Goal: Task Accomplishment & Management: Complete application form

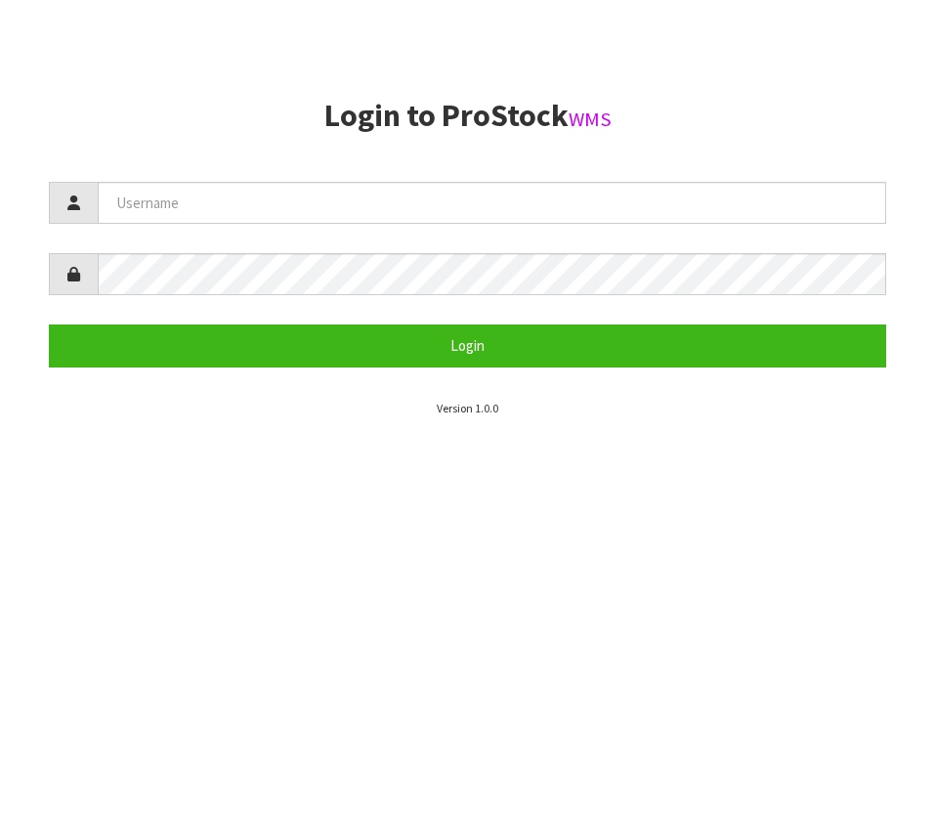
scroll to position [821, 0]
click at [395, 231] on form "Login" at bounding box center [467, 274] width 837 height 185
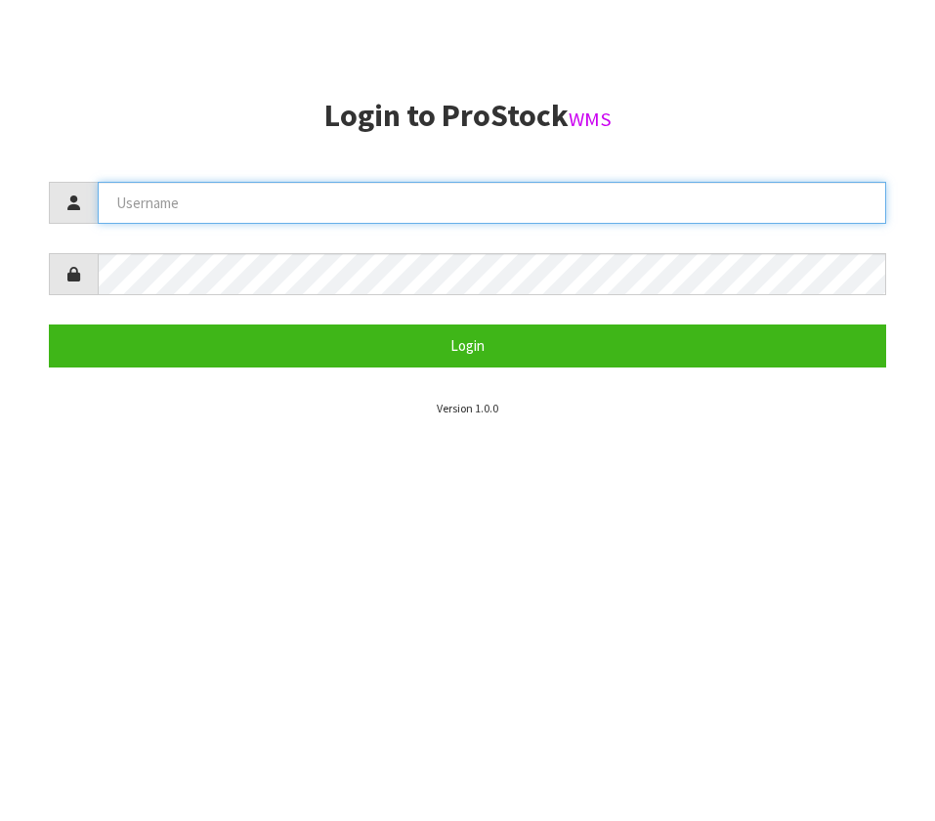
type input "BABW"
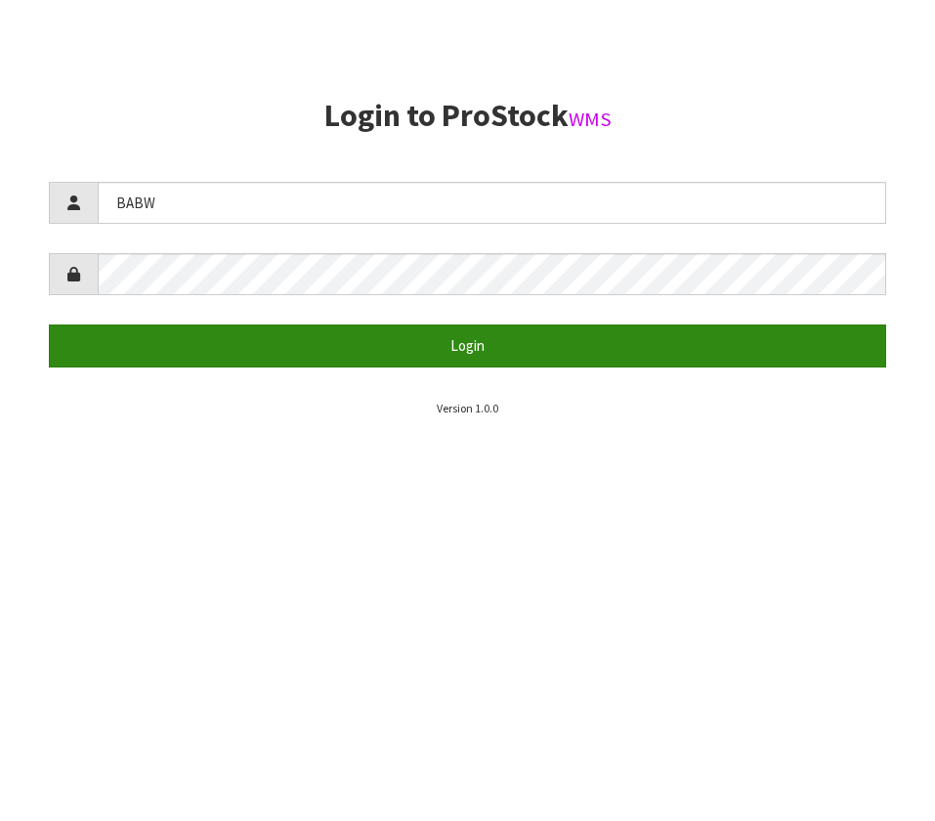
click at [381, 348] on button "Login" at bounding box center [467, 345] width 837 height 42
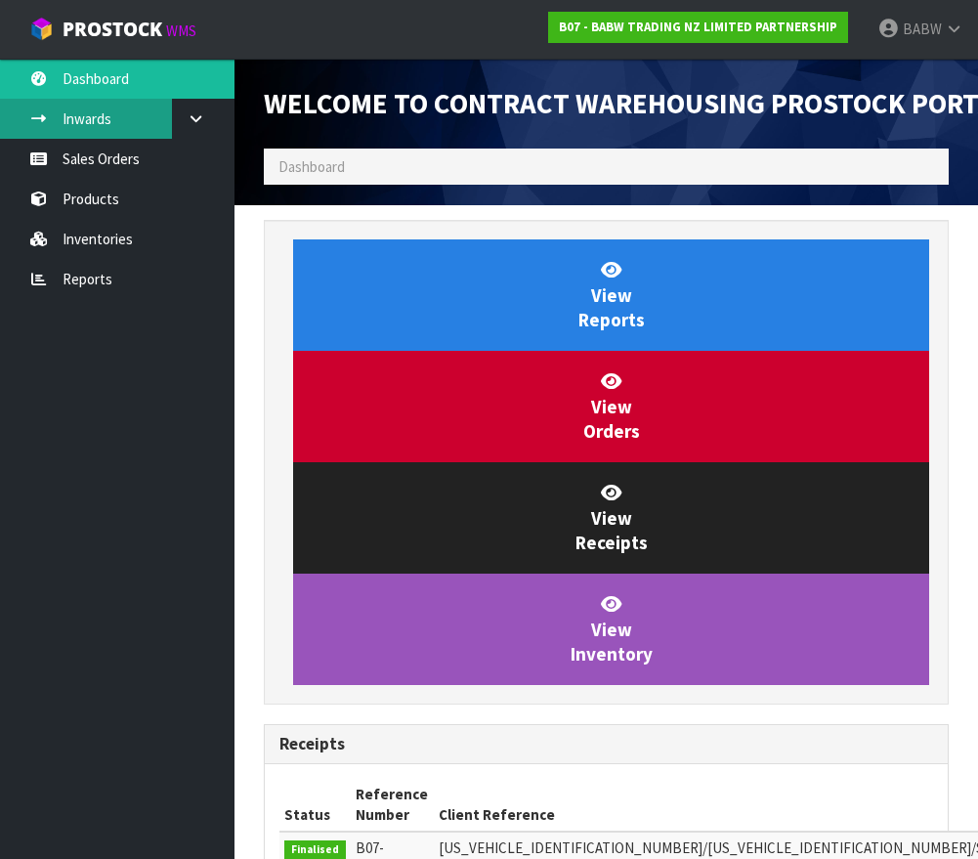
click at [169, 116] on link "Inwards" at bounding box center [117, 119] width 235 height 40
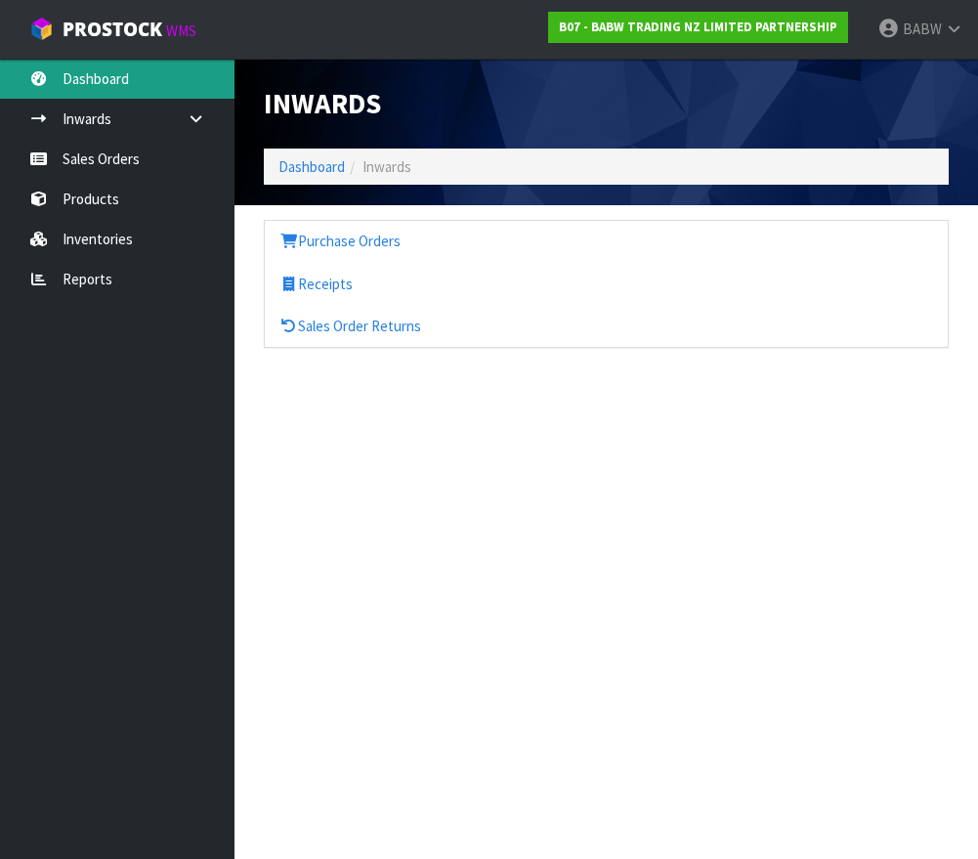
click at [123, 84] on link "Dashboard" at bounding box center [117, 79] width 235 height 40
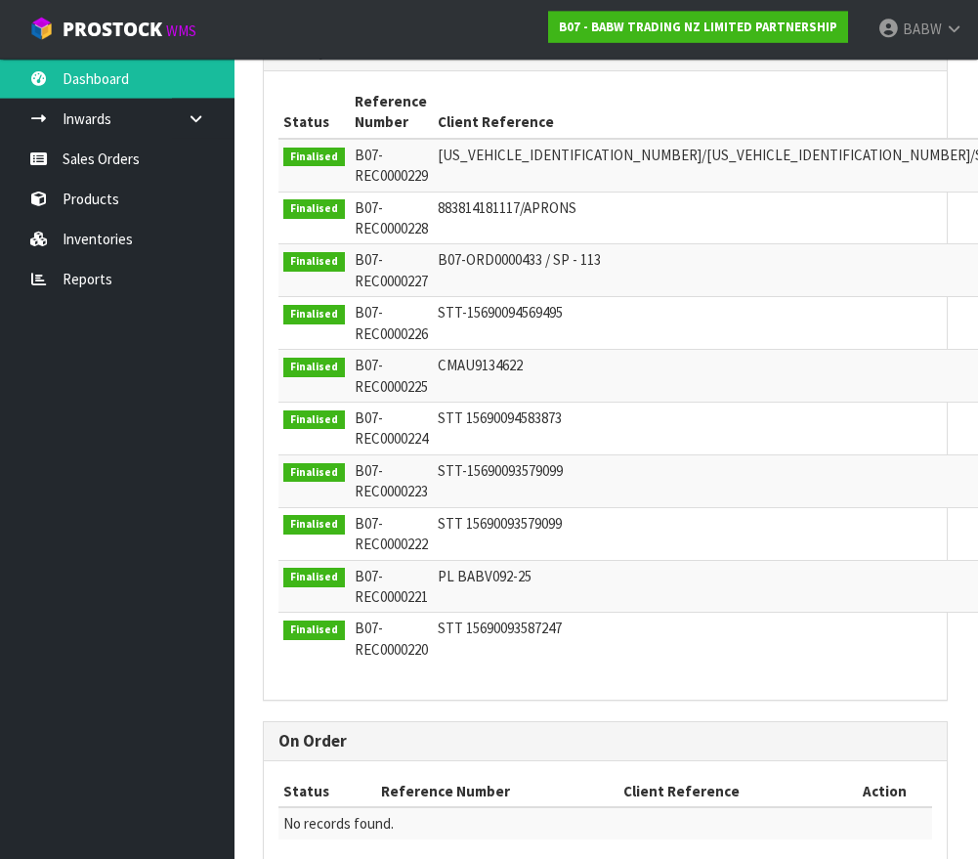
scroll to position [761, 1]
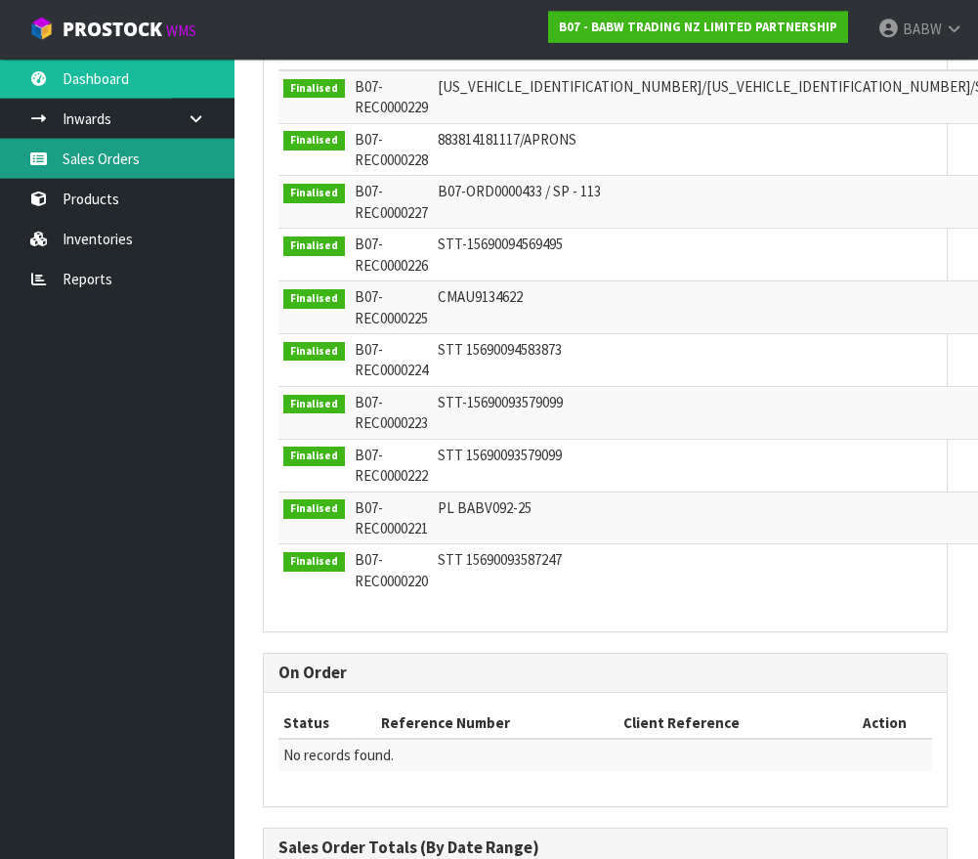
click at [151, 141] on link "Sales Orders" at bounding box center [117, 159] width 235 height 40
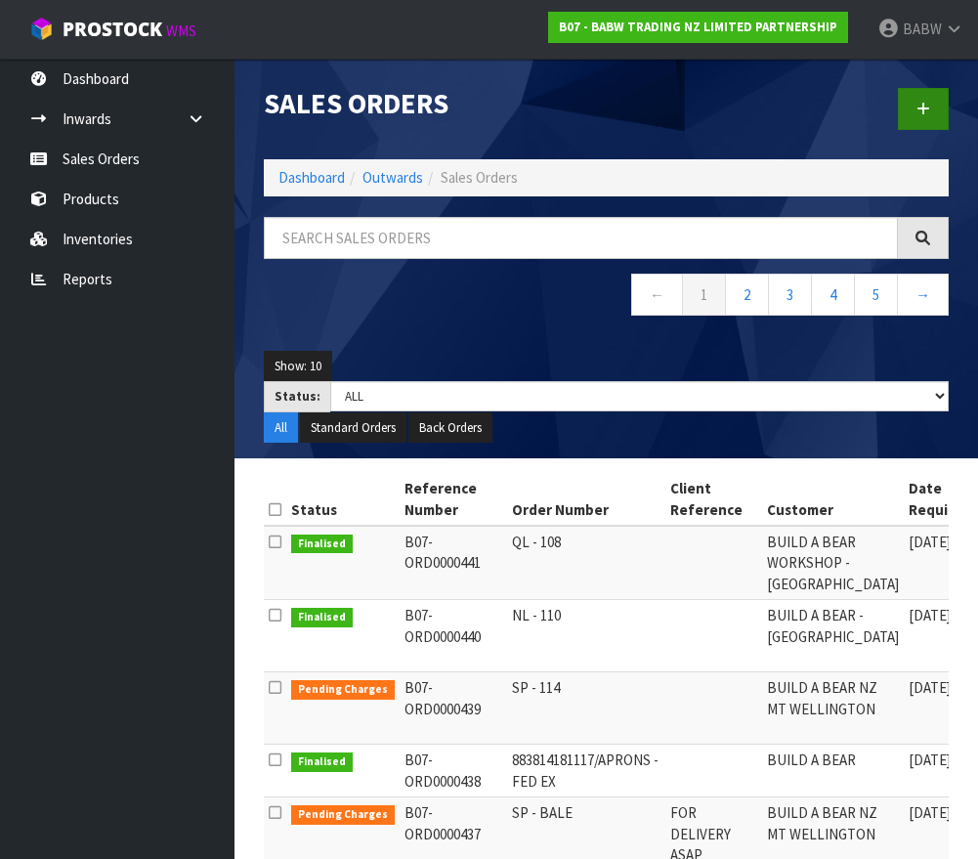
click at [919, 115] on icon at bounding box center [924, 109] width 14 height 15
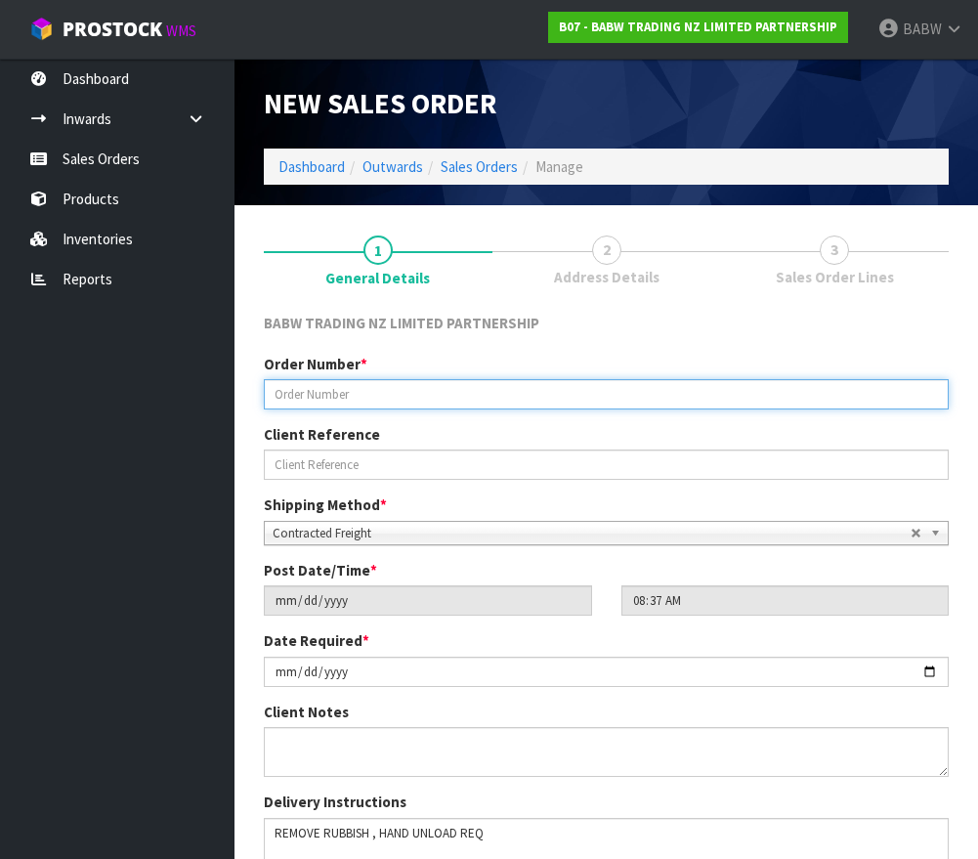
click at [507, 379] on input "text" at bounding box center [606, 394] width 685 height 30
type input "TC-01"
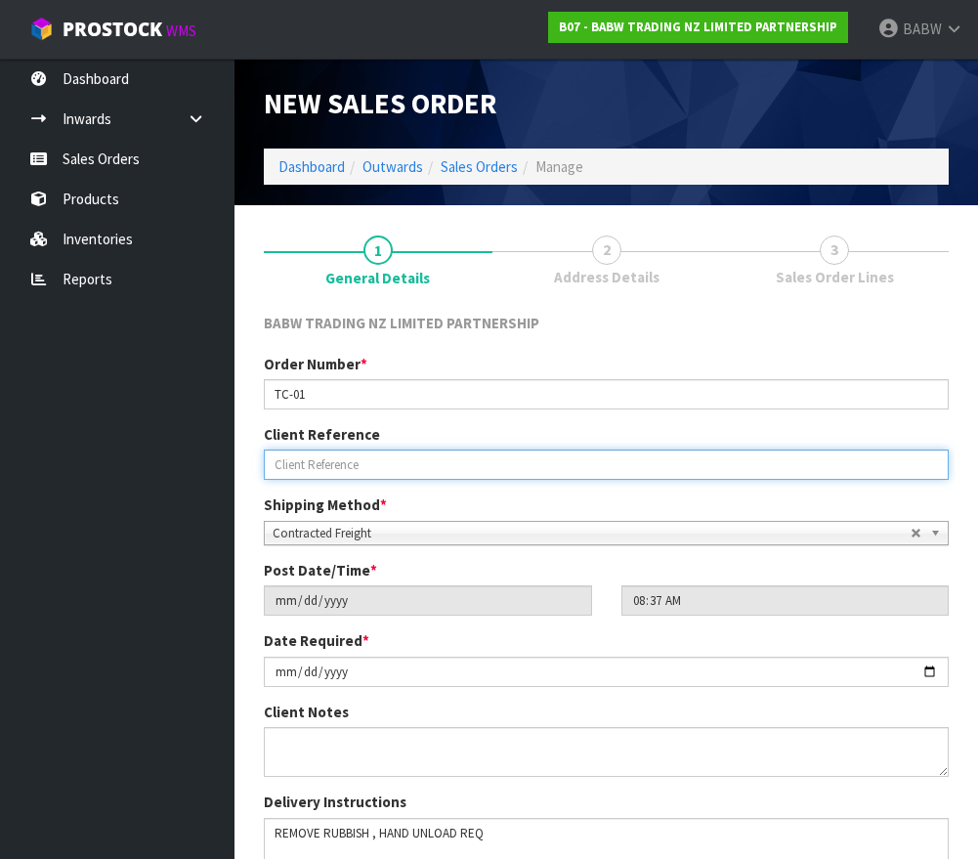
click at [525, 469] on input "text" at bounding box center [606, 464] width 685 height 30
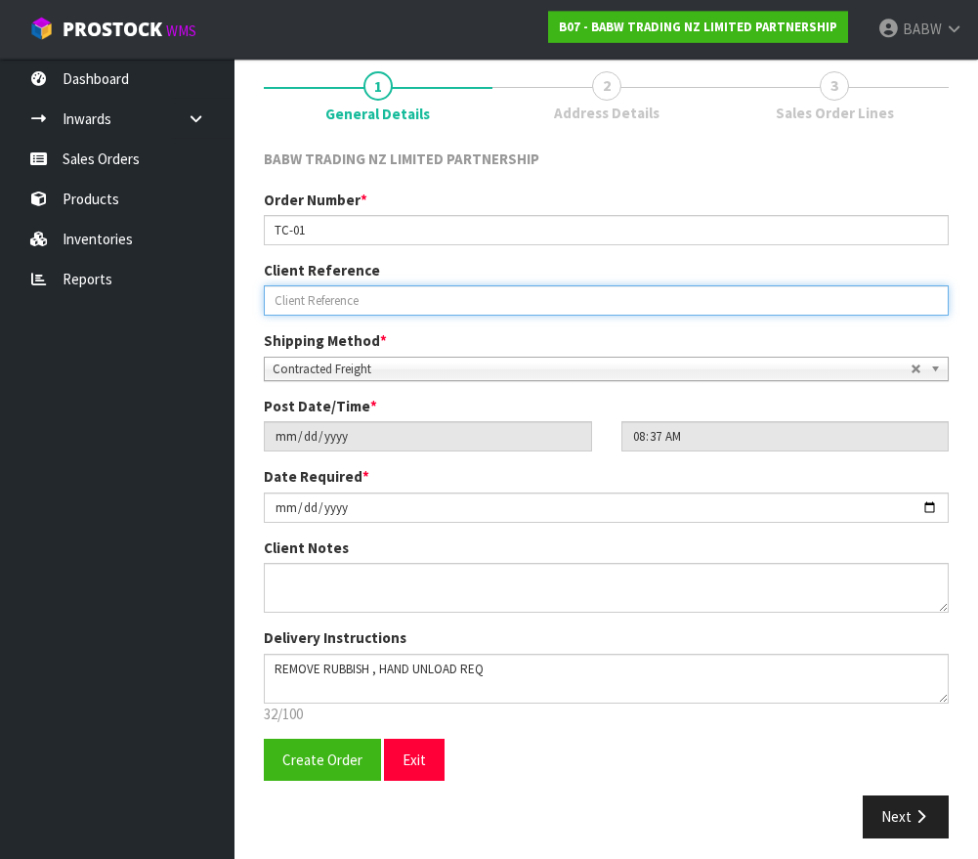
scroll to position [163, 0]
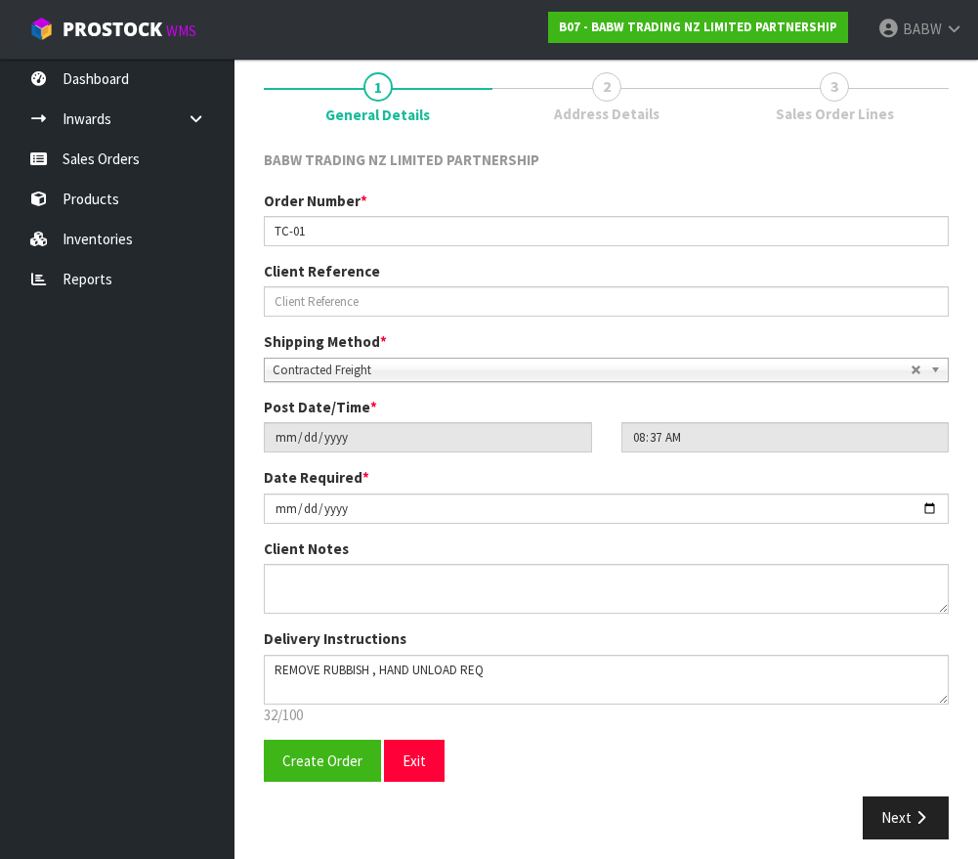
click at [512, 372] on span "Contracted Freight" at bounding box center [592, 370] width 638 height 23
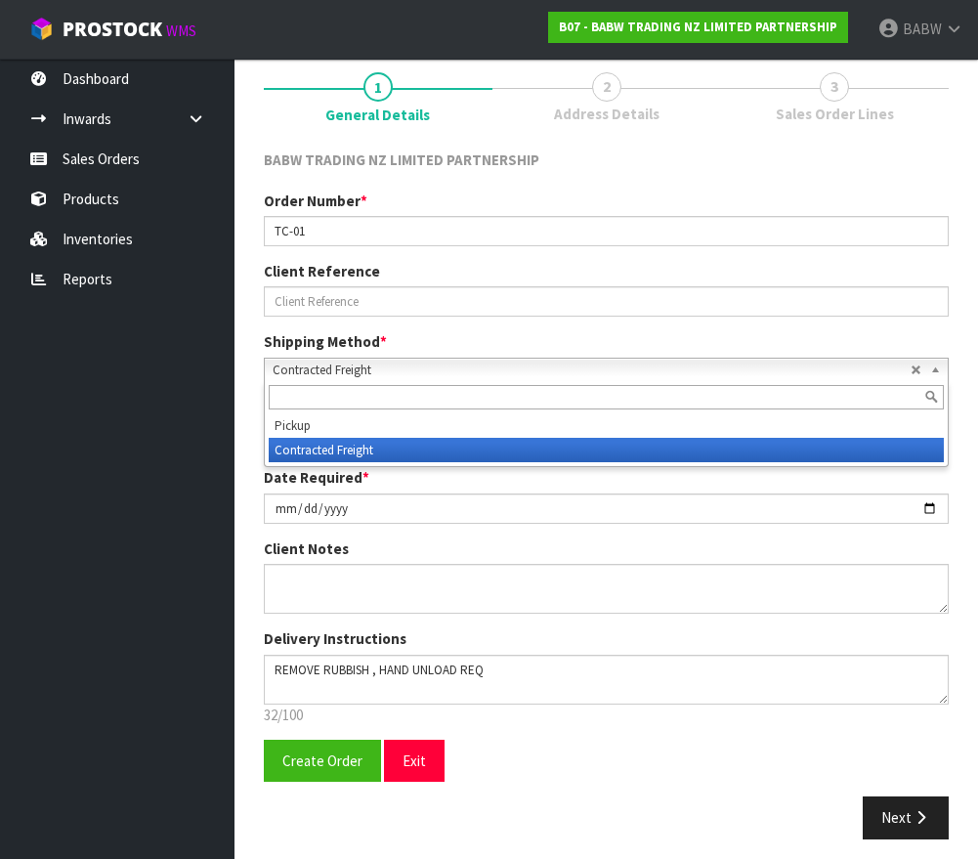
click at [512, 372] on span "Contracted Freight" at bounding box center [592, 370] width 638 height 23
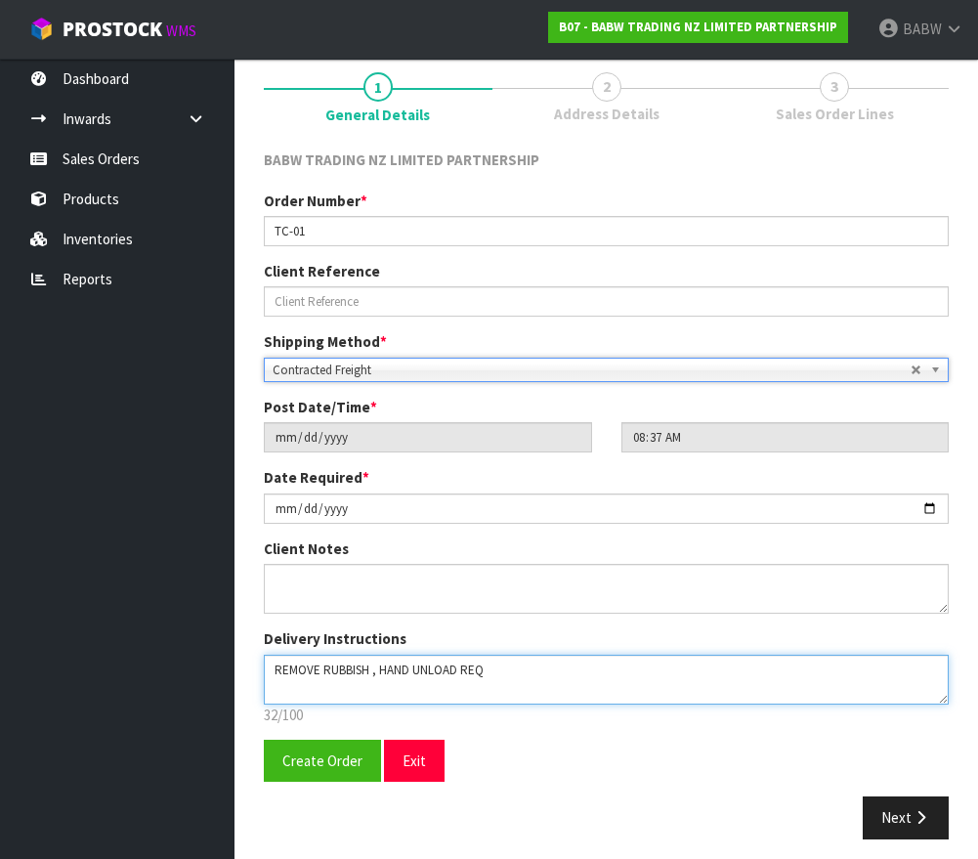
click at [270, 665] on textarea at bounding box center [606, 680] width 685 height 50
click at [532, 663] on textarea at bounding box center [606, 680] width 685 height 50
drag, startPoint x: 525, startPoint y: 664, endPoint x: 603, endPoint y: 680, distance: 79.7
click at [603, 680] on textarea at bounding box center [606, 680] width 685 height 50
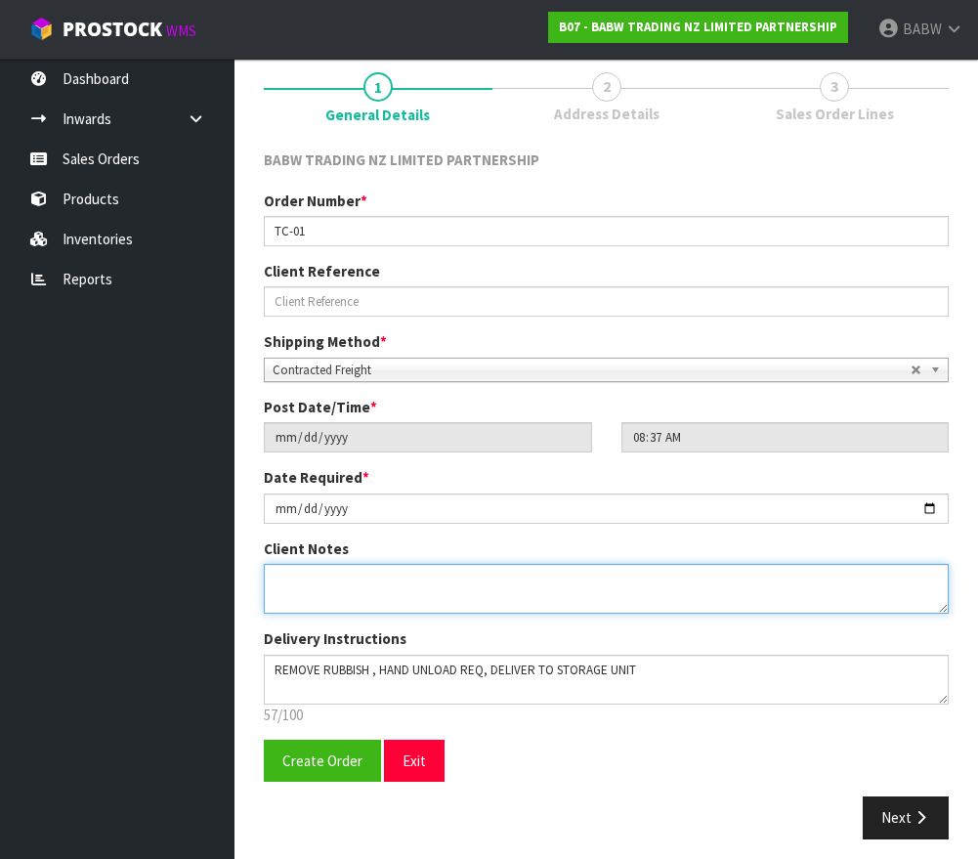
click at [404, 581] on textarea at bounding box center [606, 589] width 685 height 50
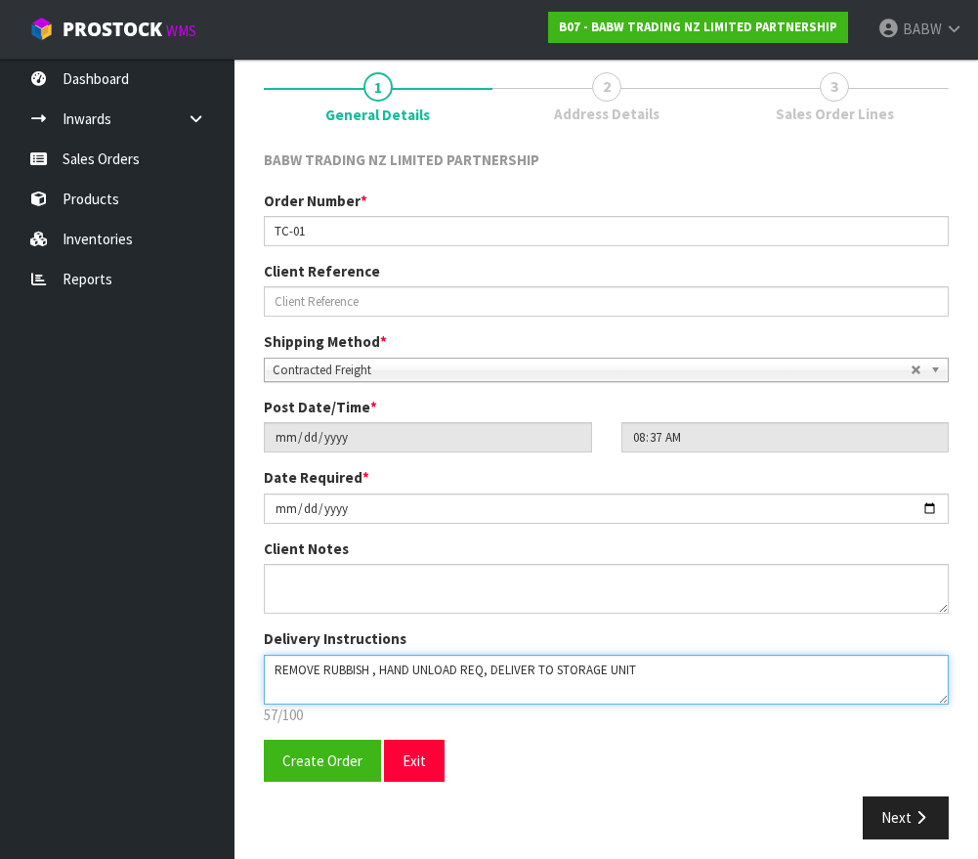
click at [702, 663] on textarea at bounding box center [606, 680] width 685 height 50
type textarea "REMOVE RUBBISH , HAND UNLOAD REQ, DELIVER TO STORAGE UNIT AS LATE AS POSSIBLE […"
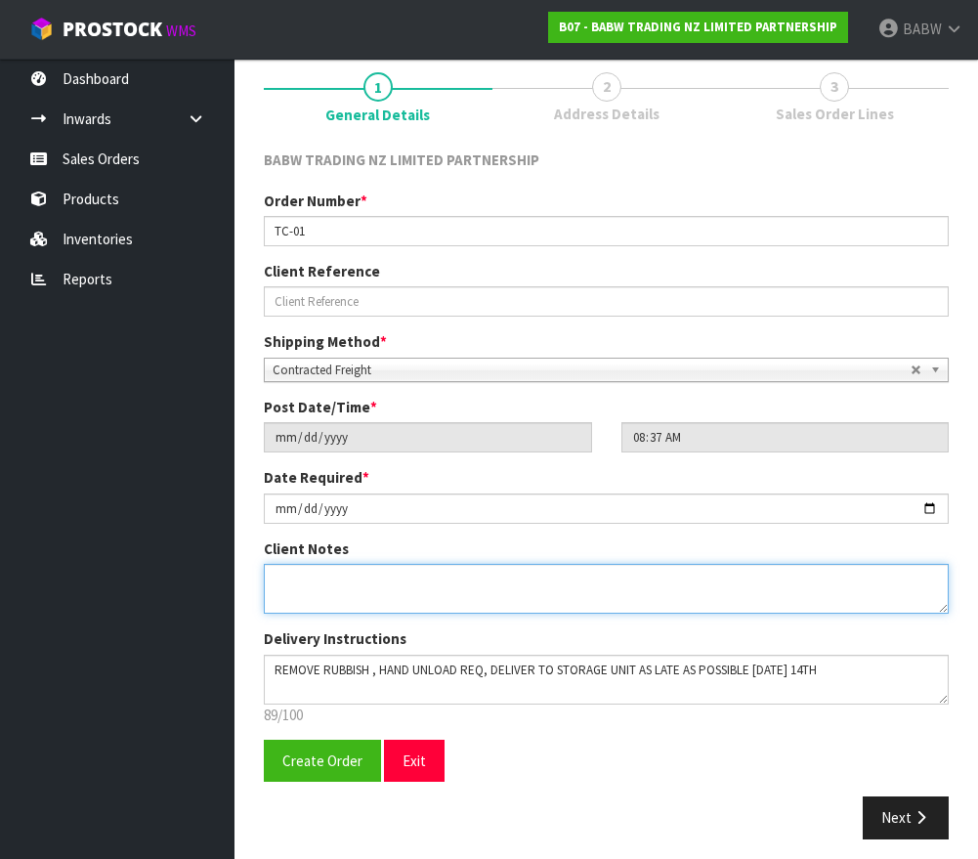
click at [526, 570] on textarea at bounding box center [606, 589] width 685 height 50
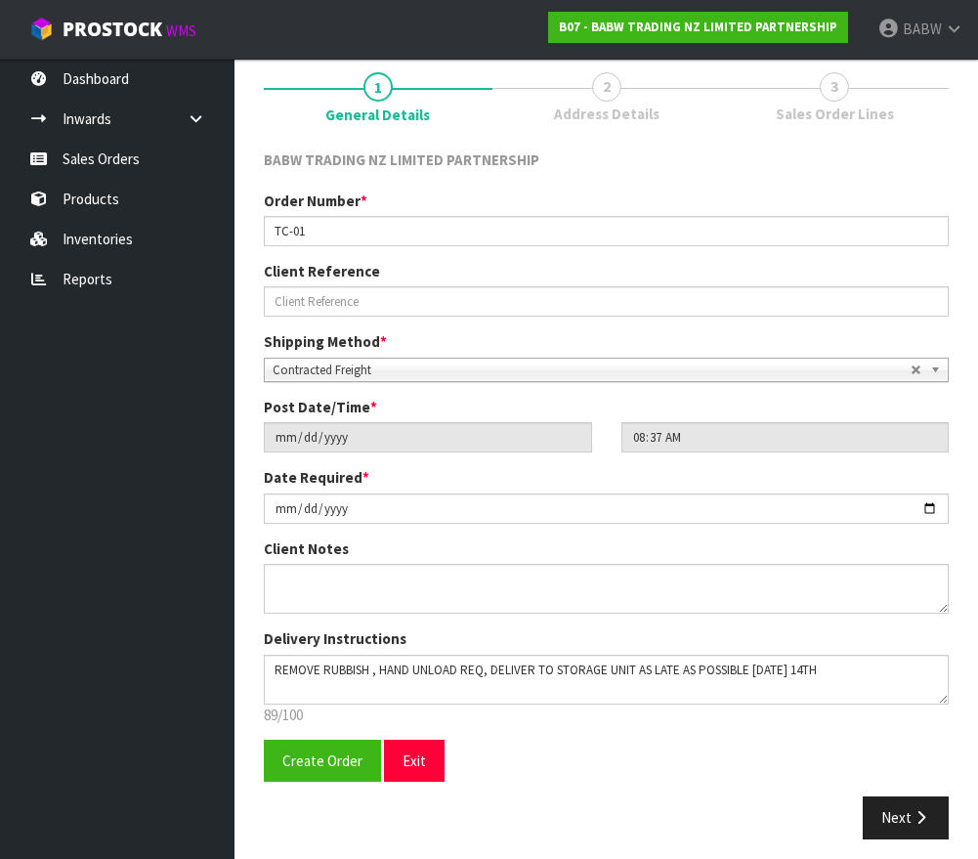
click at [899, 782] on div "Create Order Exit Next" at bounding box center [606, 797] width 714 height 114
click at [899, 808] on button "Next" at bounding box center [906, 817] width 86 height 42
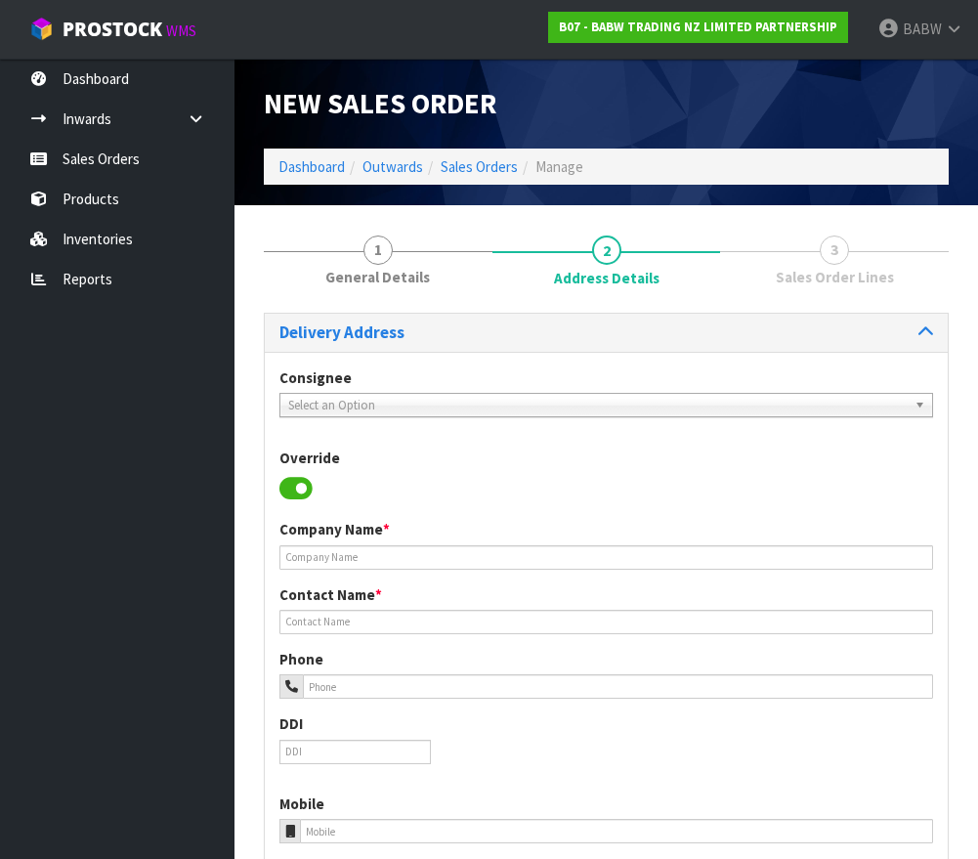
click at [495, 402] on span "Select an Option" at bounding box center [597, 405] width 619 height 23
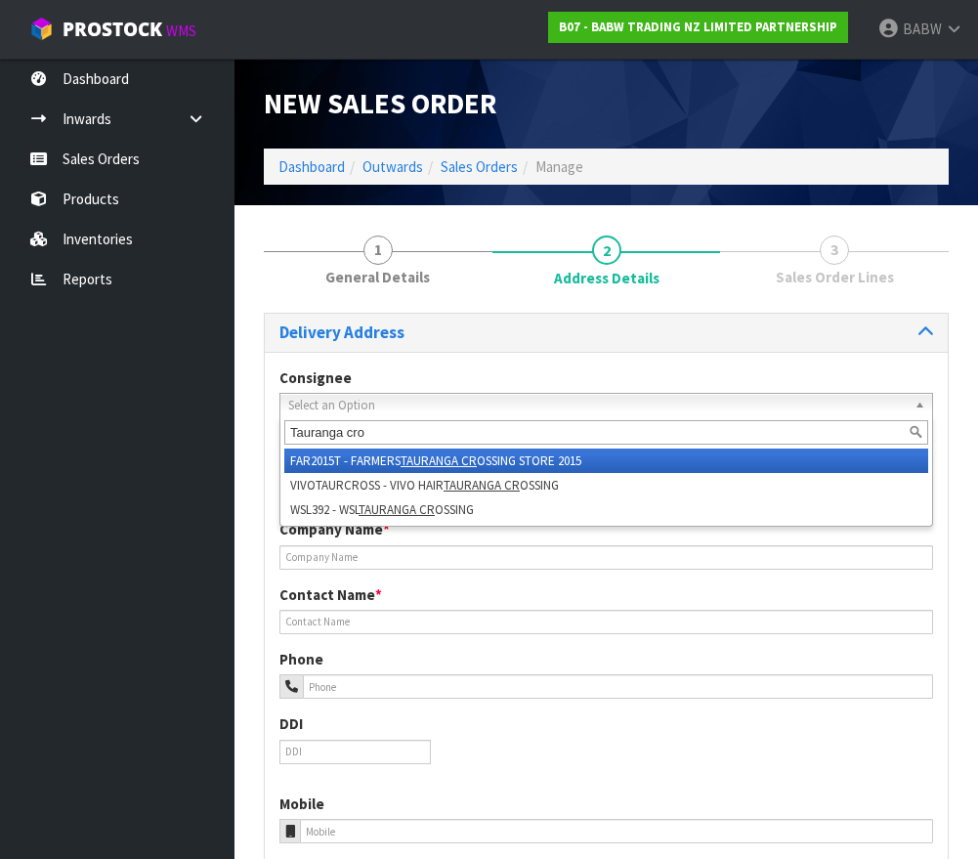
type input "Tauranga cros"
click at [415, 437] on input "Tauranga cros" at bounding box center [606, 432] width 644 height 24
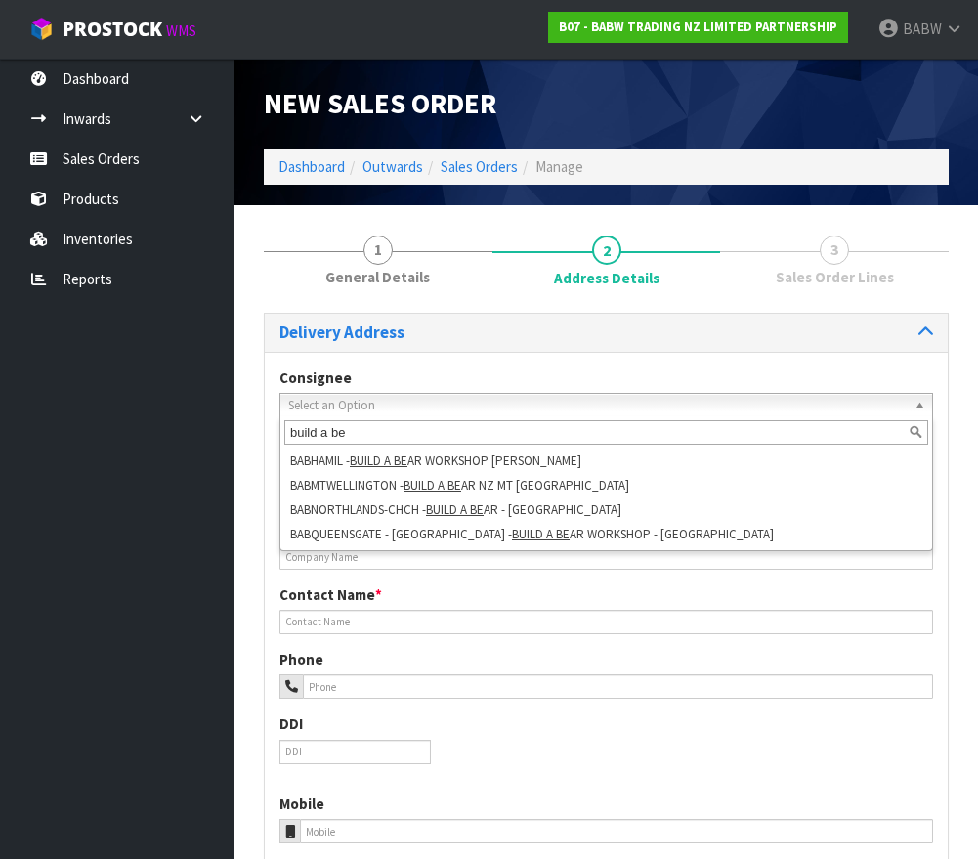
type input "build a be"
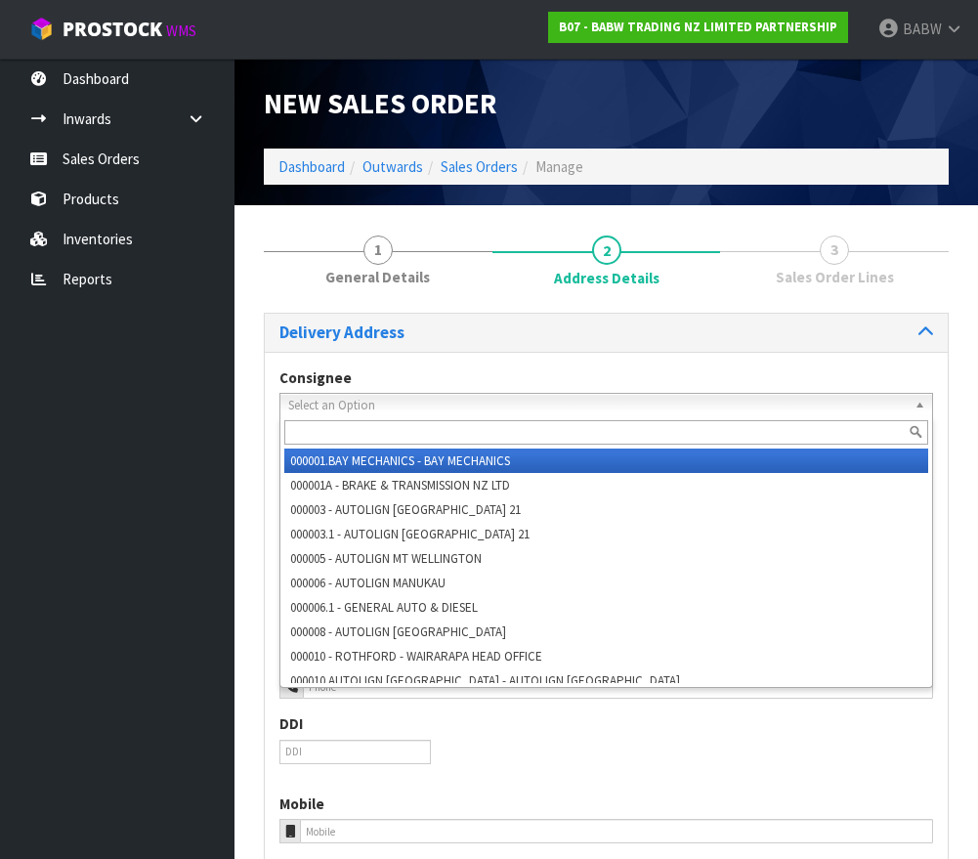
click at [437, 405] on span "Select an Option" at bounding box center [597, 405] width 619 height 23
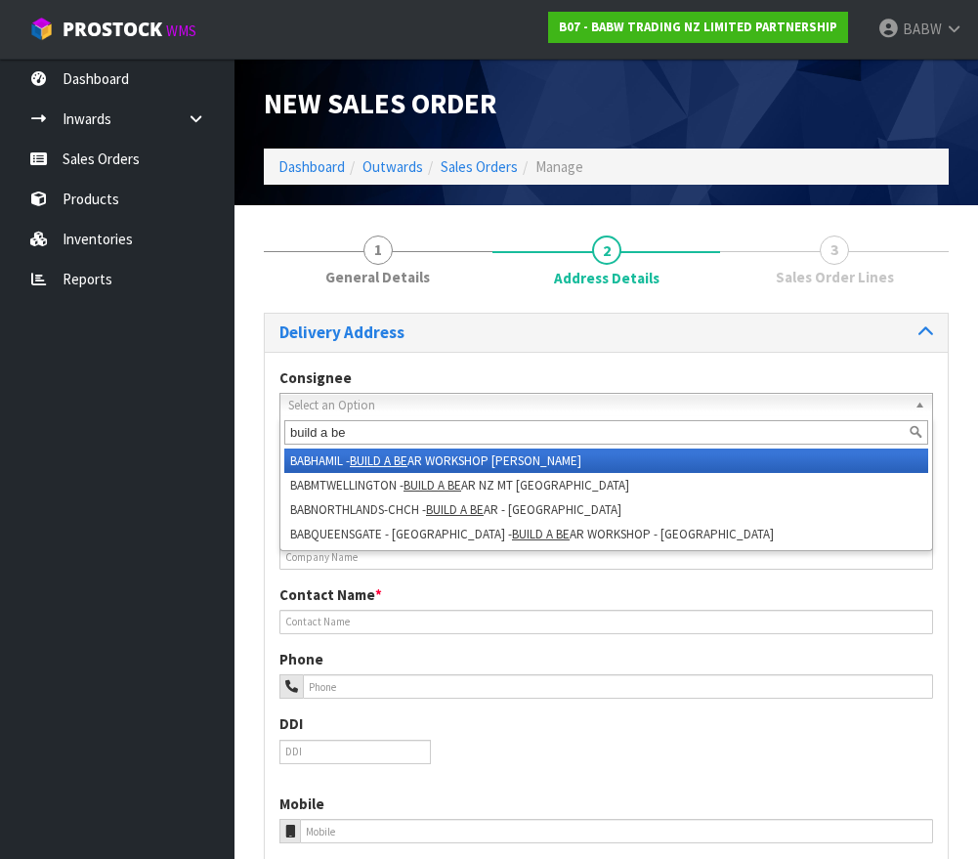
type input "build a be"
click at [469, 460] on li "BABHAMIL - BUILD A BE AR WORKSHOP [PERSON_NAME]" at bounding box center [606, 461] width 644 height 24
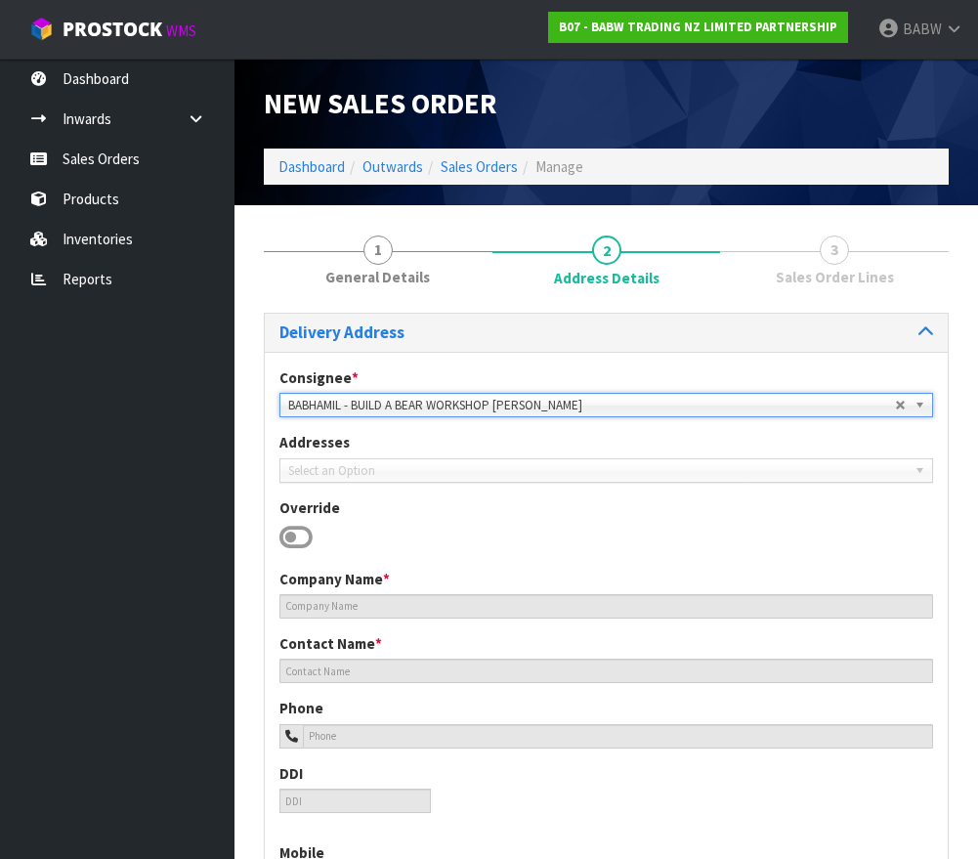
type input "BUILD A BEAR WORKSHOP [PERSON_NAME]"
type input "0212111765"
type input "CORNER OF [PERSON_NAME][GEOGRAPHIC_DATA]"
type input "THE BASE - KIOSK SITE 5"
type input "3200"
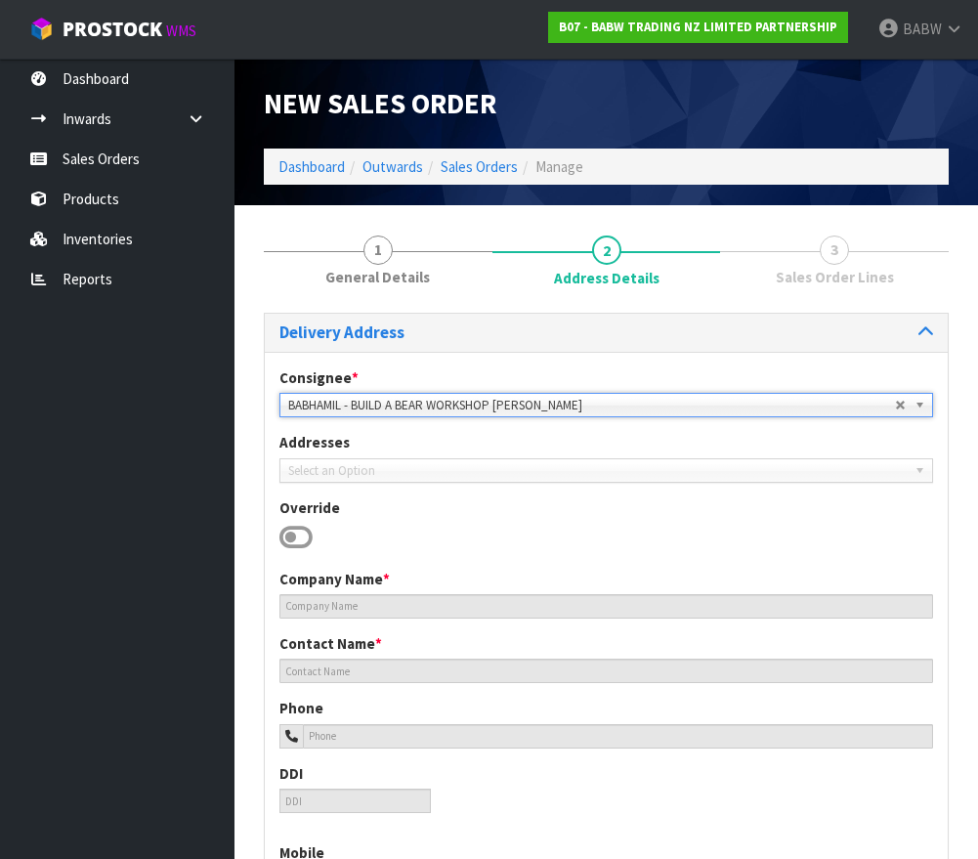
type input "[PERSON_NAME]"
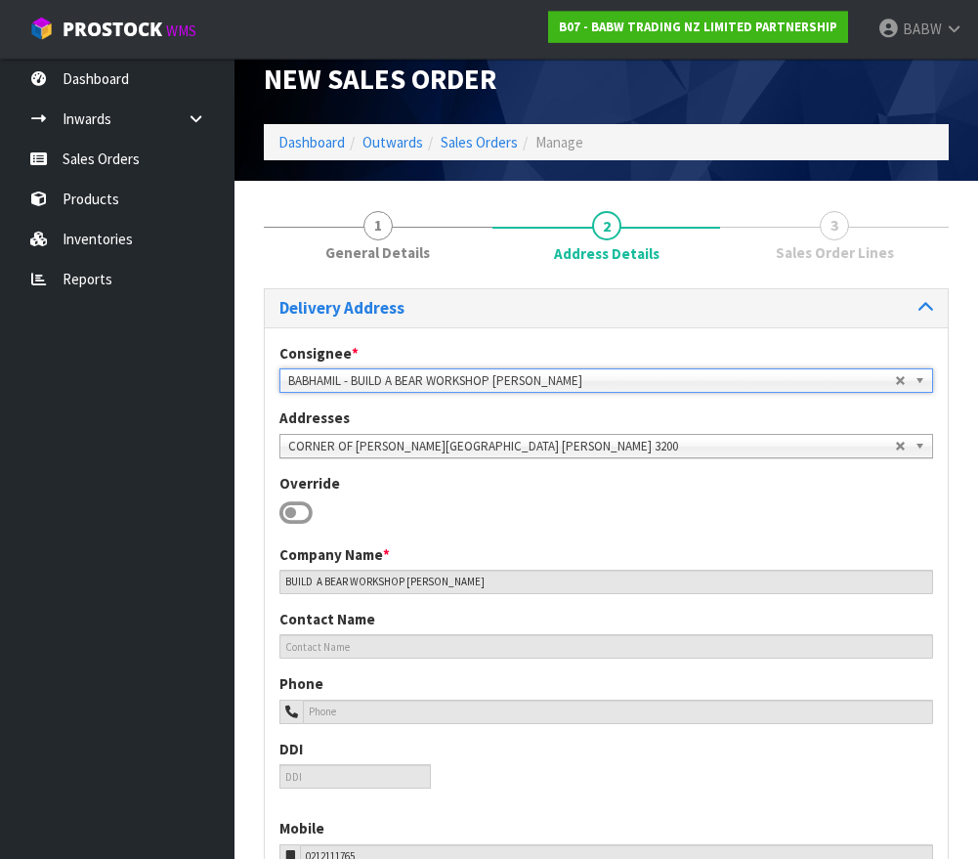
scroll to position [34, 0]
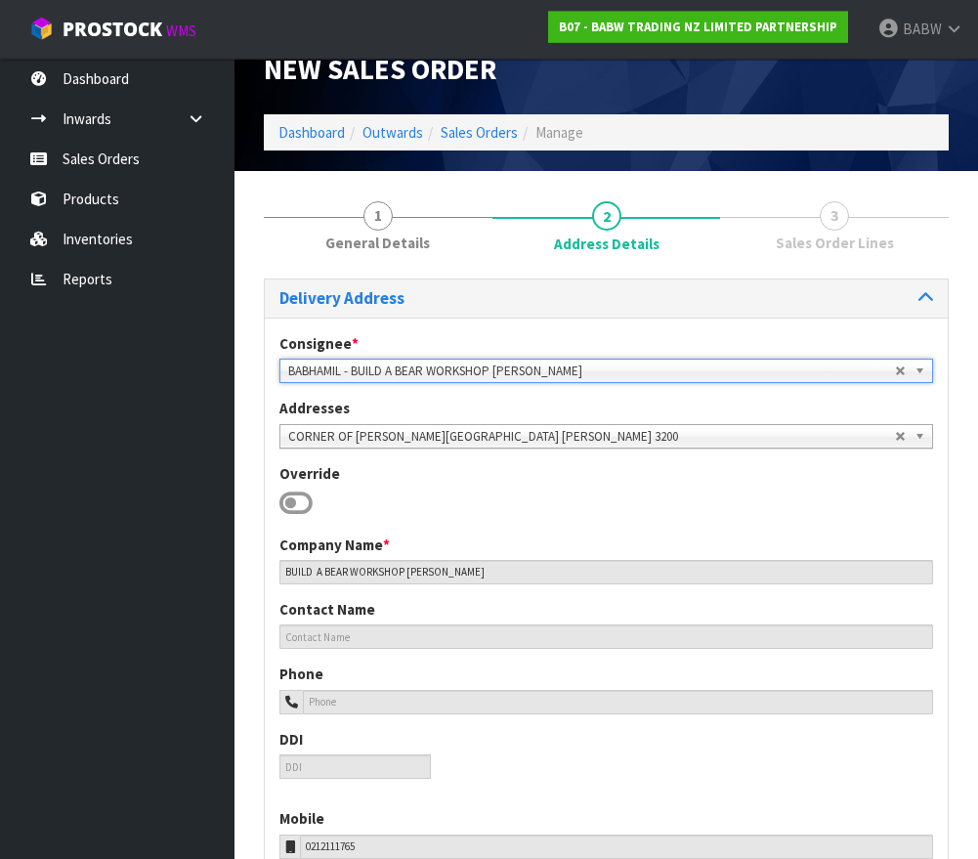
click at [300, 497] on icon at bounding box center [295, 503] width 33 height 29
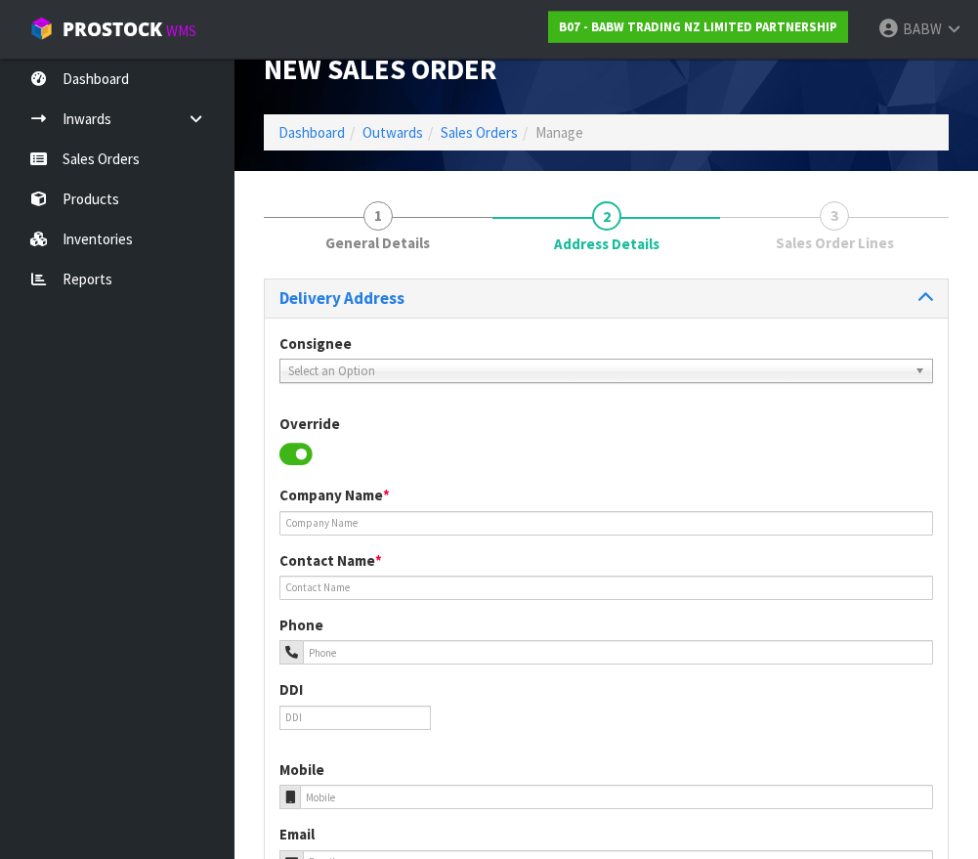
click at [398, 366] on span "Select an Option" at bounding box center [591, 371] width 607 height 23
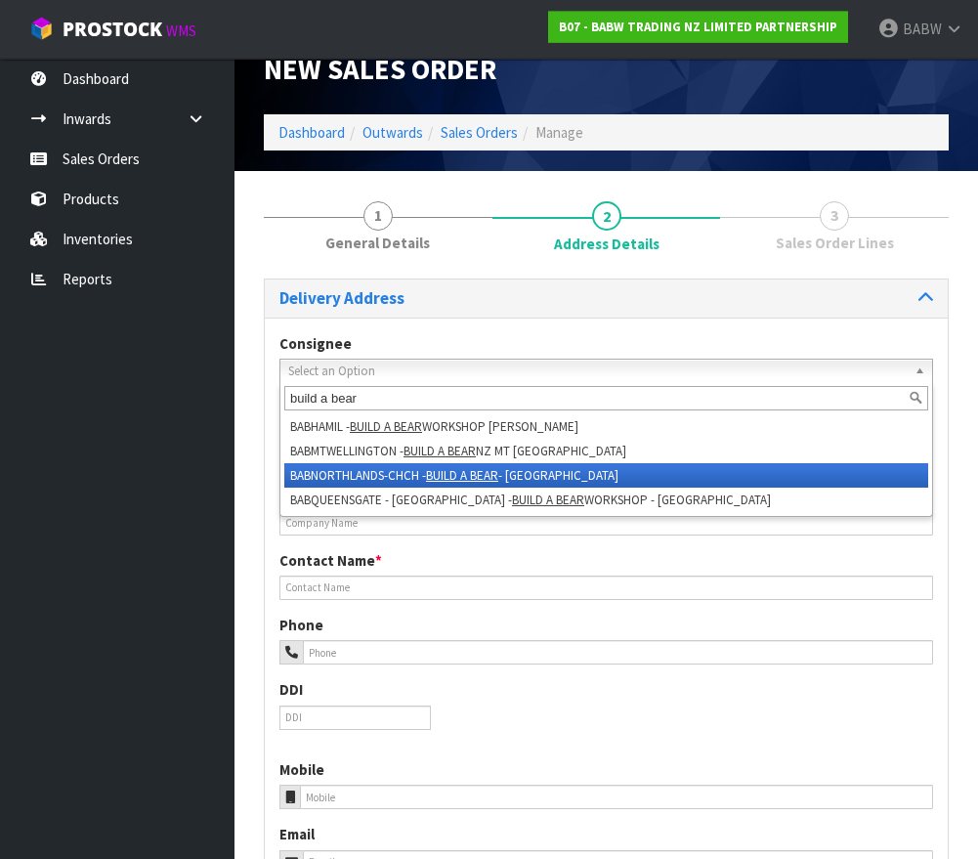
type input "build a bear"
click at [451, 481] on li "BABNORTHLANDS-CHCH - BUILD A BEAR - [GEOGRAPHIC_DATA]" at bounding box center [606, 475] width 644 height 24
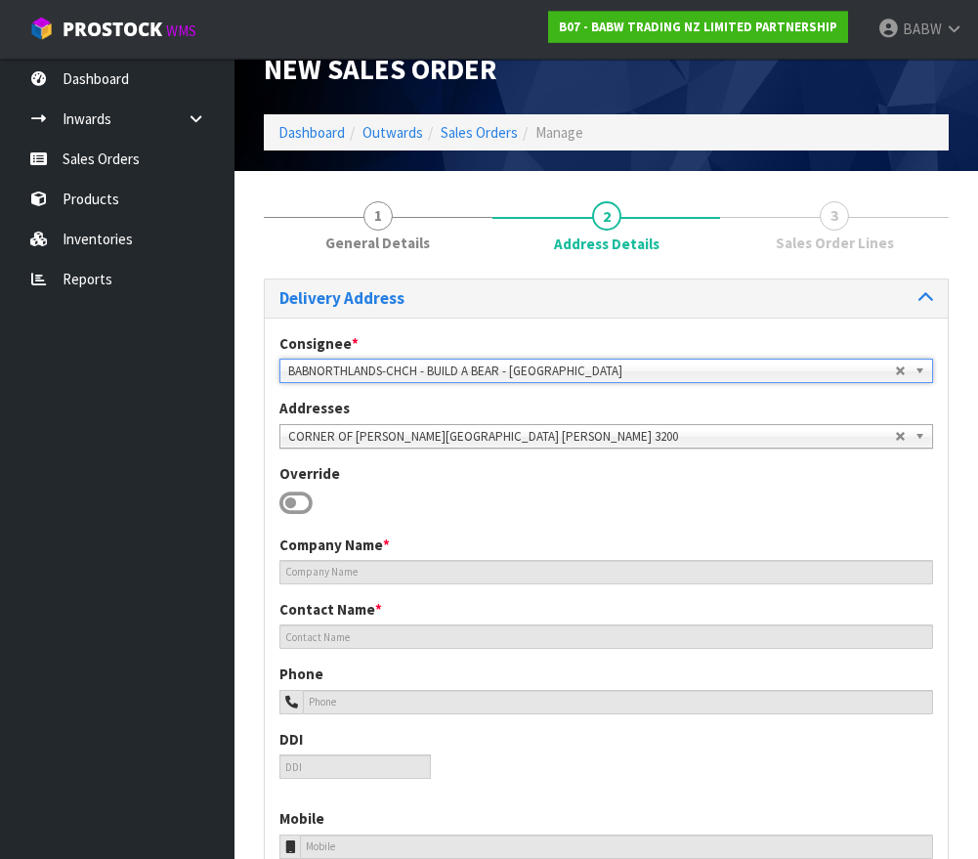
type input "BUILD A BEAR - [GEOGRAPHIC_DATA]"
type input "[PERSON_NAME]"
type input "[PHONE_NUMBER] ,"
type input "0221550016"
type input "[EMAIL_ADDRESS][DOMAIN_NAME]"
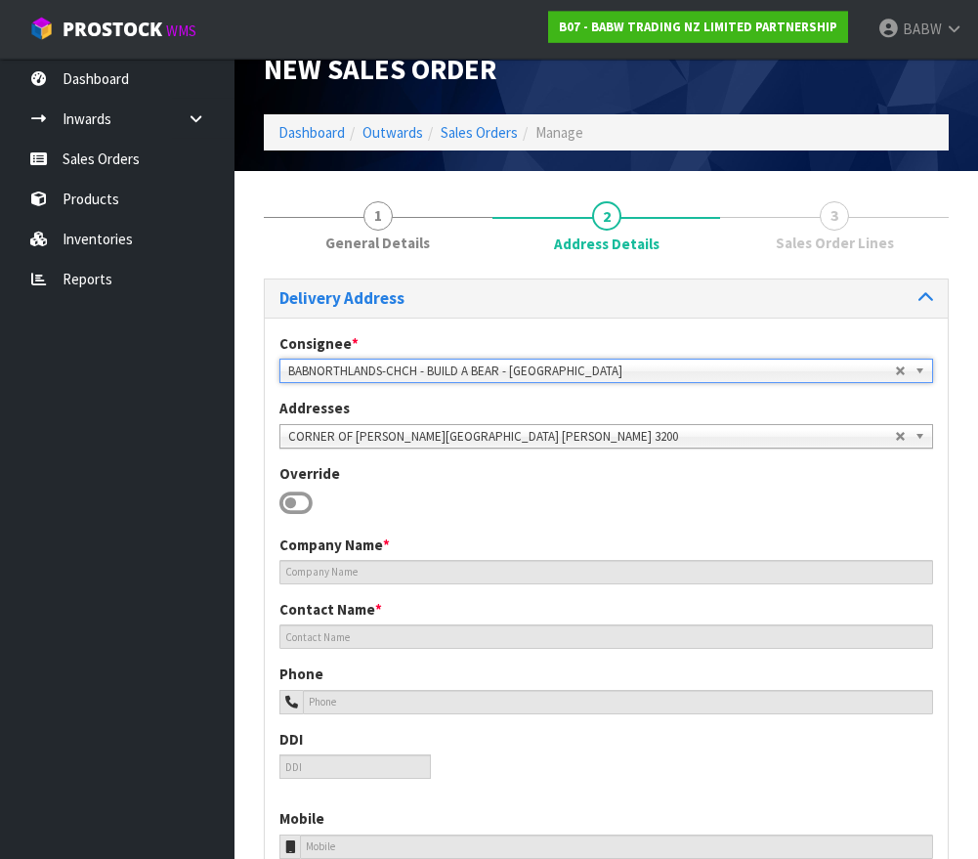
type input "SHOP S111, [STREET_ADDRESS]"
type input "[GEOGRAPHIC_DATA]"
type input "8052"
type input "[GEOGRAPHIC_DATA]"
type input "PAPANUI"
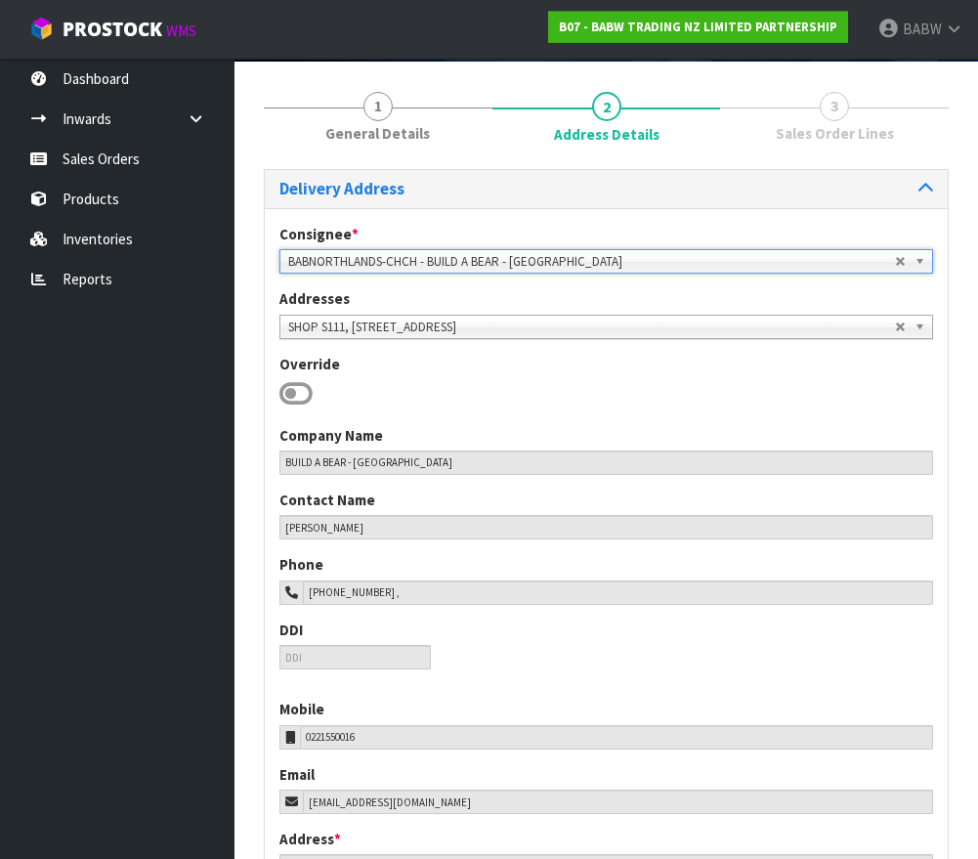
scroll to position [145, 0]
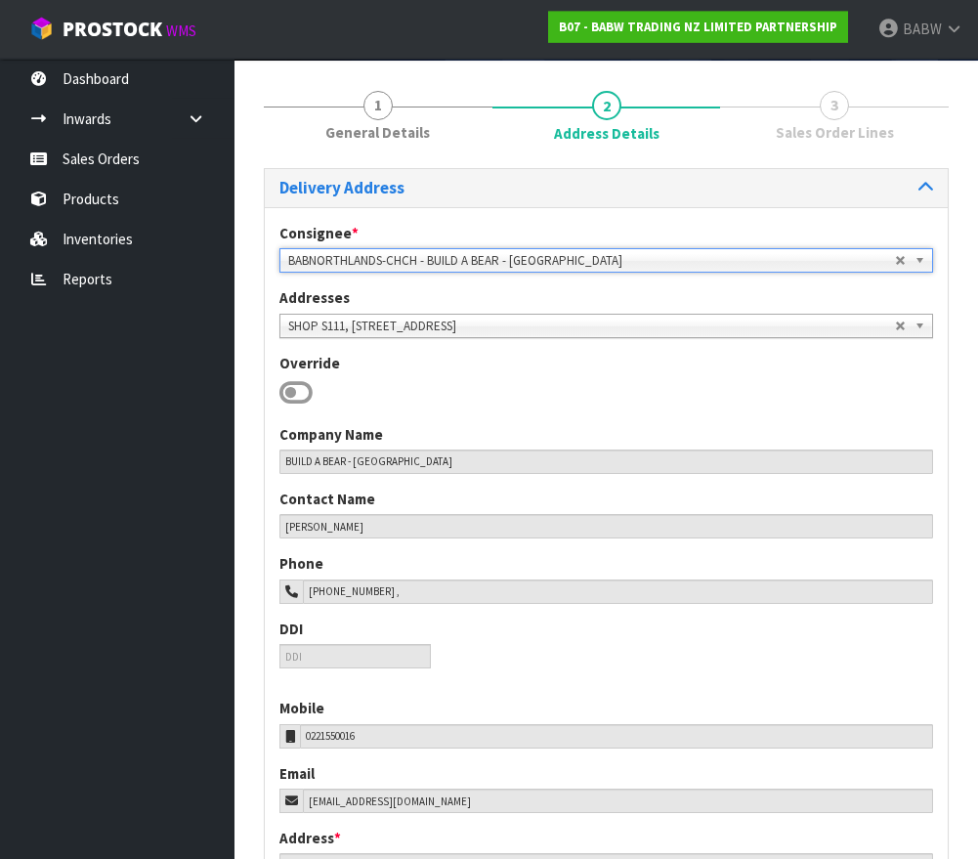
click at [301, 390] on icon at bounding box center [295, 392] width 33 height 29
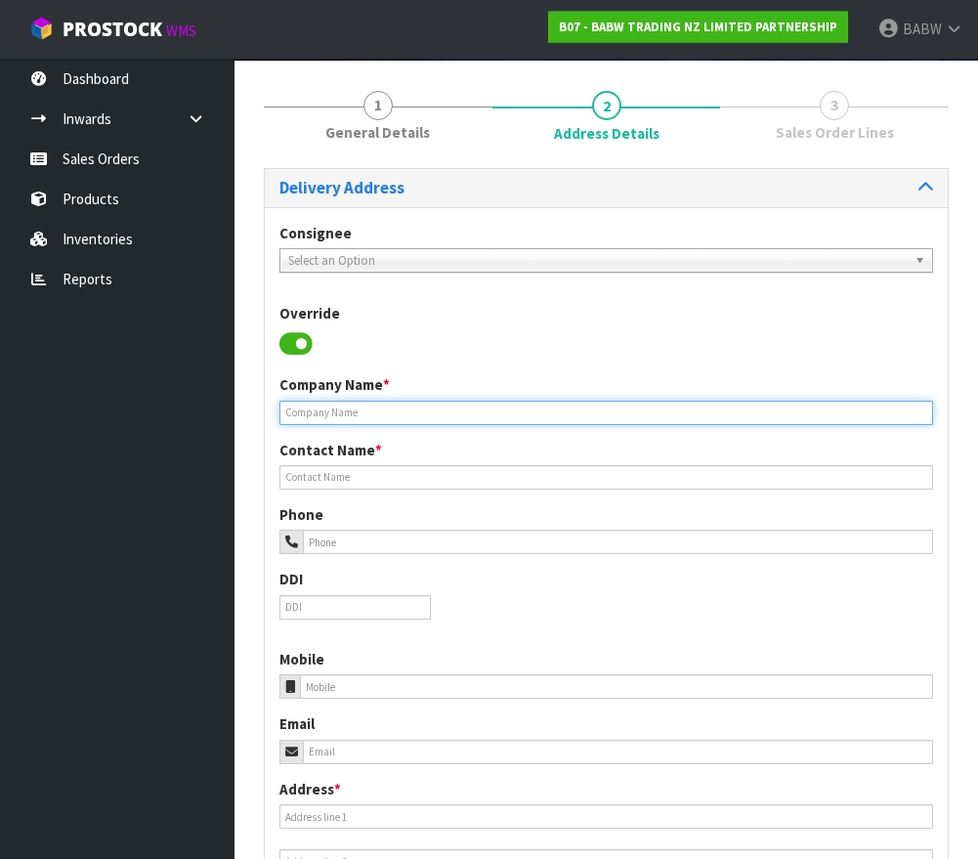
click at [408, 408] on input "text" at bounding box center [606, 413] width 654 height 24
type input "BUILD A BEAR WORKSHOP"
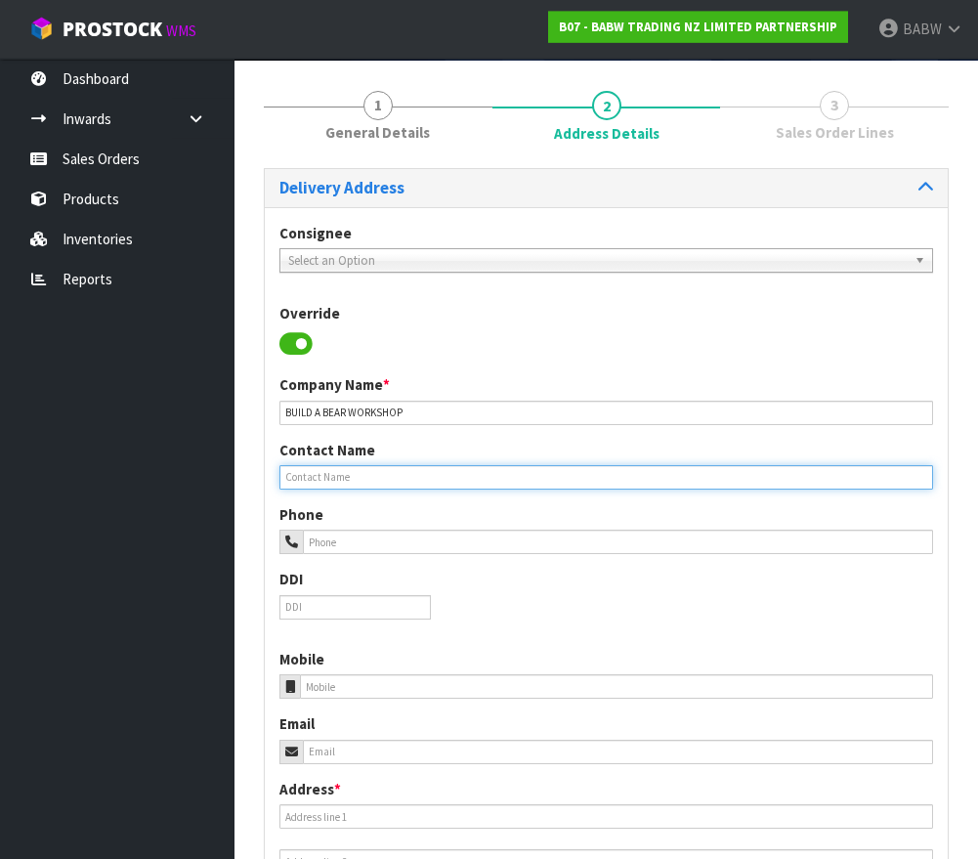
click at [450, 475] on input "text" at bounding box center [606, 477] width 654 height 24
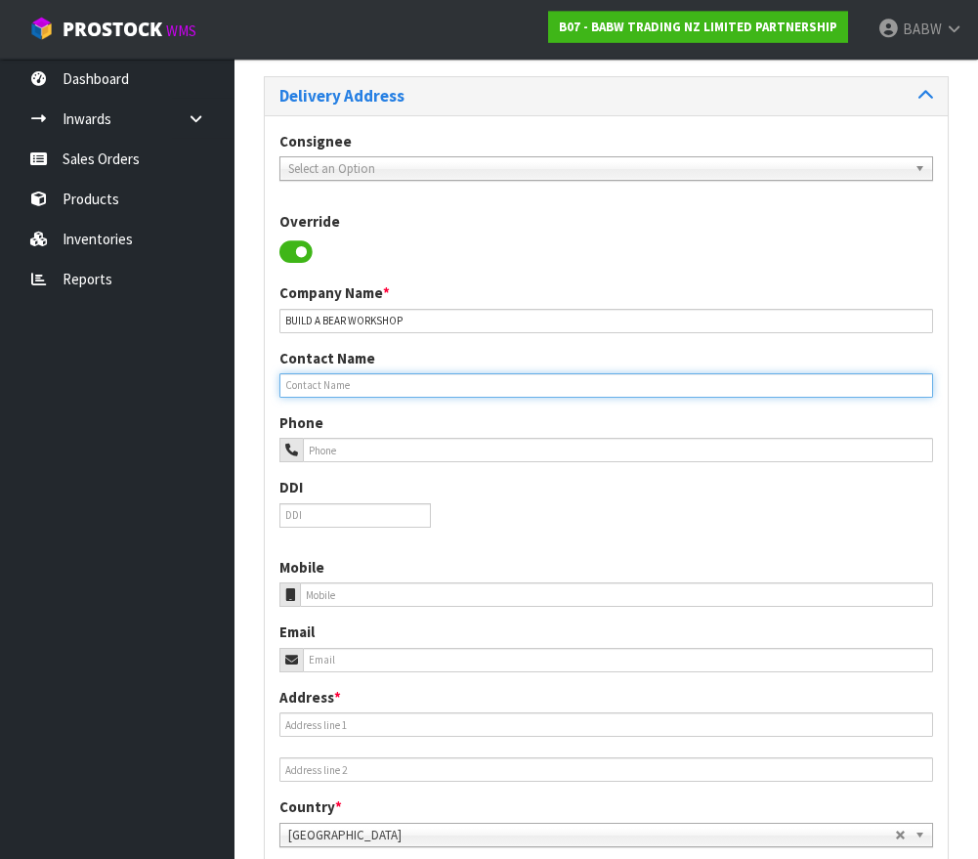
scroll to position [254, 0]
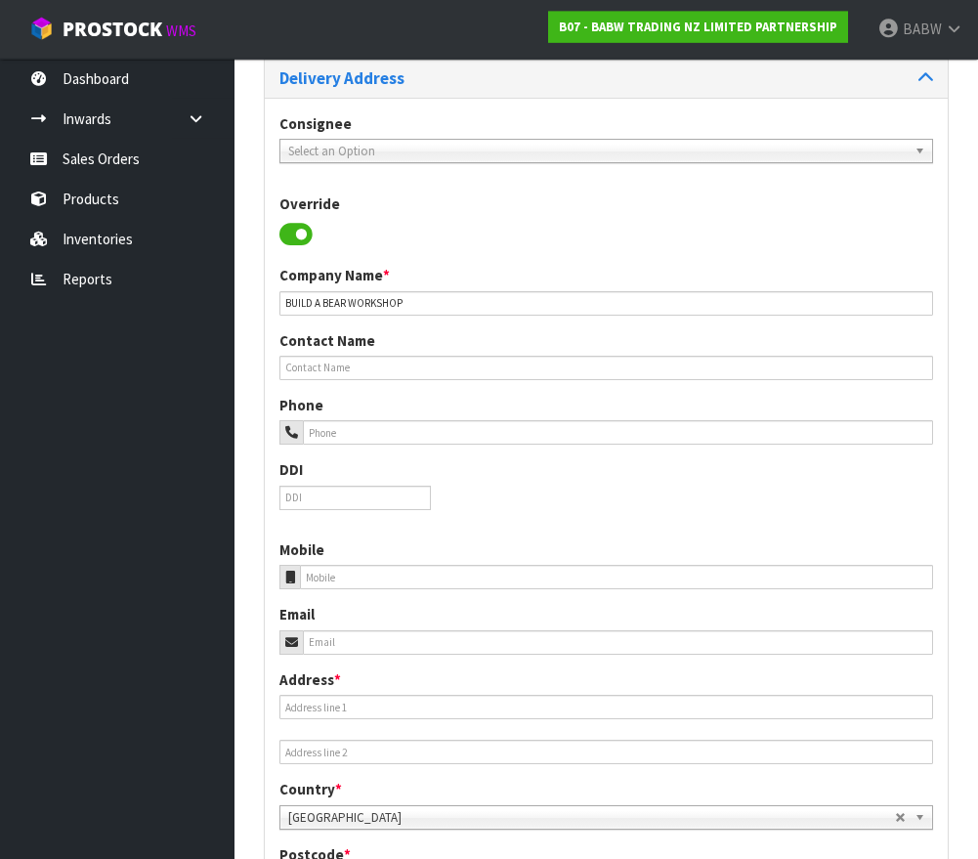
click at [556, 604] on div "Email" at bounding box center [606, 629] width 683 height 50
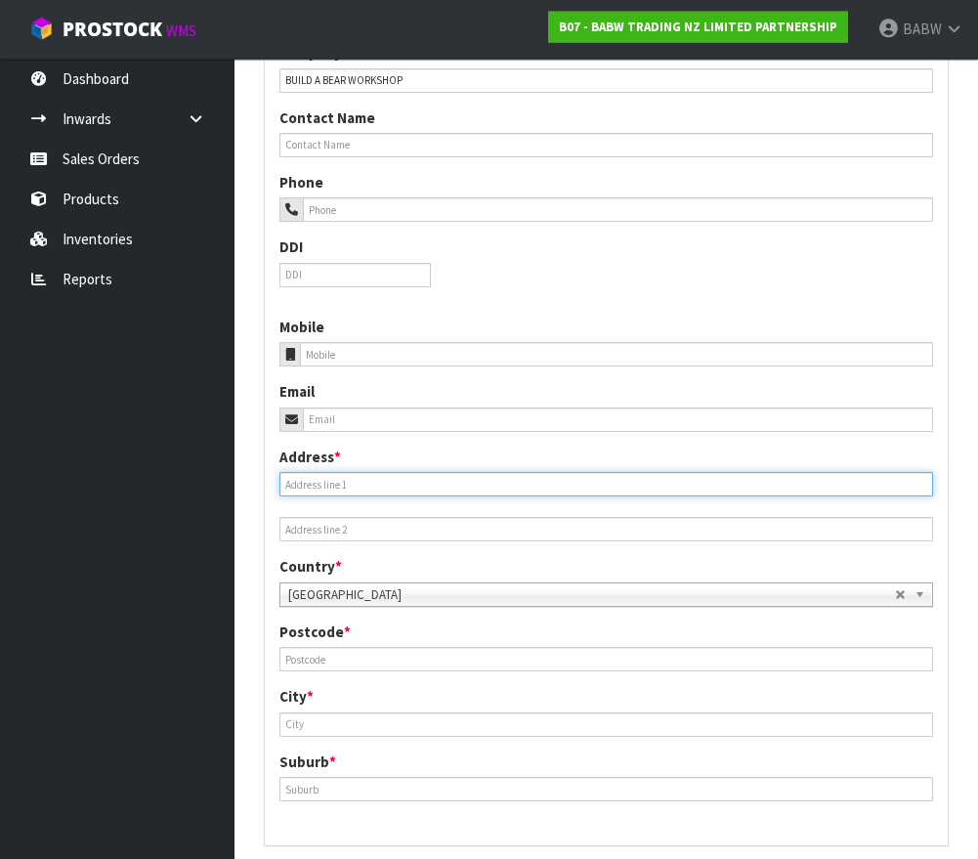
scroll to position [482, 0]
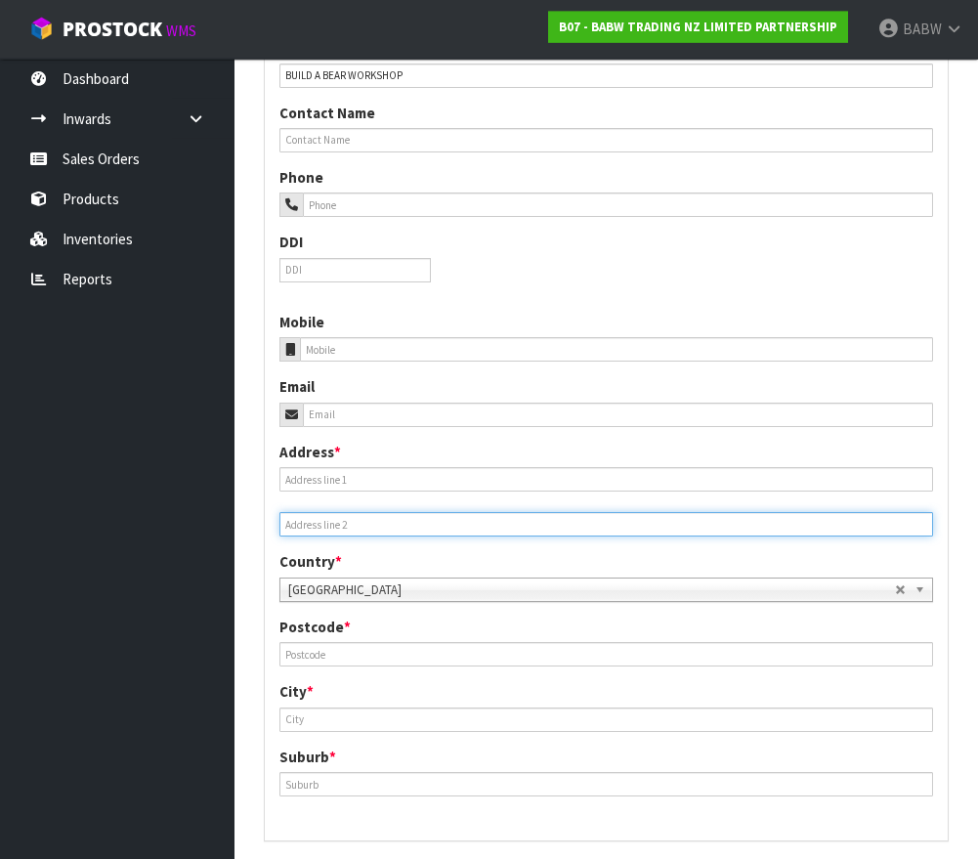
paste input "[STREET_ADDRESS]"
type input "[STREET_ADDRESS]"
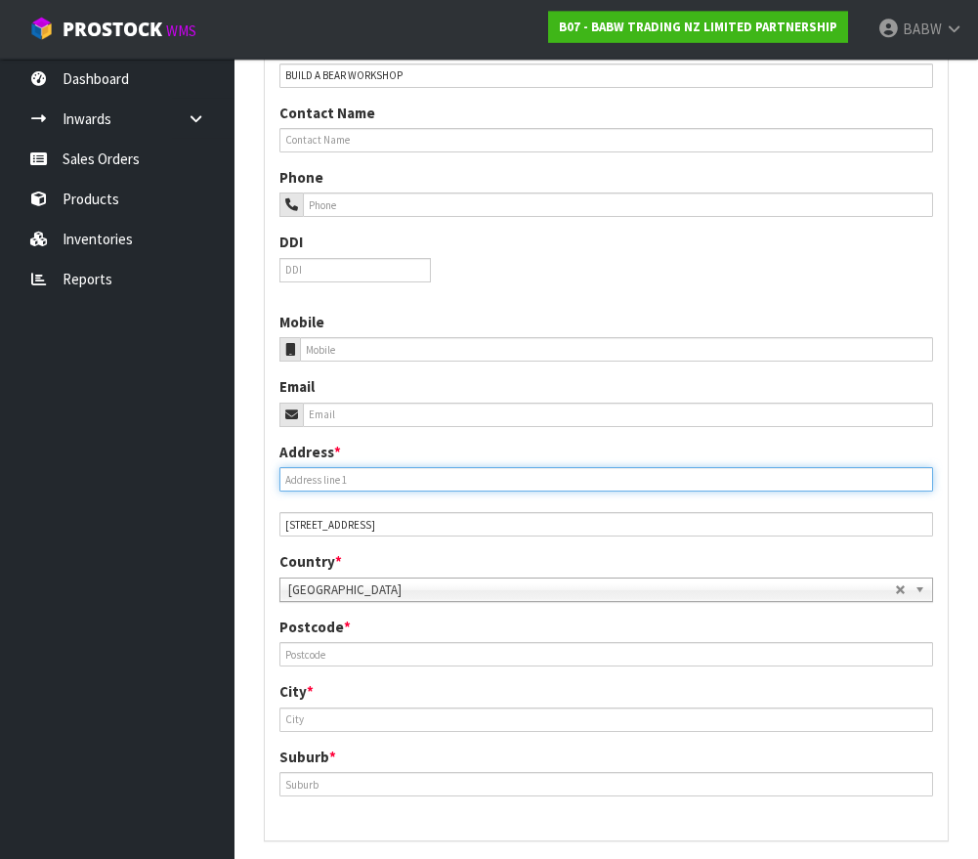
click at [396, 476] on input "text" at bounding box center [606, 479] width 654 height 24
type input "TAURANGA"
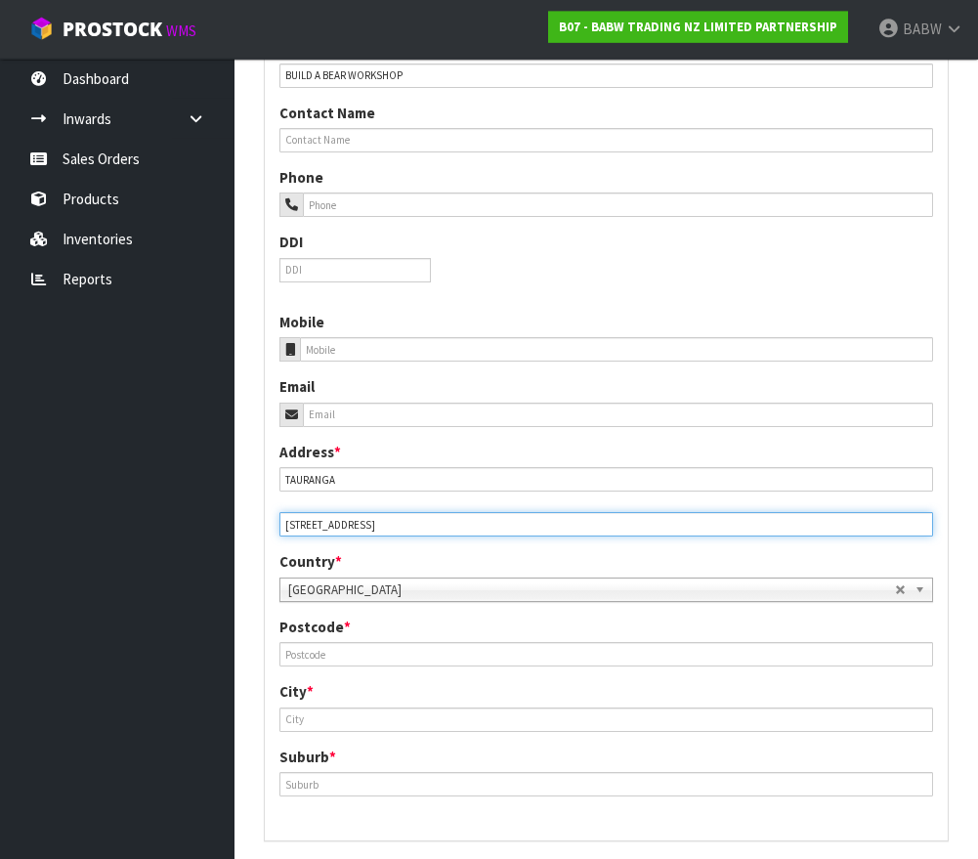
drag, startPoint x: 499, startPoint y: 515, endPoint x: 734, endPoint y: 502, distance: 234.9
click at [734, 502] on div "Address * [STREET_ADDRESS]" at bounding box center [606, 490] width 683 height 96
click at [539, 512] on input "[STREET_ADDRESS]" at bounding box center [606, 524] width 654 height 24
click at [446, 512] on input "[STREET_ADDRESS]" at bounding box center [606, 524] width 654 height 24
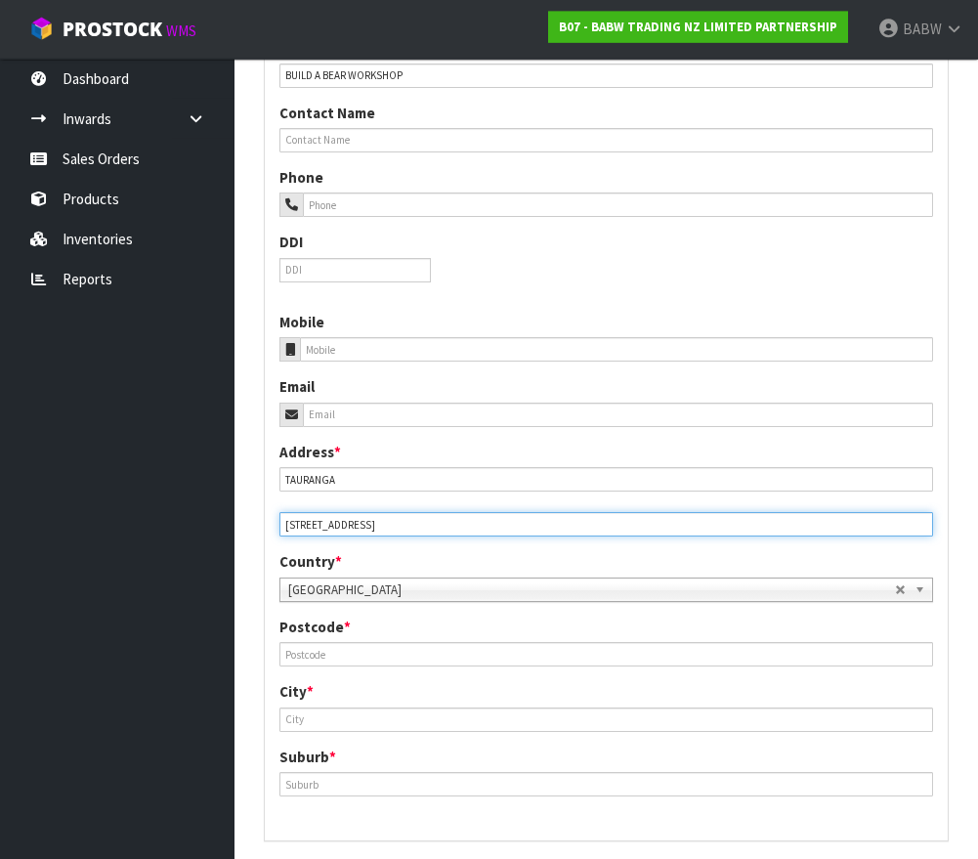
type input "[STREET_ADDRESS]"
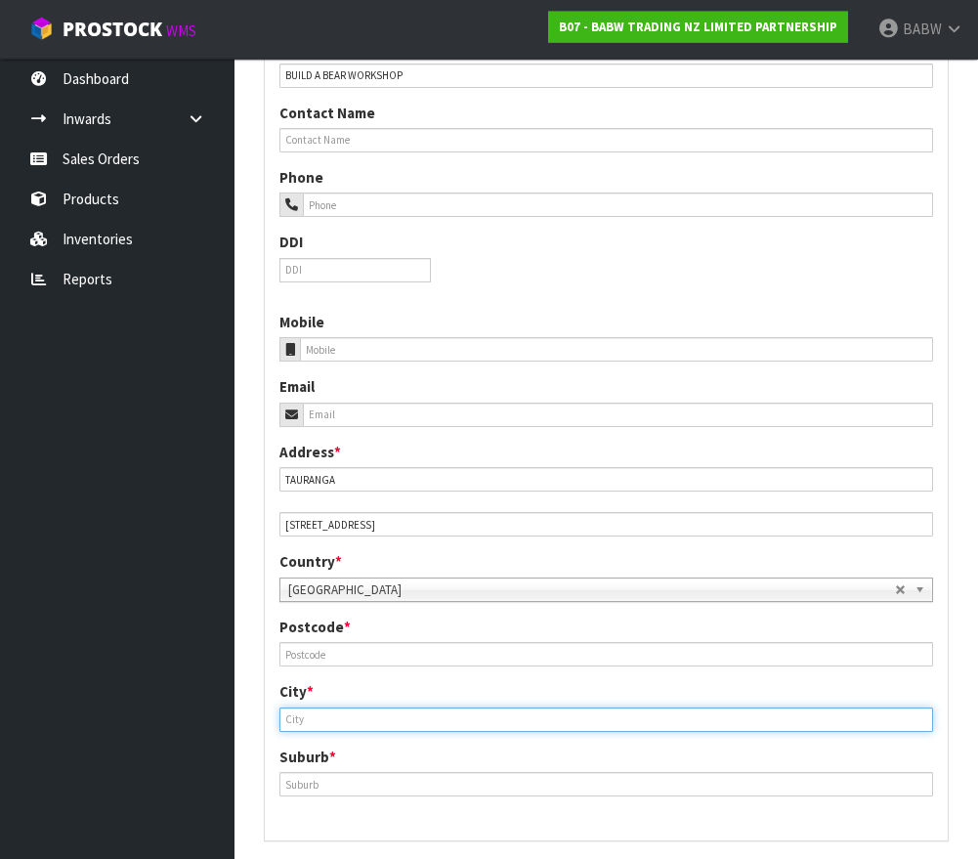
click at [421, 712] on input "text" at bounding box center [606, 719] width 654 height 24
paste input "TAURANGA"
type input "TAURANGA"
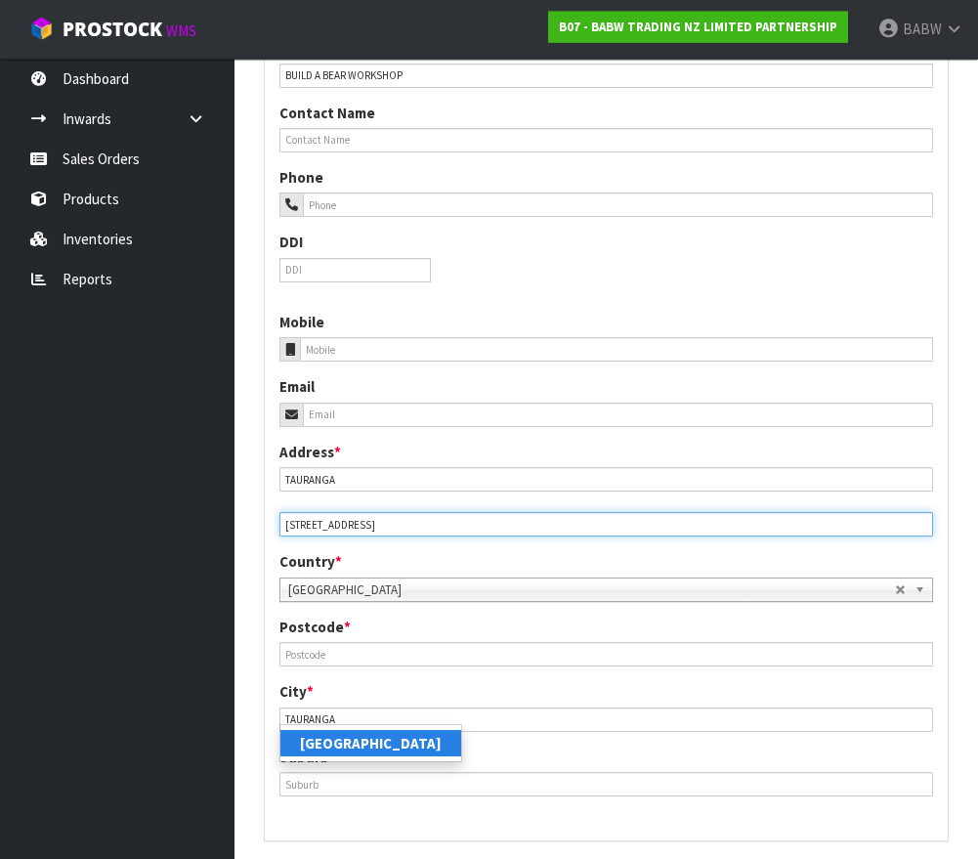
click at [383, 522] on input "[STREET_ADDRESS]" at bounding box center [606, 524] width 654 height 24
type input "[STREET_ADDRESS]"
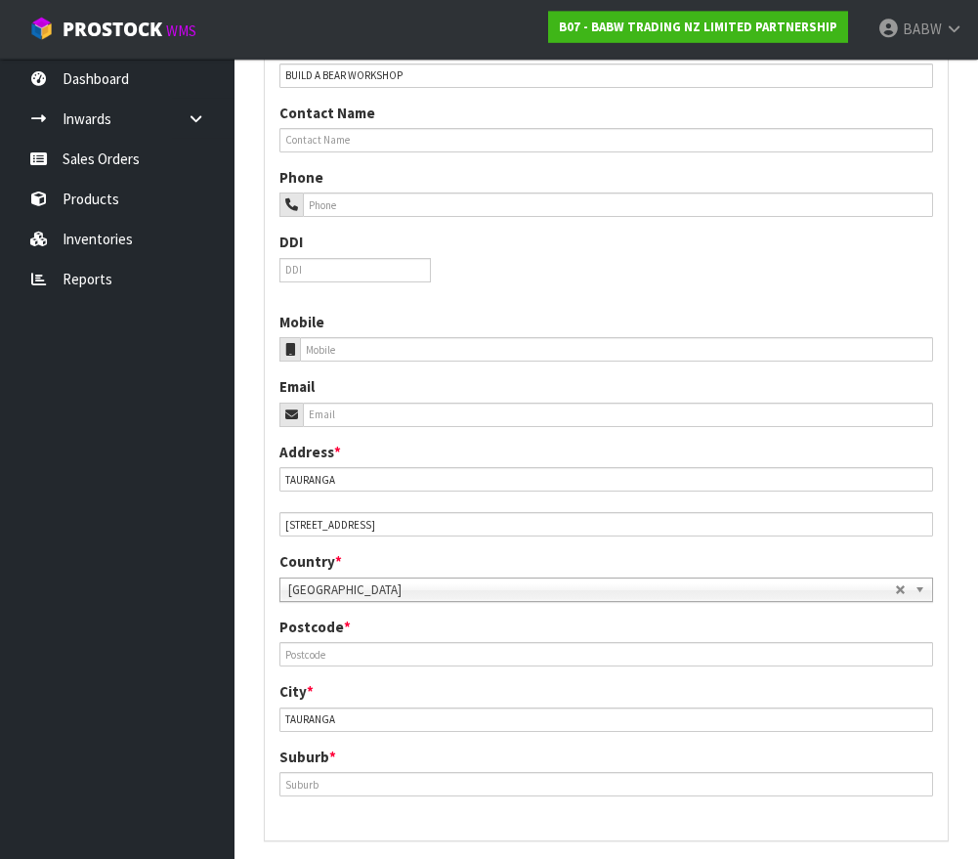
click at [366, 758] on div "Suburb *" at bounding box center [606, 772] width 683 height 50
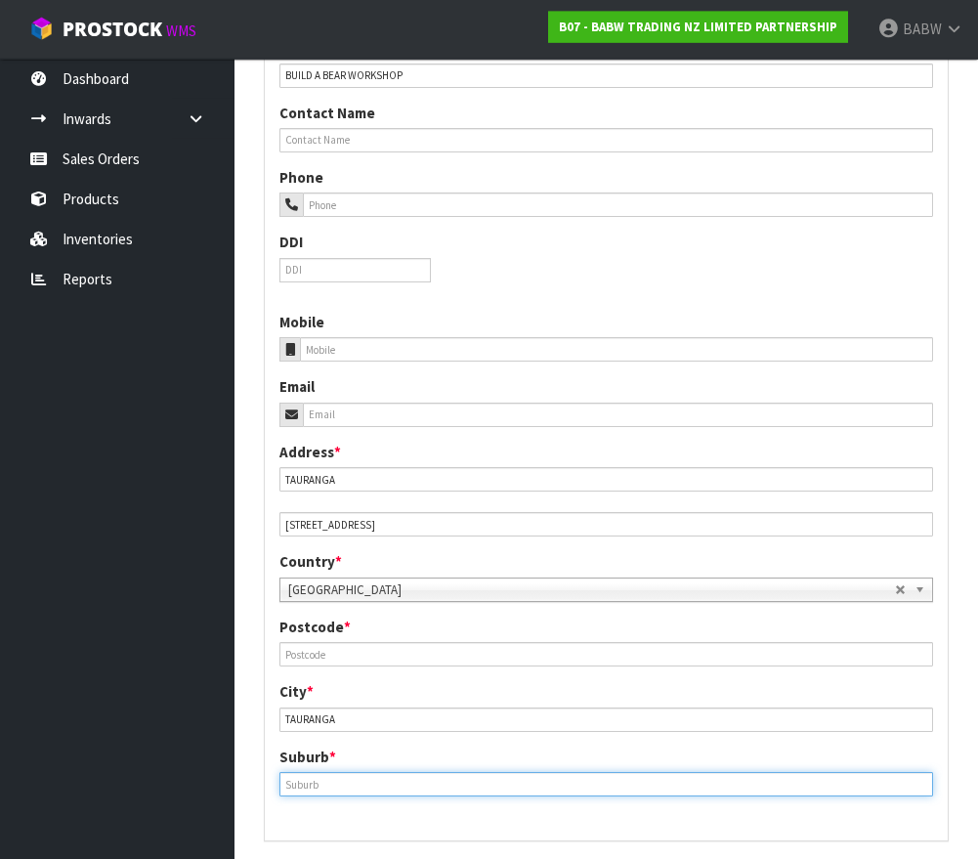
click at [366, 780] on input "text" at bounding box center [606, 784] width 654 height 24
paste input "TAURIKO"
type input "TAURIKO"
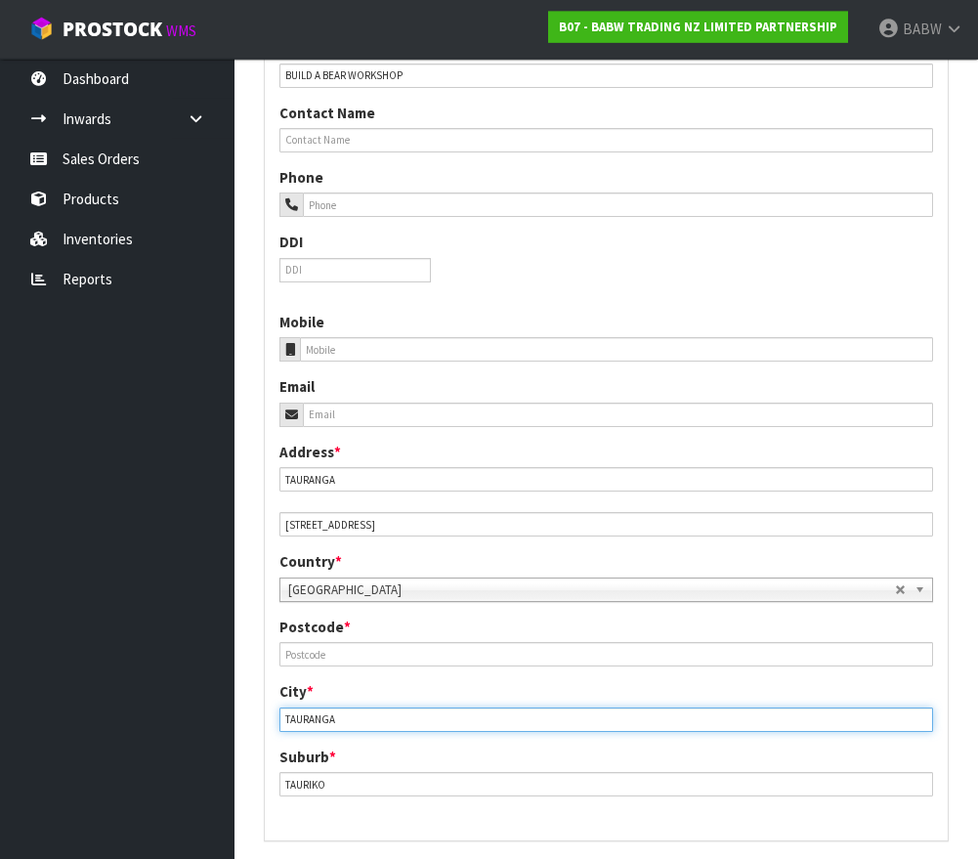
click at [339, 713] on input "TAURANGA" at bounding box center [606, 719] width 654 height 24
click at [308, 712] on input "TAURANG" at bounding box center [606, 719] width 654 height 24
paste input "IKO"
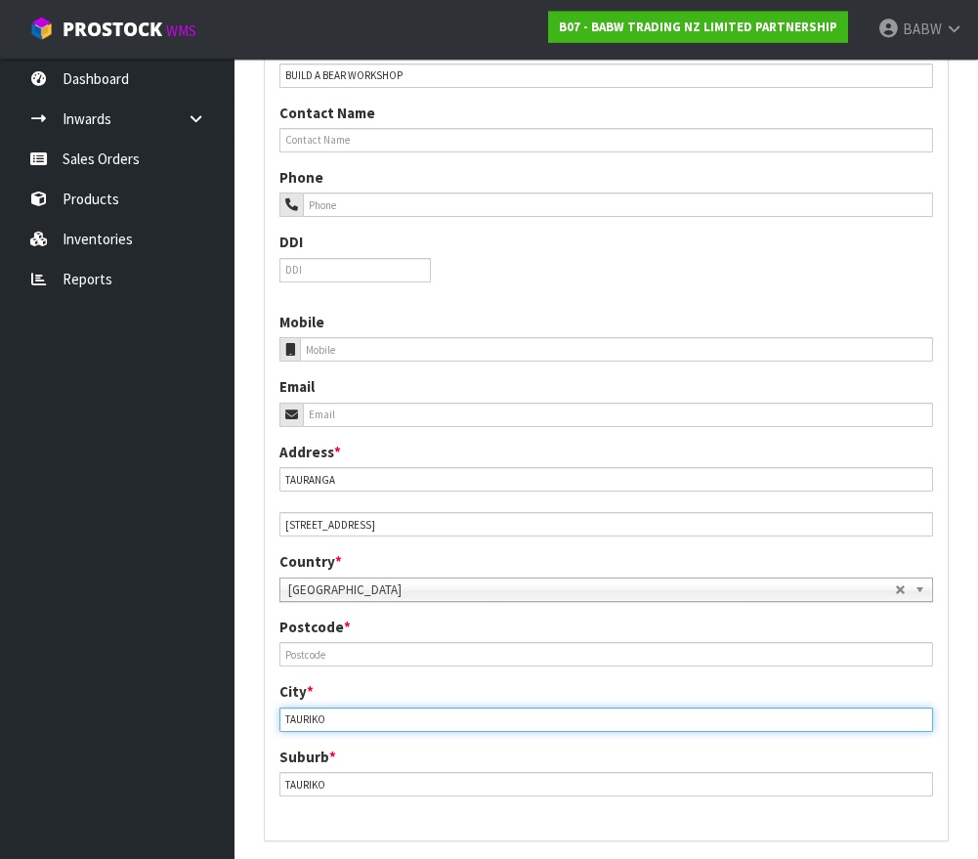
click at [294, 710] on input "TAURIKO" at bounding box center [606, 719] width 654 height 24
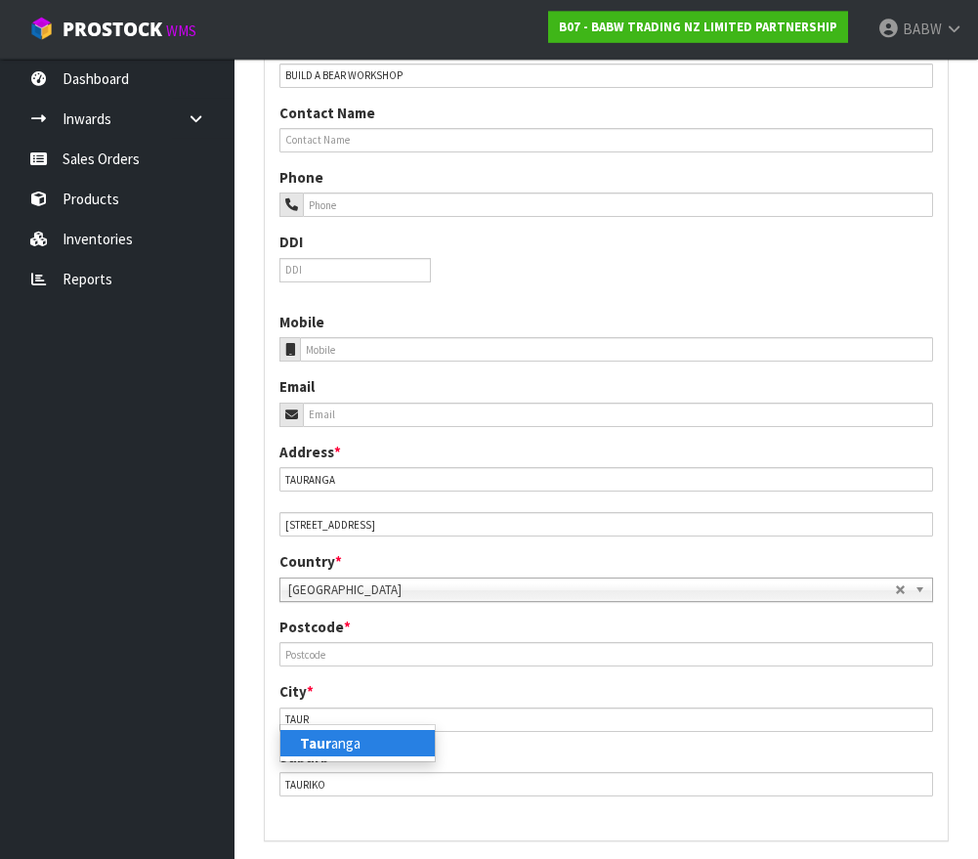
click at [308, 745] on strong "Taur" at bounding box center [315, 743] width 31 height 19
type input "[GEOGRAPHIC_DATA]"
click at [385, 632] on div "Postcode *" at bounding box center [606, 642] width 683 height 50
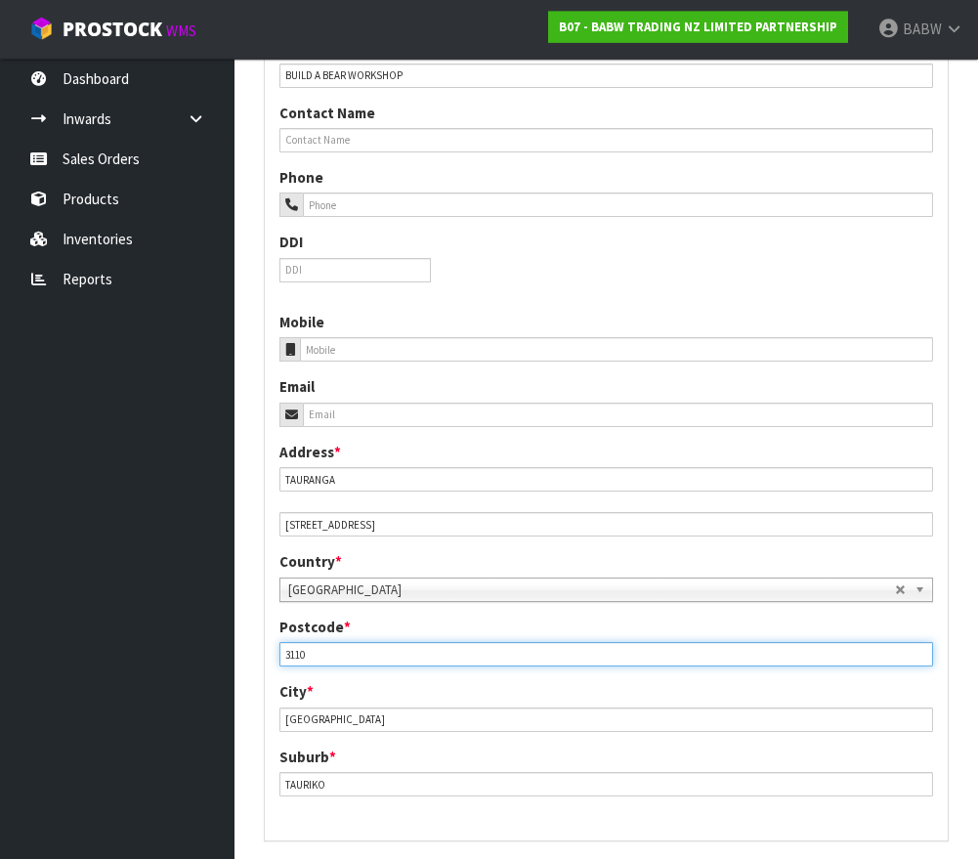
type input "3110"
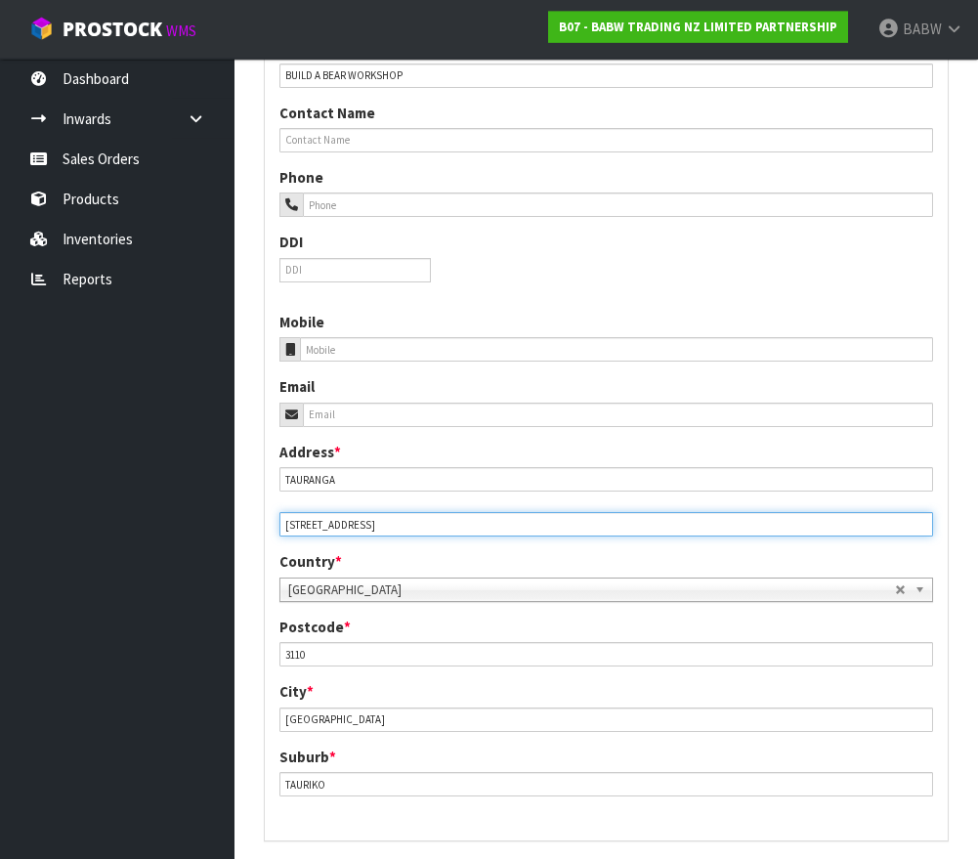
click at [380, 518] on input "[STREET_ADDRESS]" at bounding box center [606, 524] width 654 height 24
drag, startPoint x: 402, startPoint y: 517, endPoint x: 564, endPoint y: 512, distance: 162.3
click at [562, 514] on input "[STREET_ADDRESS]" at bounding box center [606, 524] width 654 height 24
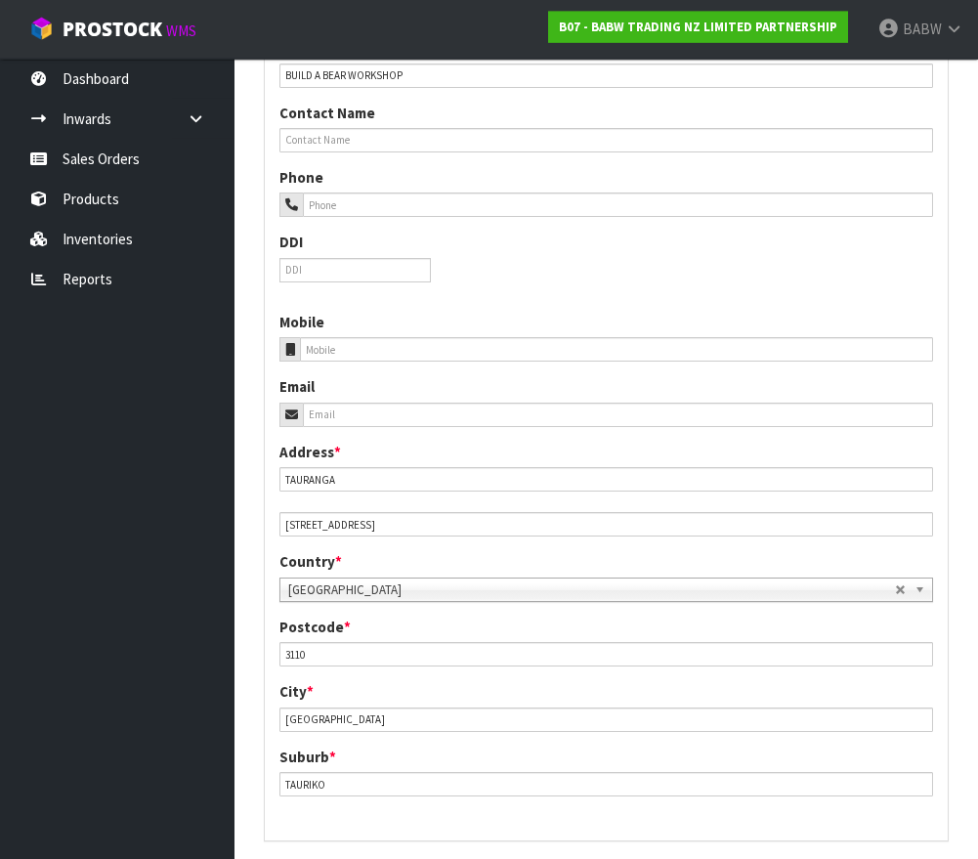
click at [488, 561] on div "Country * [GEOGRAPHIC_DATA] [GEOGRAPHIC_DATA] [GEOGRAPHIC_DATA] [GEOGRAPHIC_DAT…" at bounding box center [606, 576] width 683 height 50
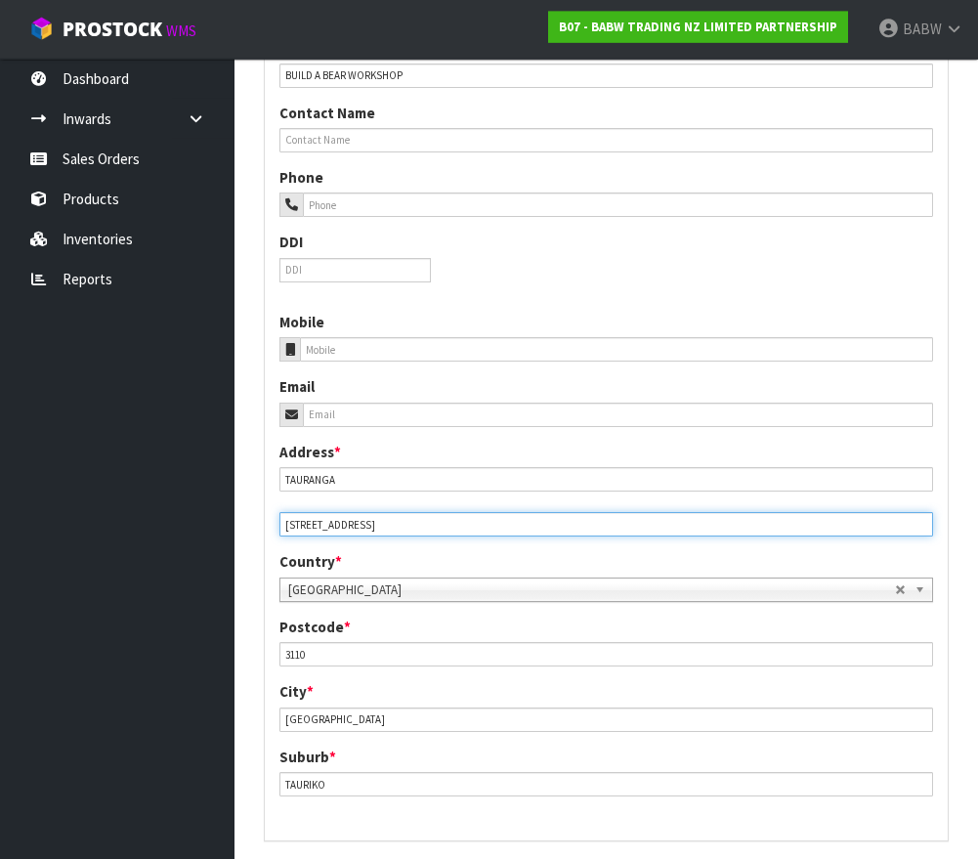
drag, startPoint x: 373, startPoint y: 516, endPoint x: 519, endPoint y: 516, distance: 145.6
click at [519, 516] on input "[STREET_ADDRESS]" at bounding box center [606, 524] width 654 height 24
type input "2 TAURIKURA DRIVE"
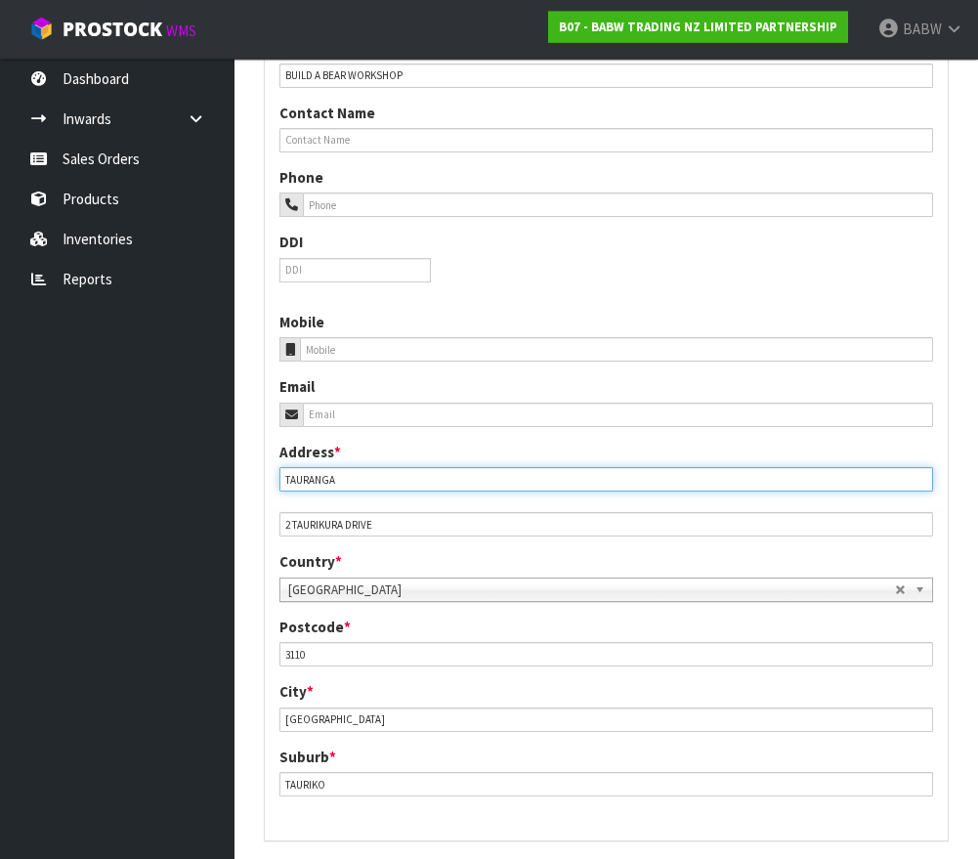
click at [423, 469] on input "TAURANGA" at bounding box center [606, 479] width 654 height 24
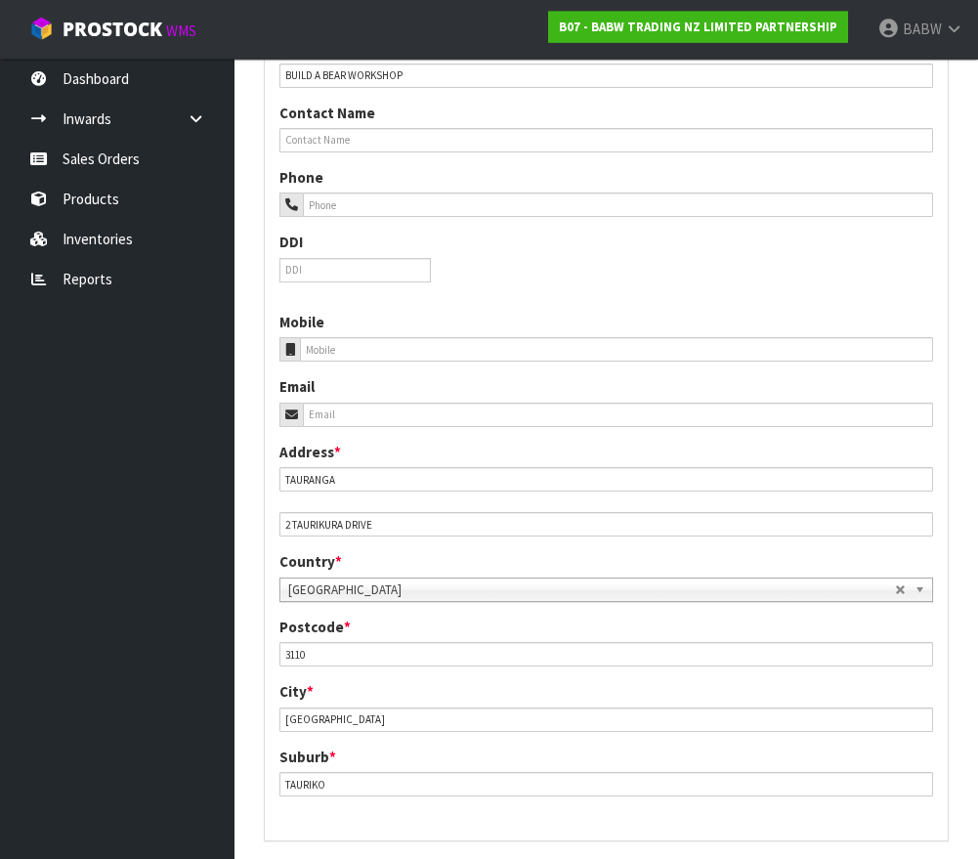
click at [432, 448] on div "Address * TAURANGA [STREET_ADDRESS]" at bounding box center [606, 490] width 683 height 96
click at [471, 277] on div "Phone DDI" at bounding box center [606, 232] width 683 height 130
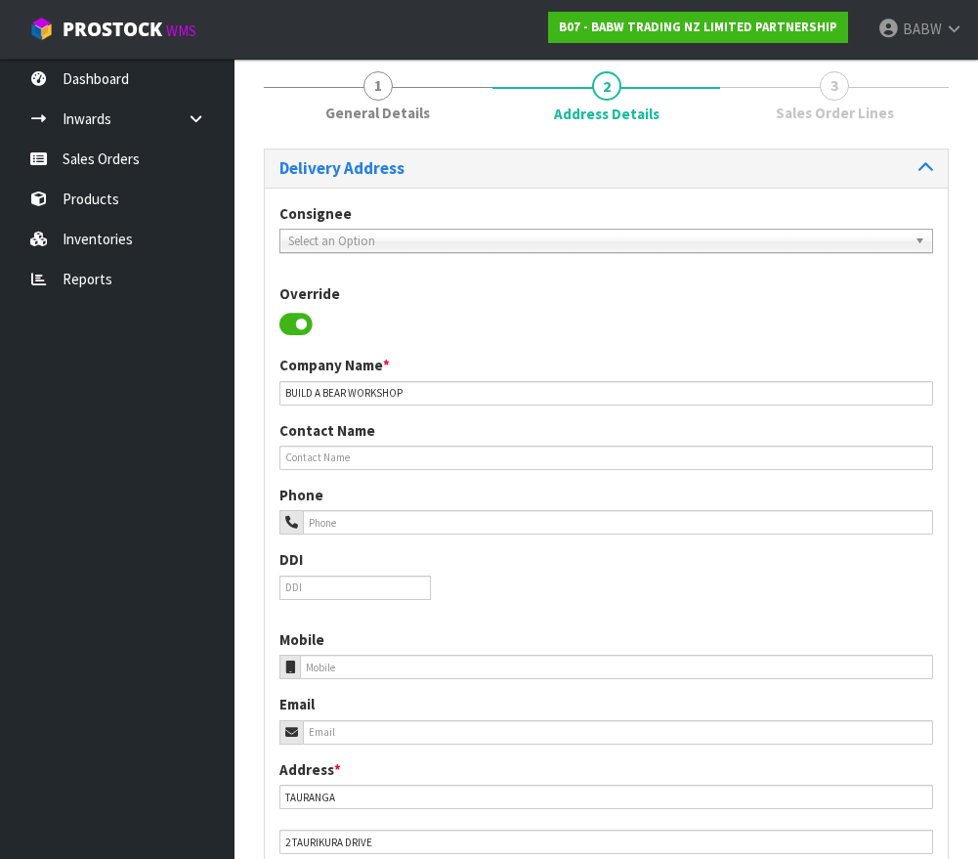
scroll to position [159, 0]
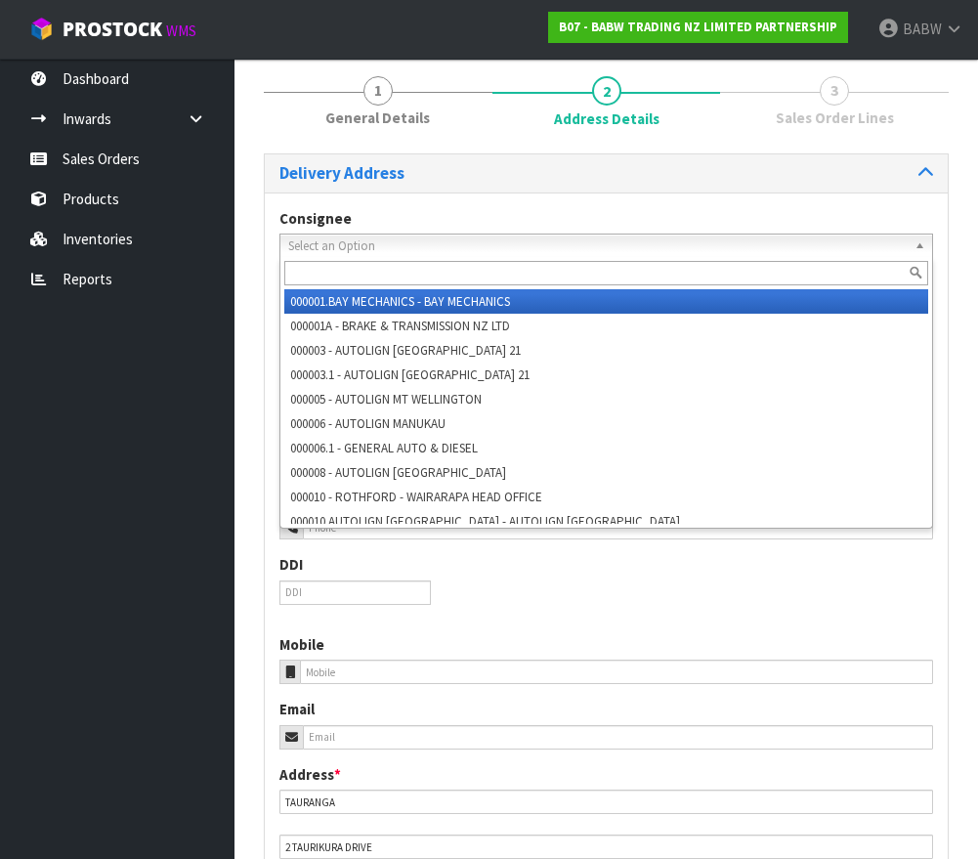
click at [717, 238] on span "Select an Option" at bounding box center [591, 246] width 607 height 23
click at [695, 240] on span "Select an Option" at bounding box center [591, 246] width 607 height 23
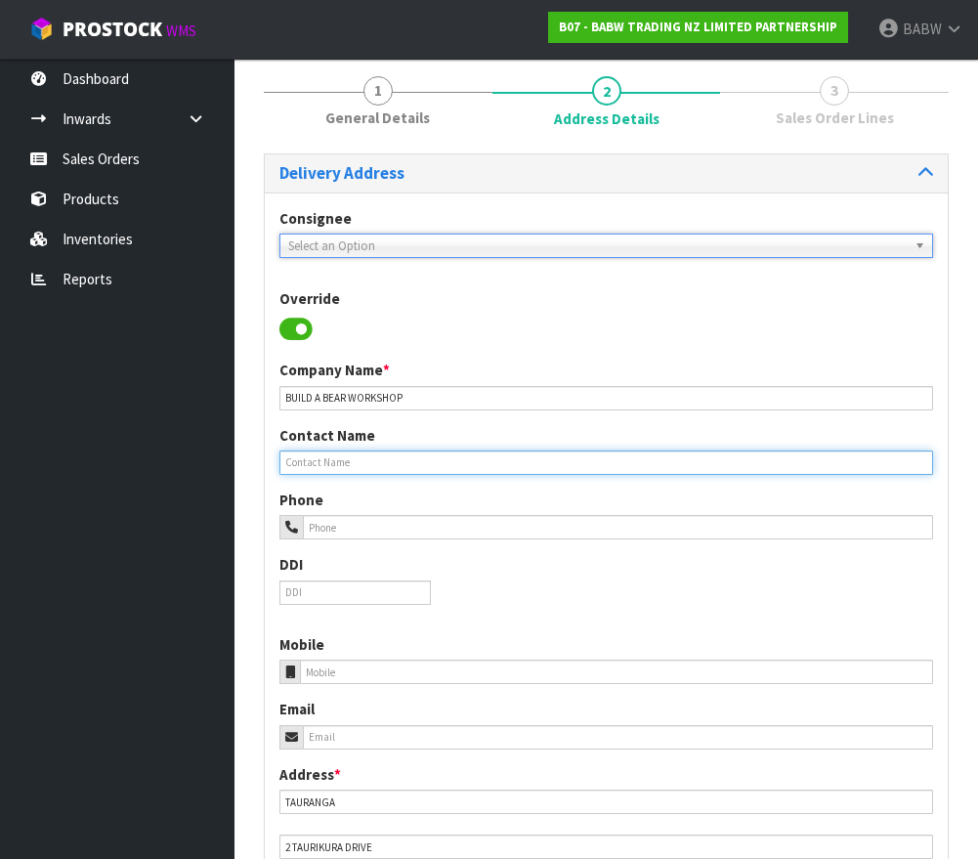
click at [501, 462] on input "text" at bounding box center [606, 462] width 654 height 24
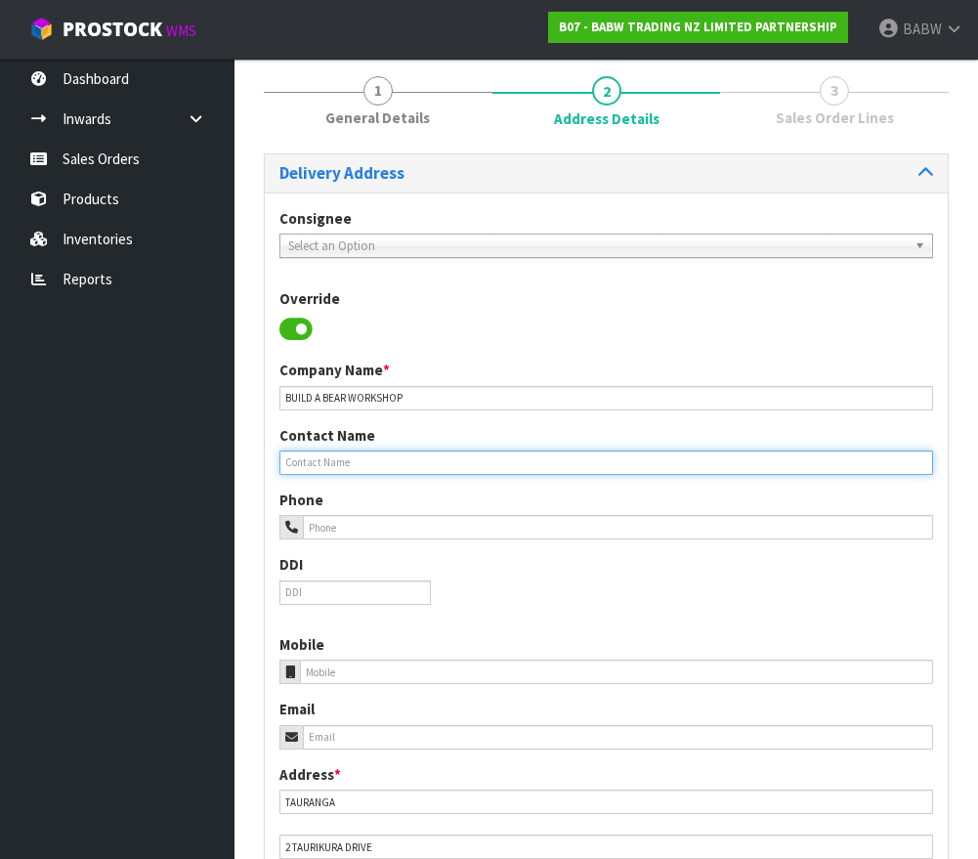
click at [442, 461] on input "text" at bounding box center [606, 462] width 654 height 24
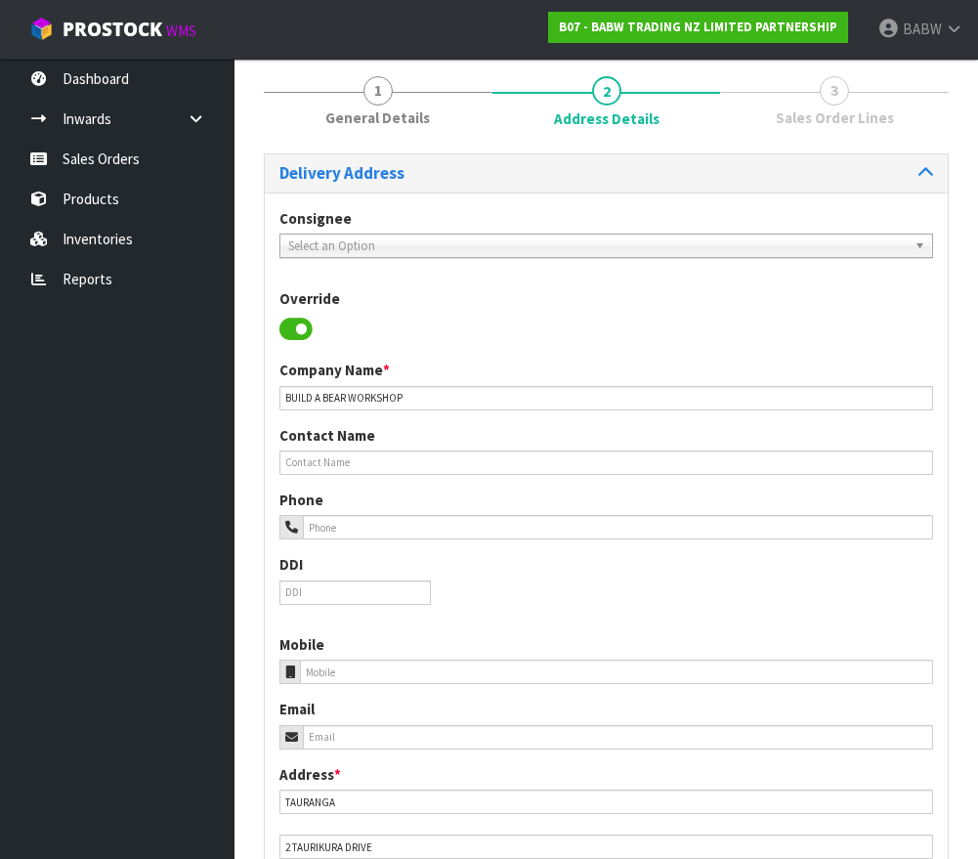
click at [498, 377] on div "Company Name * BUILD A BEAR WORKSHOP" at bounding box center [606, 385] width 683 height 50
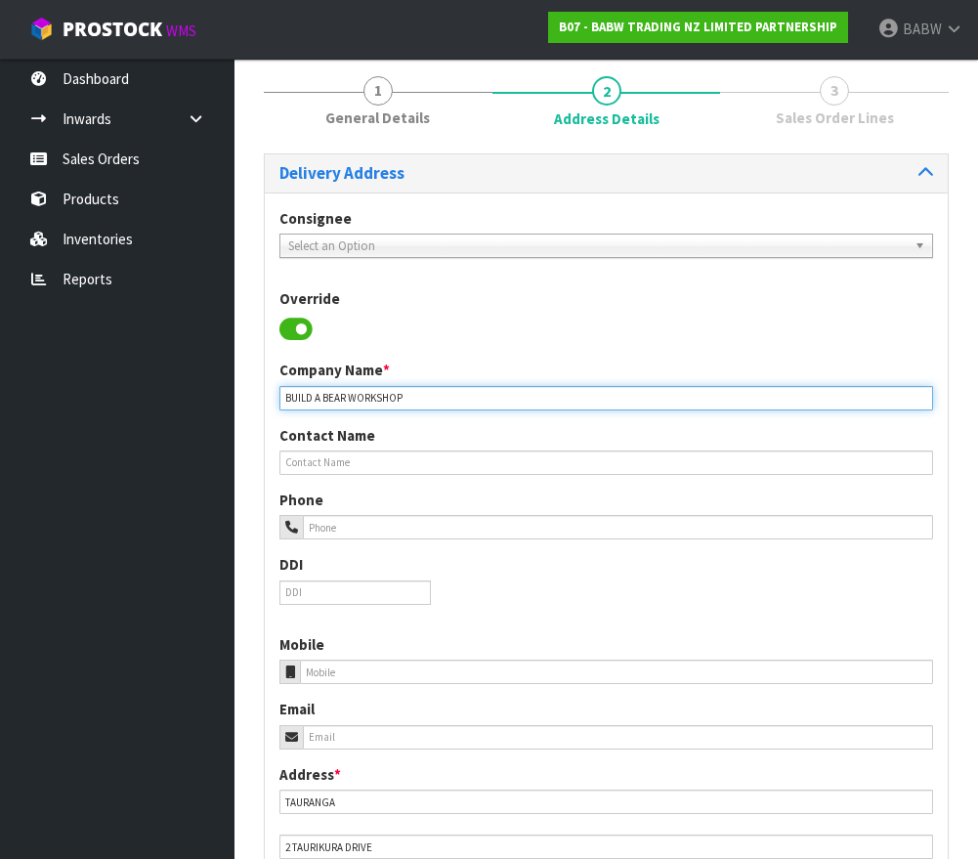
click at [465, 386] on input "BUILD A BEAR WORKSHOP" at bounding box center [606, 398] width 654 height 24
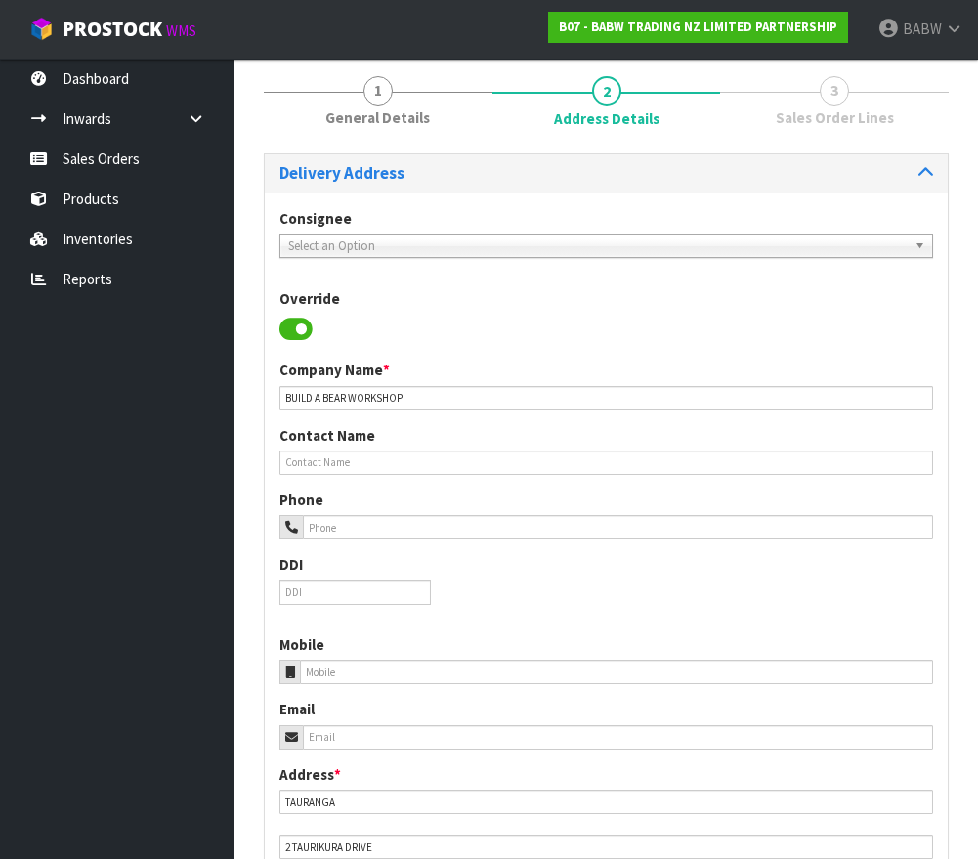
click at [464, 365] on div "Company Name * BUILD A BEAR WORKSHOP" at bounding box center [606, 385] width 683 height 50
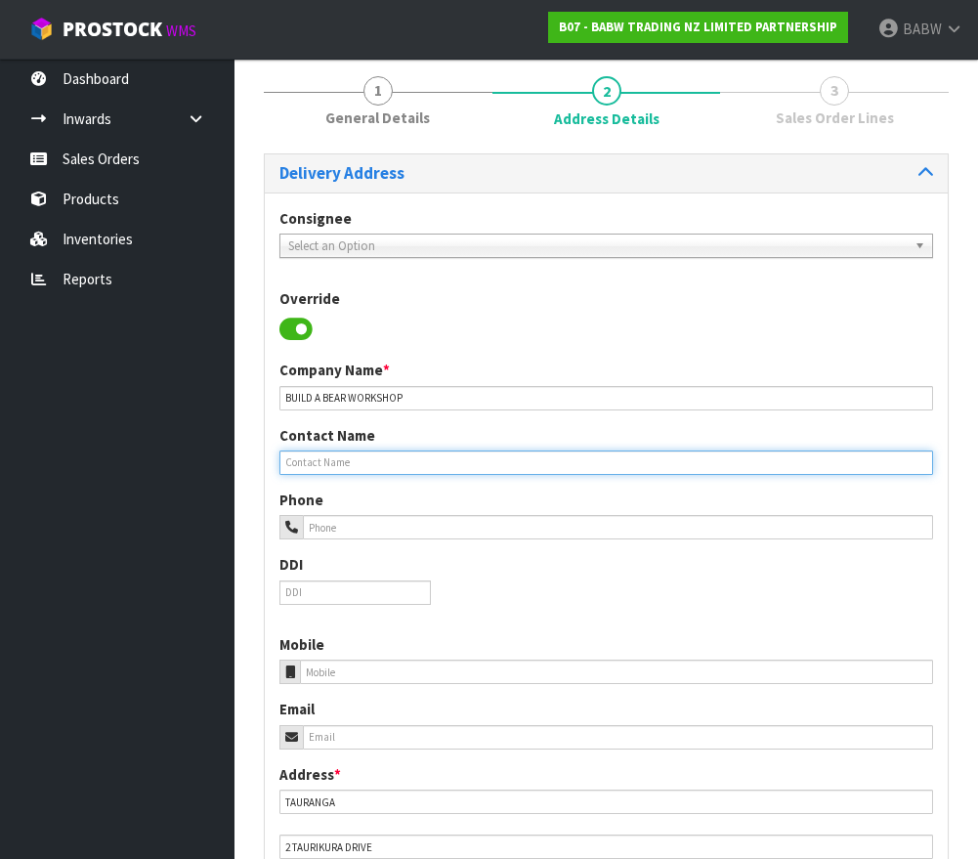
click at [605, 464] on input "text" at bounding box center [606, 462] width 654 height 24
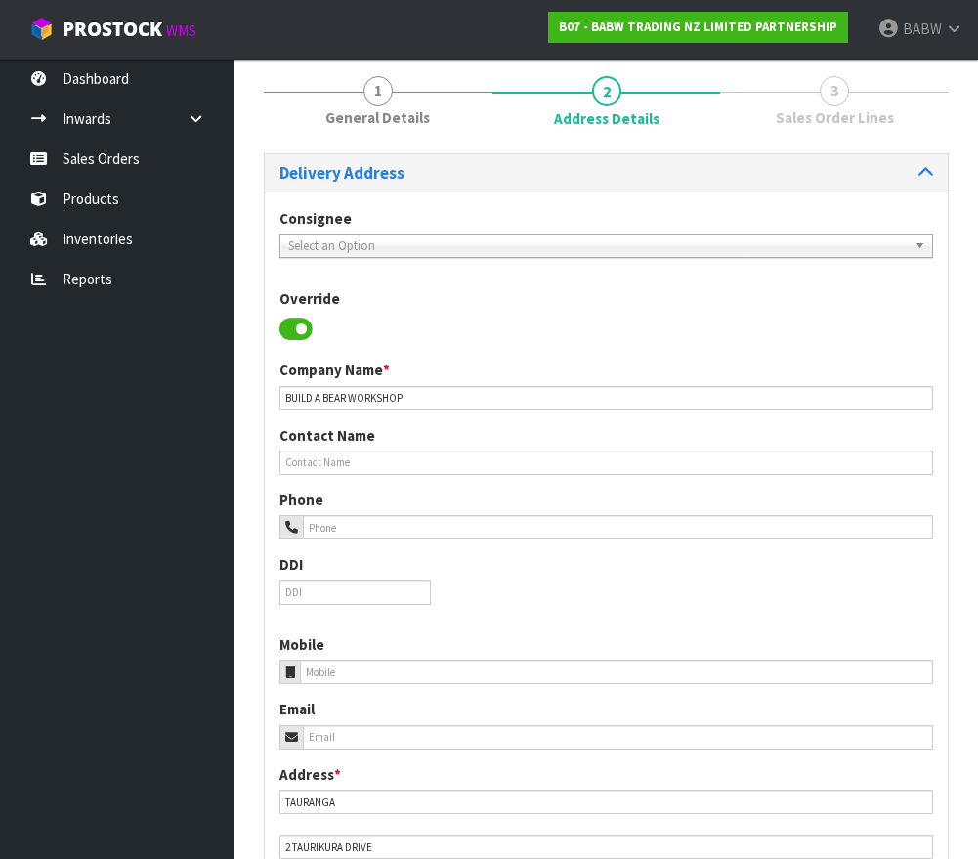
click at [564, 555] on div "DDI" at bounding box center [606, 579] width 683 height 50
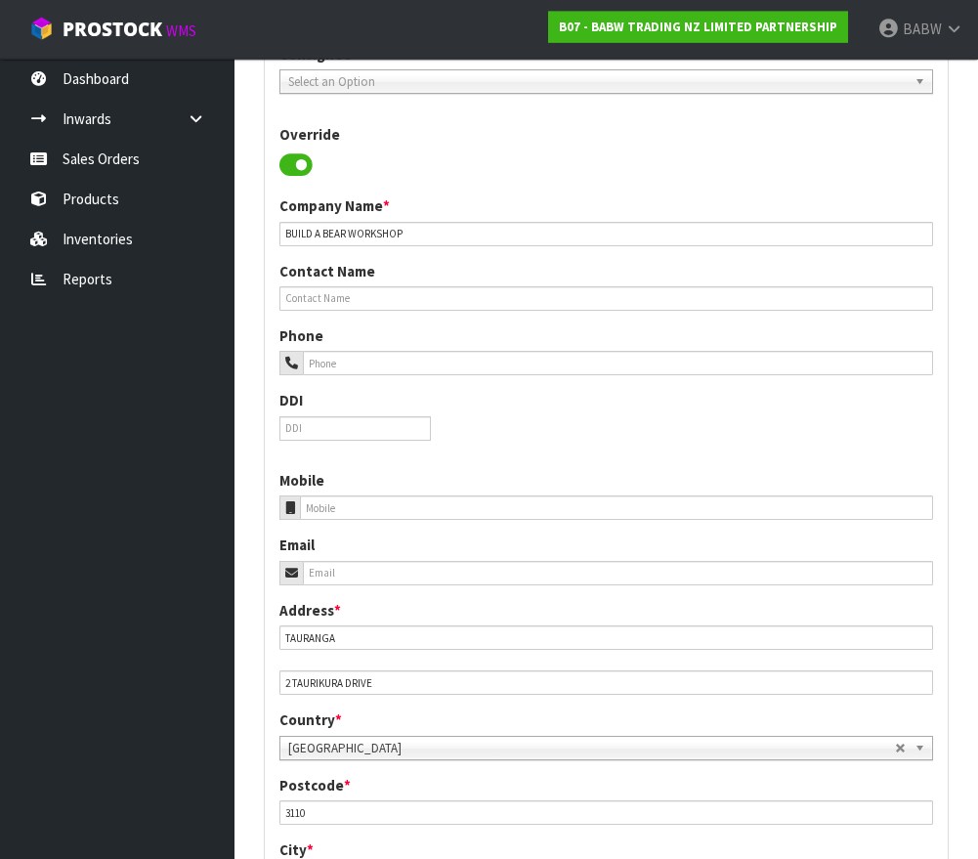
scroll to position [326, 0]
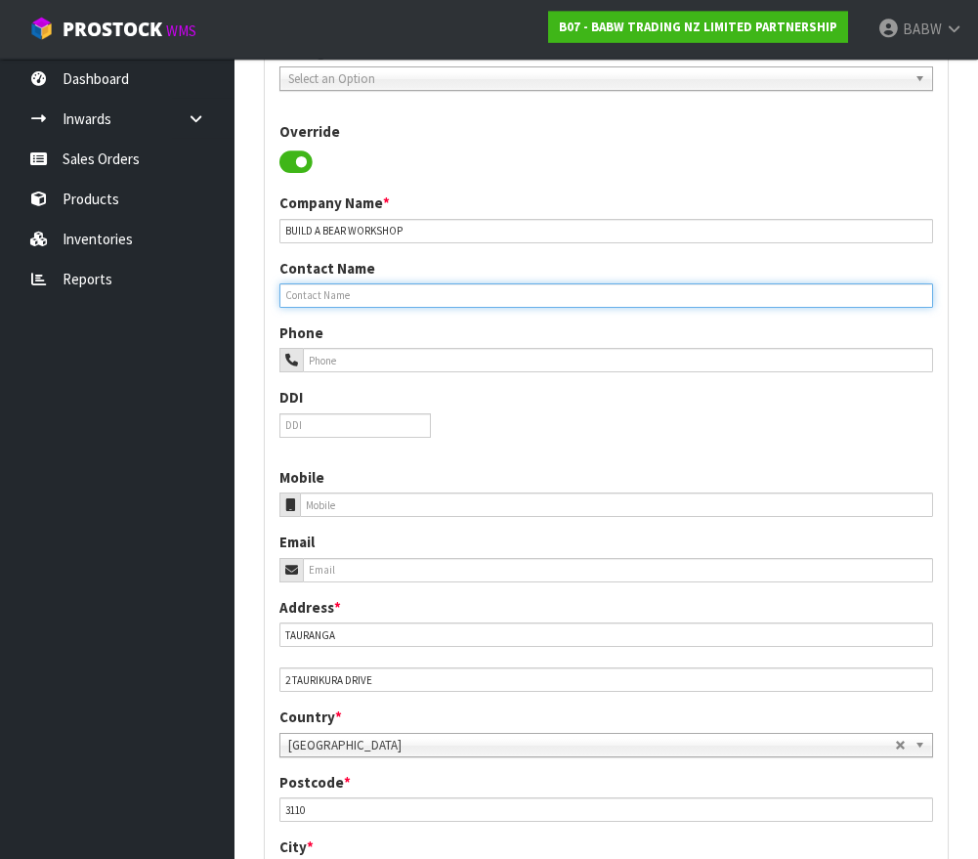
click at [608, 300] on input "text" at bounding box center [606, 295] width 654 height 24
type input "FRANKI"
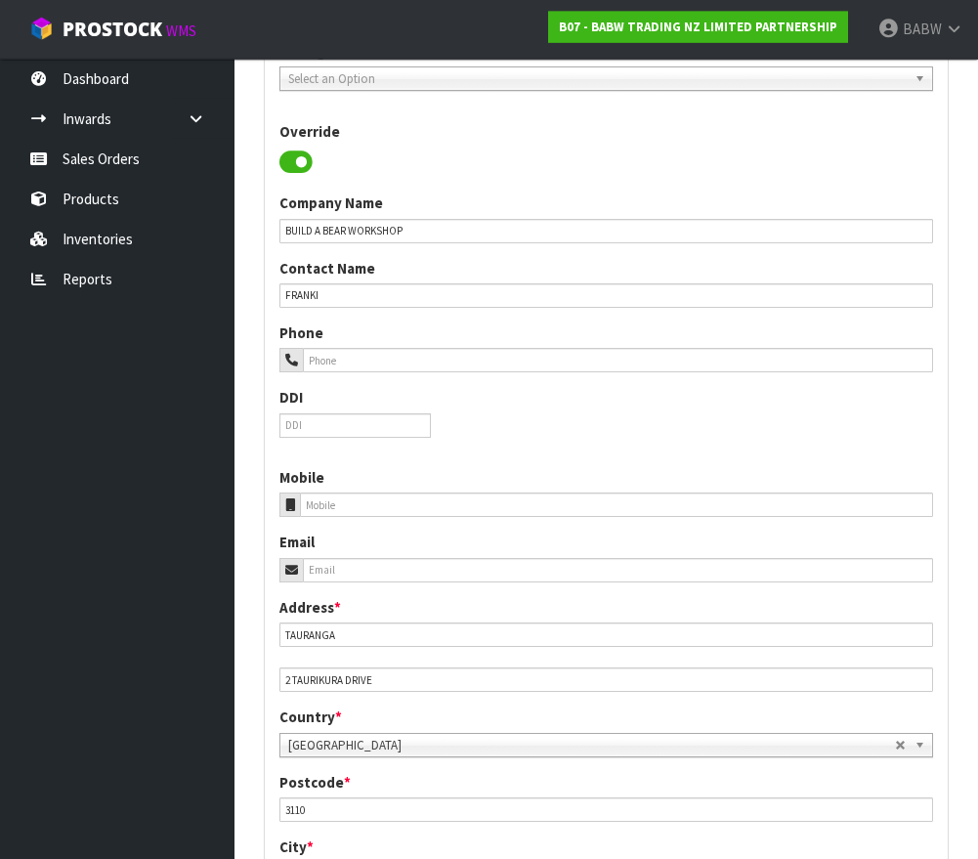
click at [527, 341] on div "Phone" at bounding box center [606, 347] width 683 height 50
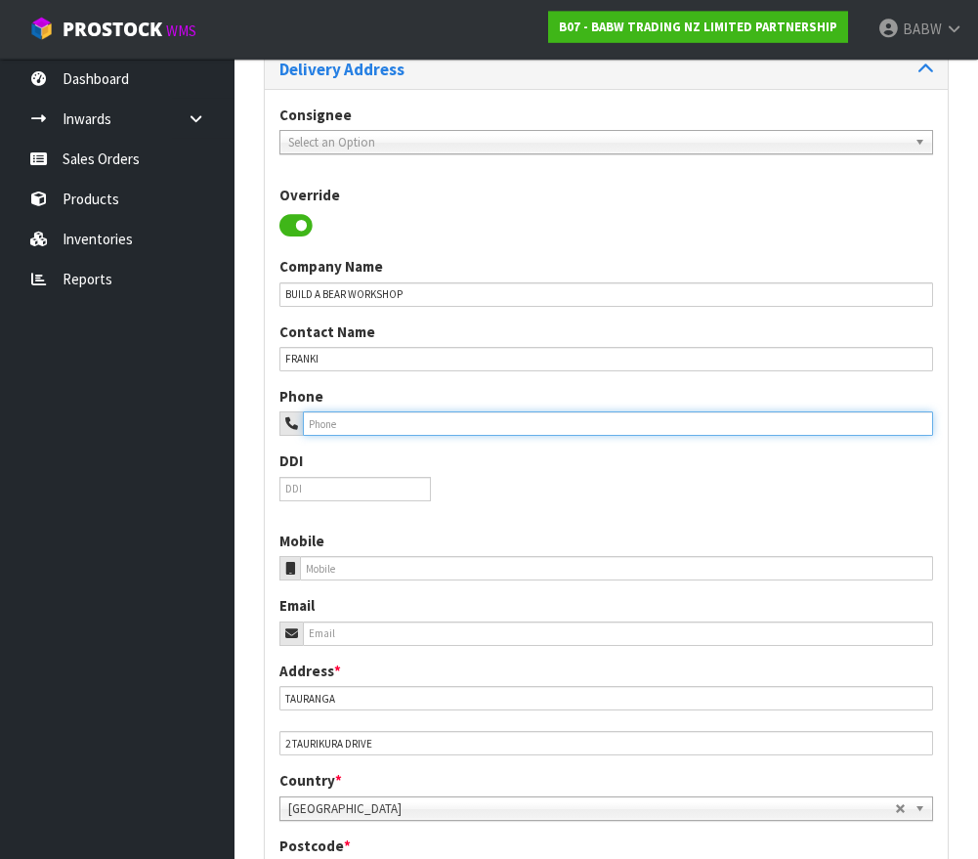
scroll to position [309, 0]
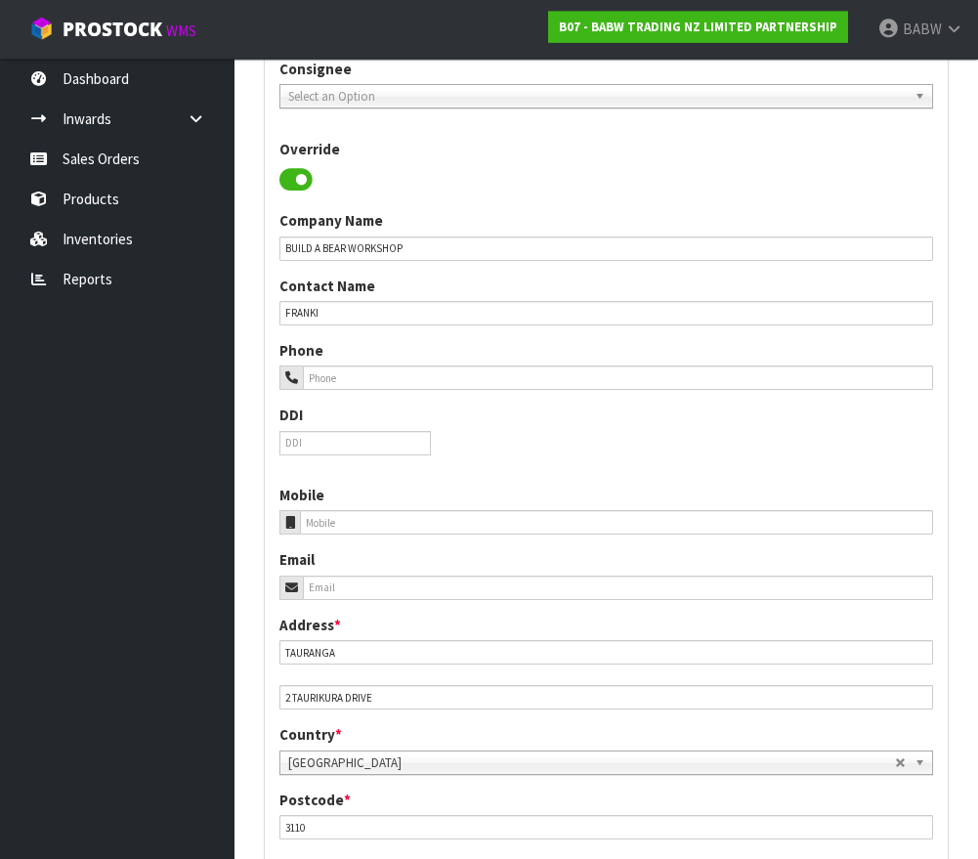
click at [457, 391] on div "Phone DDI" at bounding box center [606, 405] width 683 height 130
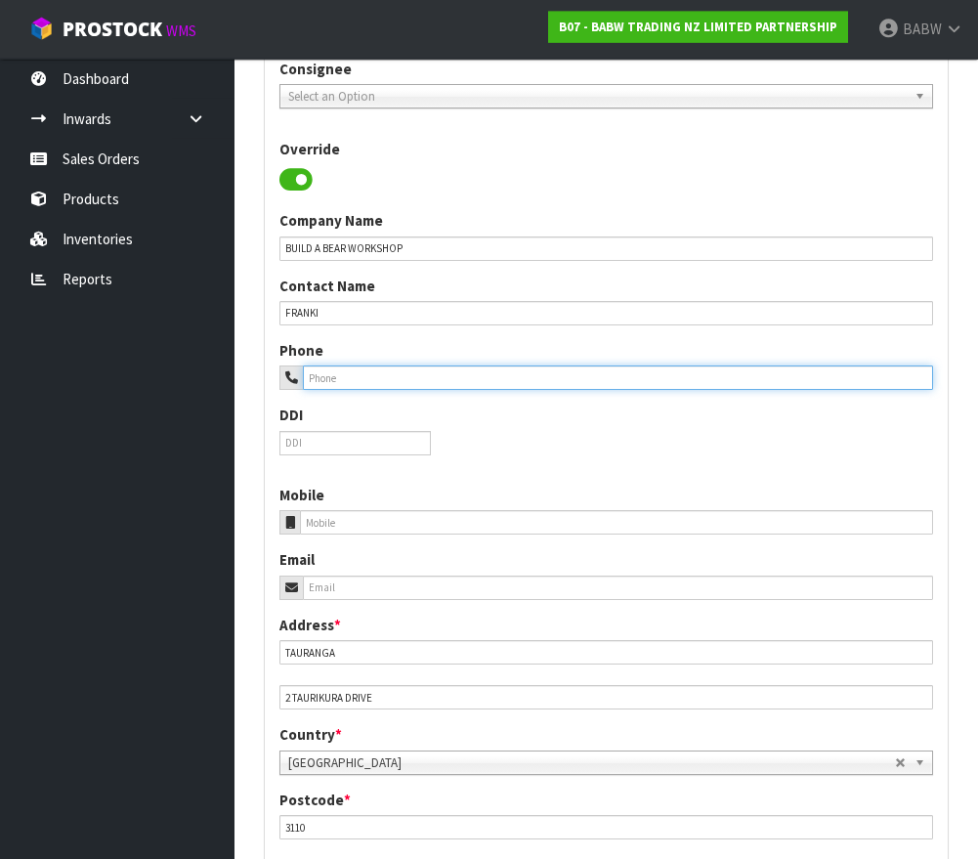
click at [447, 365] on input "tel" at bounding box center [618, 377] width 630 height 24
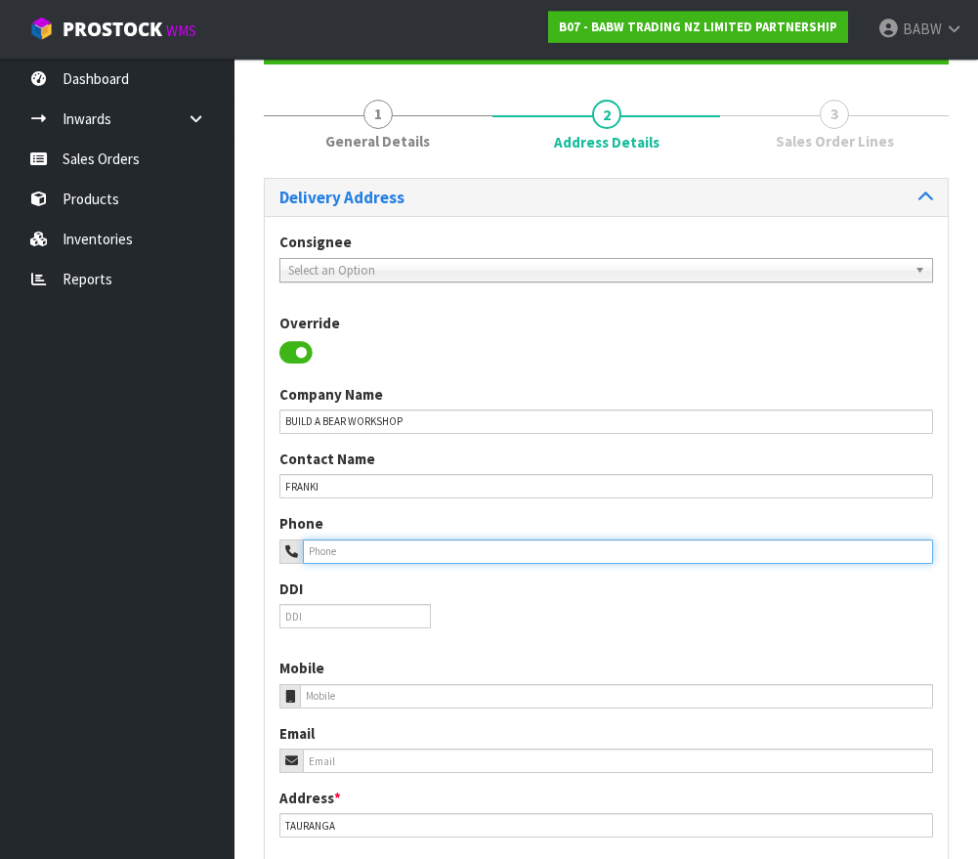
scroll to position [226, 0]
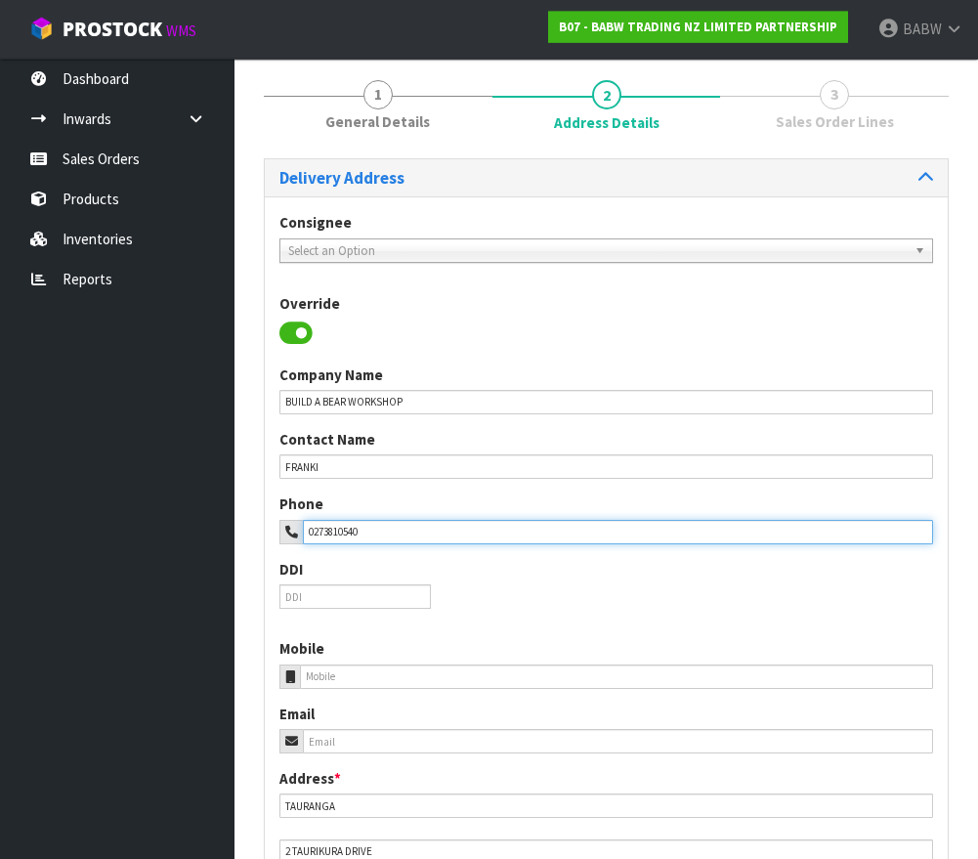
type input "0273810540"
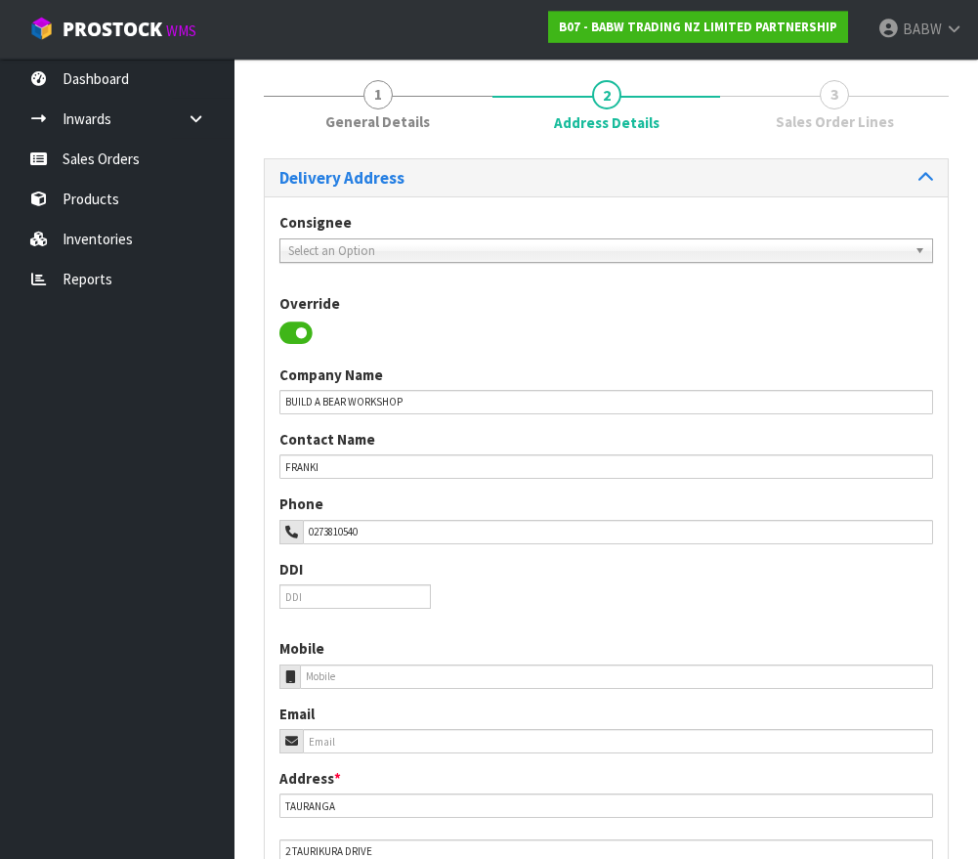
click at [530, 605] on div "Phone 0273810540 DDI" at bounding box center [606, 558] width 683 height 130
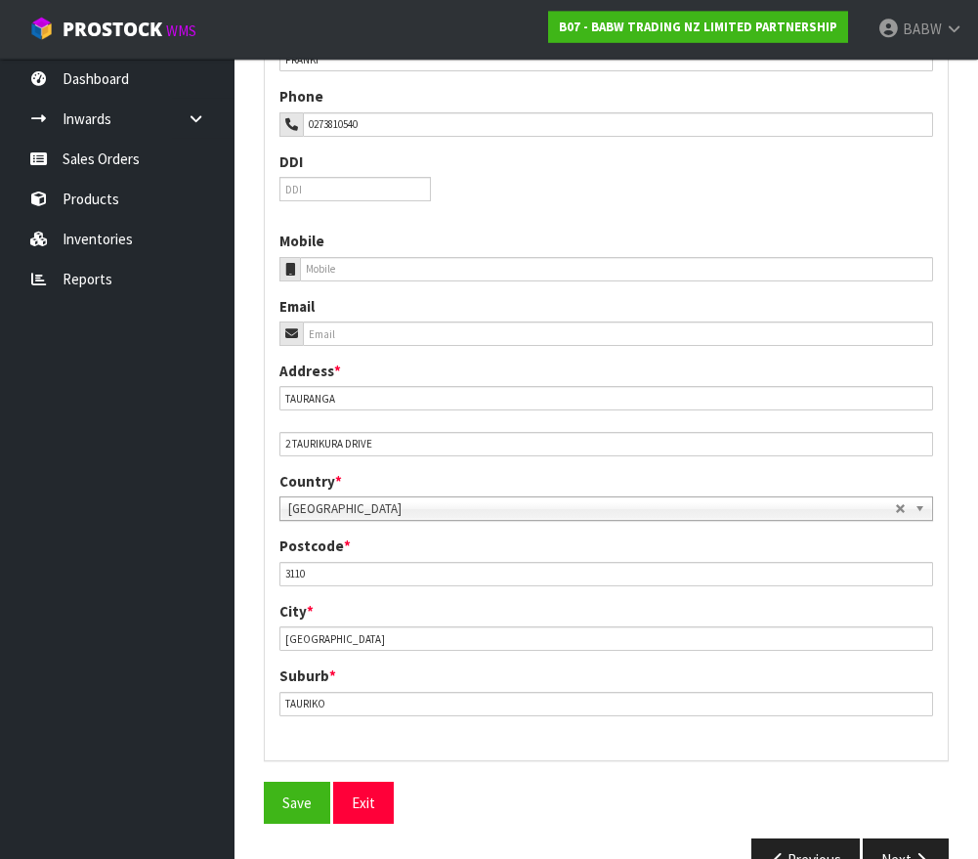
scroll to position [648, 0]
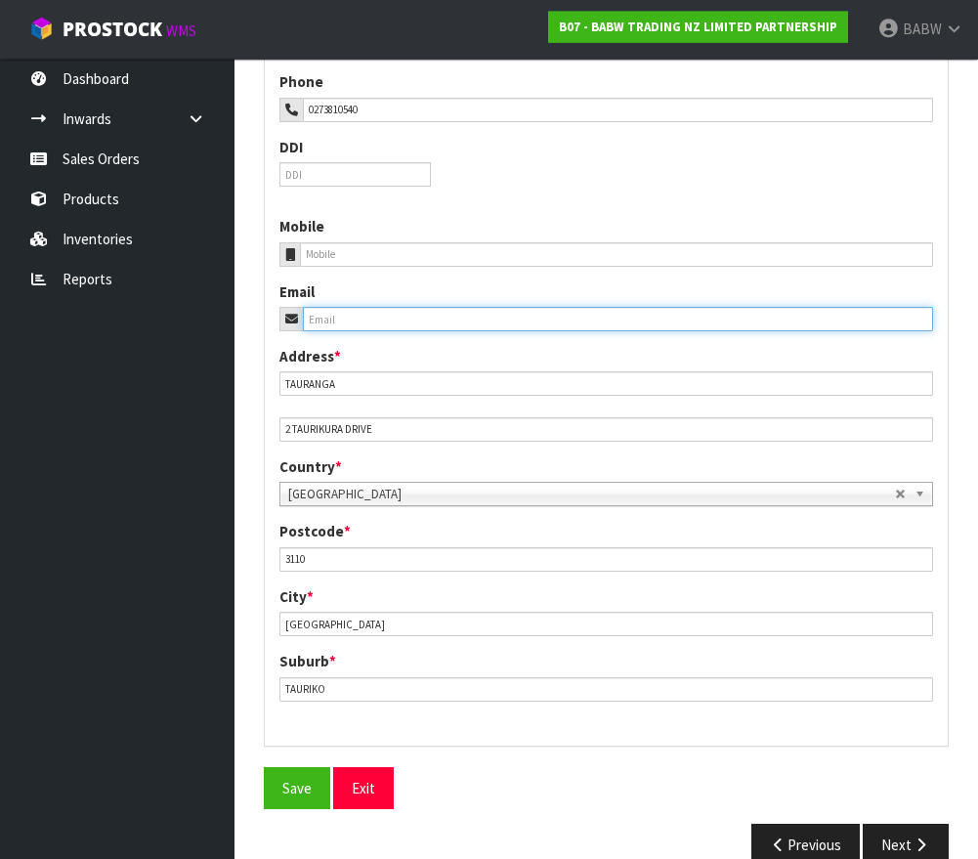
click at [392, 315] on input "email" at bounding box center [618, 319] width 630 height 24
type input "[EMAIL_ADDRESS][PERSON_NAME][DOMAIN_NAME]"
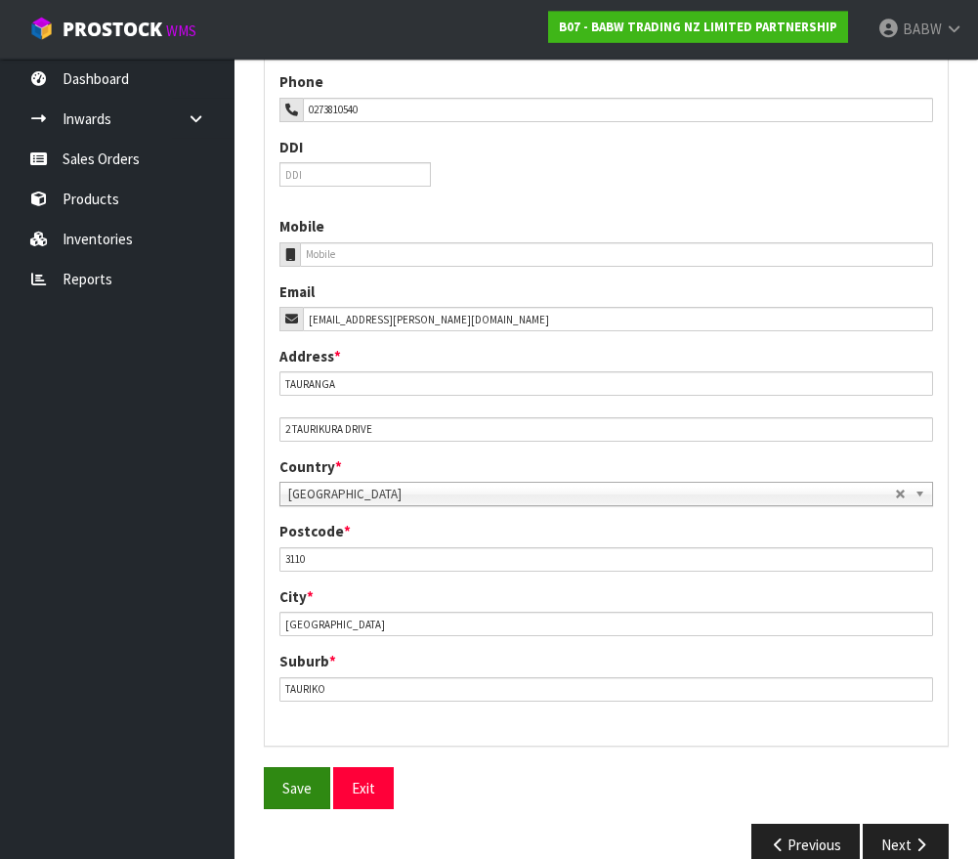
click at [287, 779] on span "Save" at bounding box center [296, 788] width 29 height 19
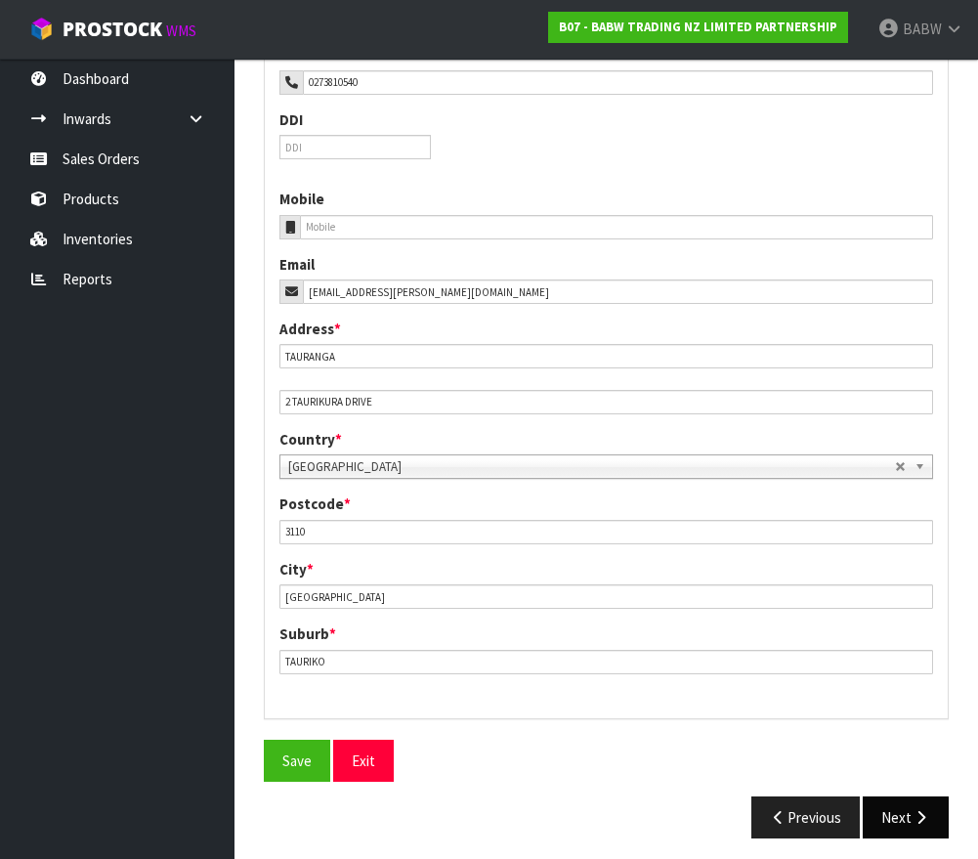
scroll to position [674, 0]
click at [889, 797] on button "Next" at bounding box center [906, 818] width 86 height 42
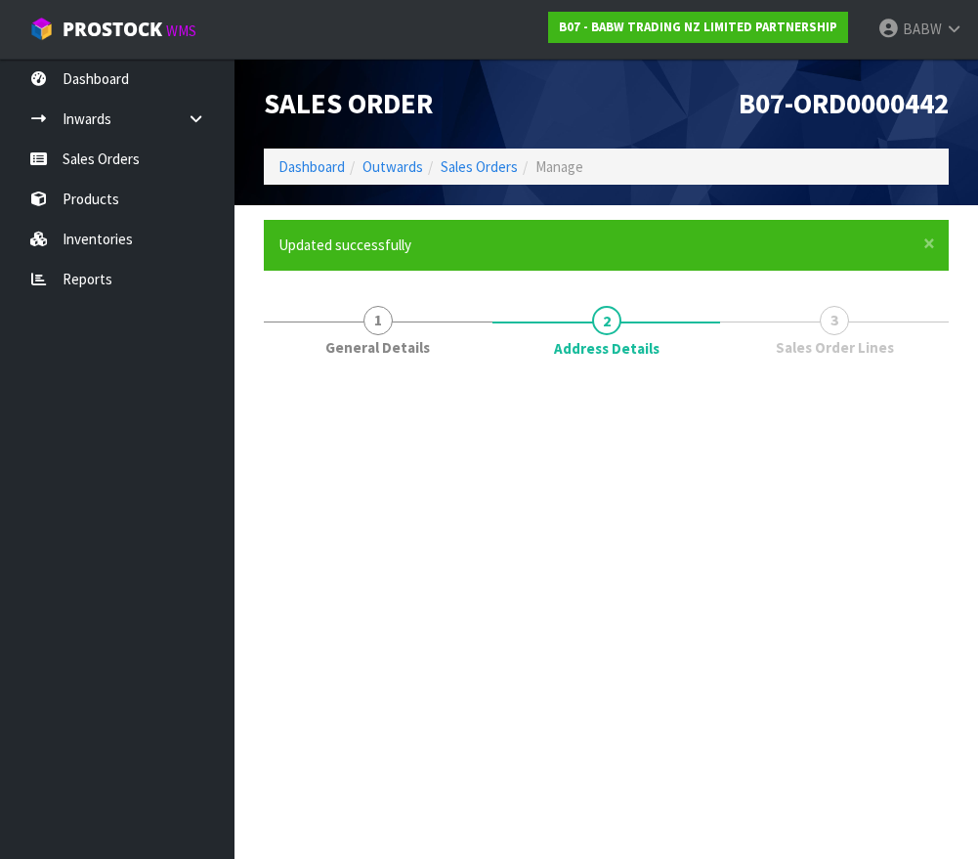
scroll to position [0, 0]
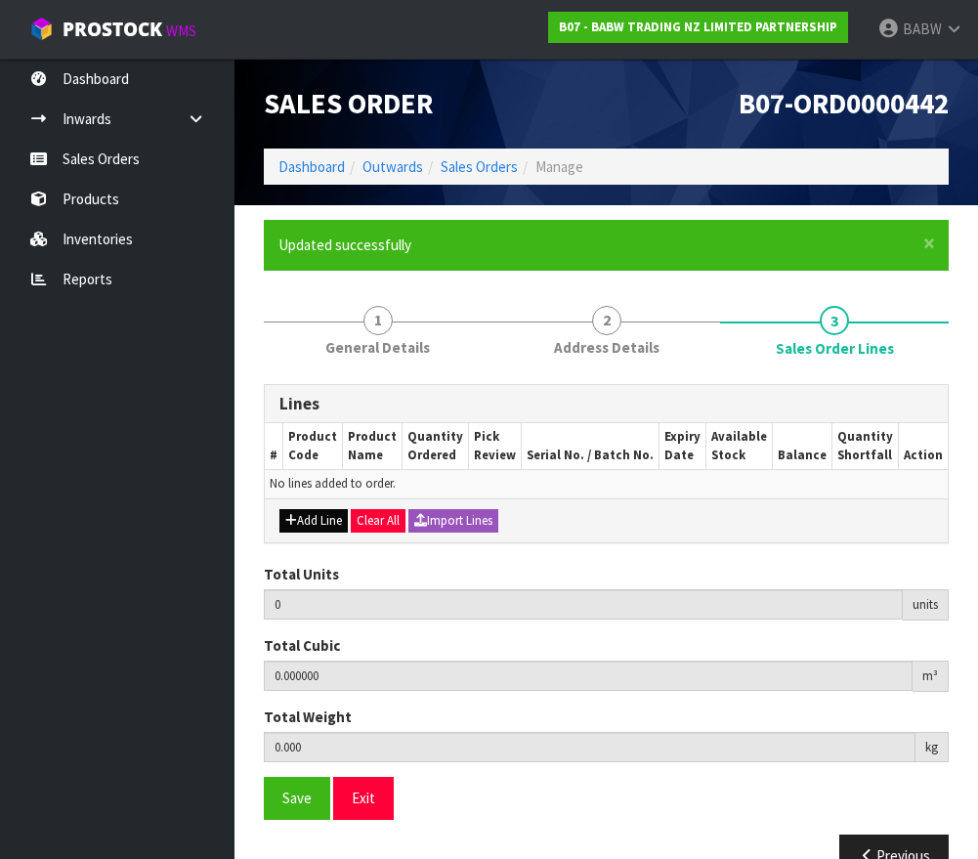
click at [338, 522] on button "Add Line" at bounding box center [313, 520] width 68 height 23
type input "0"
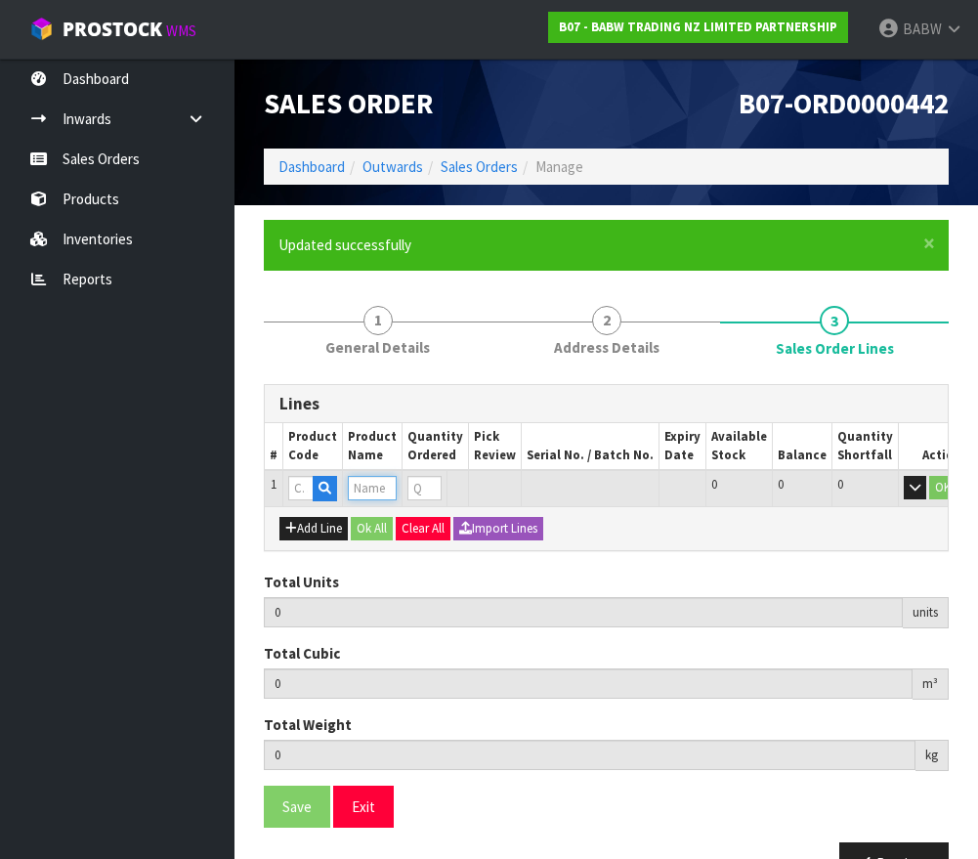
click at [369, 476] on input "text" at bounding box center [372, 488] width 49 height 24
click at [319, 483] on icon "button" at bounding box center [325, 488] width 13 height 13
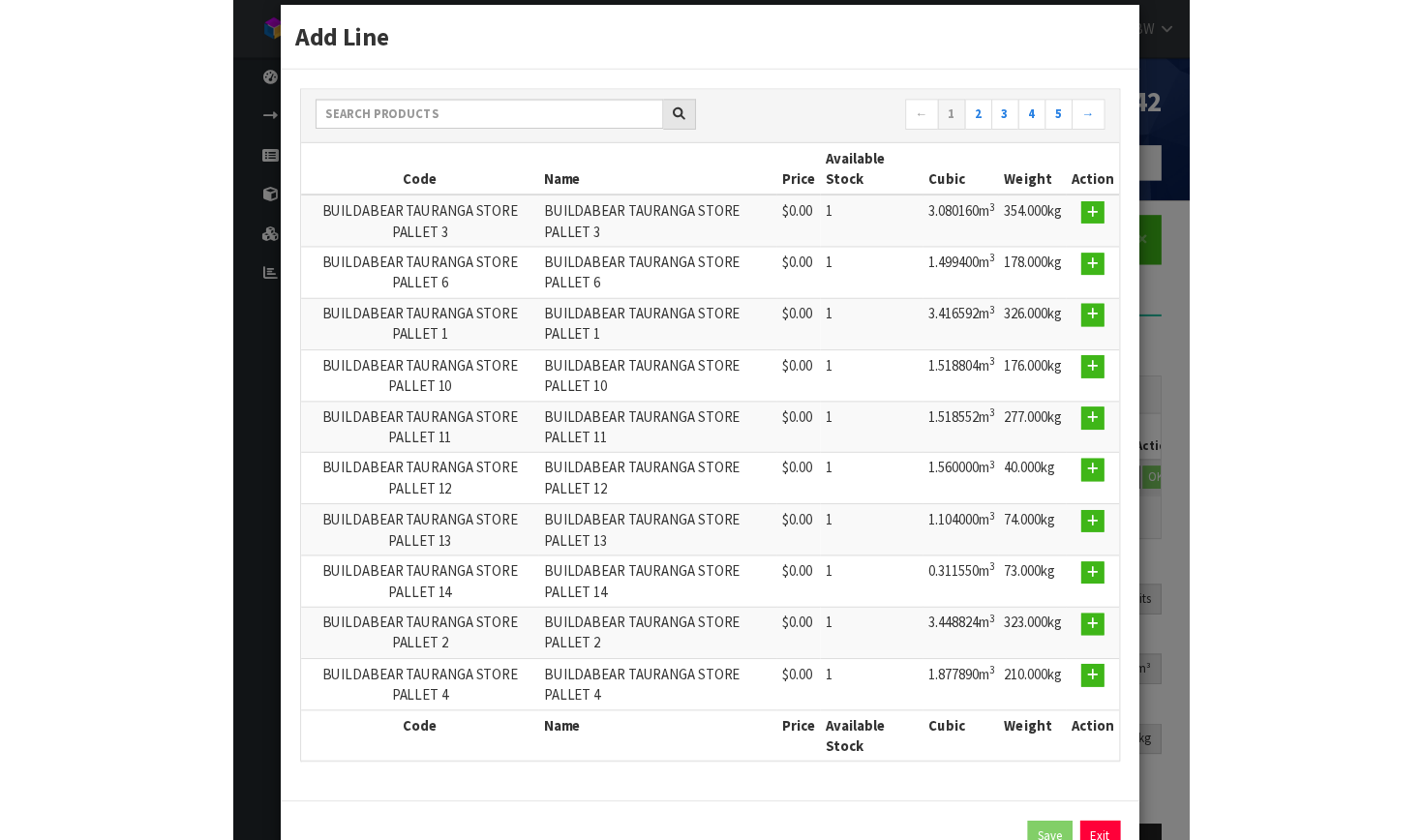
scroll to position [26, 0]
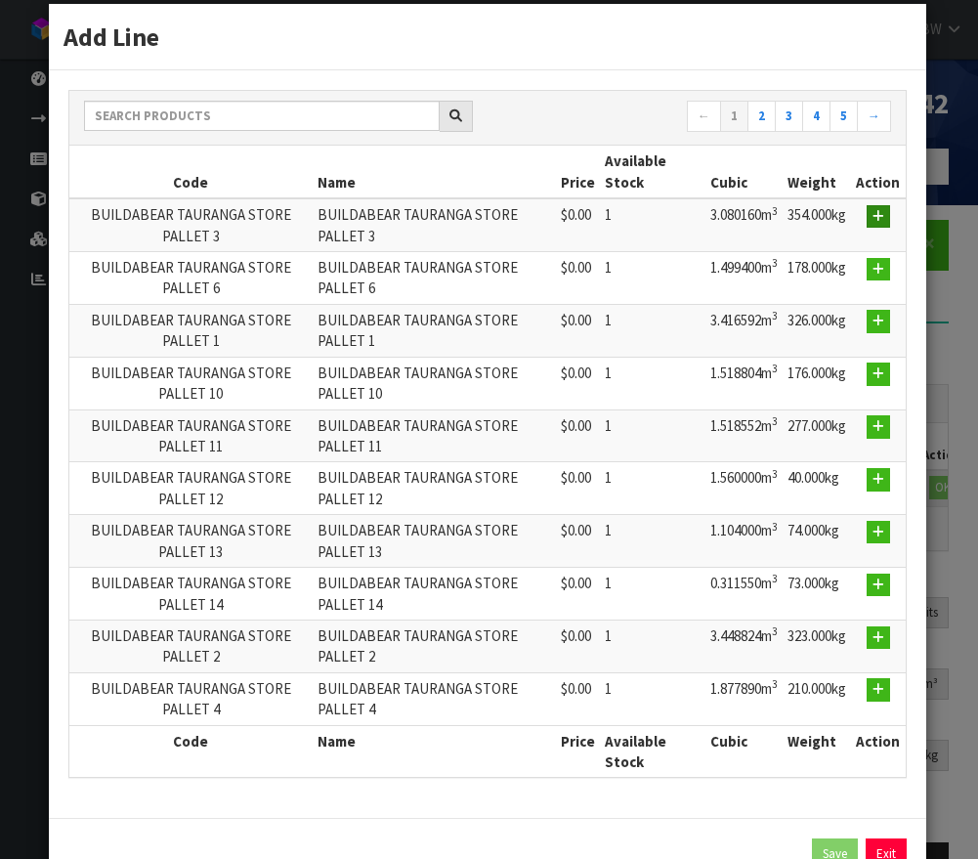
click at [883, 218] on icon "button" at bounding box center [879, 216] width 12 height 13
type input "0.000000"
type input "0.000"
type input "BUILDABEAR TAURANGA STORE PALLET 3"
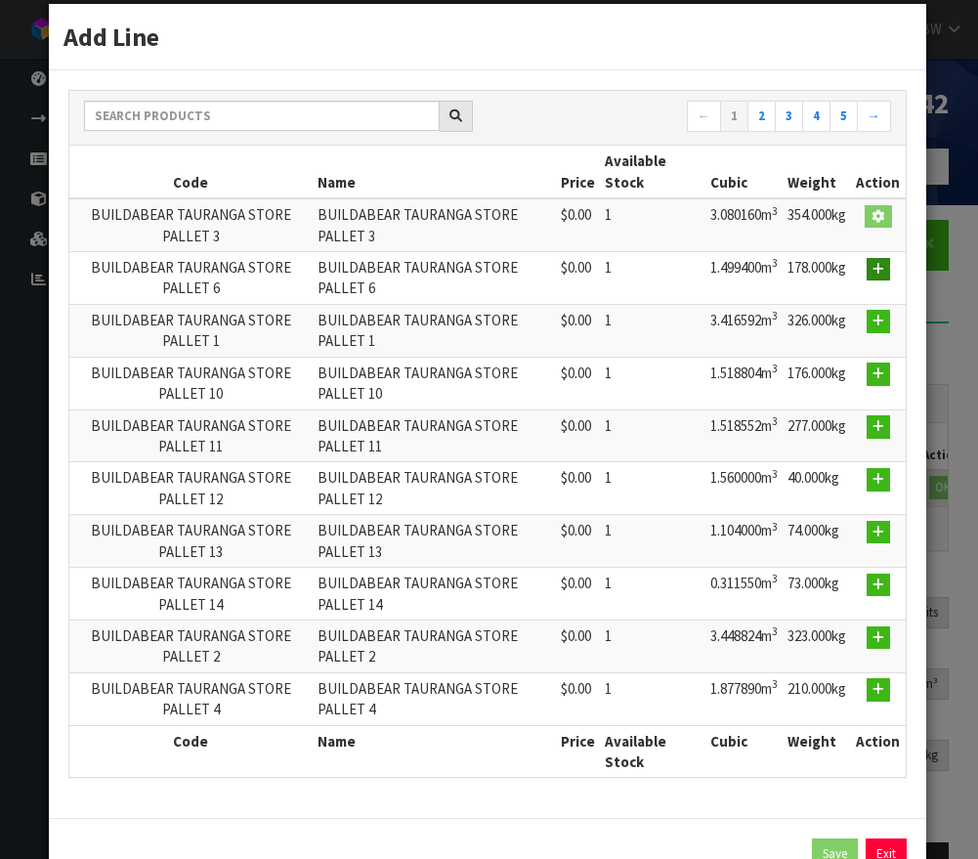
type input "0"
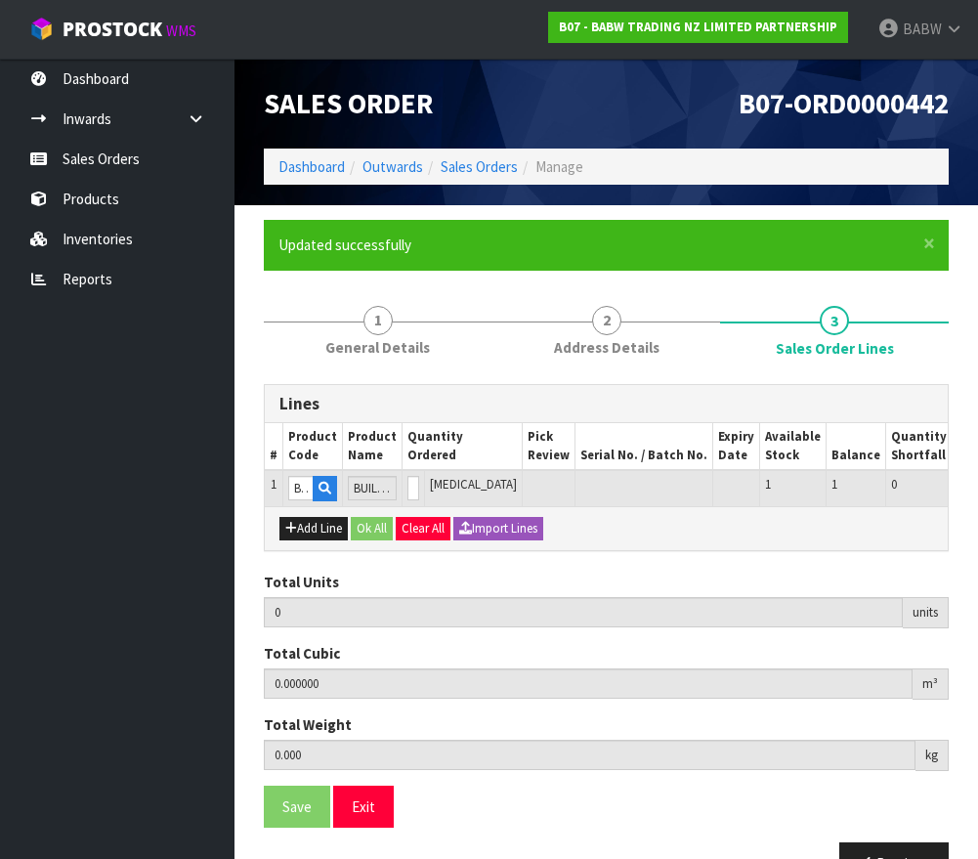
click at [883, 267] on div "× Close Updated successfully" at bounding box center [606, 245] width 685 height 50
click at [308, 531] on button "Add Line" at bounding box center [313, 528] width 68 height 23
type input "0"
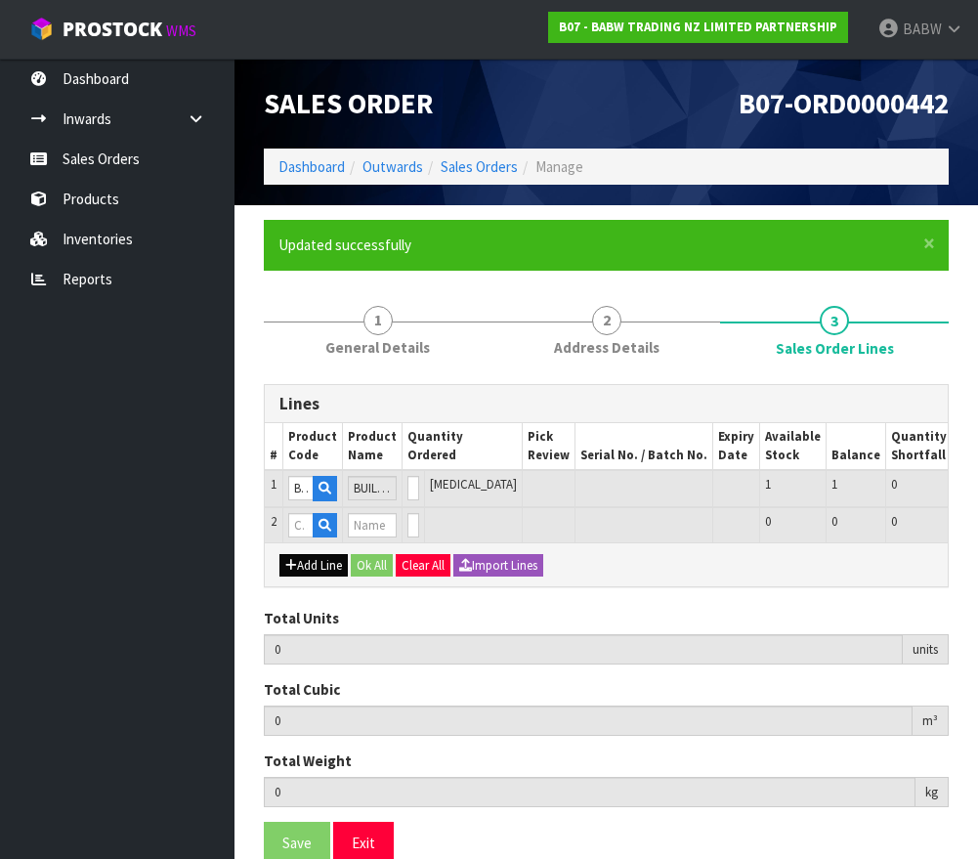
click at [315, 562] on button "Add Line" at bounding box center [313, 565] width 68 height 23
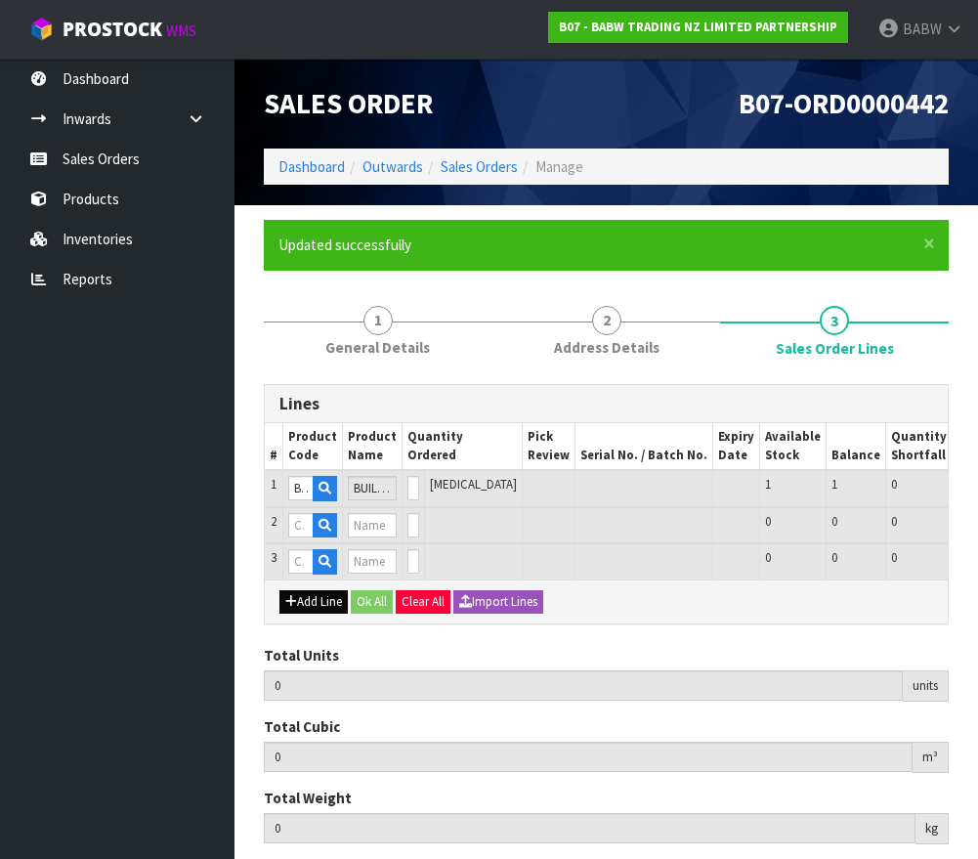
click at [307, 599] on button "Add Line" at bounding box center [313, 601] width 68 height 23
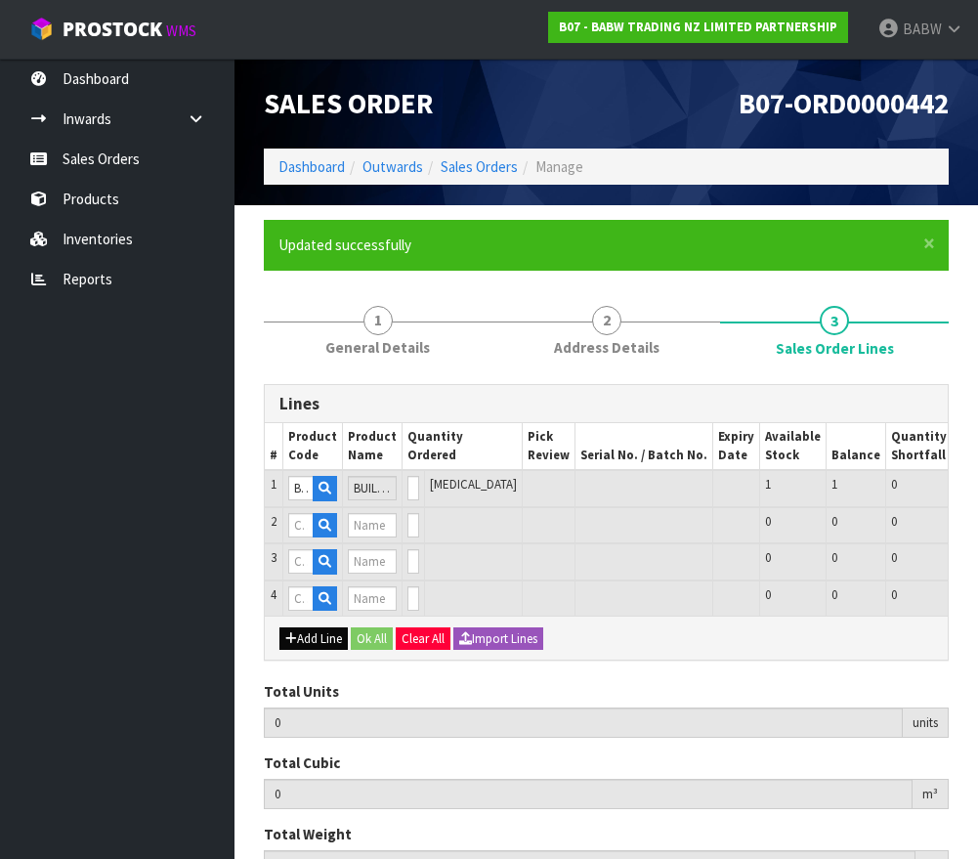
click at [308, 636] on button "Add Line" at bounding box center [313, 638] width 68 height 23
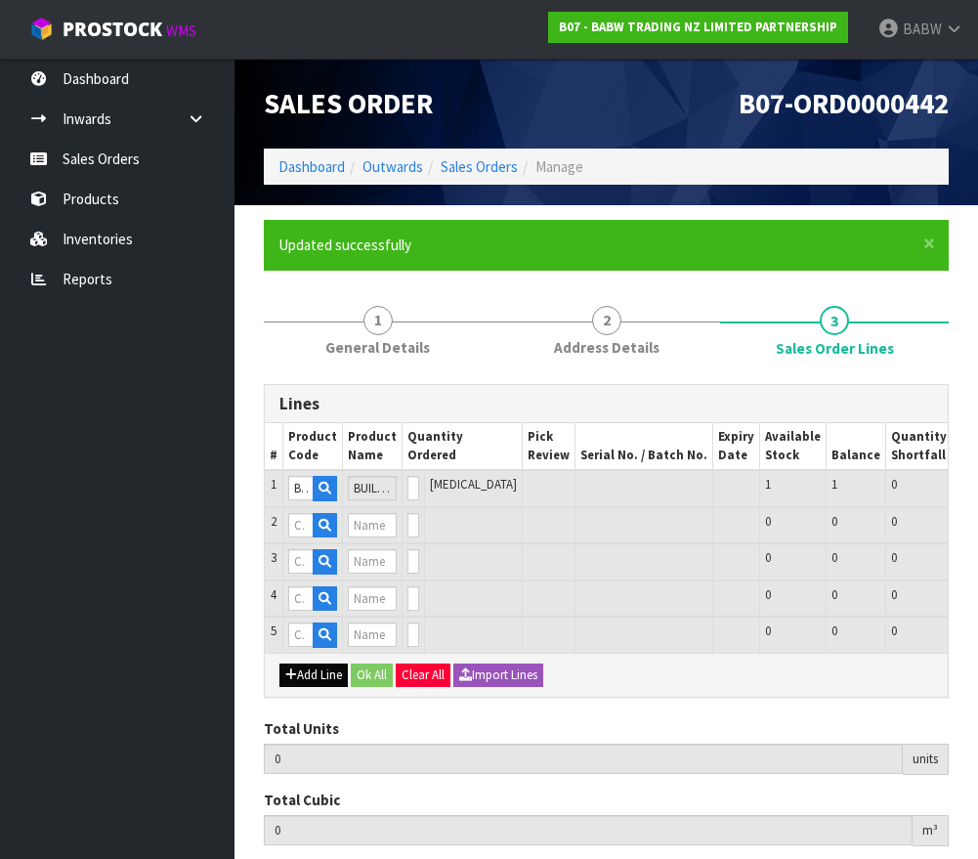
click at [308, 668] on button "Add Line" at bounding box center [313, 674] width 68 height 23
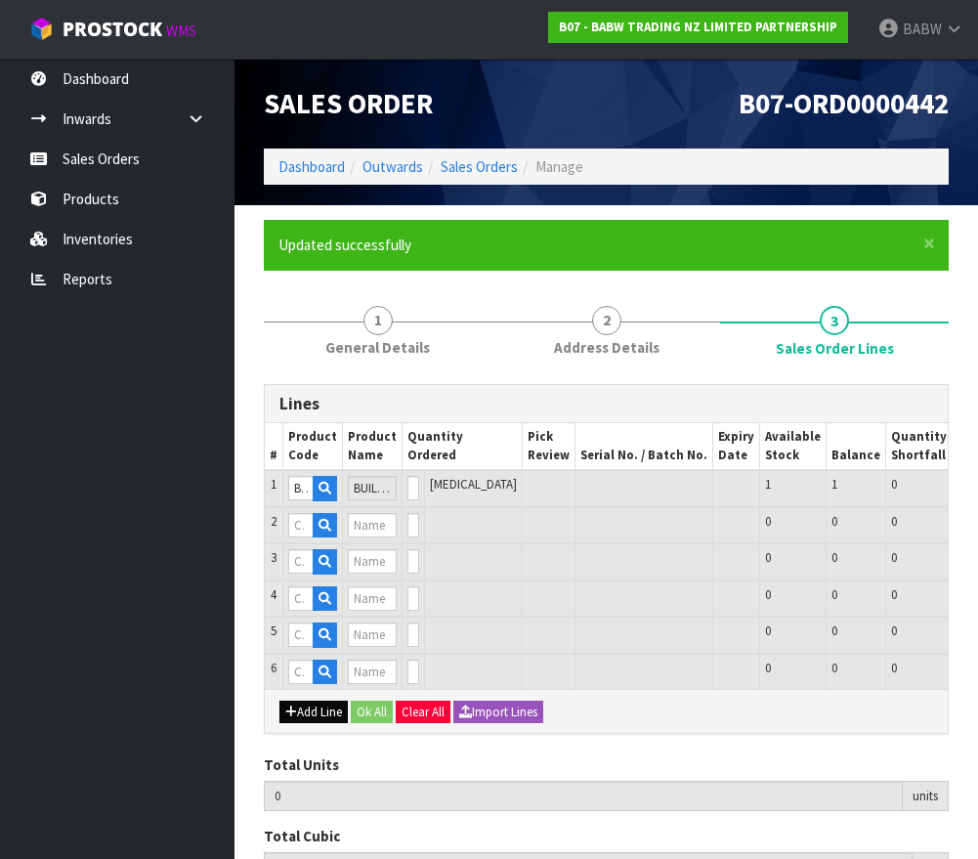
click at [310, 704] on button "Add Line" at bounding box center [313, 712] width 68 height 23
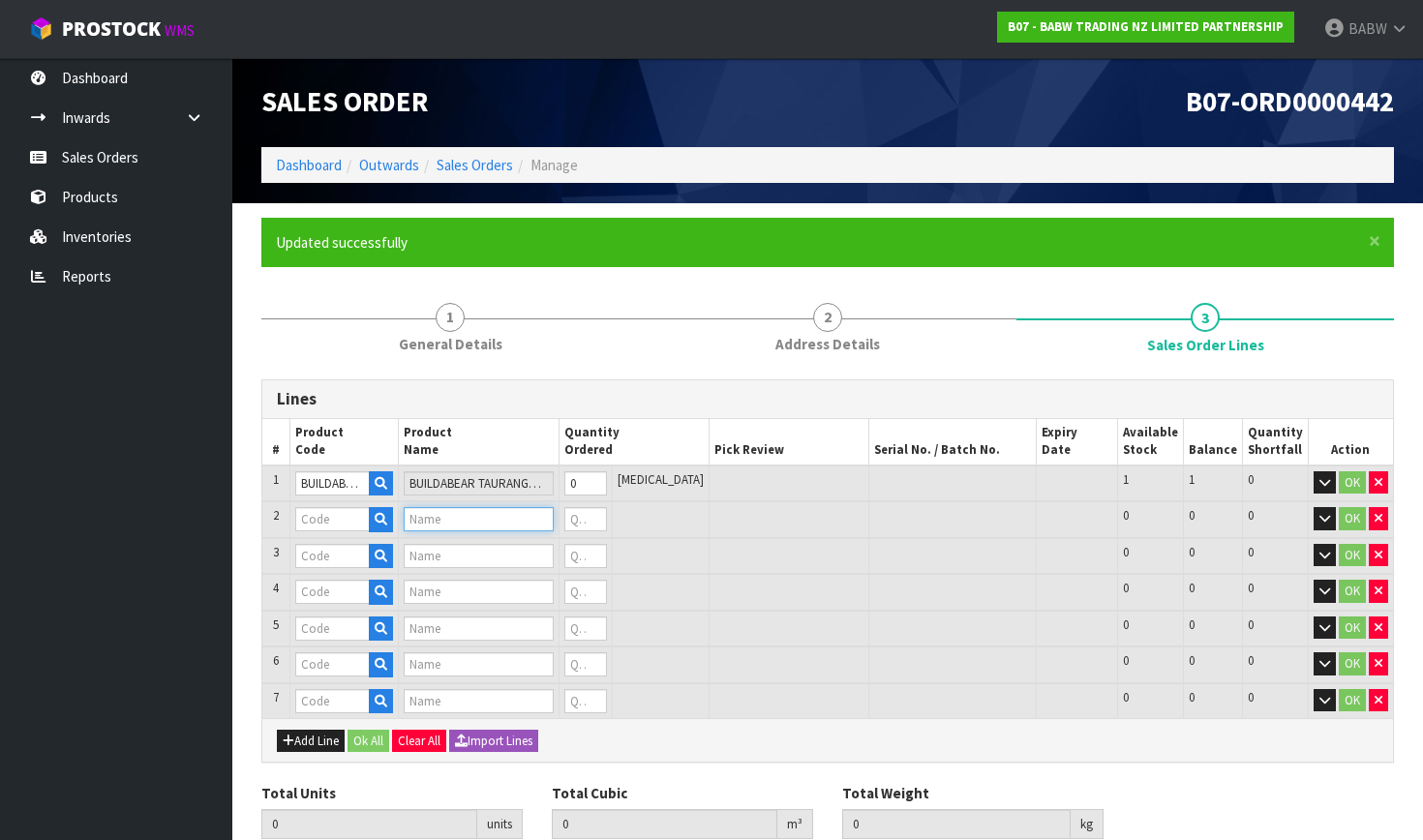
click at [473, 524] on input "text" at bounding box center [478, 519] width 150 height 24
type input "TAURAN"
click at [449, 511] on input "TAURAN" at bounding box center [478, 519] width 150 height 24
click at [346, 524] on input "text" at bounding box center [332, 519] width 74 height 24
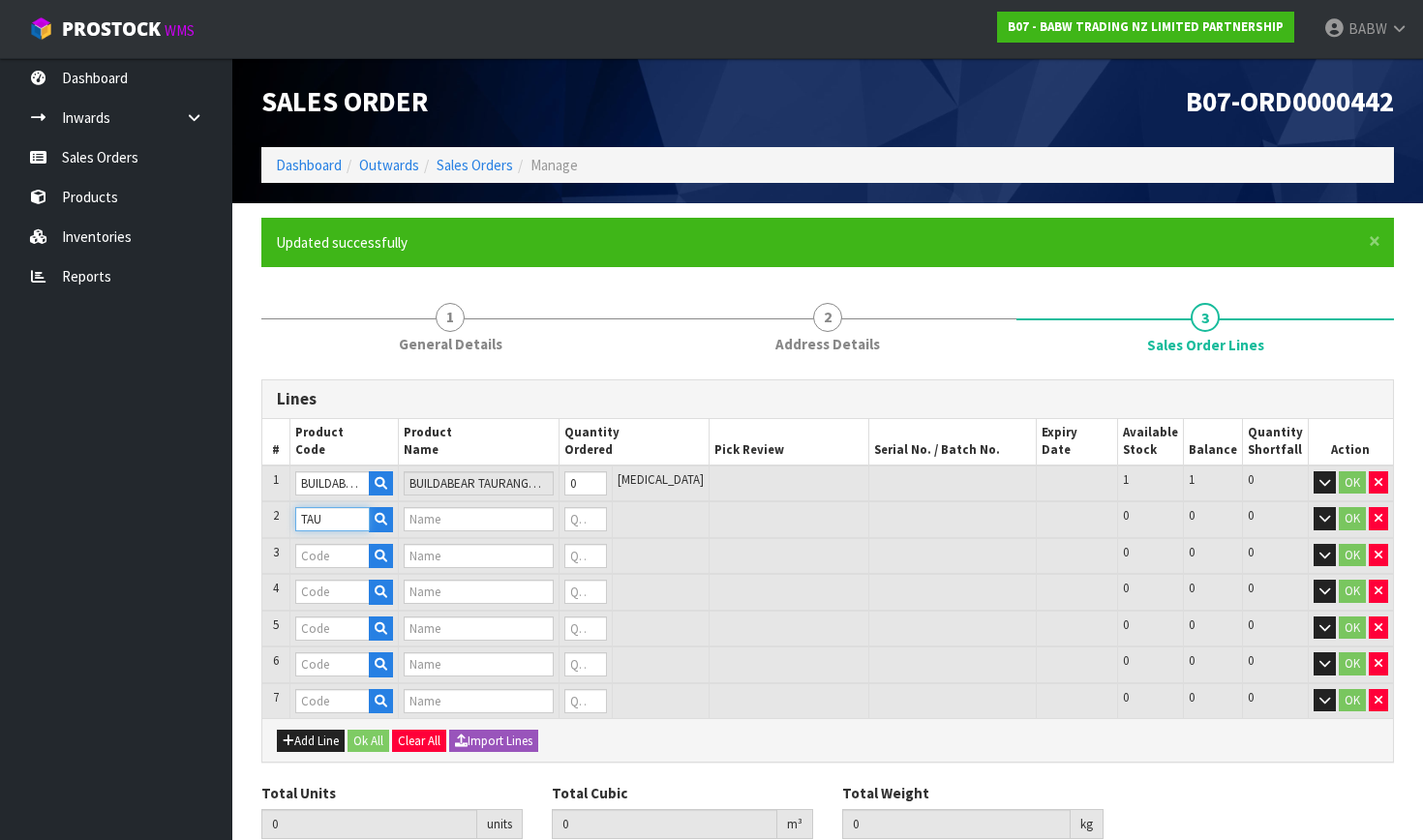
type input "TAUR"
click at [340, 518] on input "TAUR" at bounding box center [332, 519] width 74 height 24
click at [387, 518] on icon "button" at bounding box center [381, 519] width 13 height 13
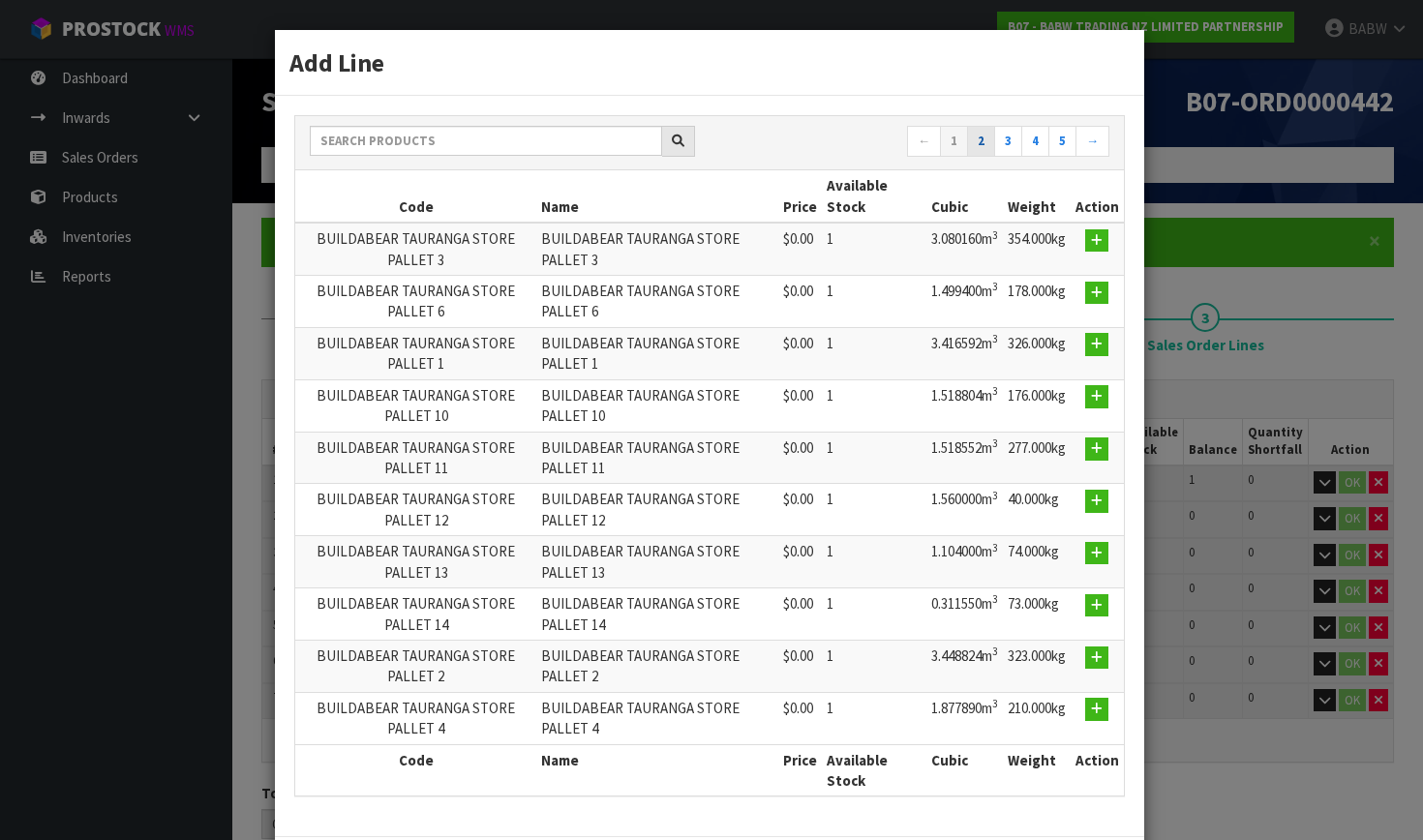
click at [926, 141] on link "2" at bounding box center [981, 141] width 28 height 31
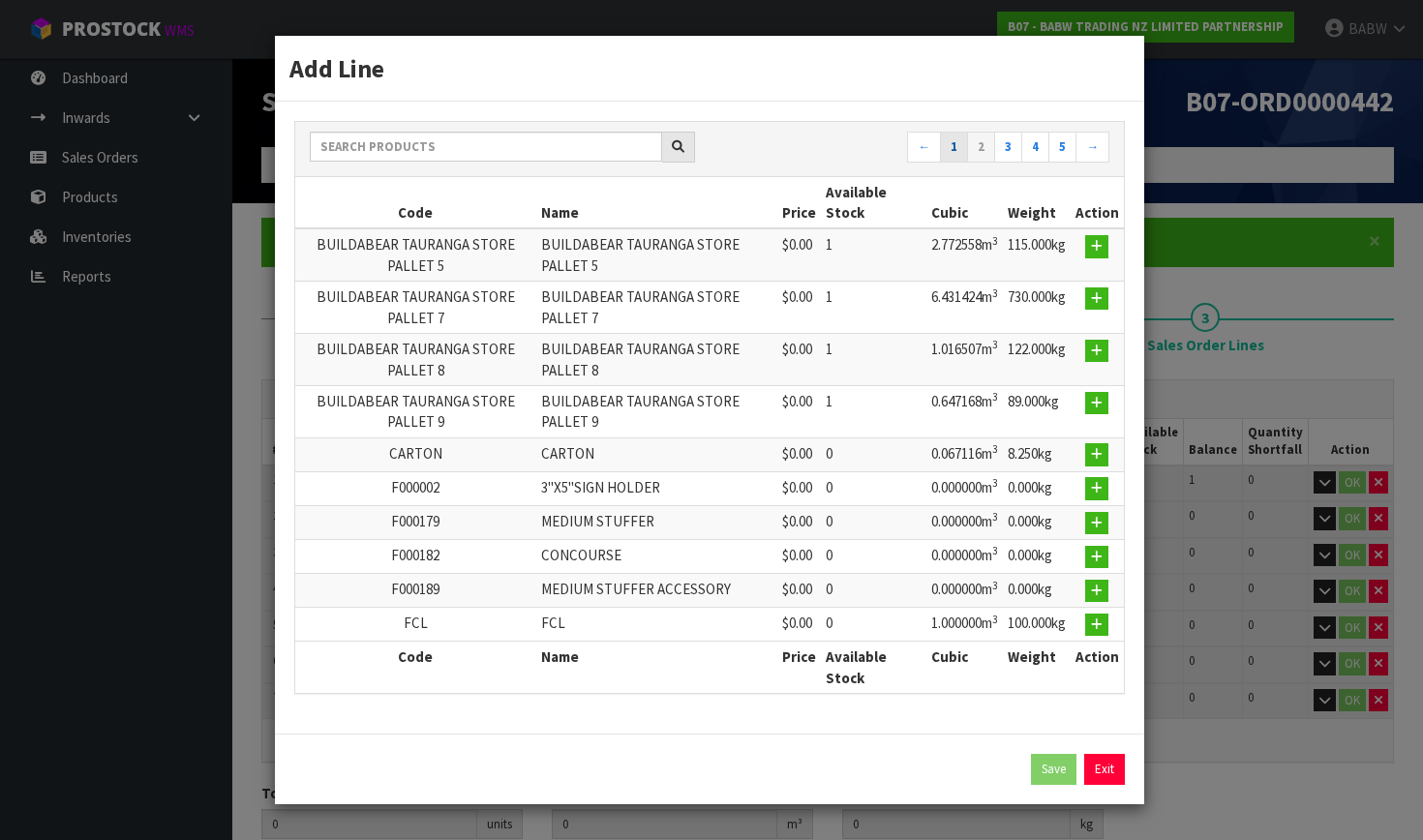
click at [926, 159] on link "1" at bounding box center [954, 147] width 28 height 31
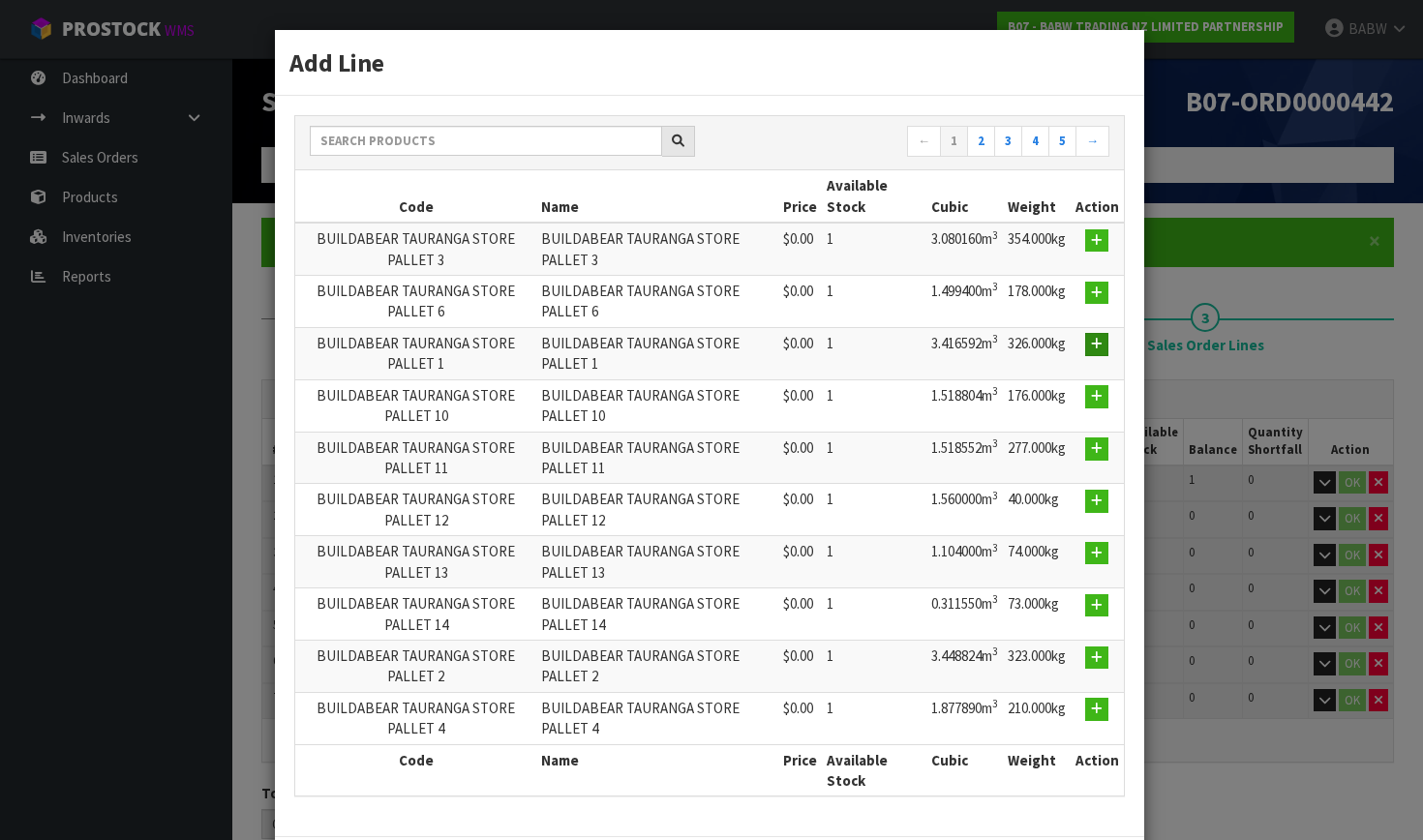
click at [926, 350] on button "button" at bounding box center [1096, 344] width 23 height 23
type input "BUILDABEAR TAURANGA STORE PALLET 1"
type input "0"
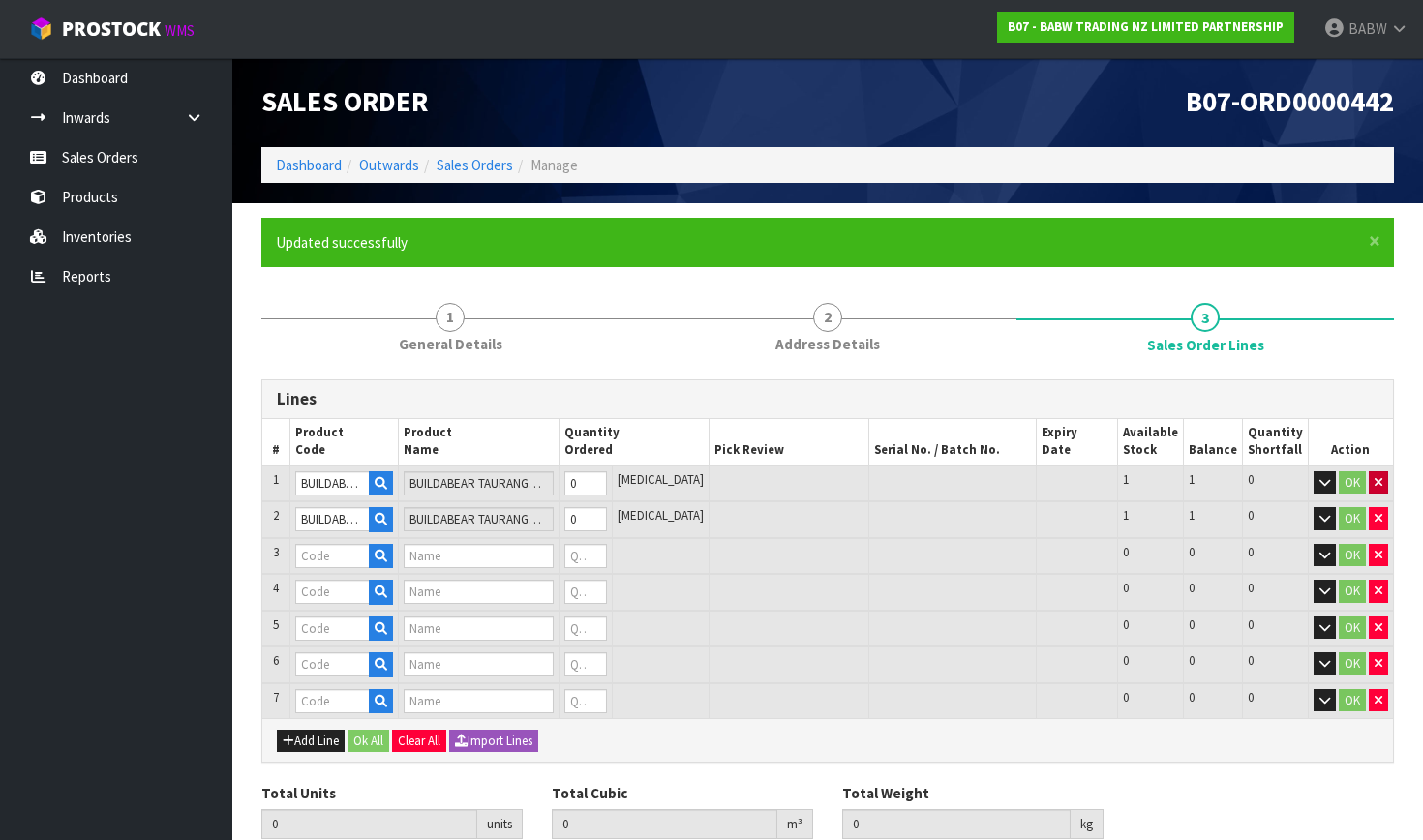
click at [926, 475] on button "button" at bounding box center [1379, 482] width 20 height 23
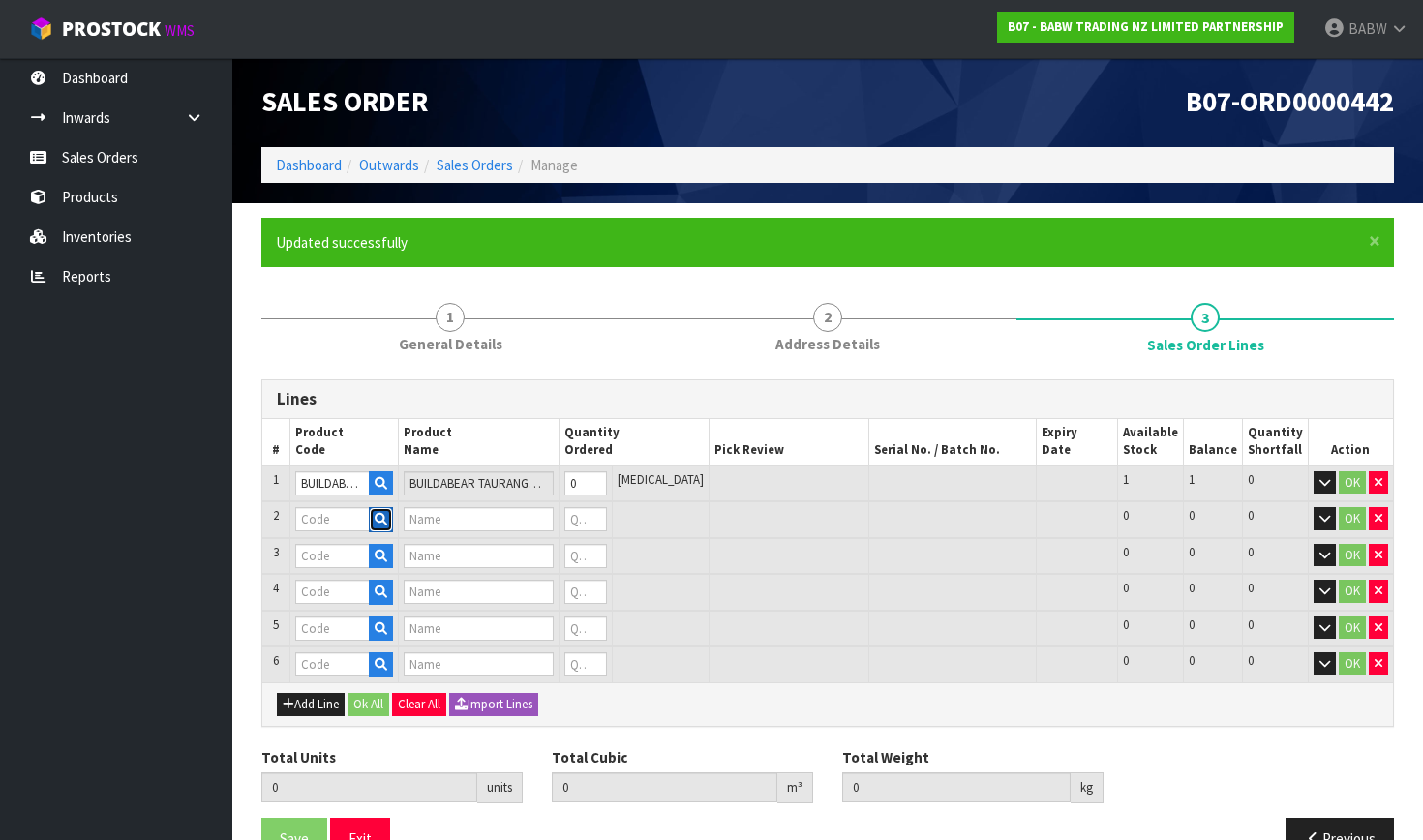
click at [387, 519] on icon "button" at bounding box center [381, 519] width 13 height 13
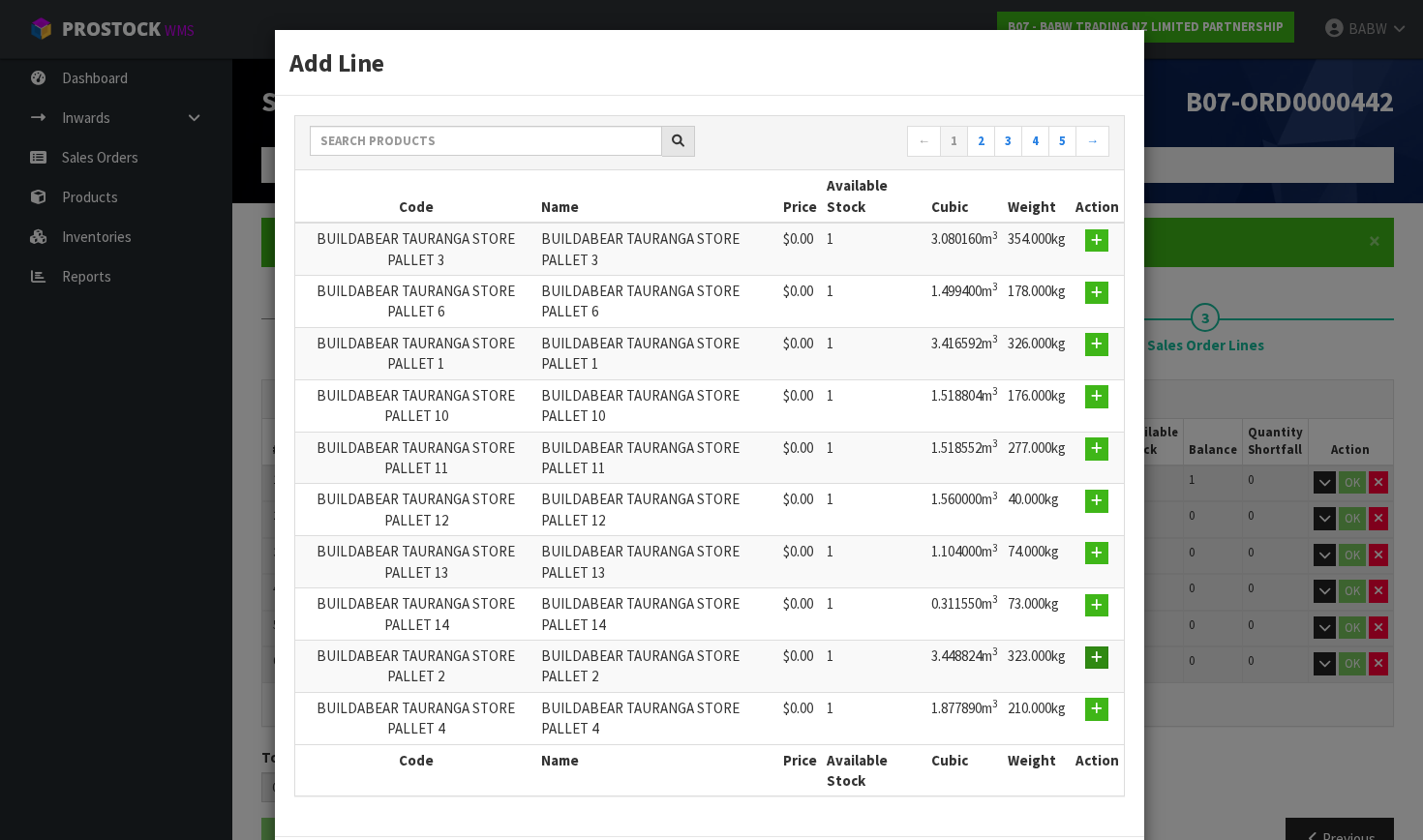
click at [926, 656] on button "button" at bounding box center [1096, 658] width 23 height 23
type input "BUILDABEAR TAURANGA STORE PALLET 2"
type input "0"
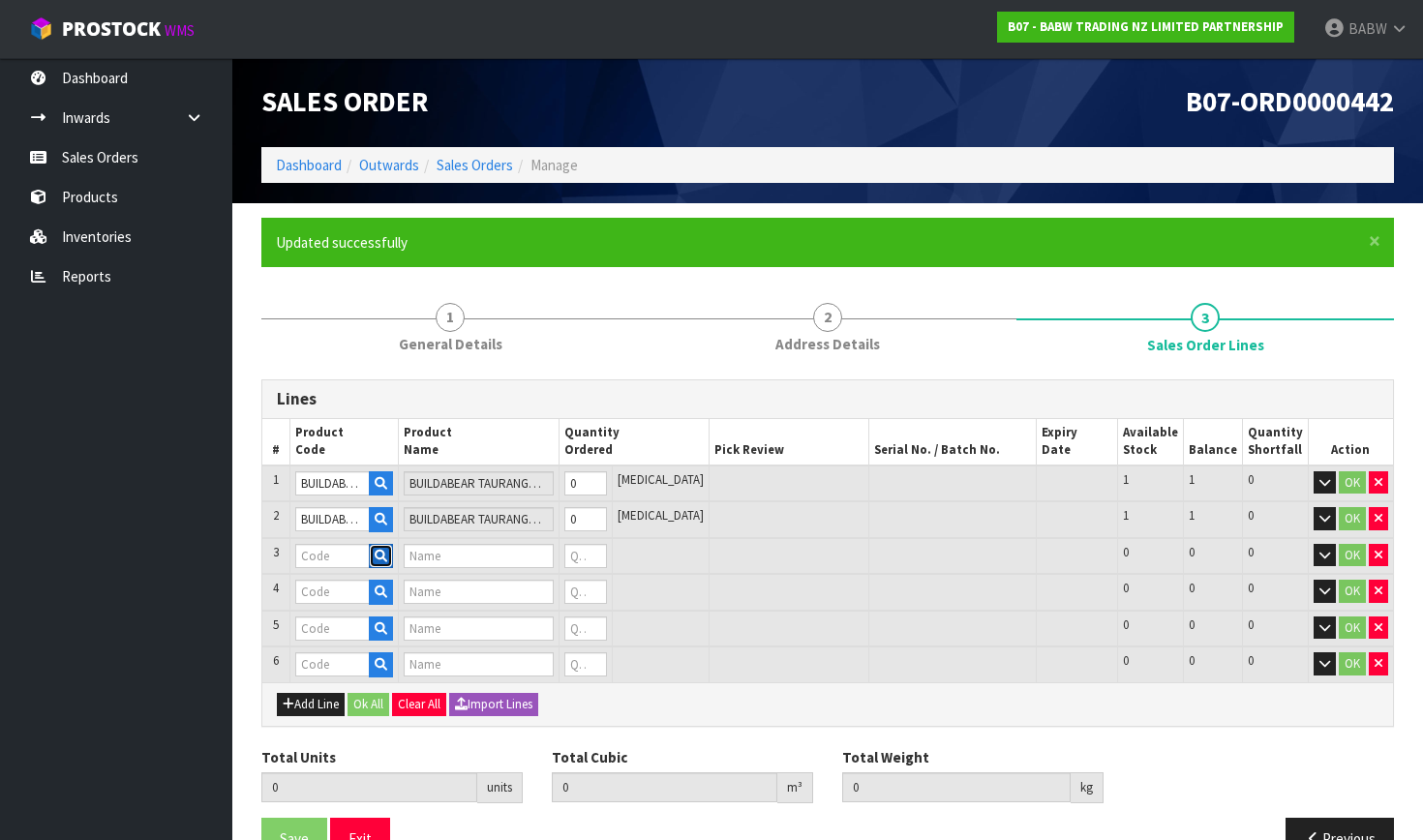
click at [387, 550] on icon "button" at bounding box center [381, 556] width 13 height 13
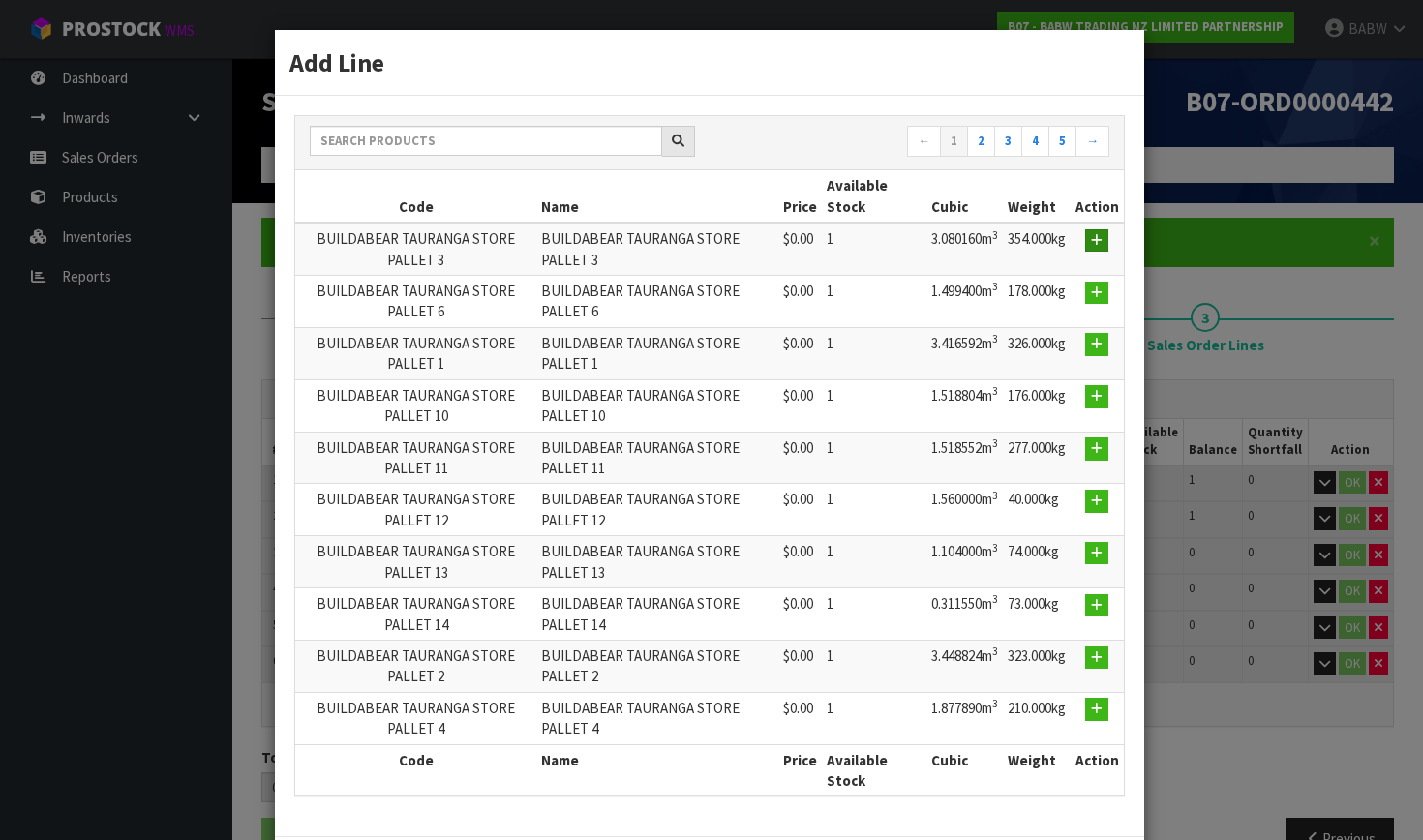
click at [926, 240] on button "button" at bounding box center [1096, 241] width 23 height 23
type input "BUILDABEAR TAURANGA STORE PALLET 3"
type input "0"
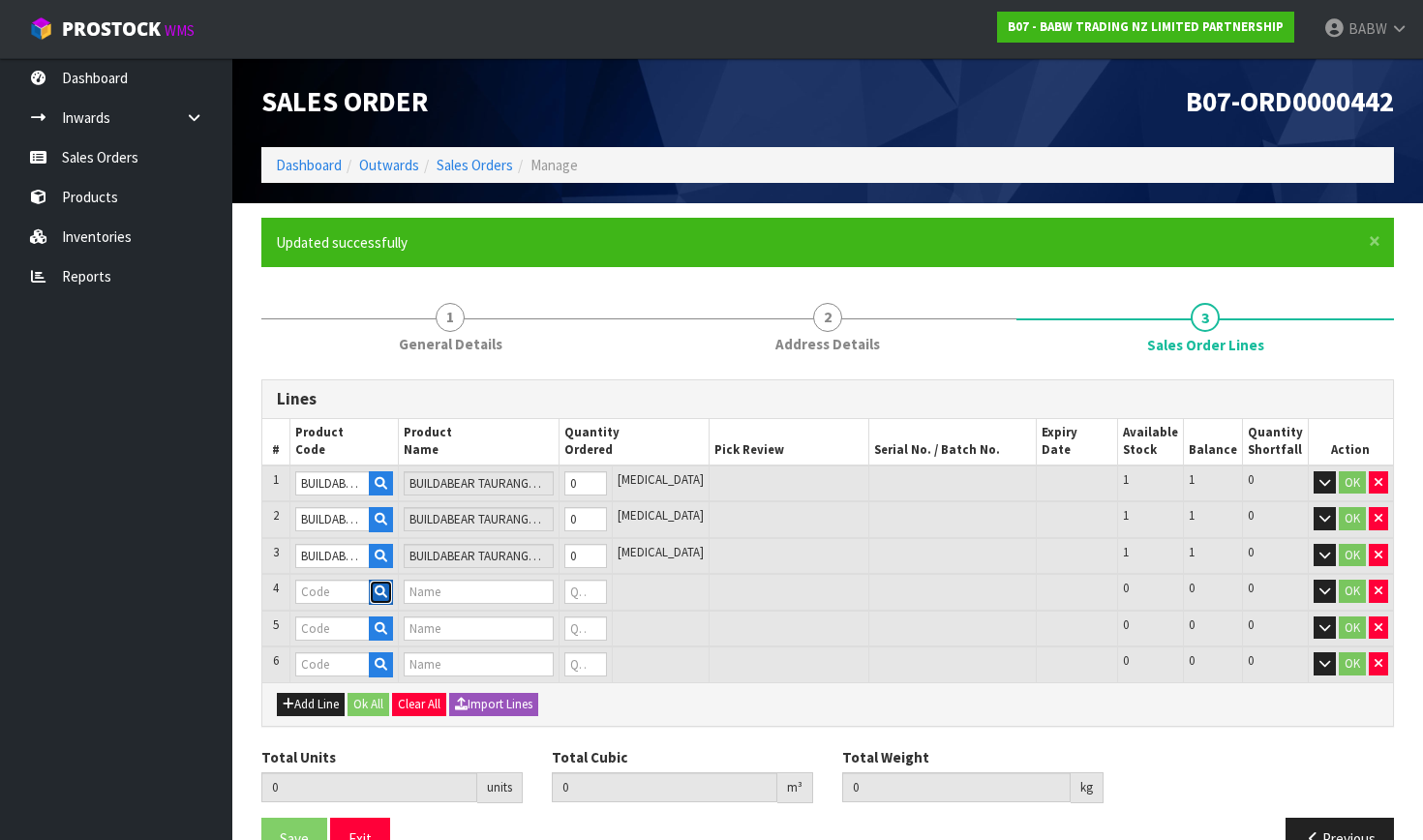
click at [384, 590] on button "button" at bounding box center [381, 591] width 24 height 25
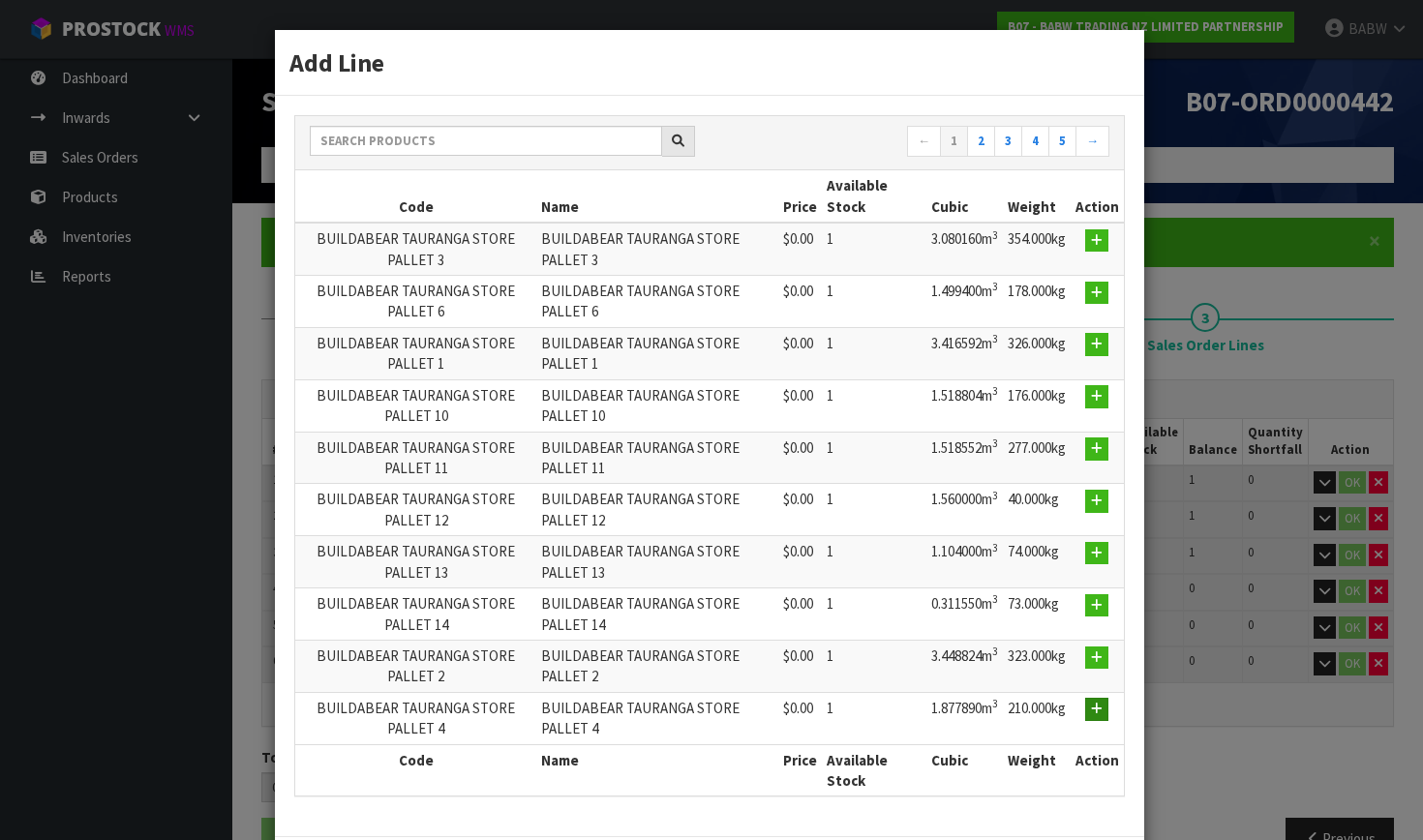
click at [926, 710] on button "button" at bounding box center [1096, 709] width 23 height 23
type input "BUILDABEAR TAURANGA STORE PALLET 4"
type input "0"
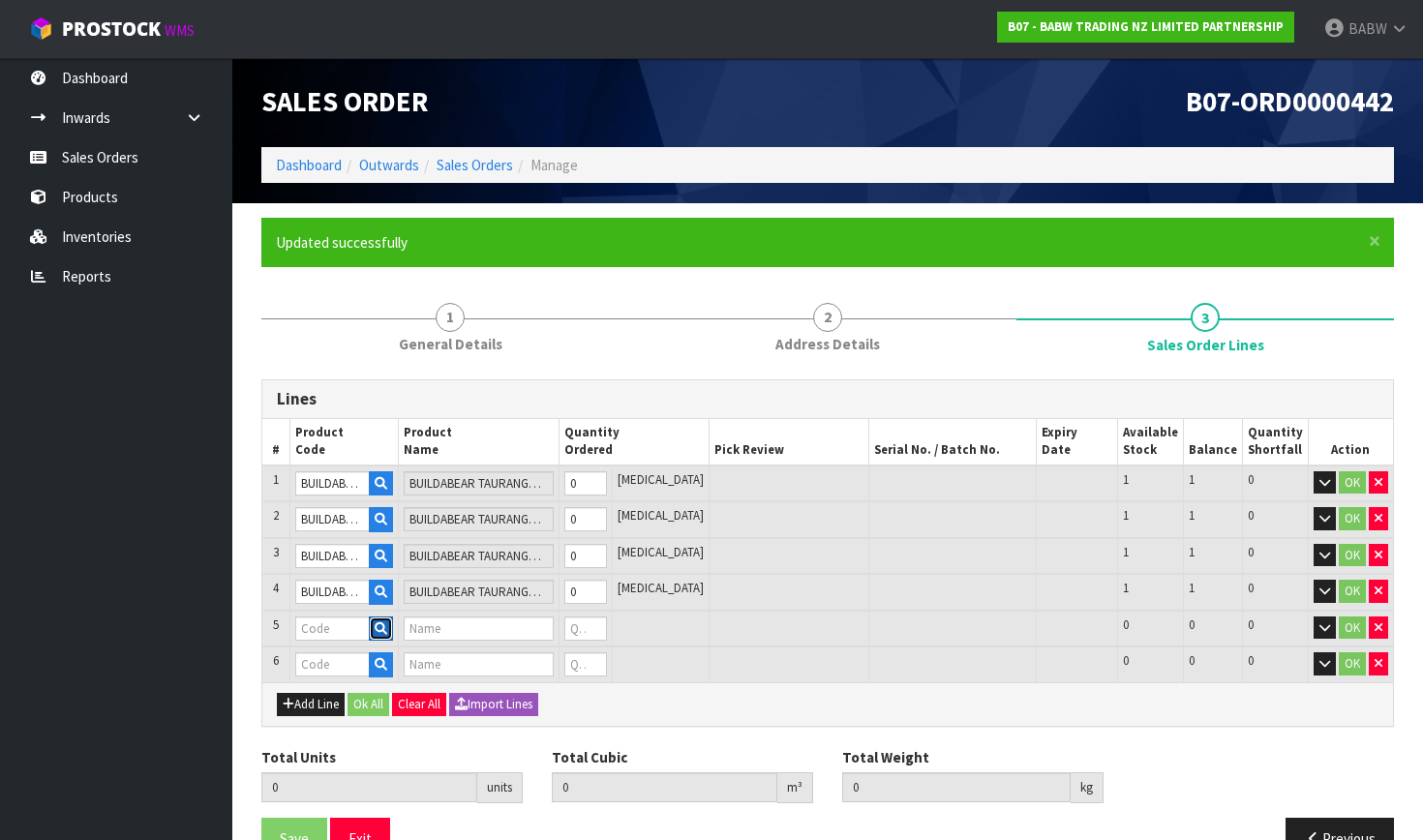
click at [386, 627] on icon "button" at bounding box center [381, 628] width 13 height 13
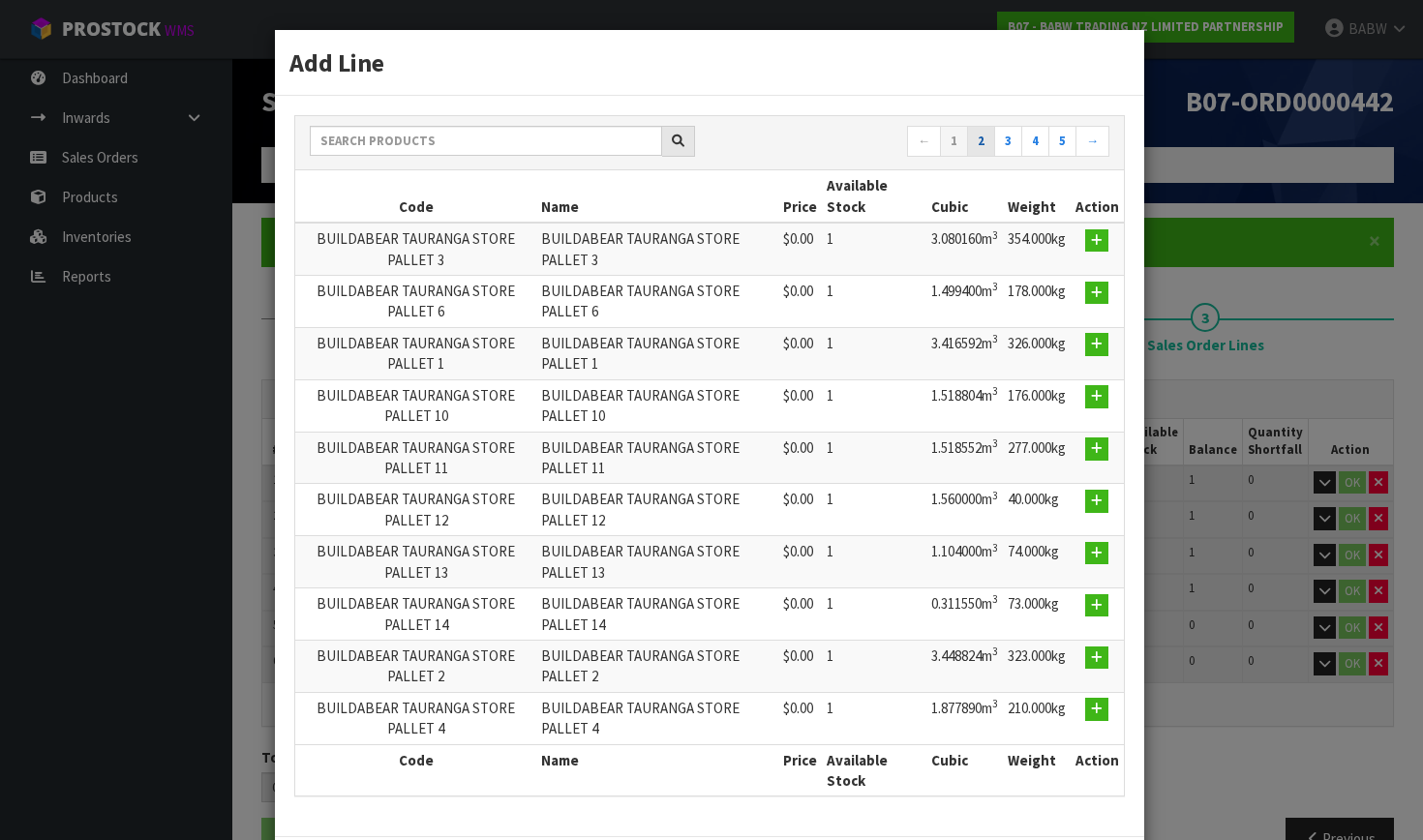
click at [926, 127] on link "2" at bounding box center [981, 141] width 28 height 31
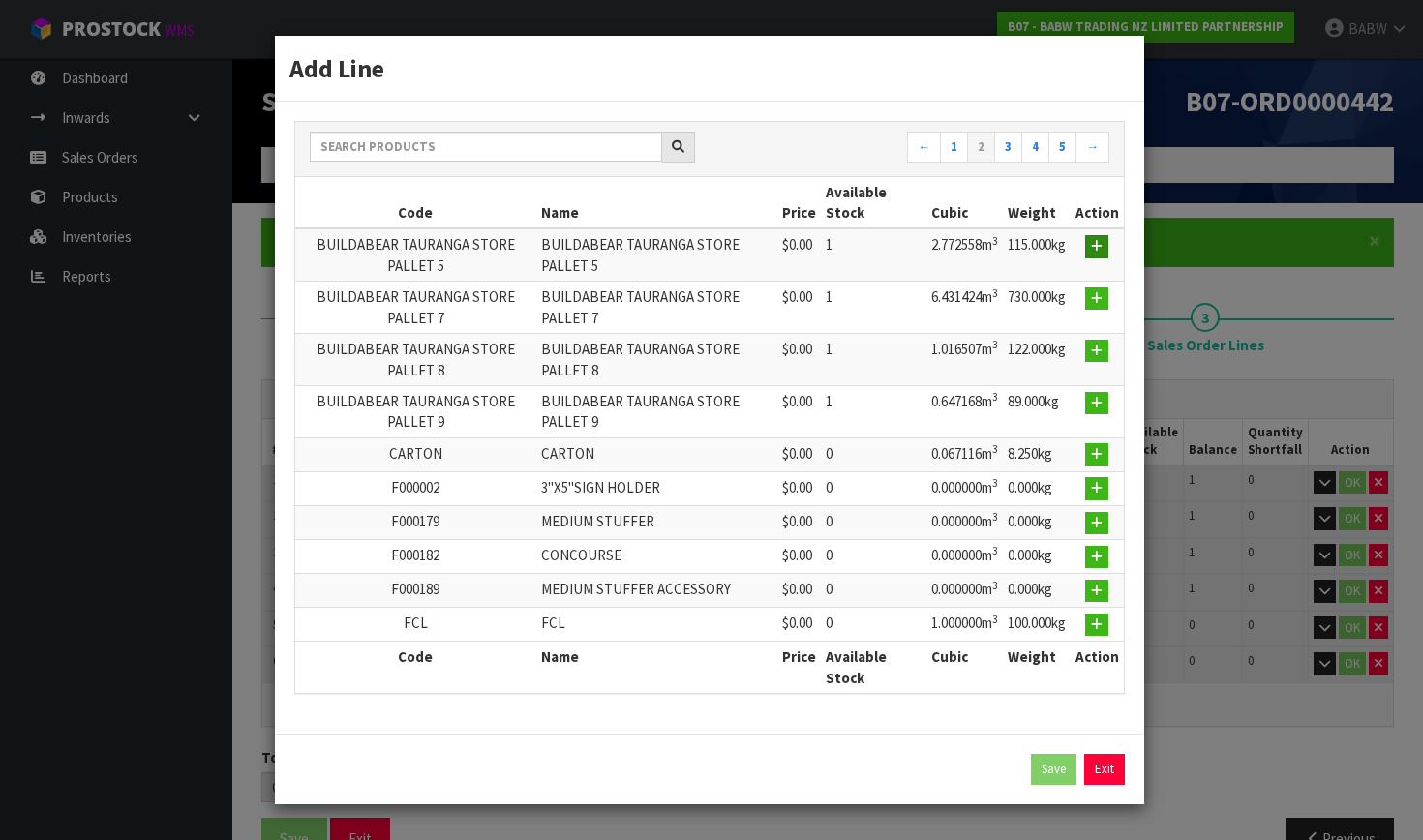
click at [926, 253] on icon "button" at bounding box center [1097, 246] width 12 height 13
type input "BUILDABEAR TAURANGA STORE PALLET 5"
type input "0"
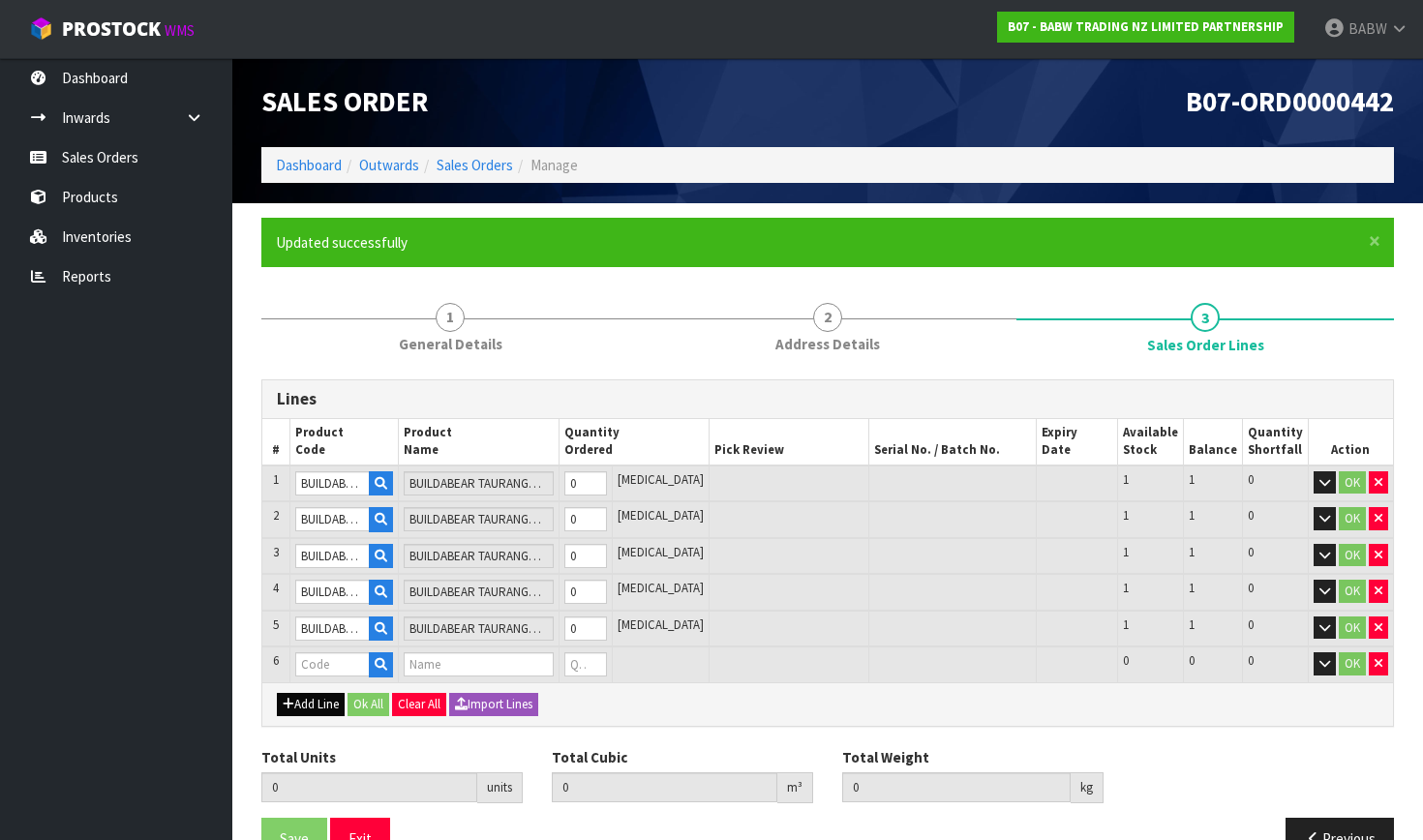
click at [310, 698] on button "Add Line" at bounding box center [310, 704] width 67 height 23
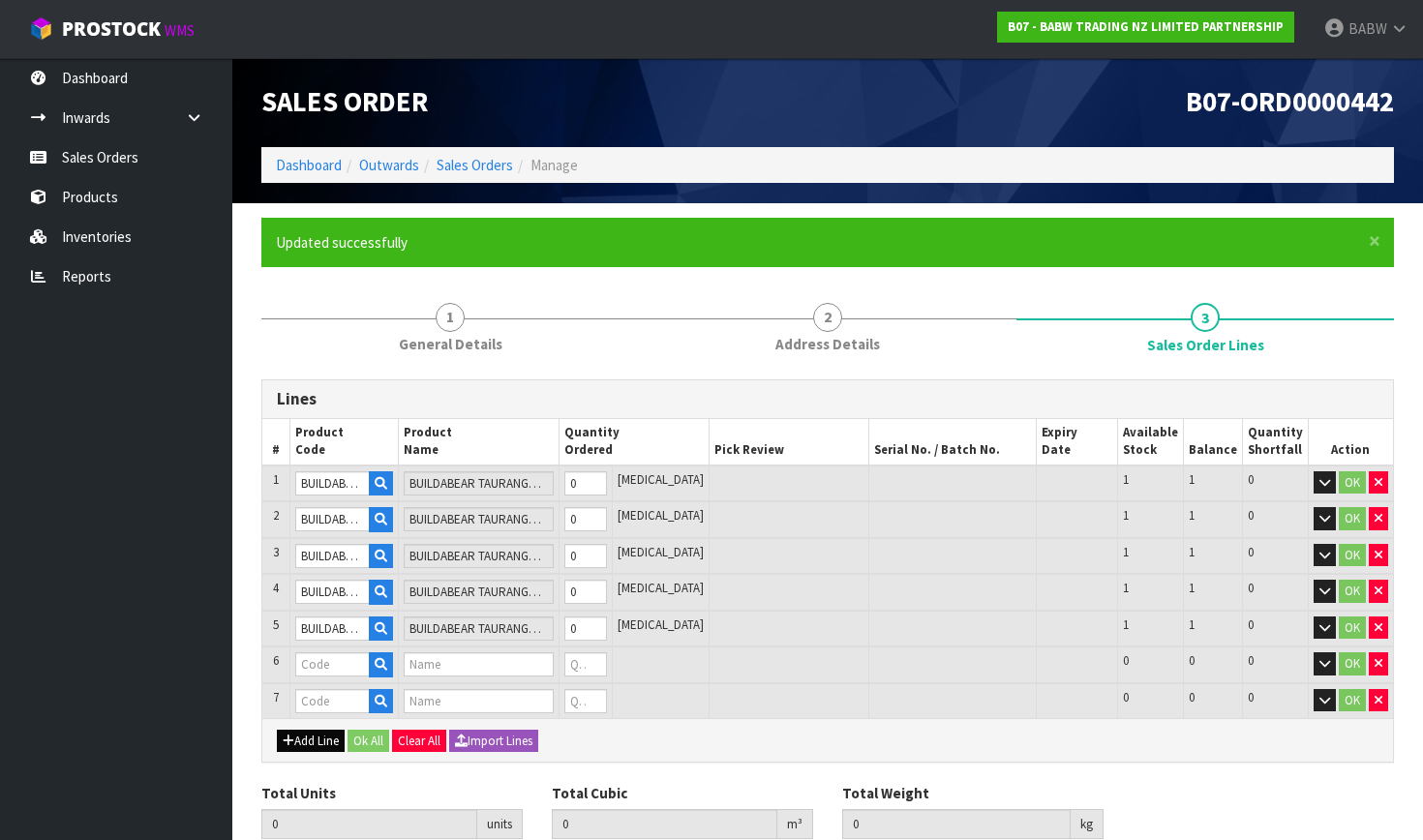
click at [310, 740] on button "Add Line" at bounding box center [310, 741] width 67 height 23
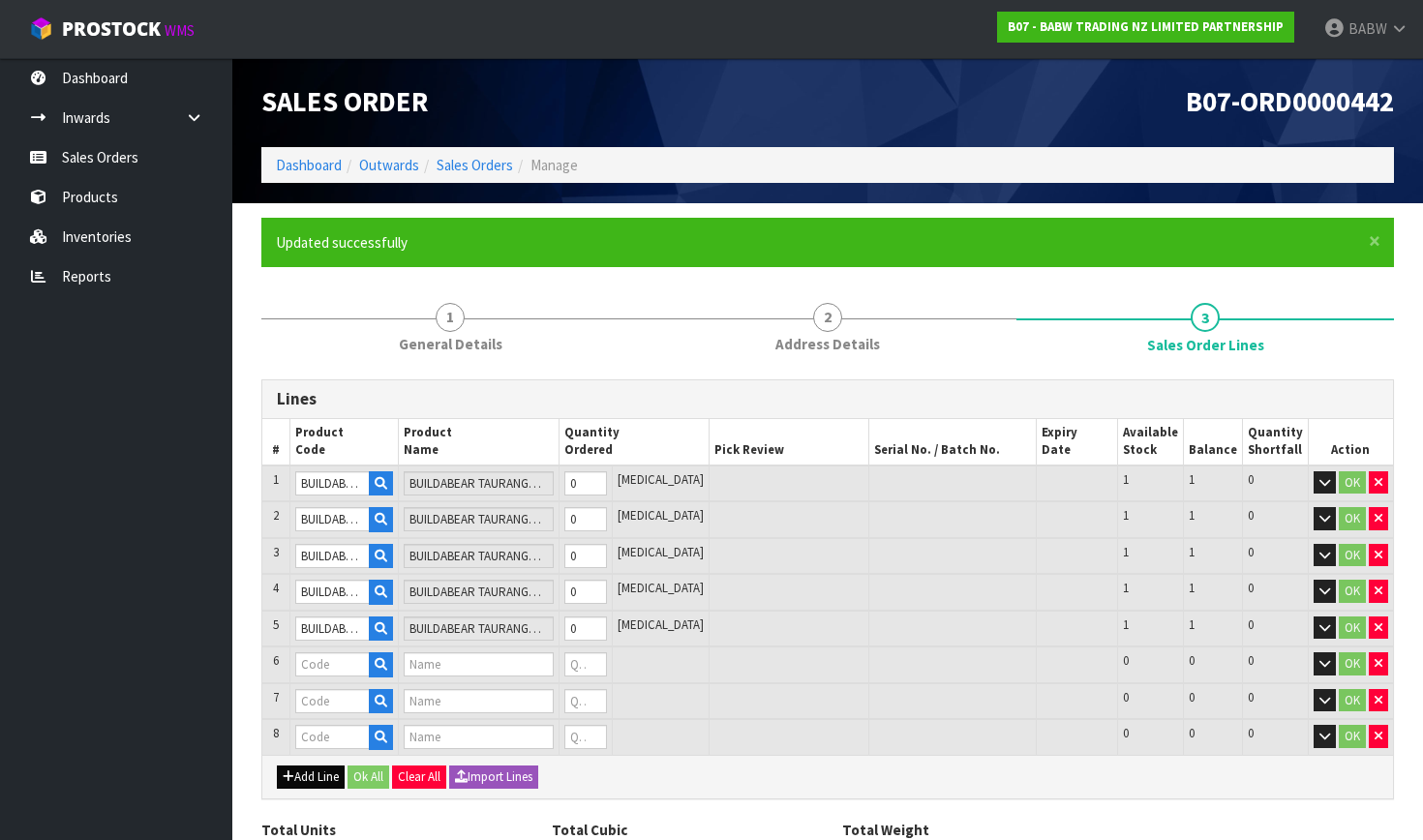
click at [310, 771] on button "Add Line" at bounding box center [310, 777] width 67 height 23
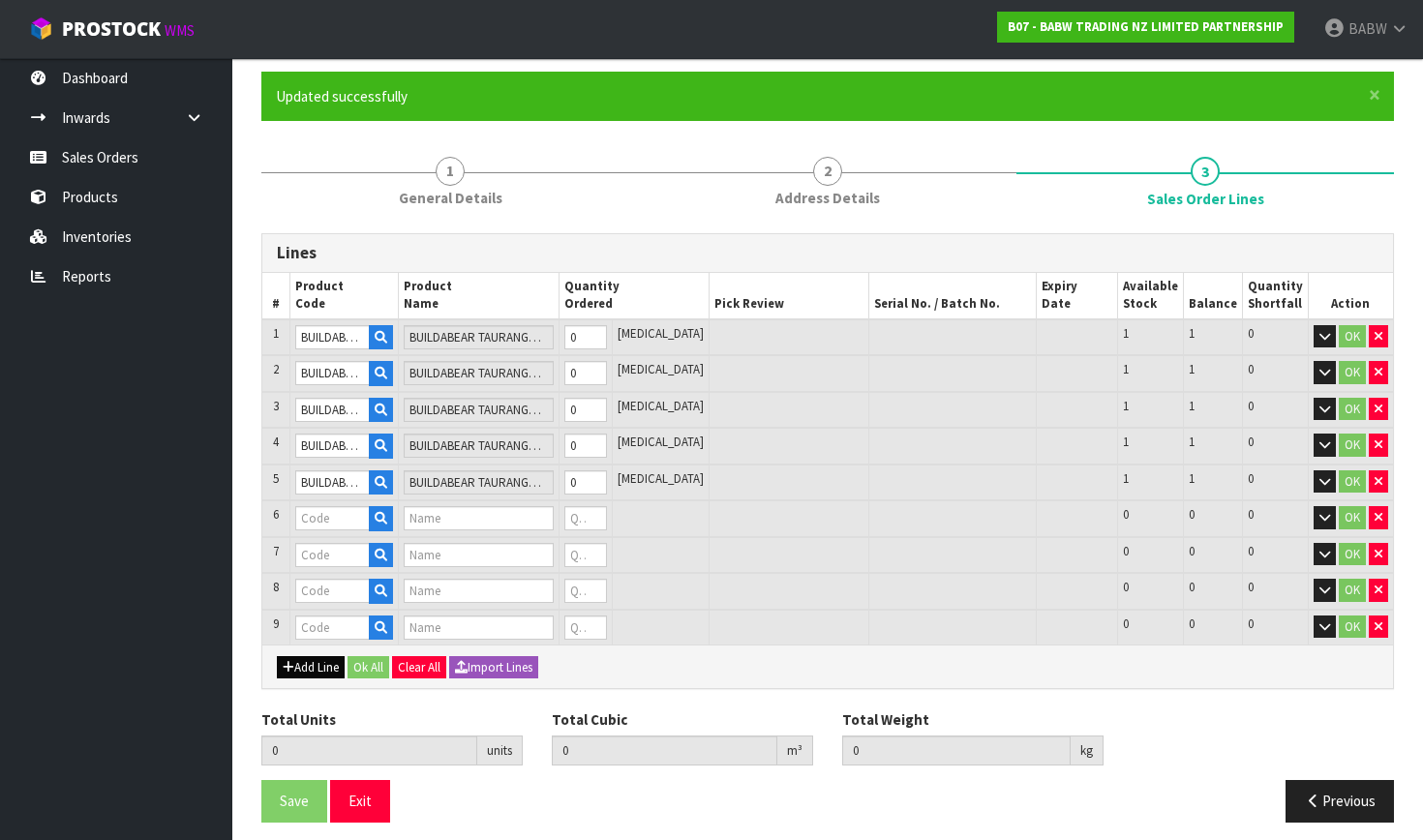
scroll to position [146, 0]
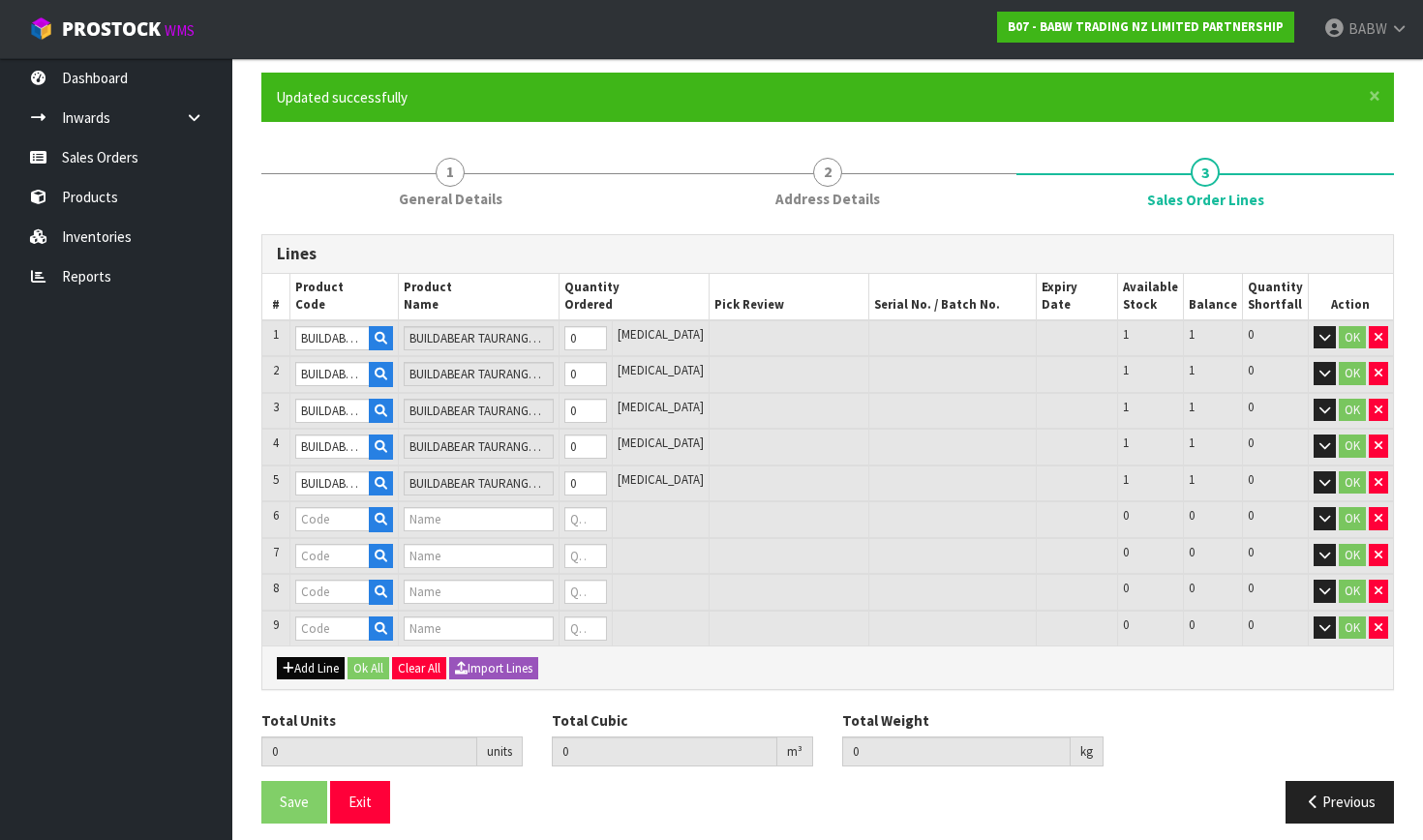
click at [322, 664] on button "Add Line" at bounding box center [310, 668] width 67 height 23
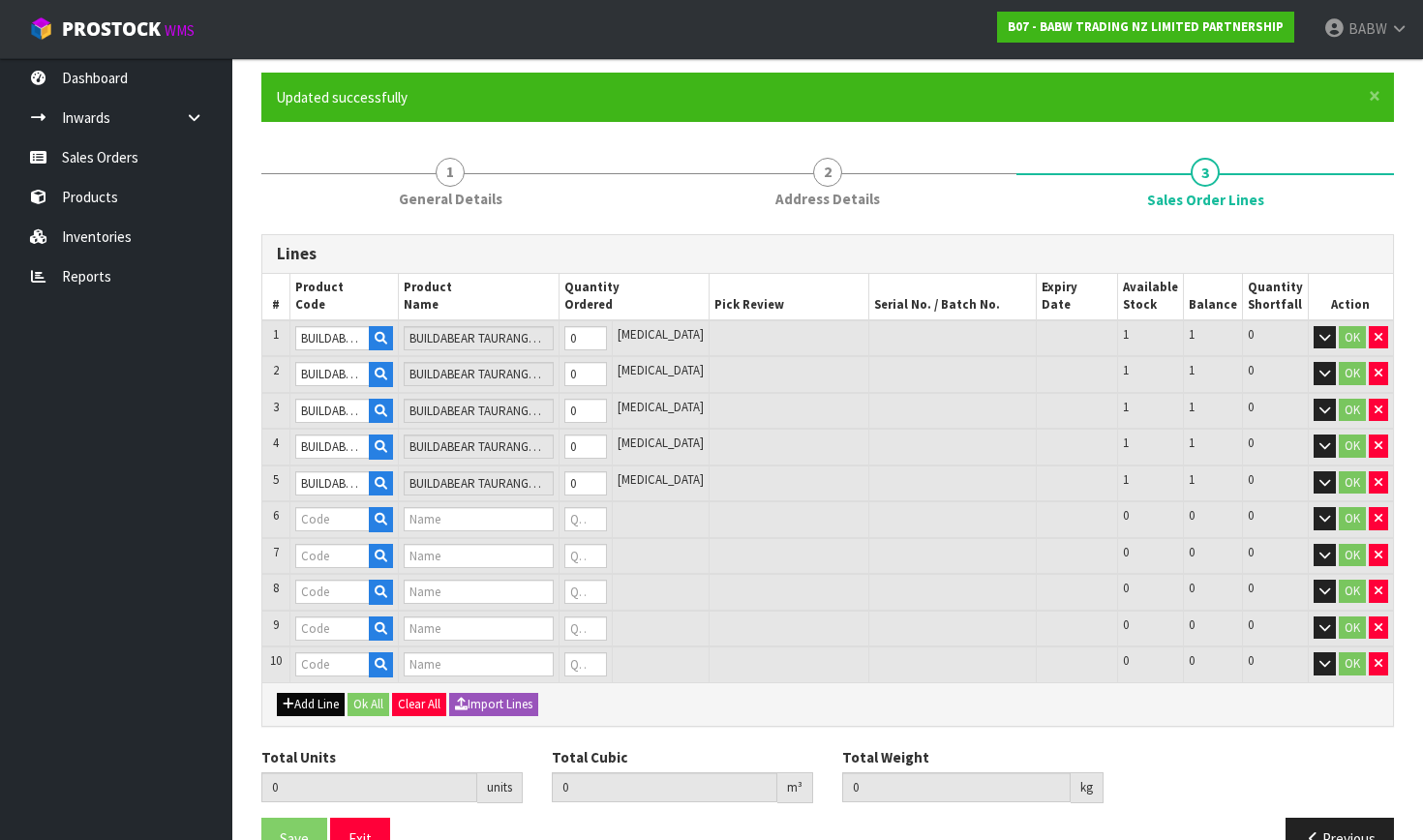
click at [320, 701] on button "Add Line" at bounding box center [310, 704] width 67 height 23
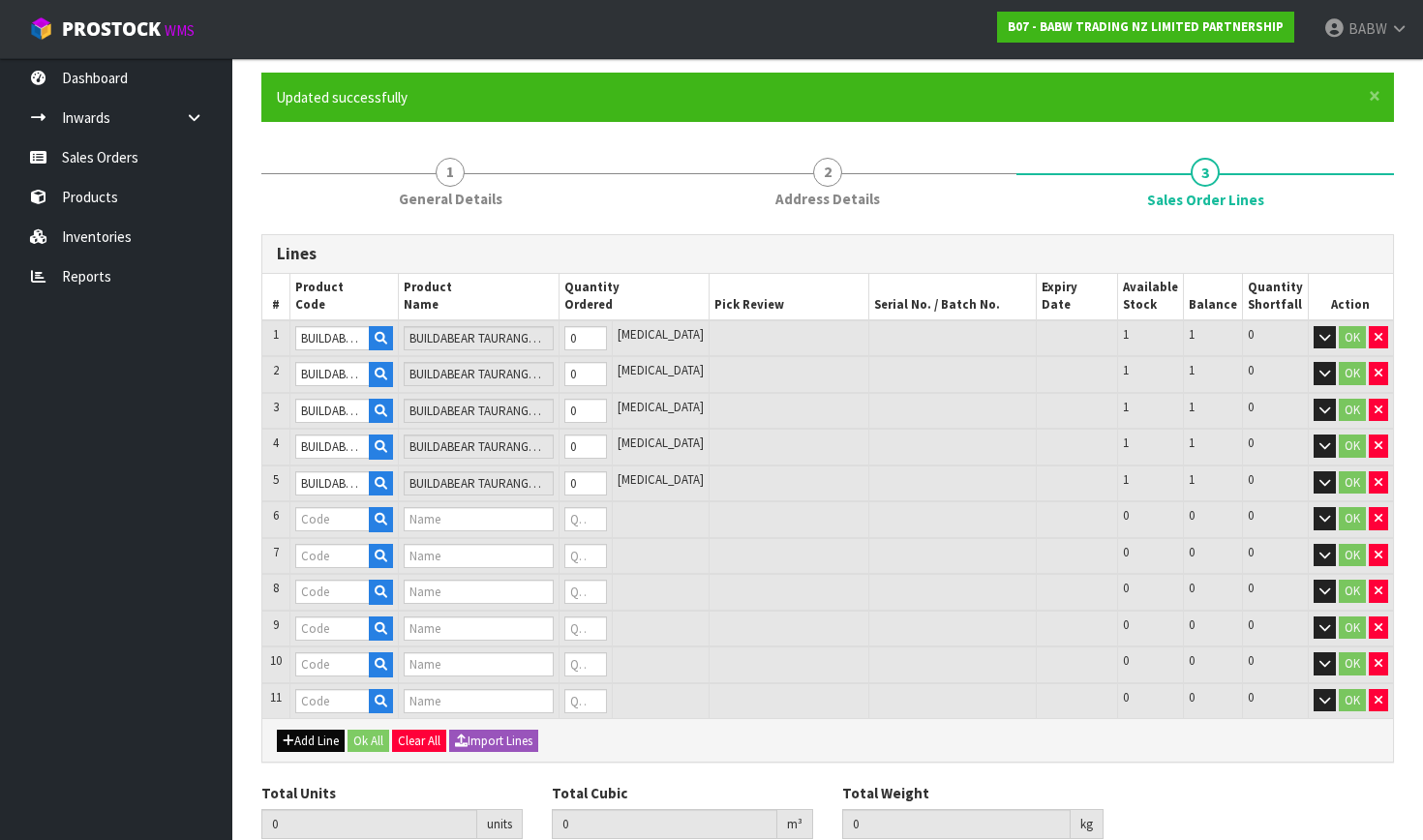
click at [319, 733] on button "Add Line" at bounding box center [310, 741] width 67 height 23
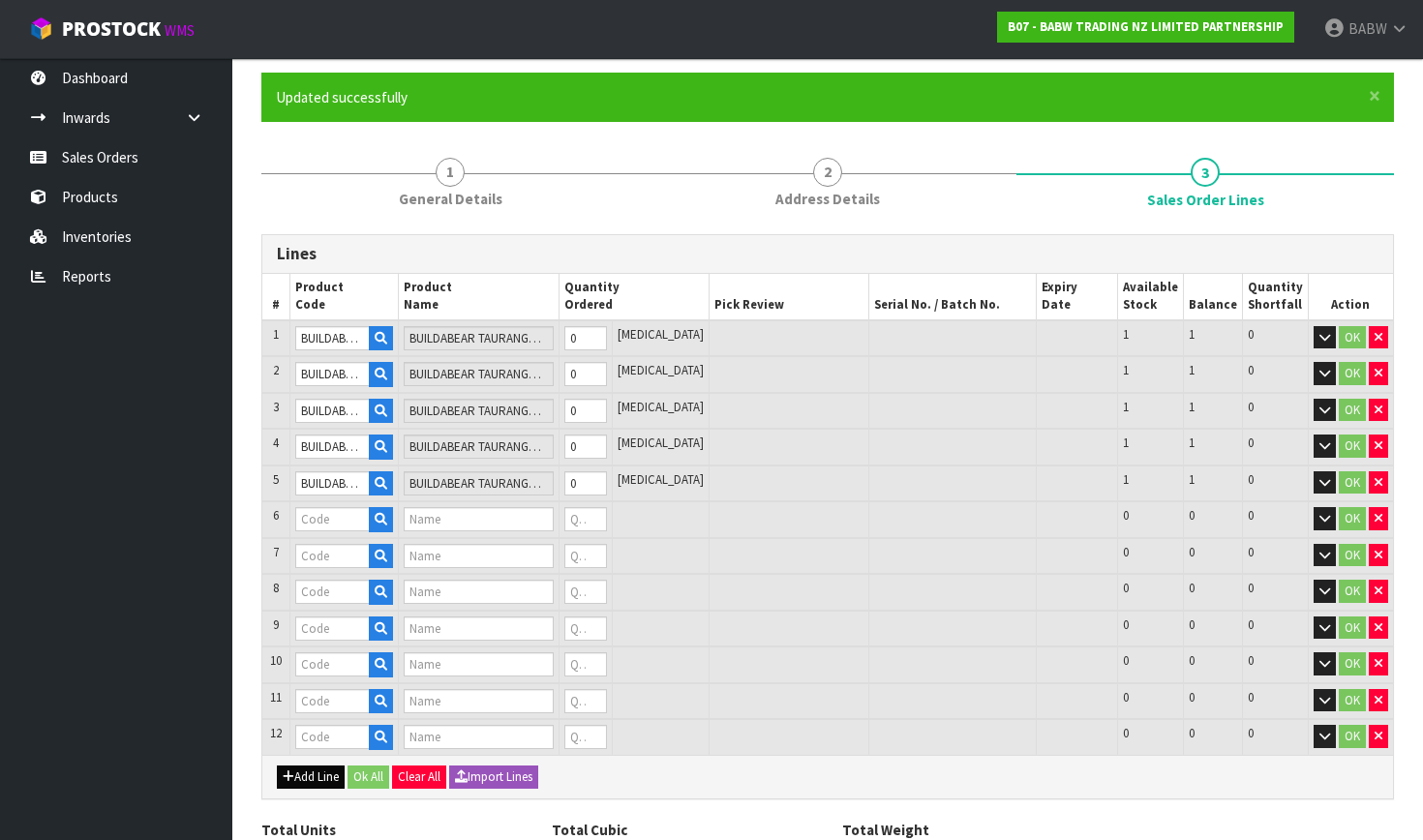
click at [325, 767] on button "Add Line" at bounding box center [310, 777] width 67 height 23
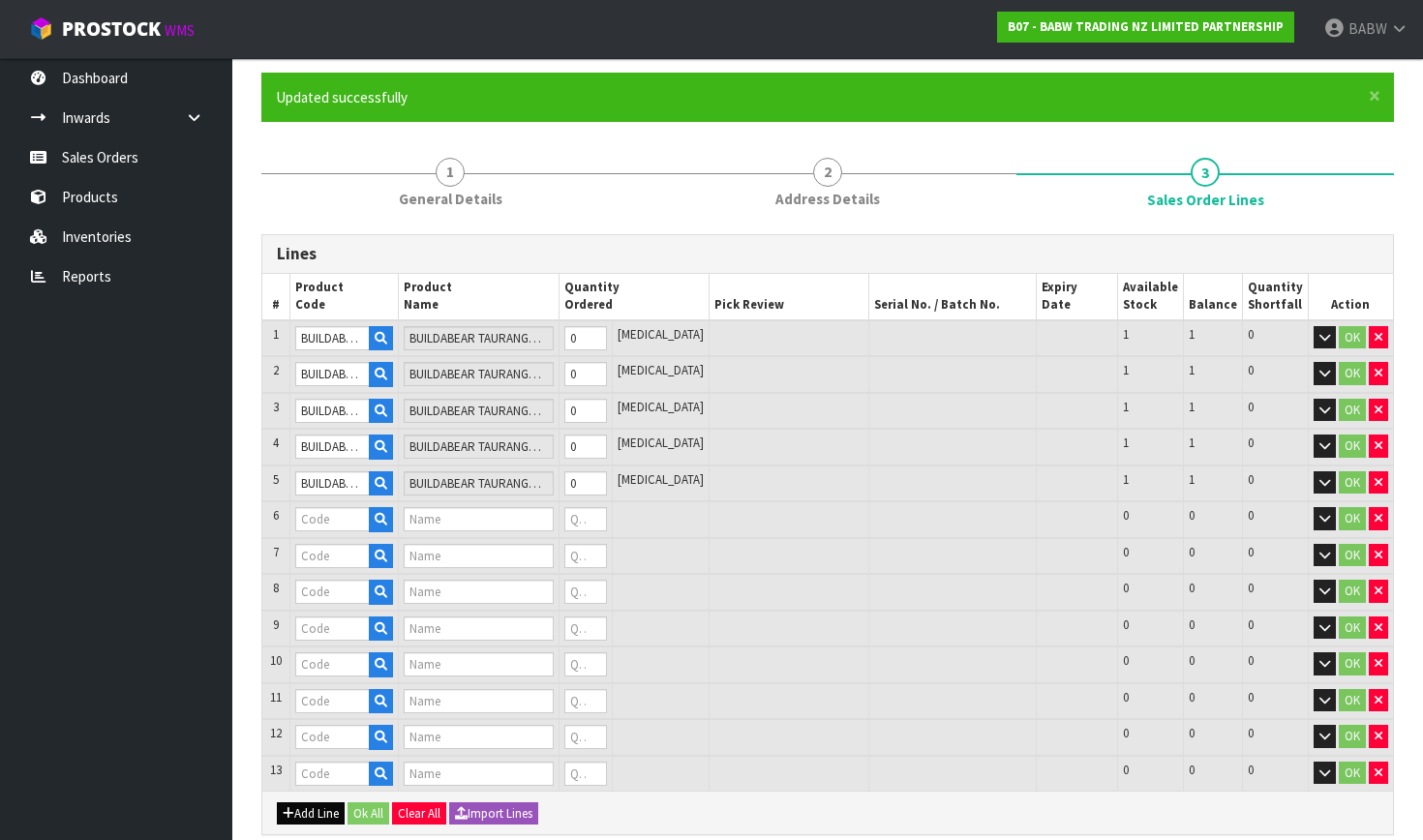
click at [309, 809] on button "Add Line" at bounding box center [310, 813] width 67 height 23
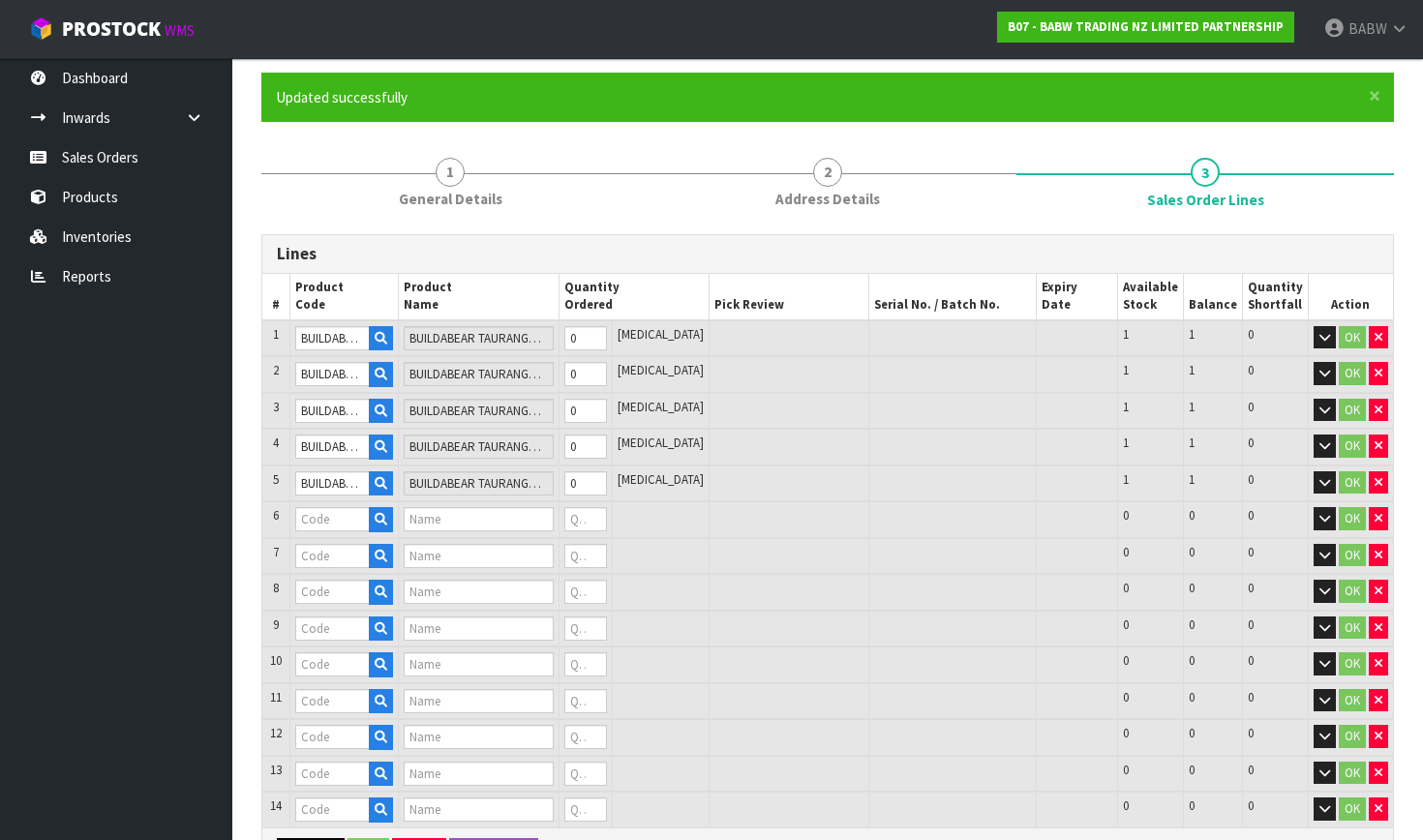
click at [307, 812] on button "Add Line" at bounding box center [310, 849] width 67 height 23
click at [387, 513] on icon "button" at bounding box center [381, 519] width 13 height 13
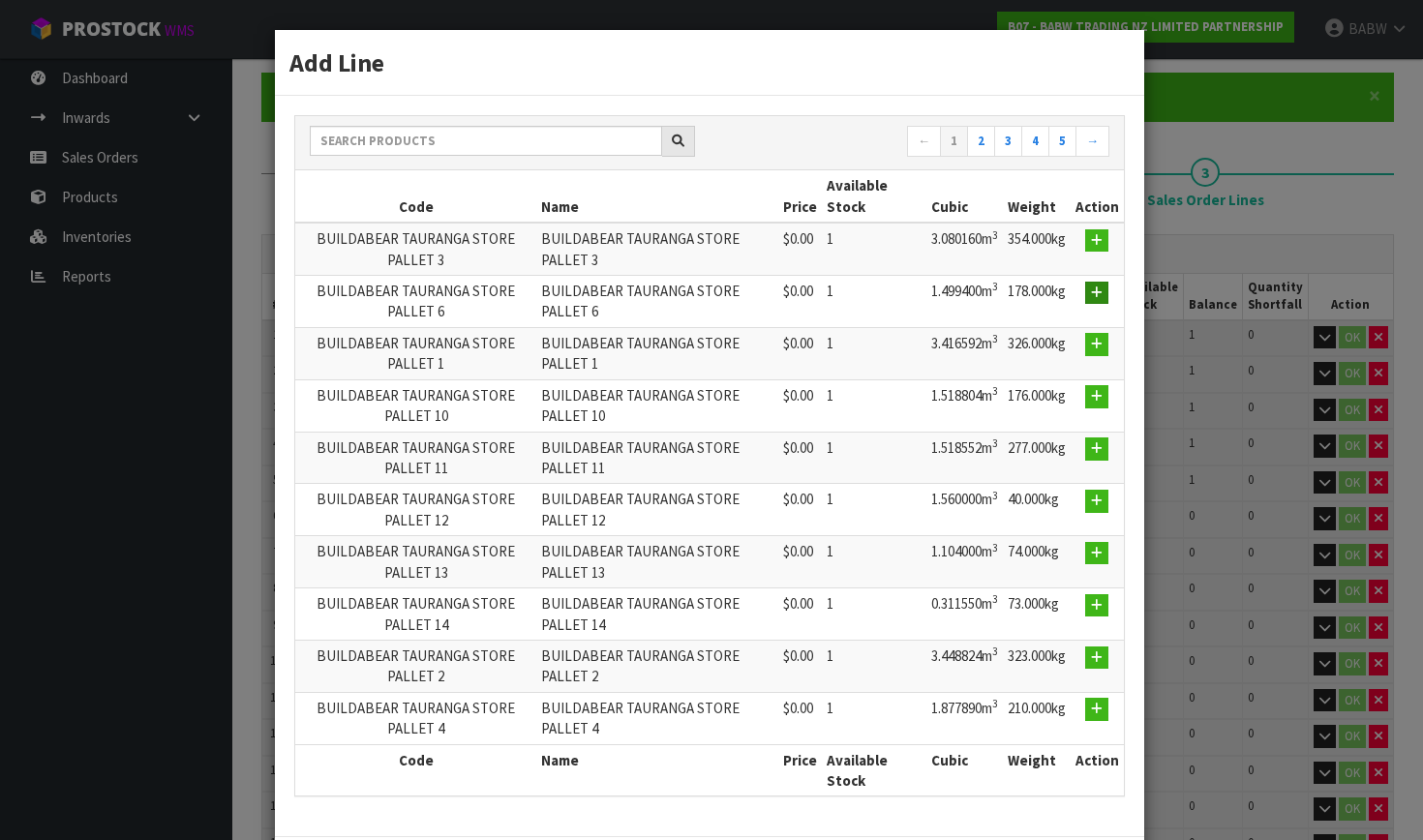
click at [926, 286] on icon "button" at bounding box center [1097, 292] width 12 height 13
type input "BUILDABEAR TAURANGA STORE PALLET 6"
type input "0"
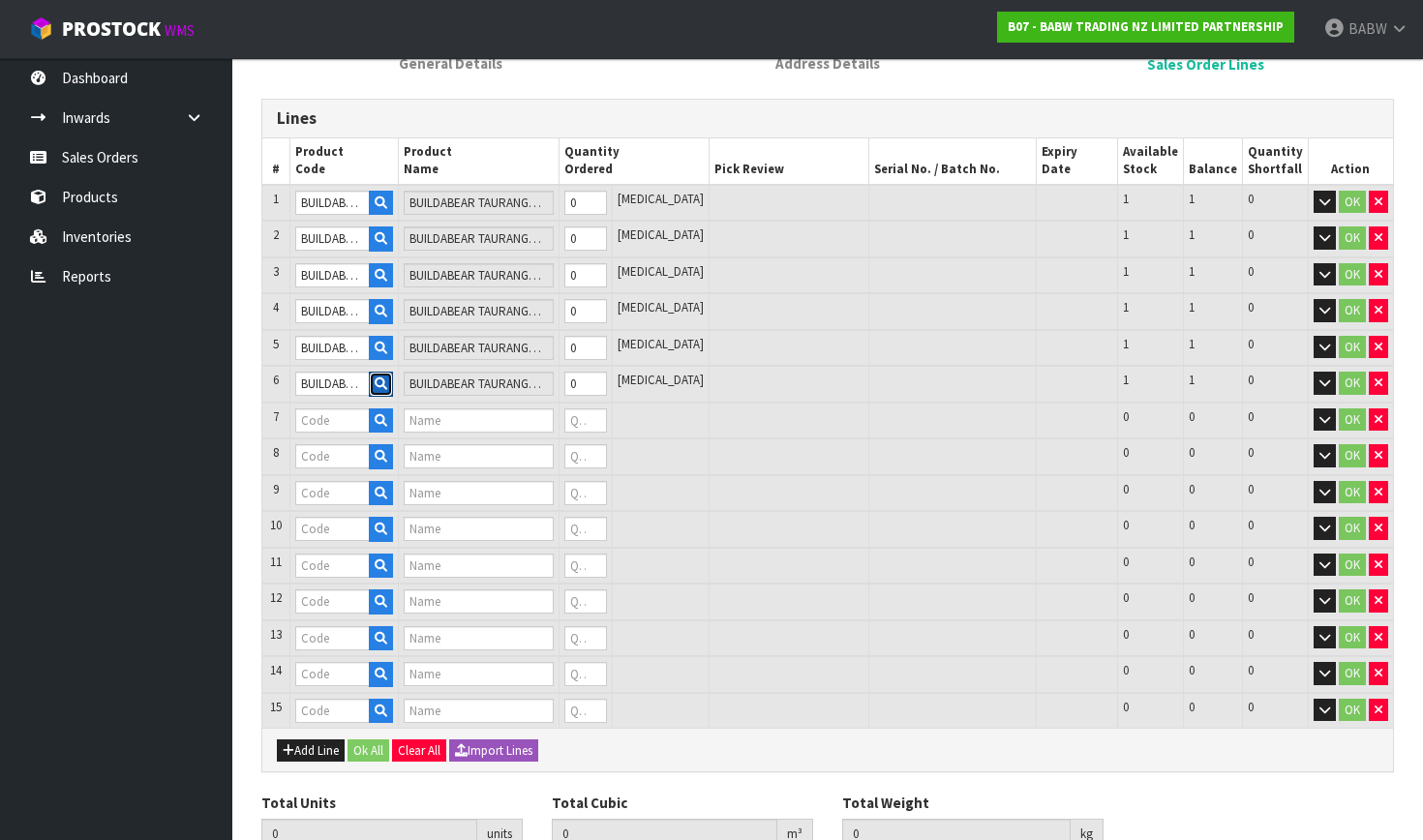
scroll to position [291, 0]
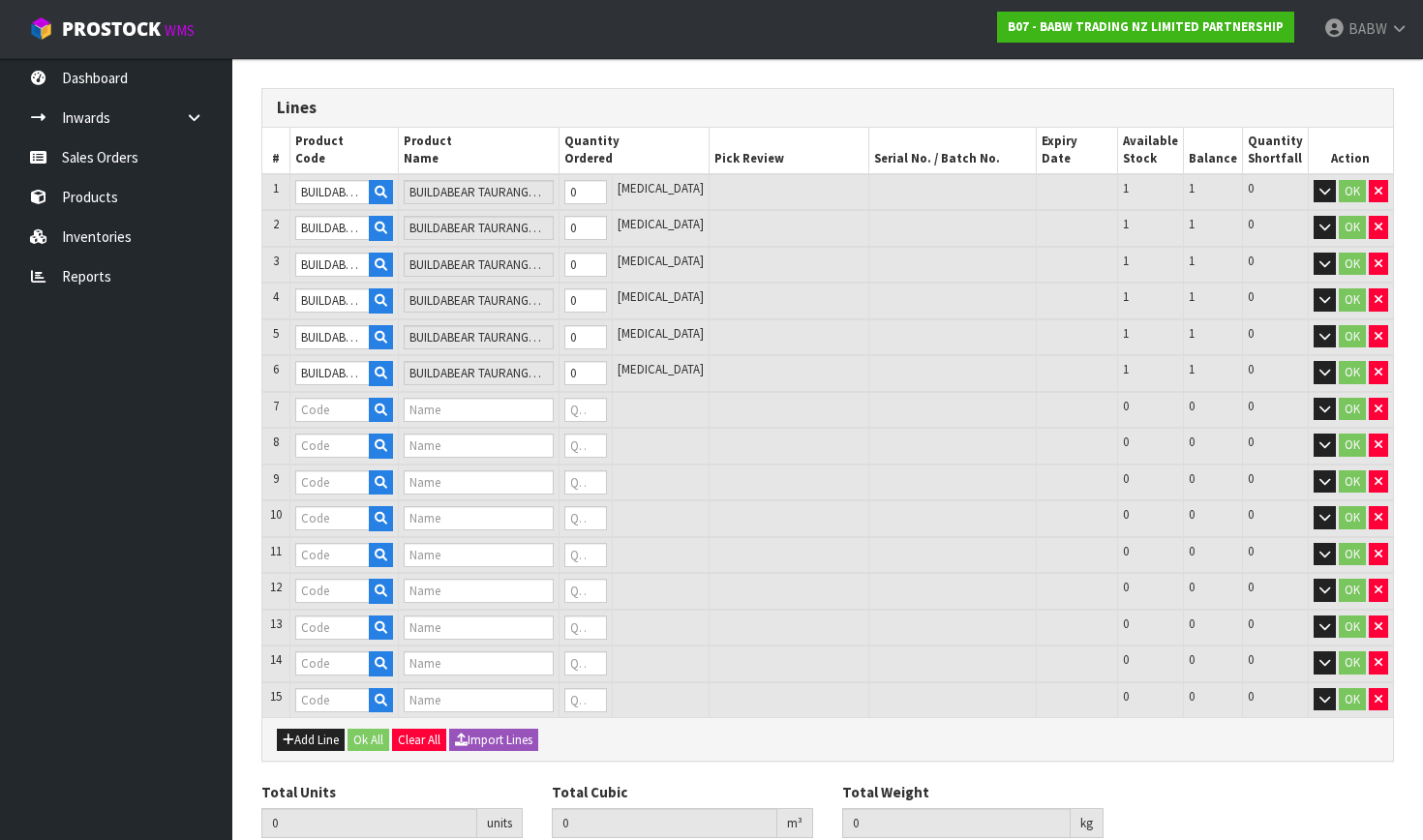
click at [394, 392] on td at bounding box center [344, 410] width 108 height 37
click at [393, 403] on button "button" at bounding box center [381, 410] width 24 height 25
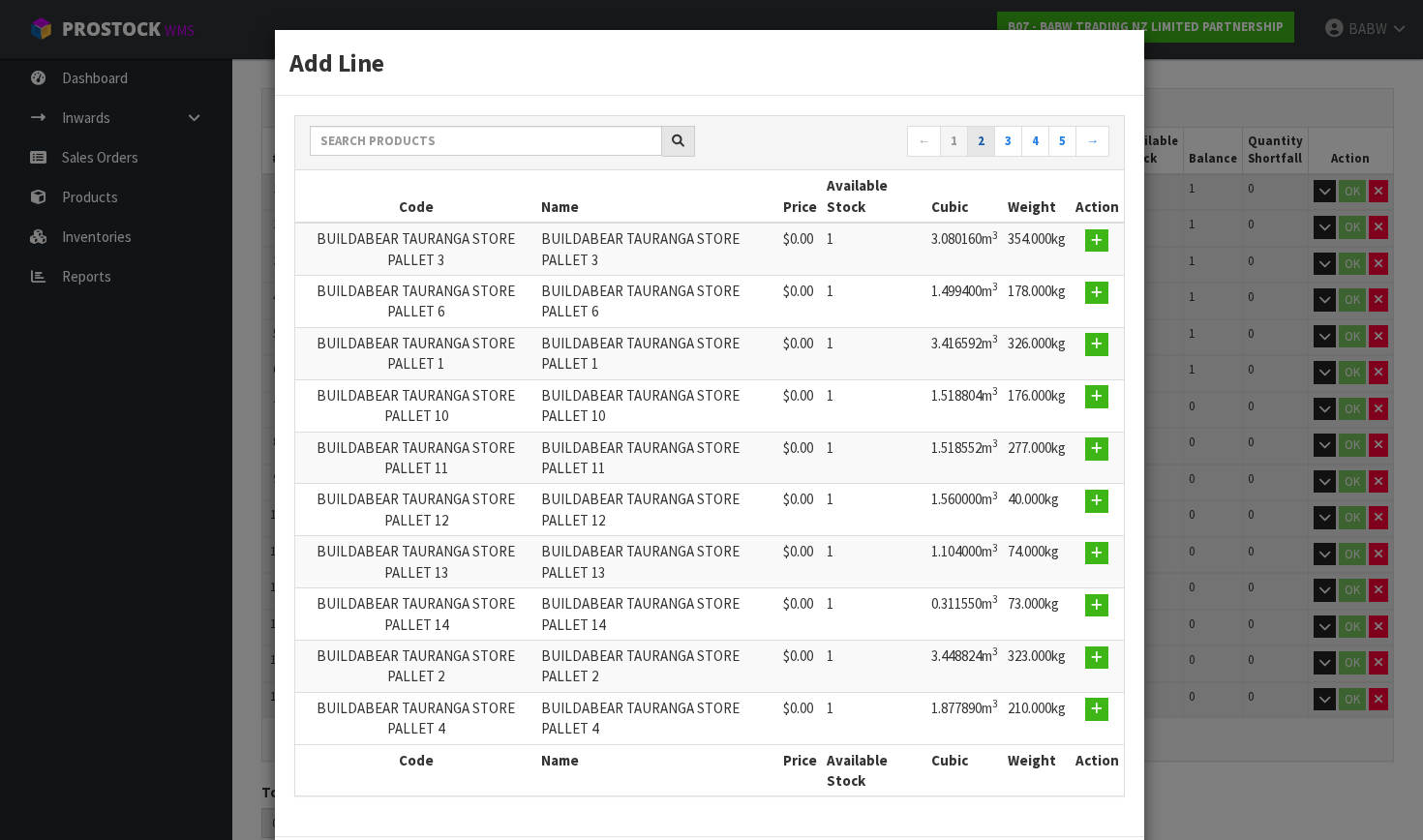
click at [926, 145] on link "2" at bounding box center [981, 141] width 28 height 31
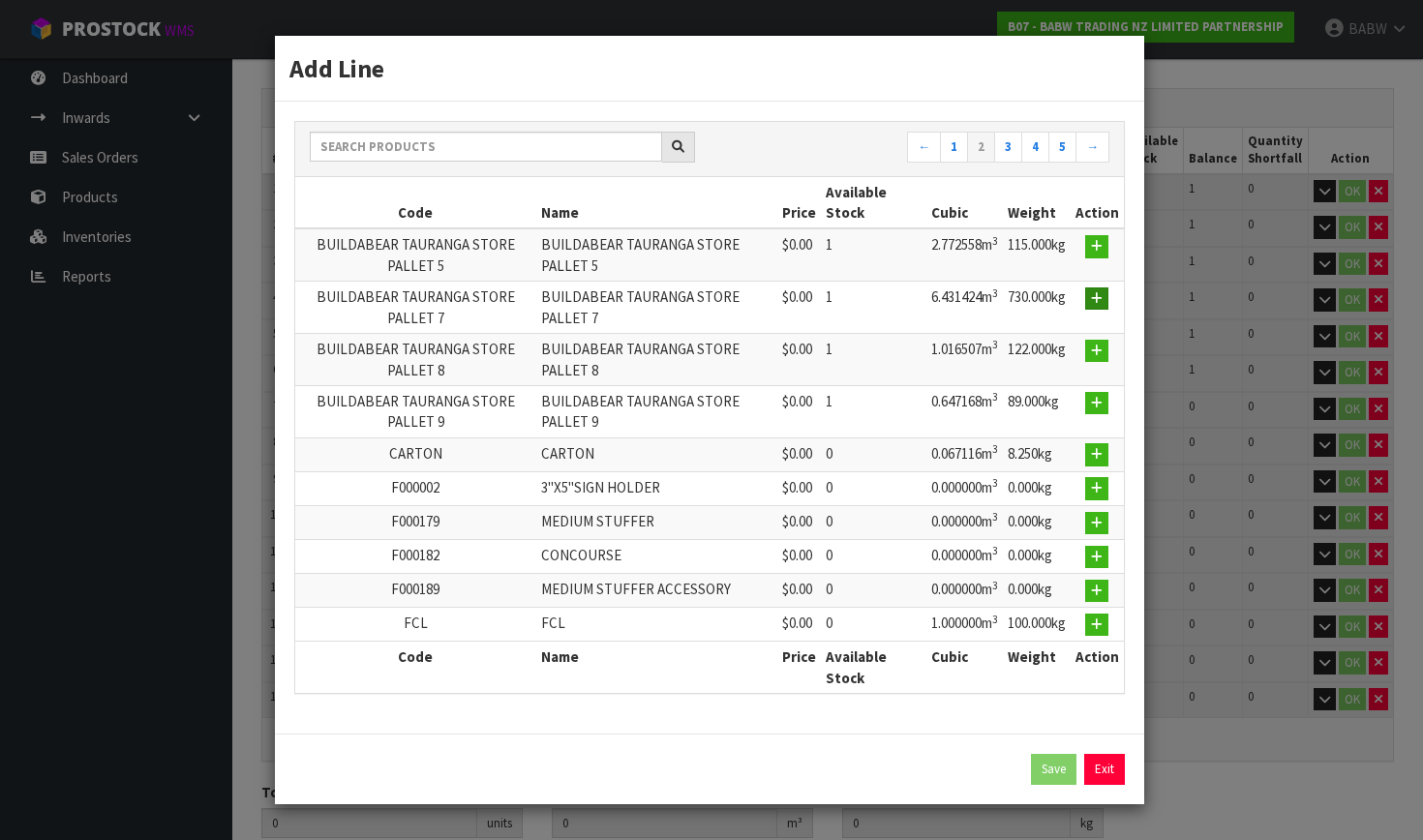
click at [926, 307] on button "button" at bounding box center [1096, 298] width 23 height 23
type input "BUILDABEAR TAURANGA STORE PALLET 7"
type input "0"
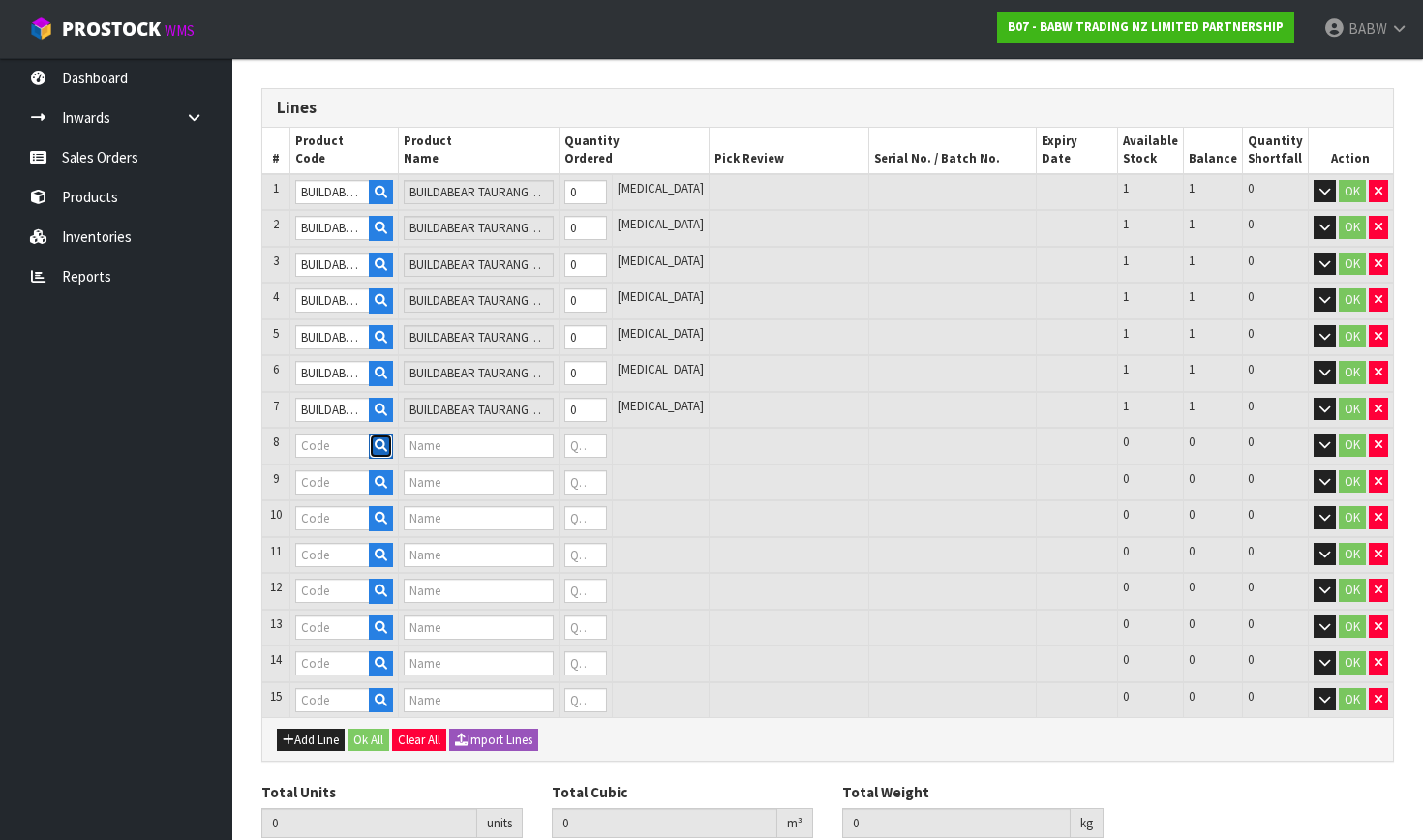
click at [387, 440] on icon "button" at bounding box center [381, 446] width 13 height 13
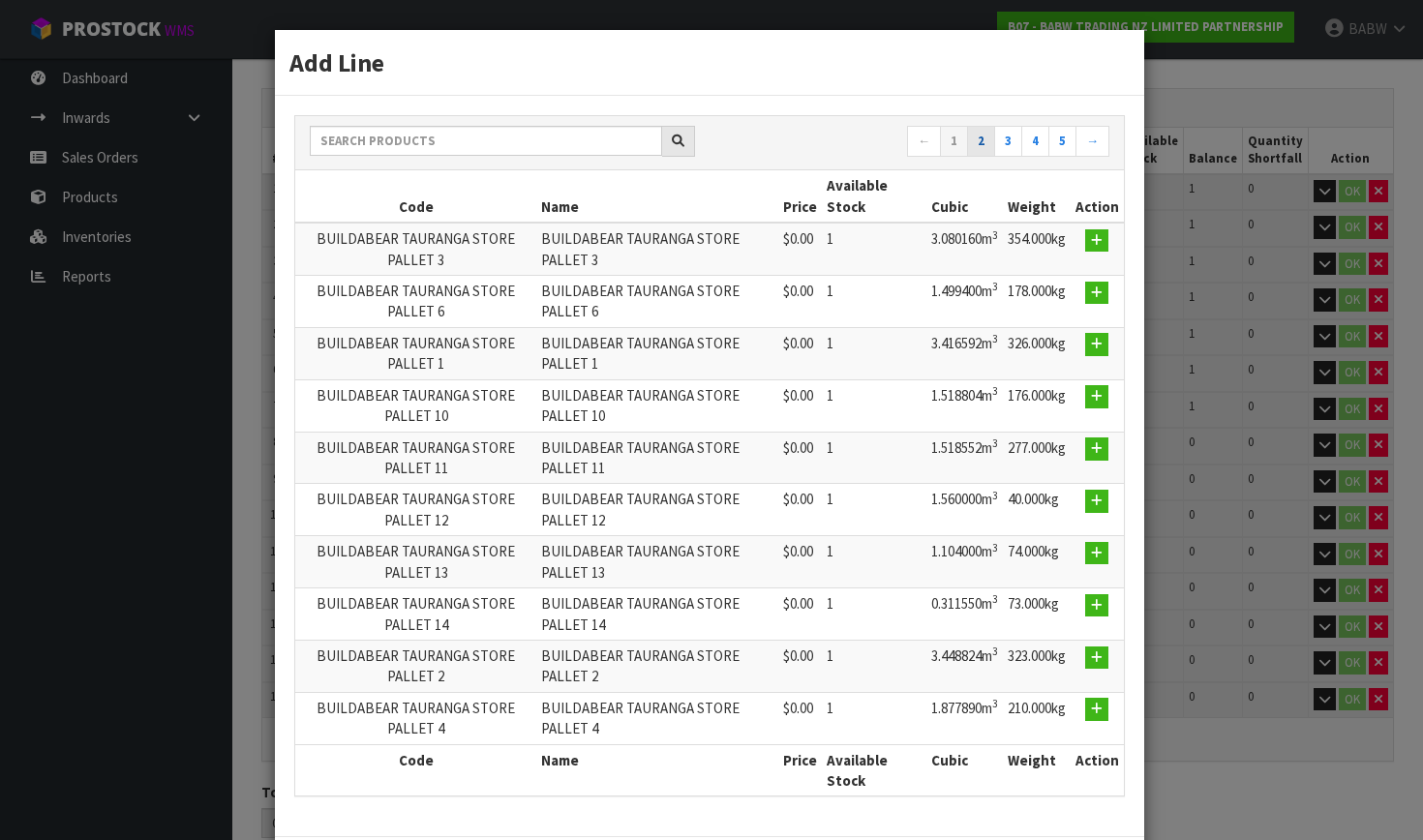
click at [926, 144] on link "2" at bounding box center [981, 141] width 28 height 31
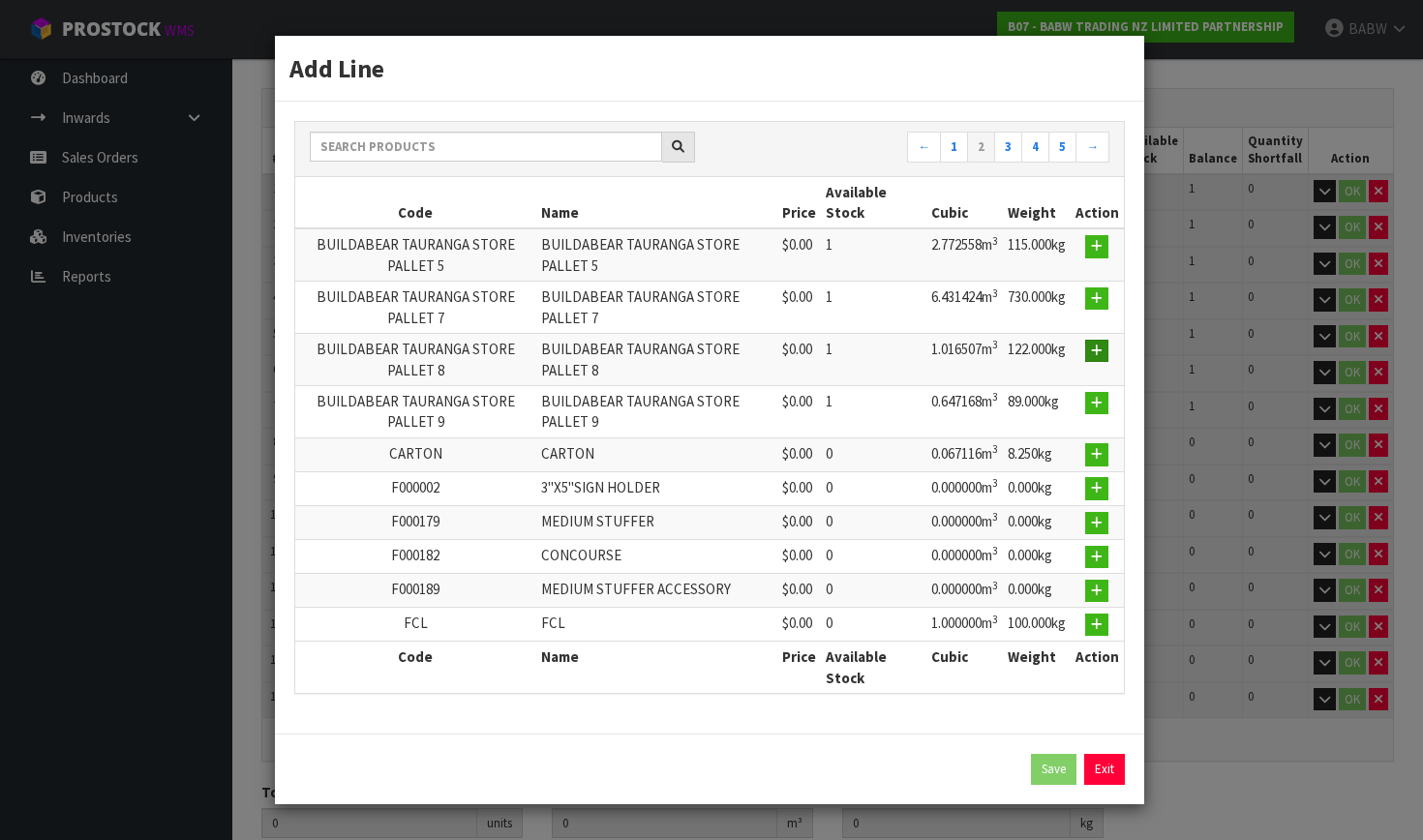
click at [926, 352] on icon "button" at bounding box center [1097, 351] width 12 height 13
type input "BUILDABEAR TAURANGA STORE PALLET 8"
type input "0"
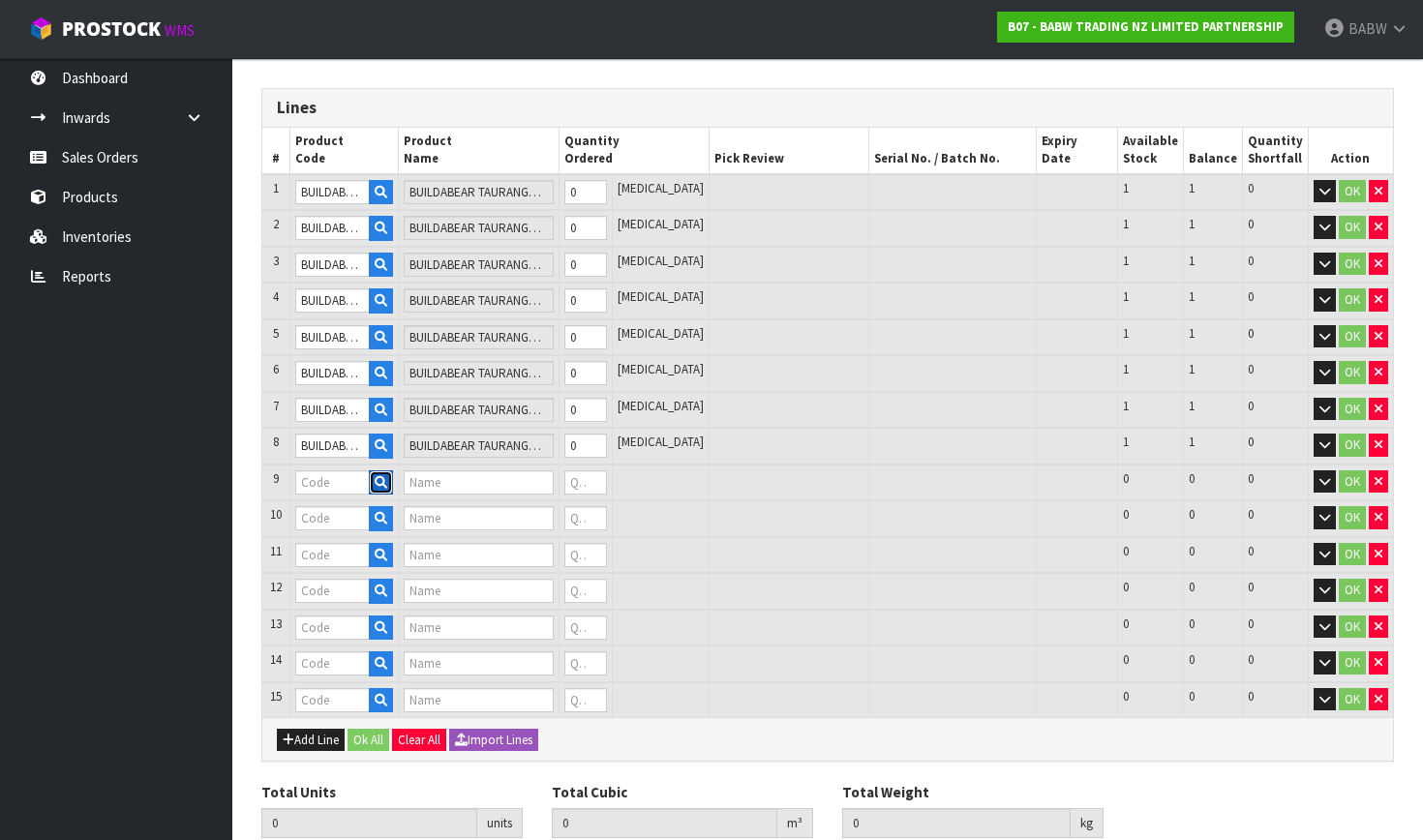
click at [387, 479] on icon "button" at bounding box center [381, 482] width 13 height 13
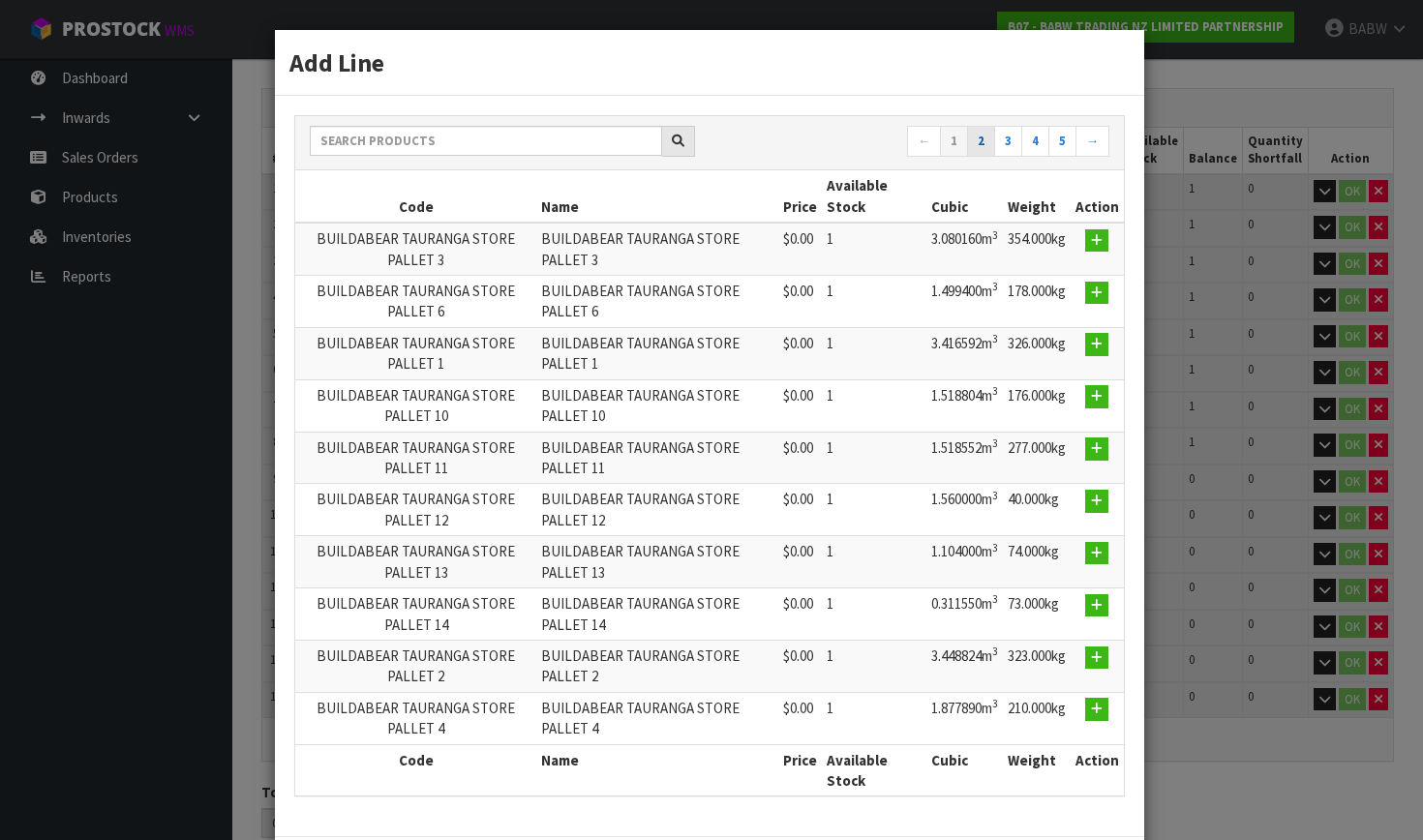
click at [926, 148] on link "2" at bounding box center [981, 141] width 28 height 31
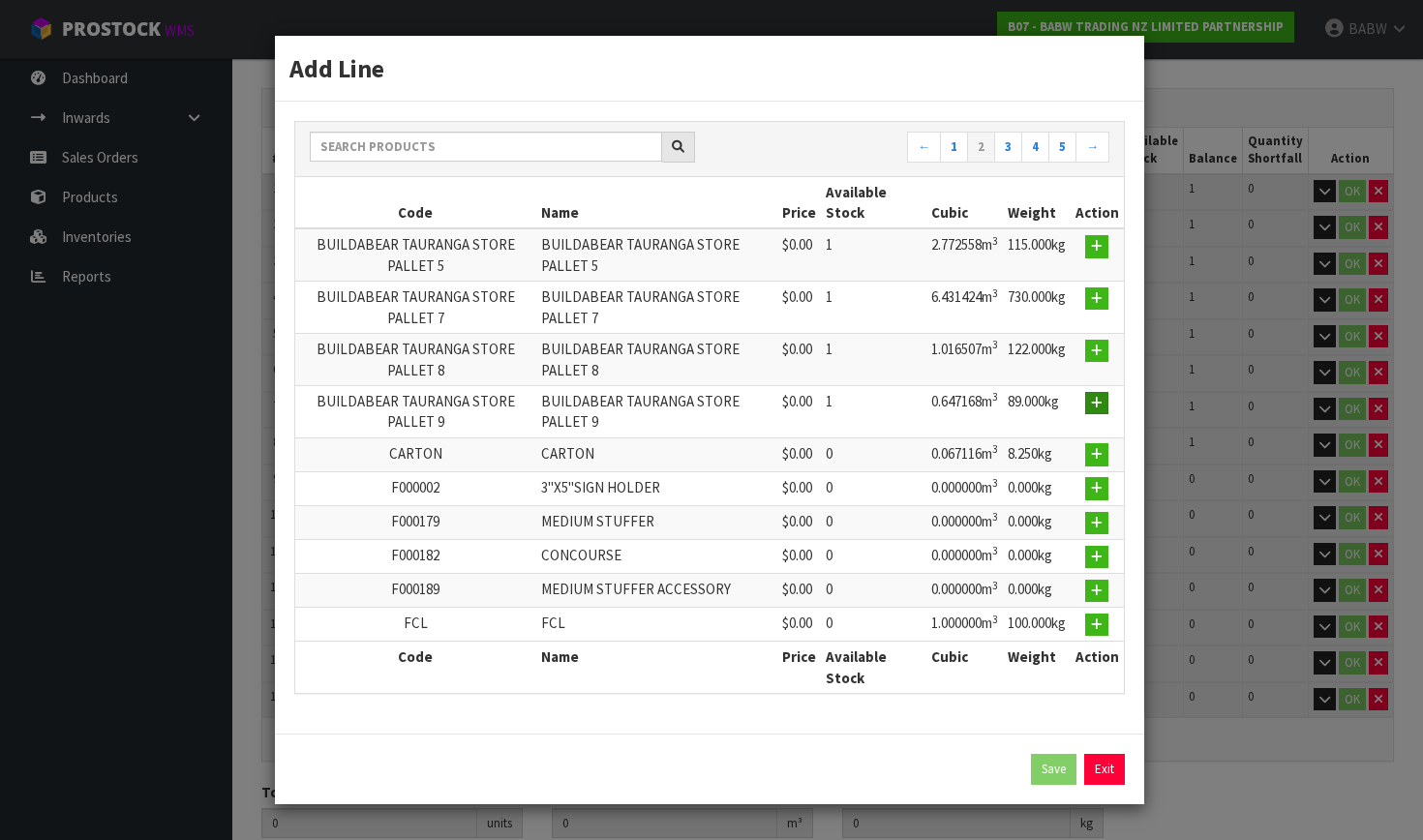
click at [926, 406] on button "button" at bounding box center [1096, 403] width 23 height 23
type input "BUILDABEAR TAURANGA STORE PALLET 9"
type input "0"
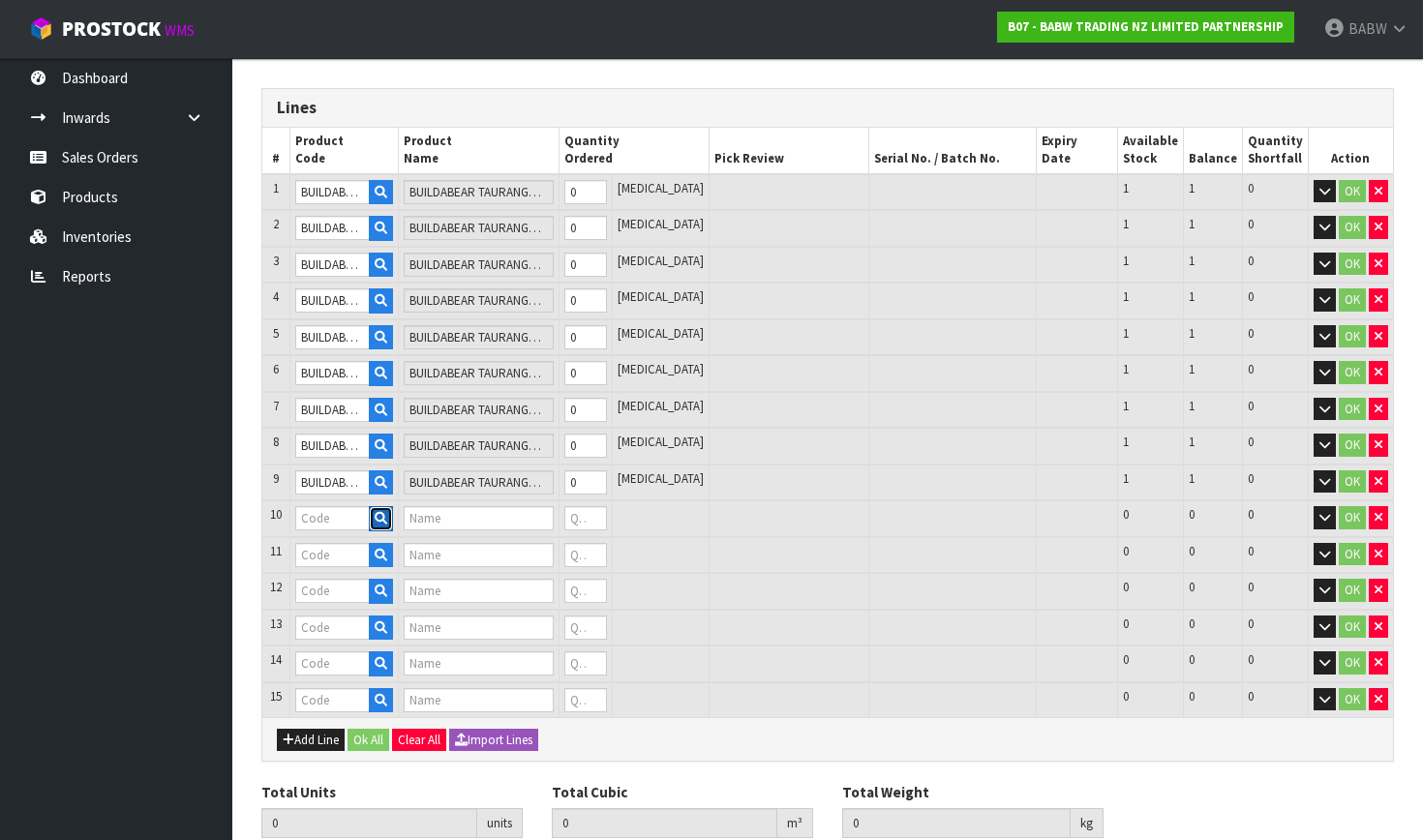
click at [393, 507] on button "button" at bounding box center [381, 518] width 24 height 25
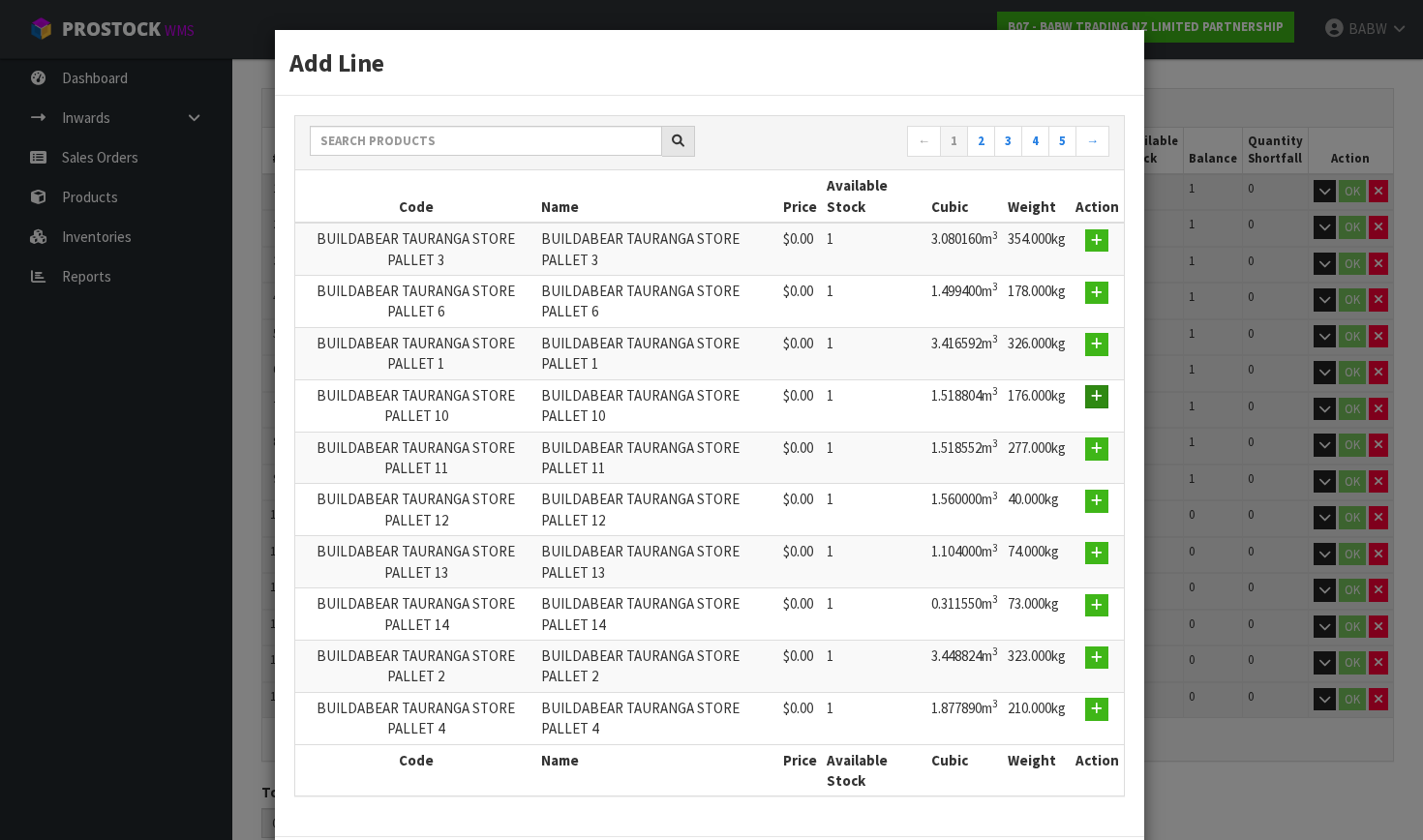
click at [926, 394] on icon "button" at bounding box center [1097, 396] width 12 height 13
type input "BUILDABEAR TAURANGA STORE PALLET 10"
type input "0"
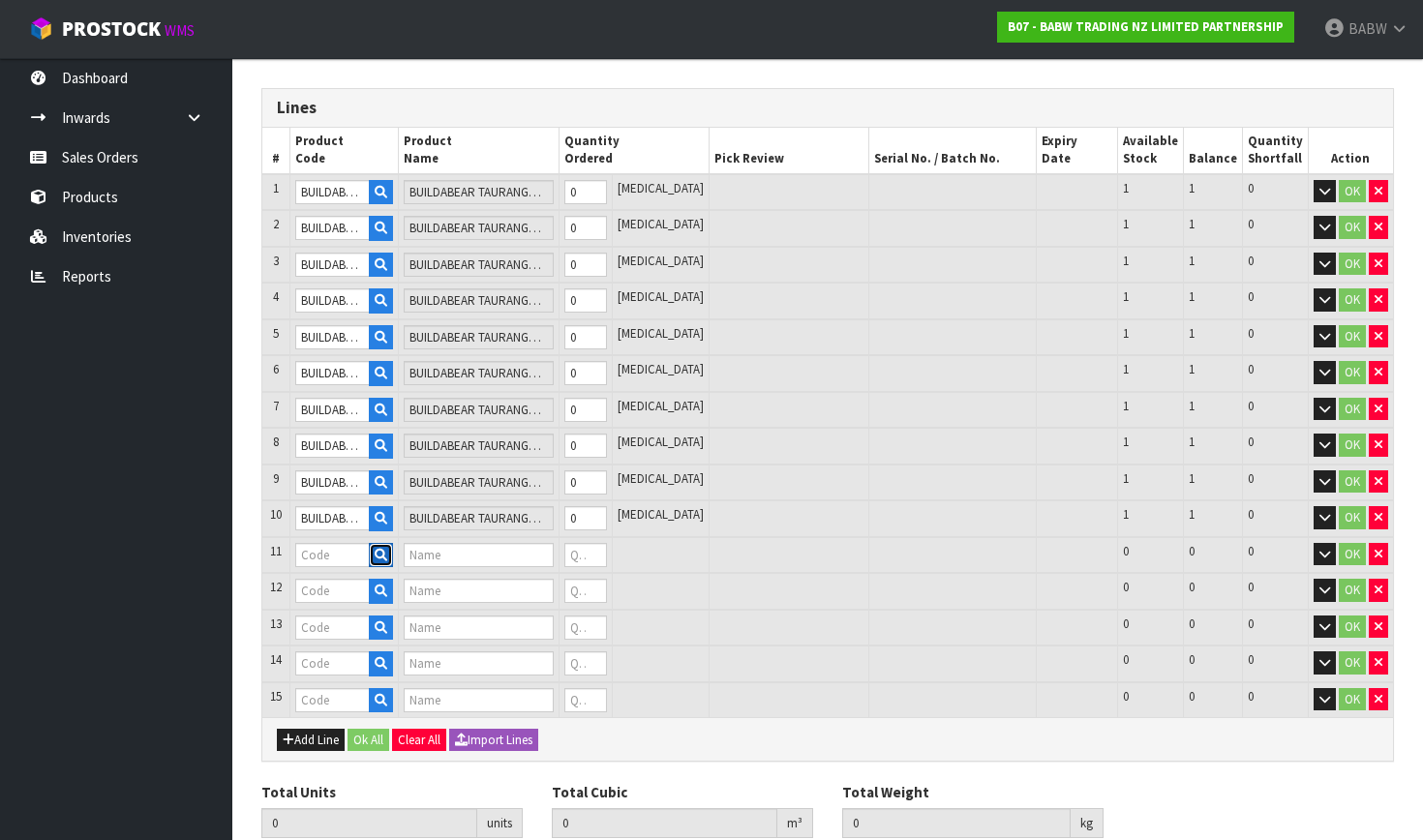
click at [387, 551] on icon "button" at bounding box center [381, 555] width 13 height 13
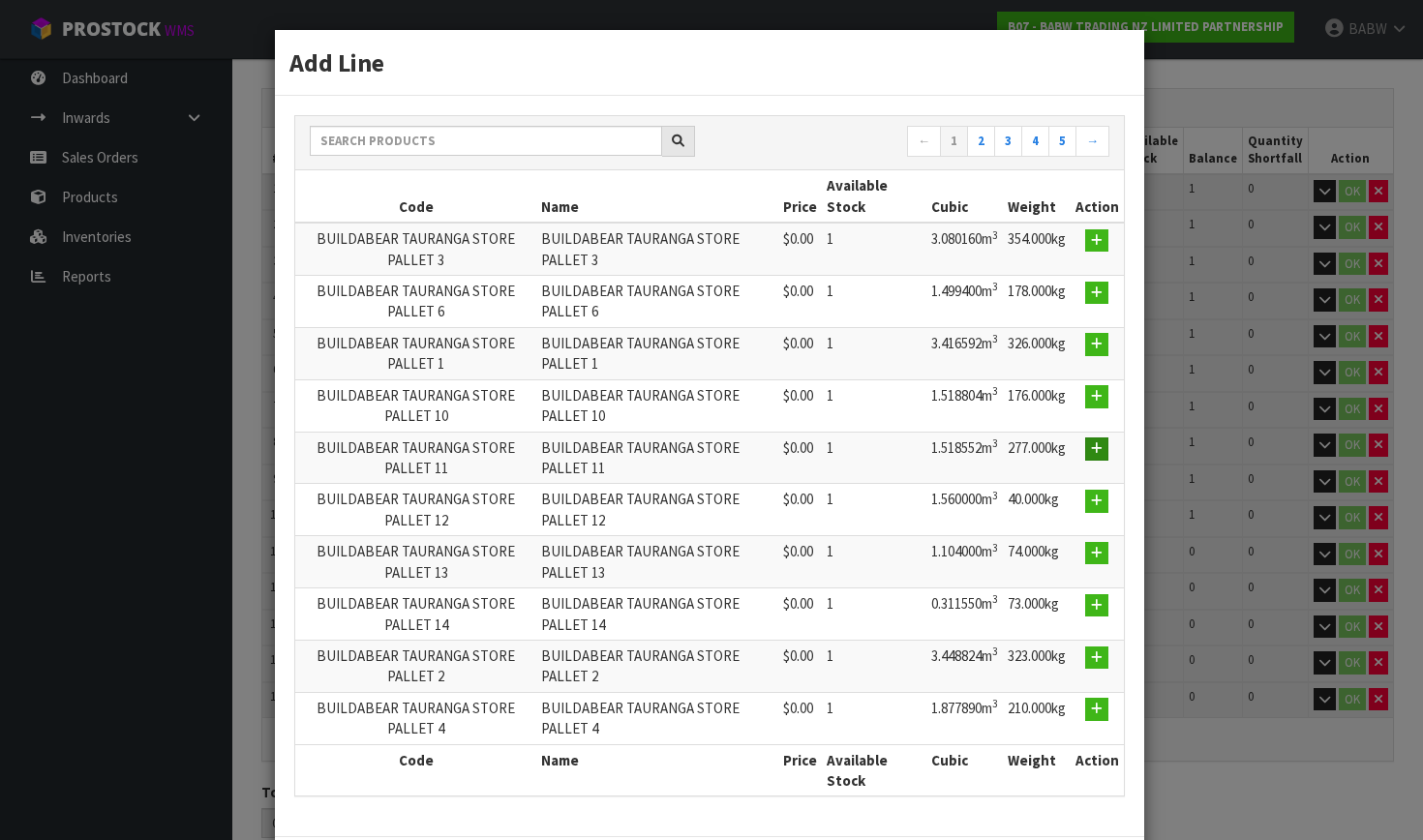
click at [926, 444] on button "button" at bounding box center [1096, 449] width 23 height 23
type input "BUILDABEAR TAURANGA STORE PALLET 11"
type input "0"
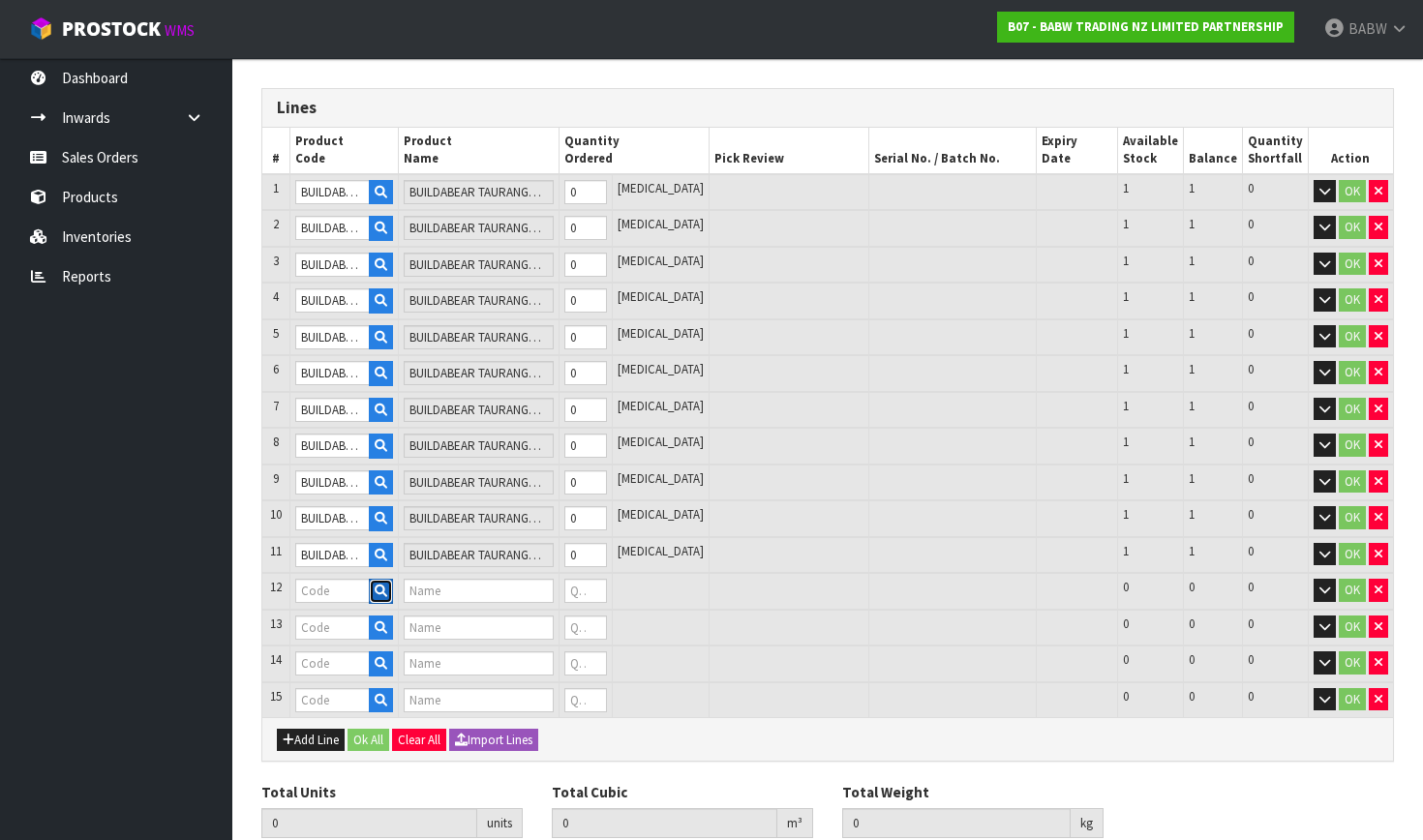
click at [393, 581] on button "button" at bounding box center [381, 590] width 24 height 25
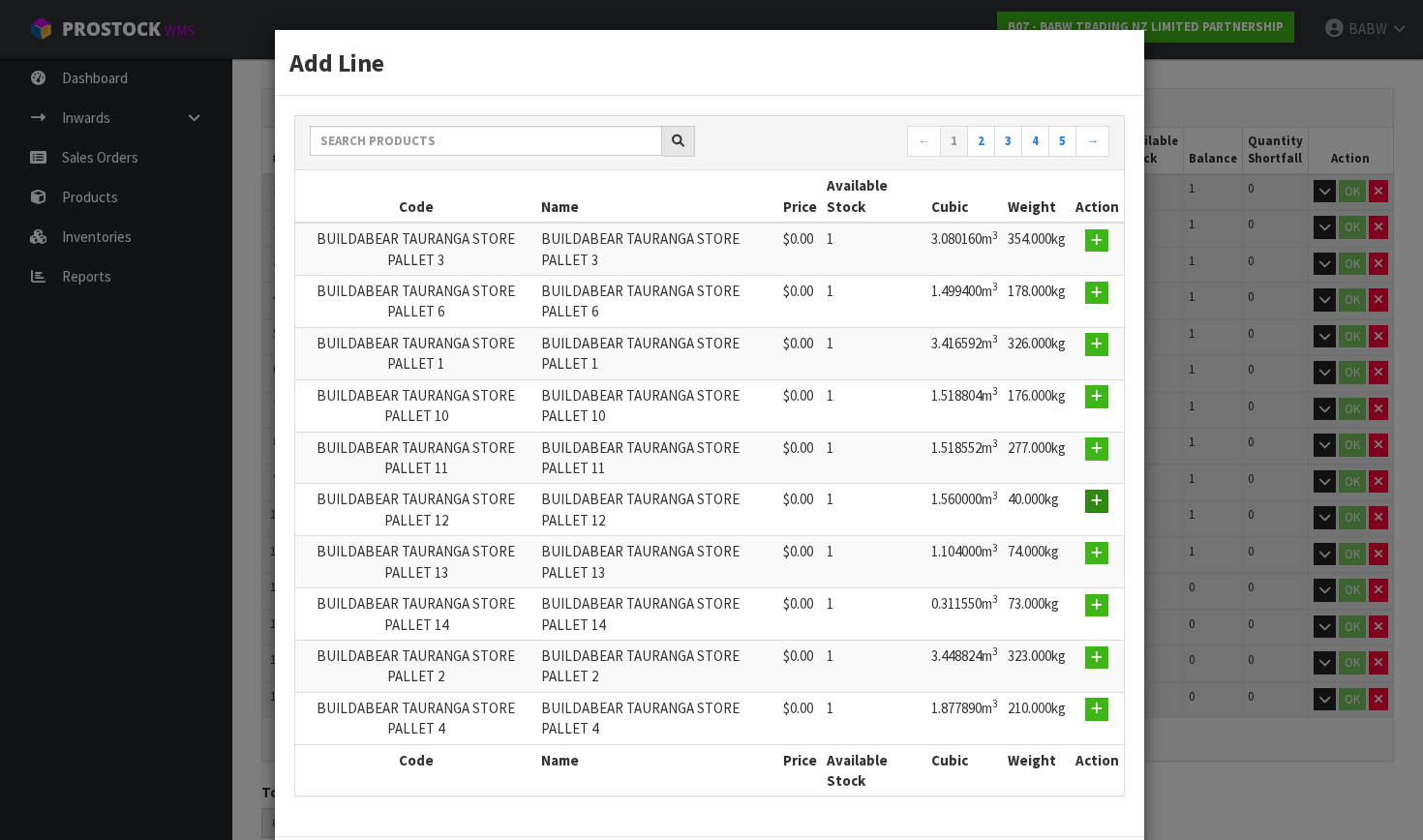
click at [926, 496] on icon "button" at bounding box center [1097, 500] width 12 height 13
type input "BUILDABEAR TAURANGA STORE PALLET 12"
type input "0"
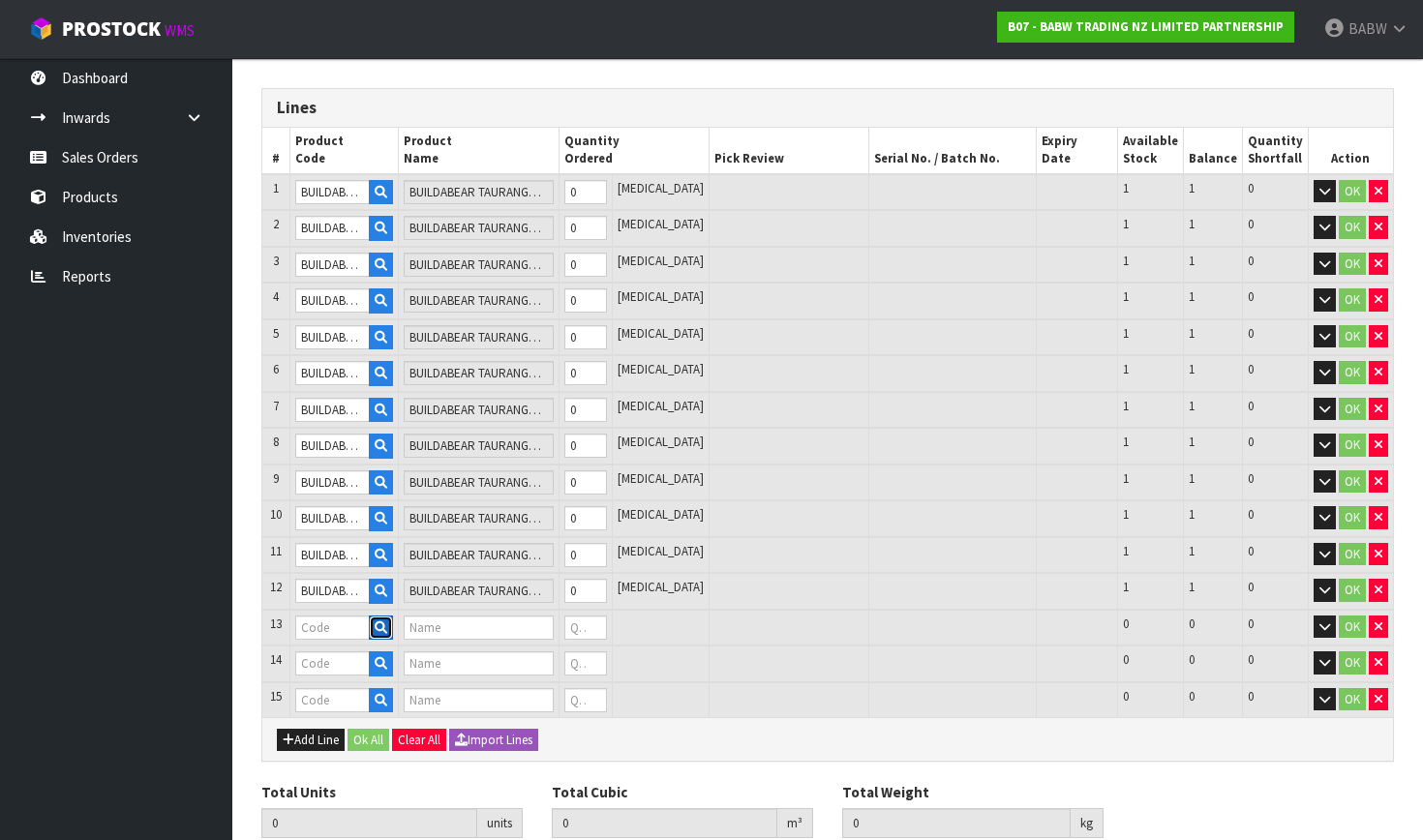
click at [387, 621] on icon "button" at bounding box center [381, 627] width 13 height 13
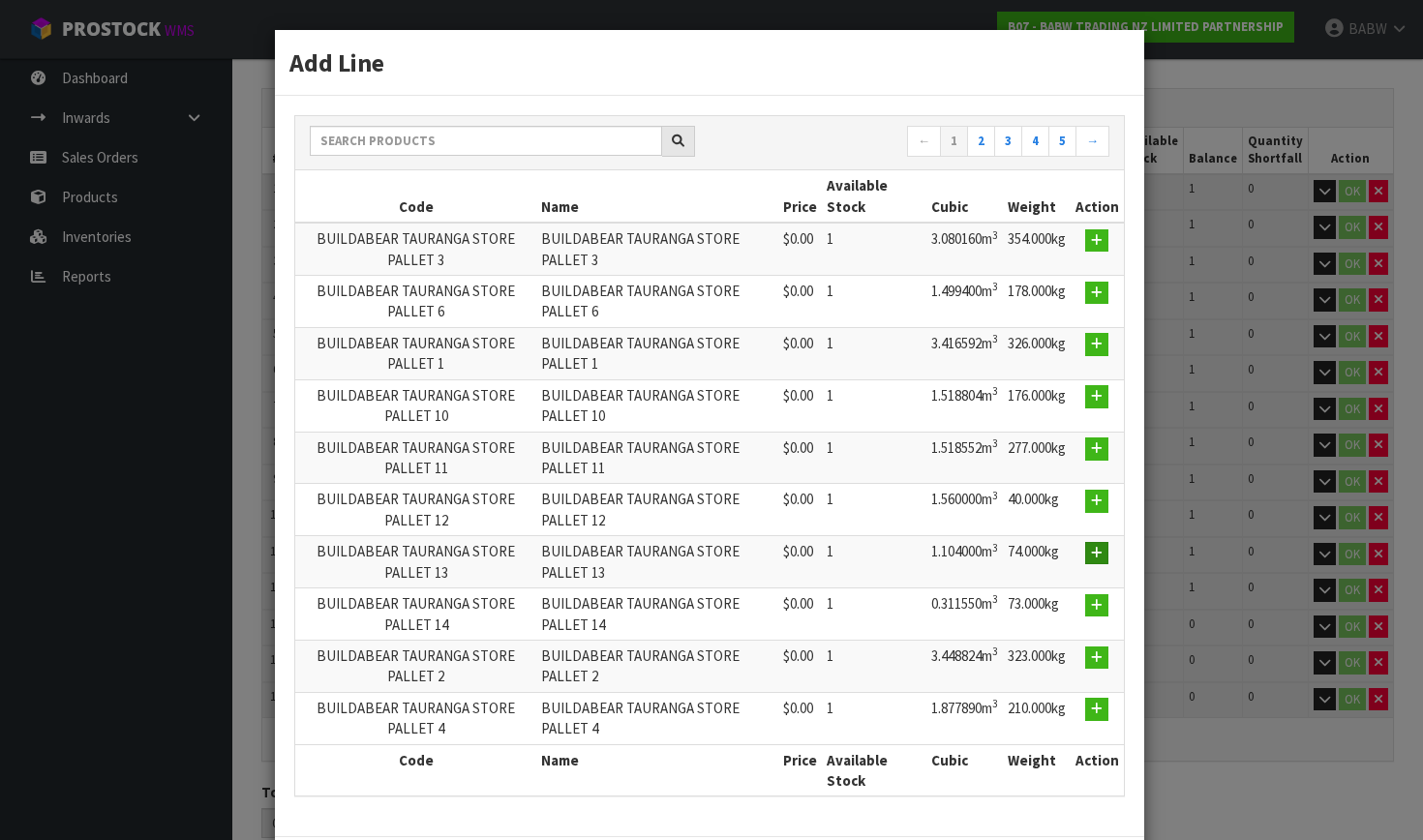
click at [926, 547] on icon "button" at bounding box center [1097, 553] width 12 height 13
type input "BUILDABEAR TAURANGA STORE PALLET 13"
type input "0"
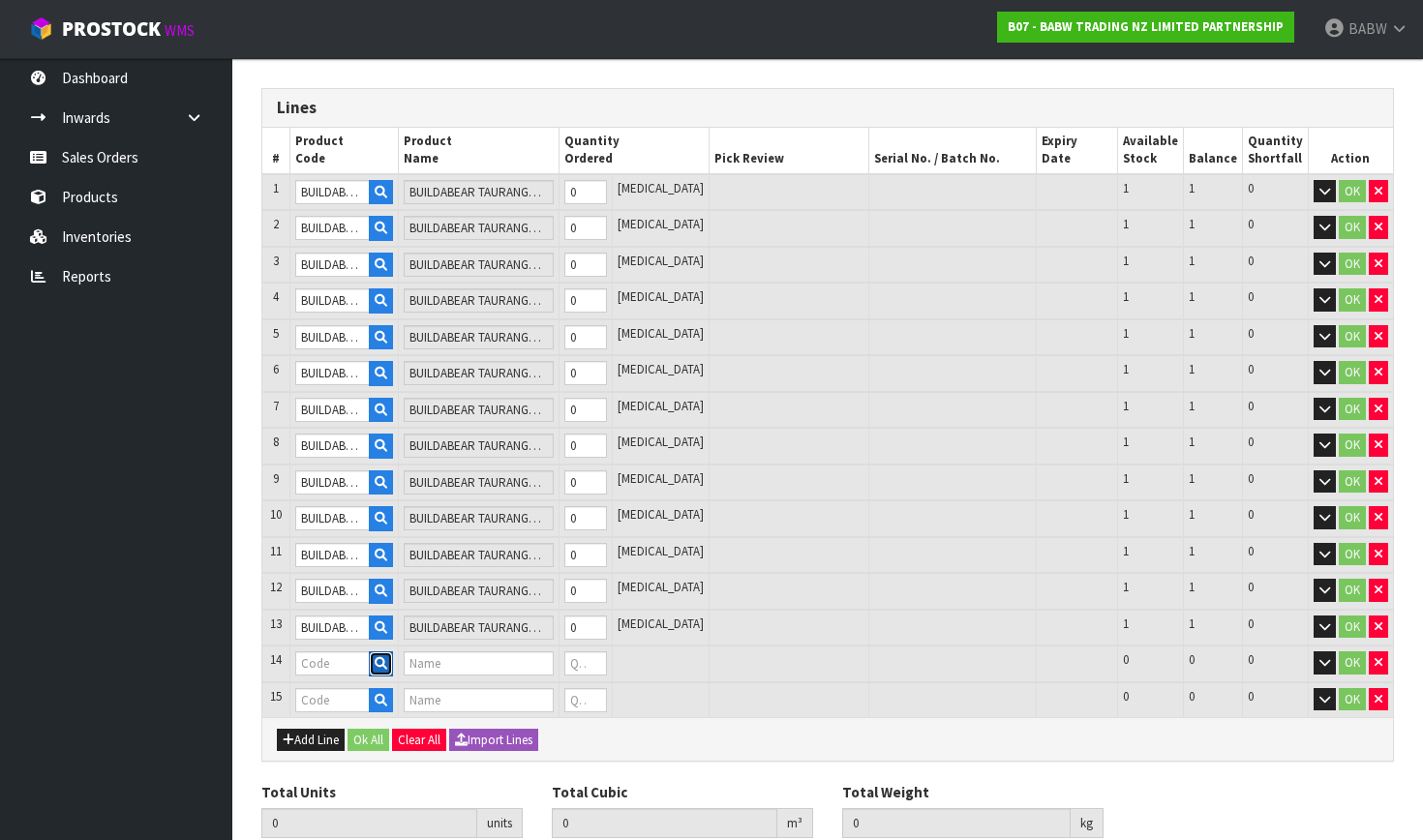
click at [393, 660] on button "button" at bounding box center [381, 664] width 24 height 25
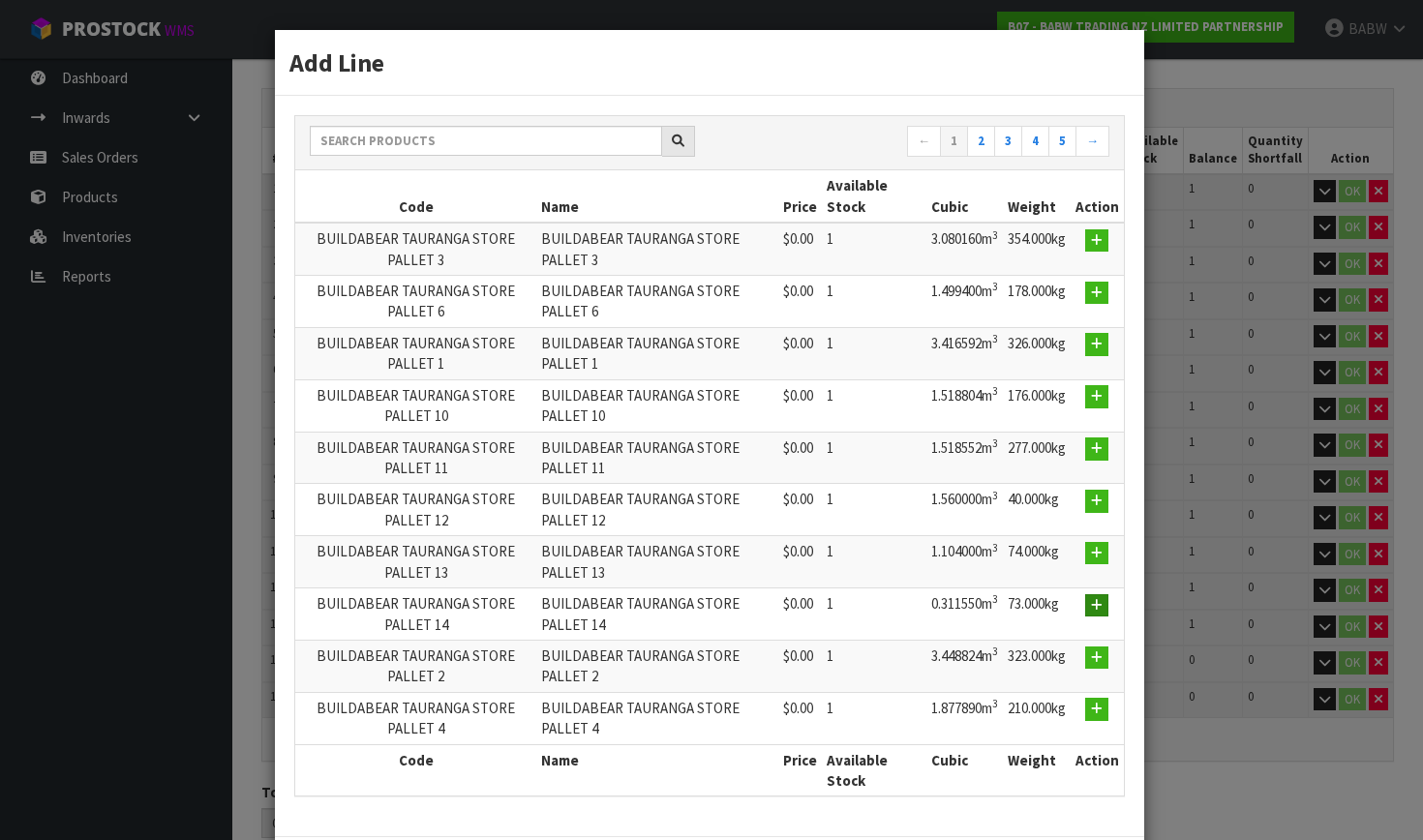
click at [926, 599] on icon "button" at bounding box center [1097, 605] width 12 height 13
type input "BUILDABEAR TAURANGA STORE PALLET 14"
type input "0"
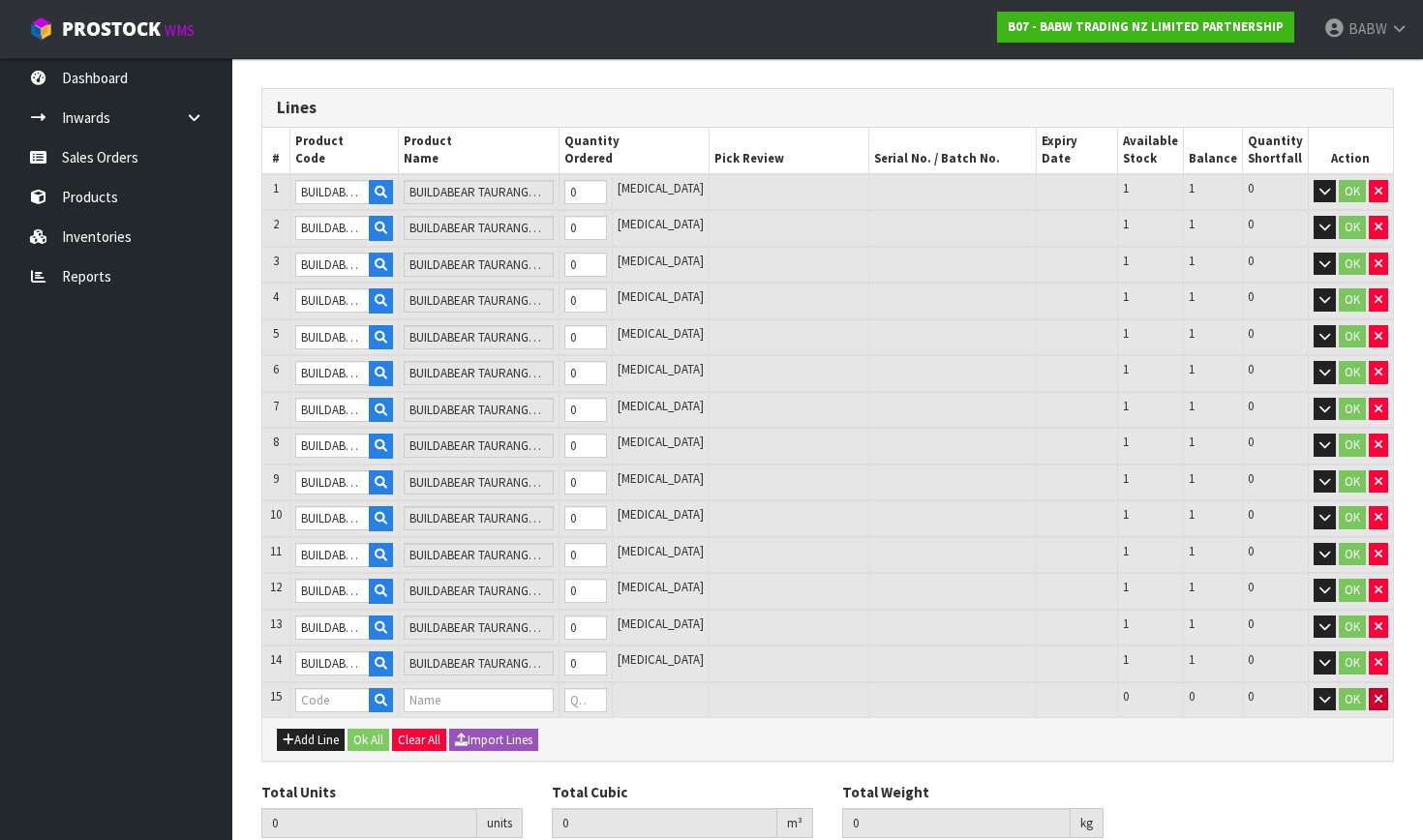
click at [926, 688] on button "button" at bounding box center [1379, 699] width 20 height 23
type input "0.000000"
type input "0.000"
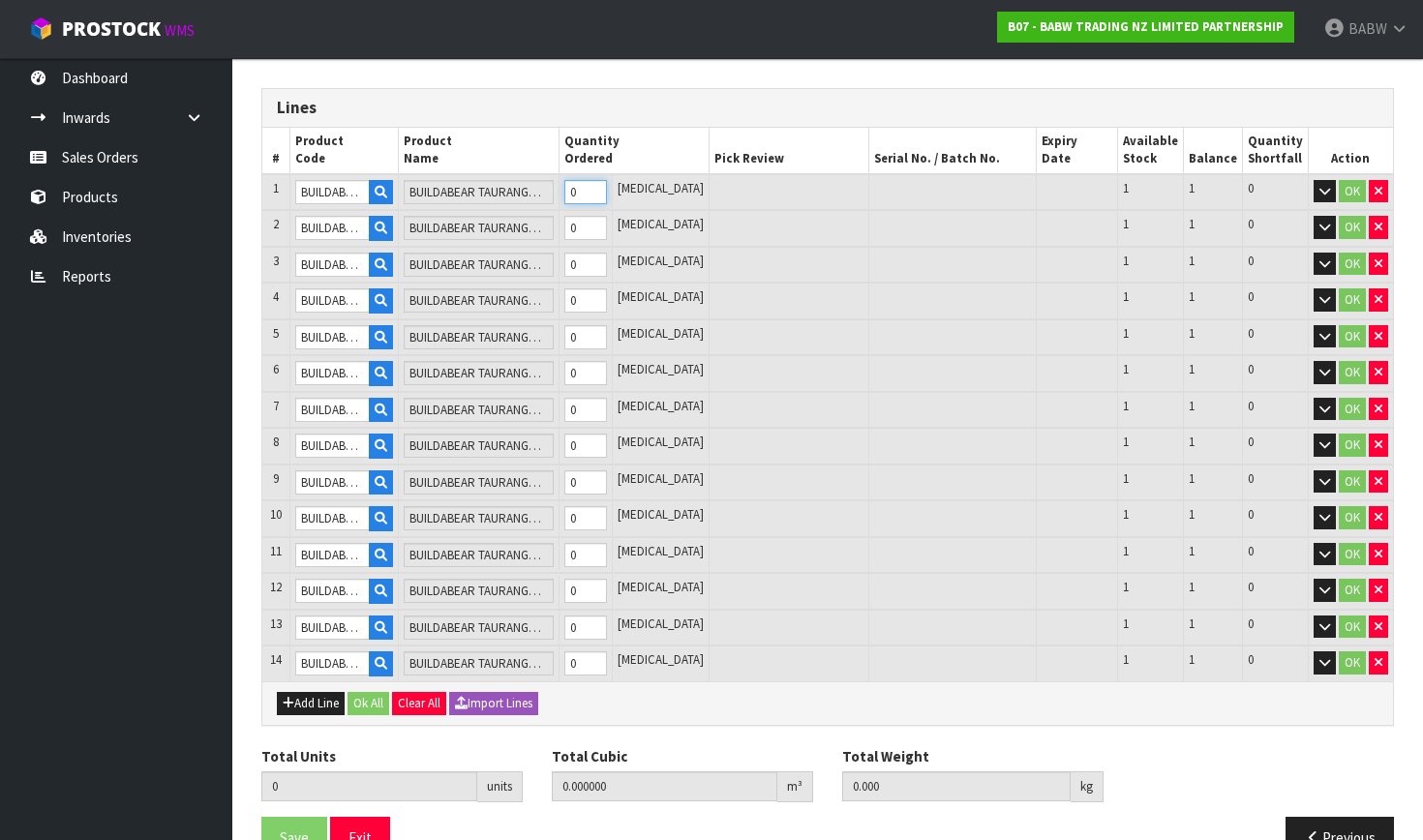
click at [607, 187] on input "0" at bounding box center [586, 192] width 43 height 24
type input "0"
type input "1"
type input "3.416592"
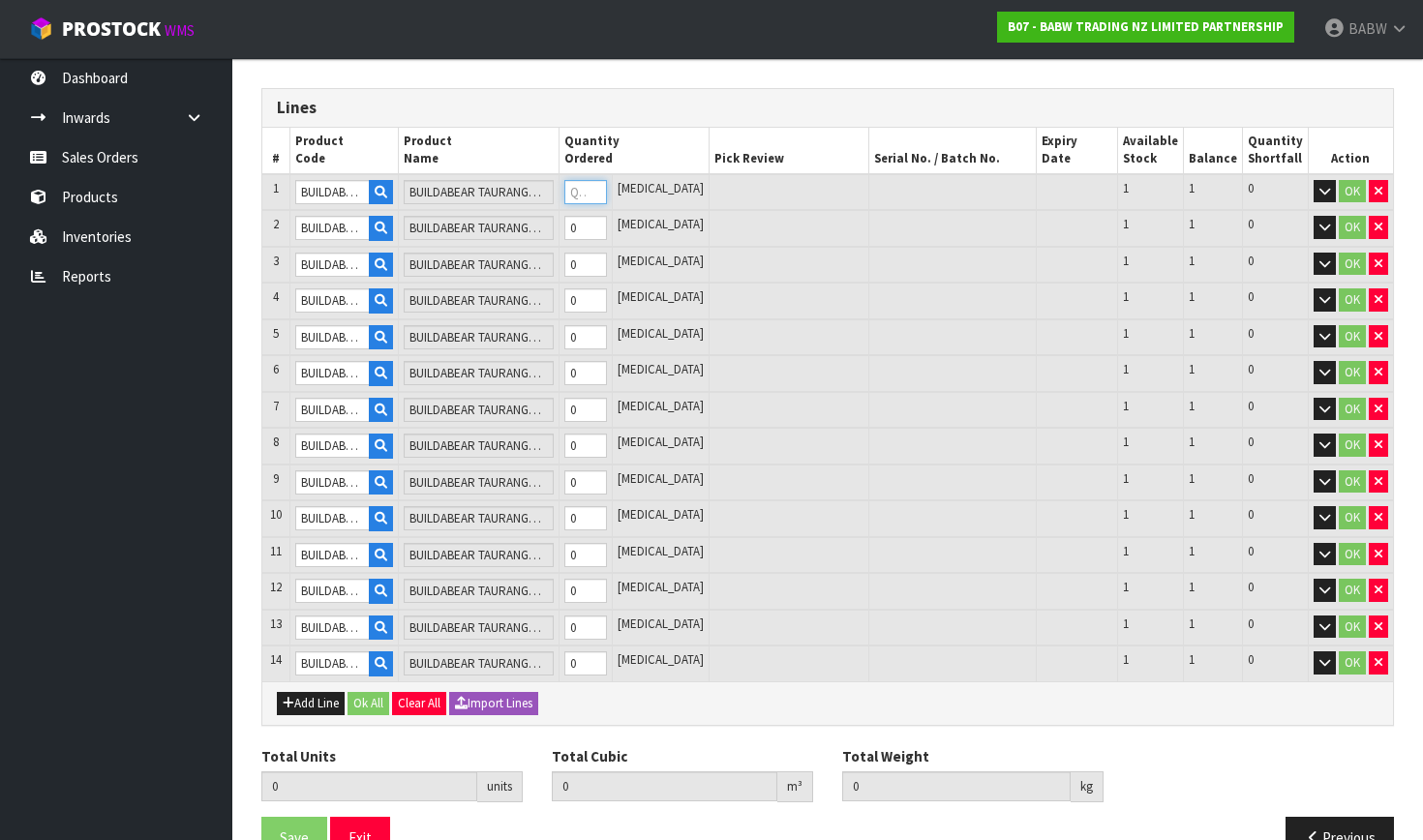
type input "326"
type input "1"
click at [607, 232] on input "0" at bounding box center [586, 228] width 43 height 24
type input "0"
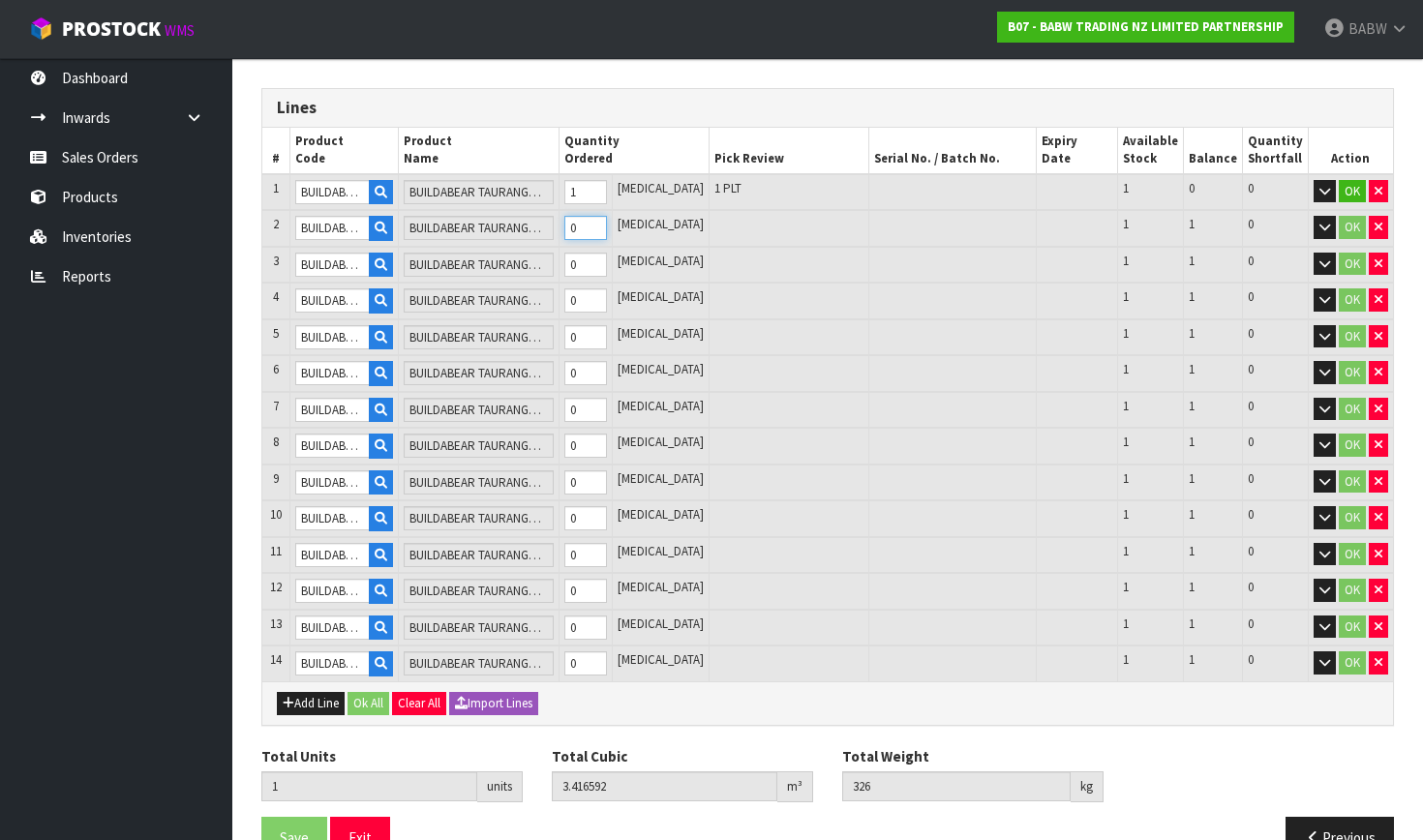
type input "0"
type input "2"
type input "6.865416"
type input "649"
type input "1"
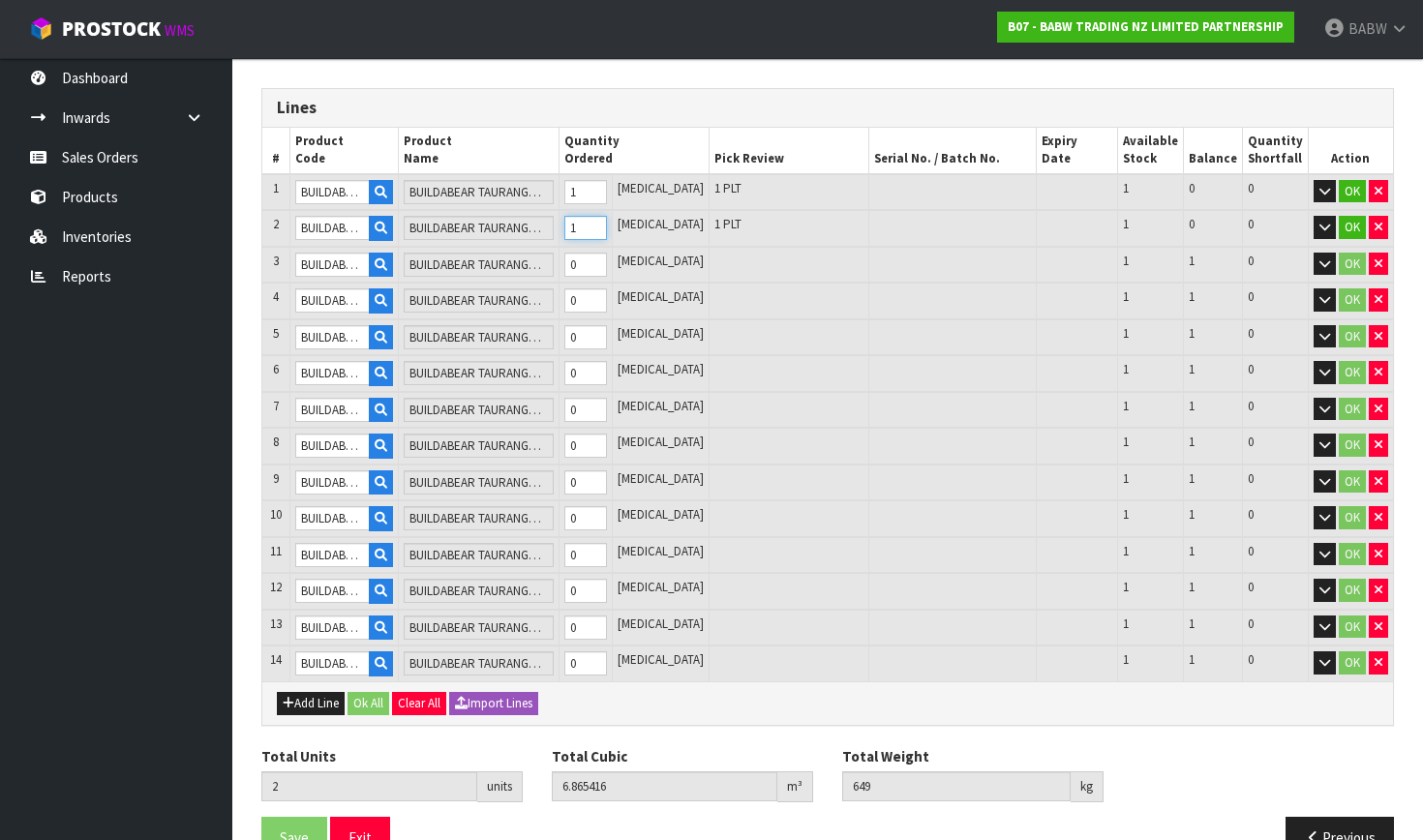
type input "1"
type input "3.416592"
type input "326"
type input "1"
type input "2"
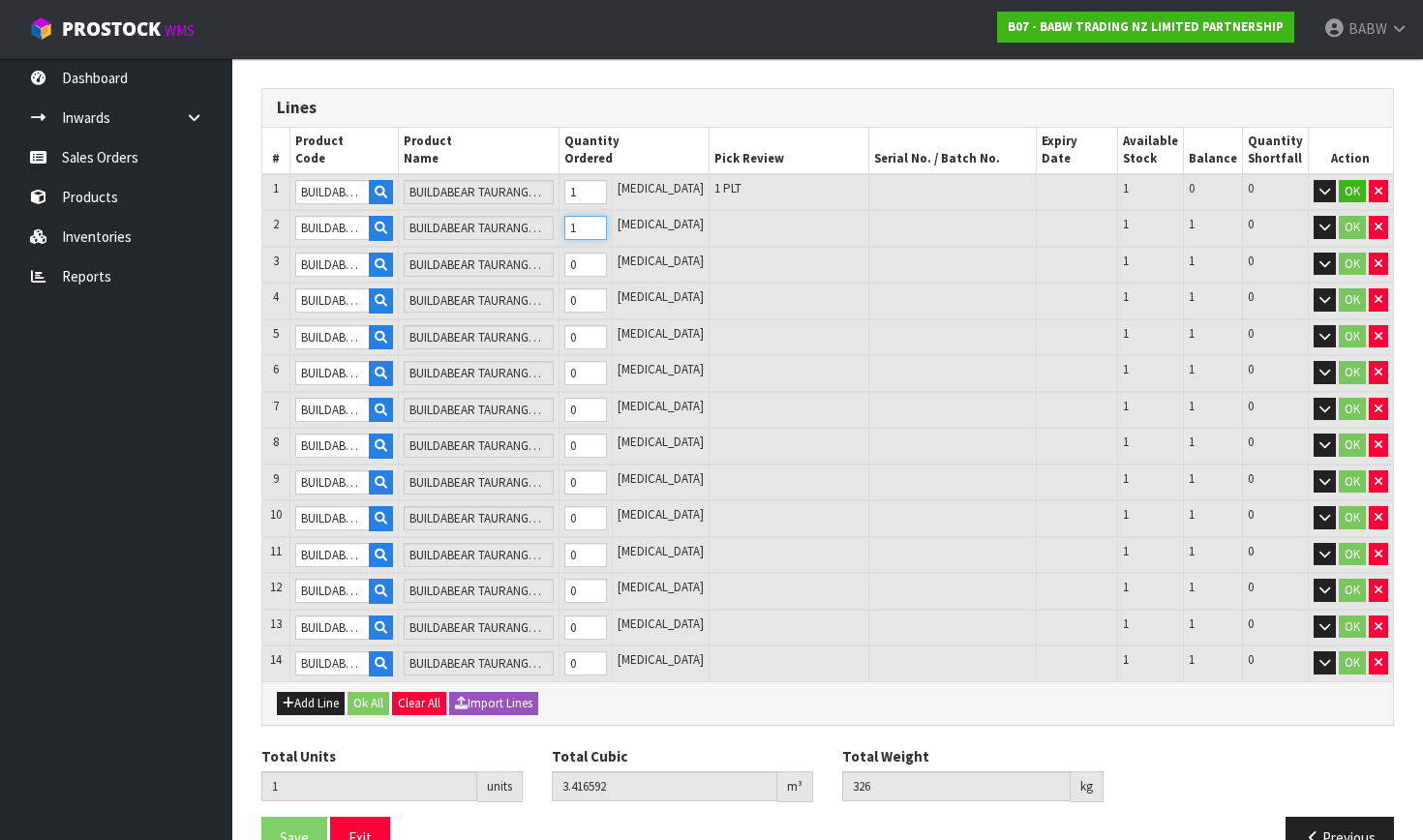
type input "6.865416"
type input "649"
click at [607, 261] on input "0" at bounding box center [586, 264] width 43 height 24
type input "3"
type input "9.945576"
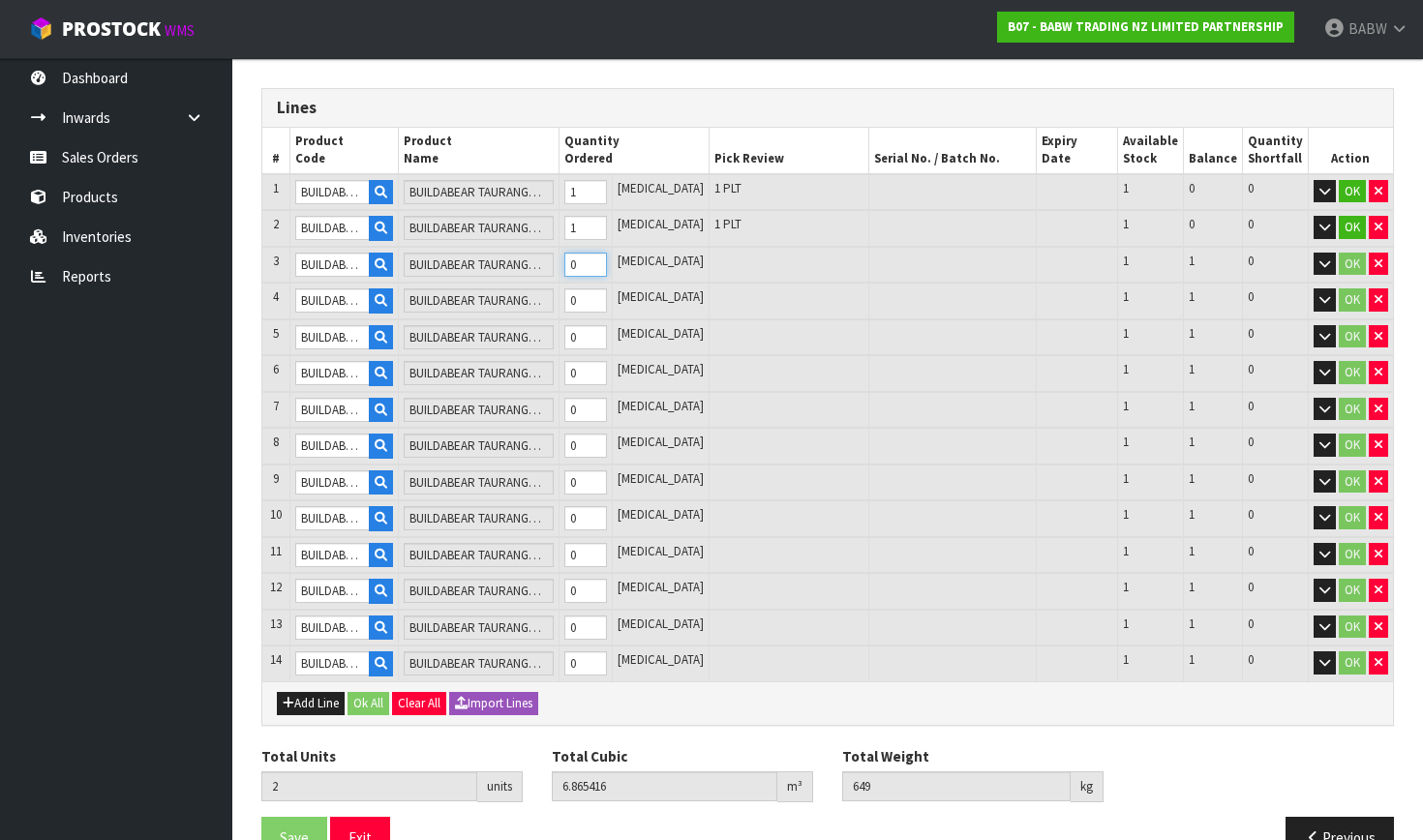
type input "1003"
type input "1"
click at [607, 299] on input "0" at bounding box center [586, 300] width 43 height 24
type input "4"
type input "11.823466"
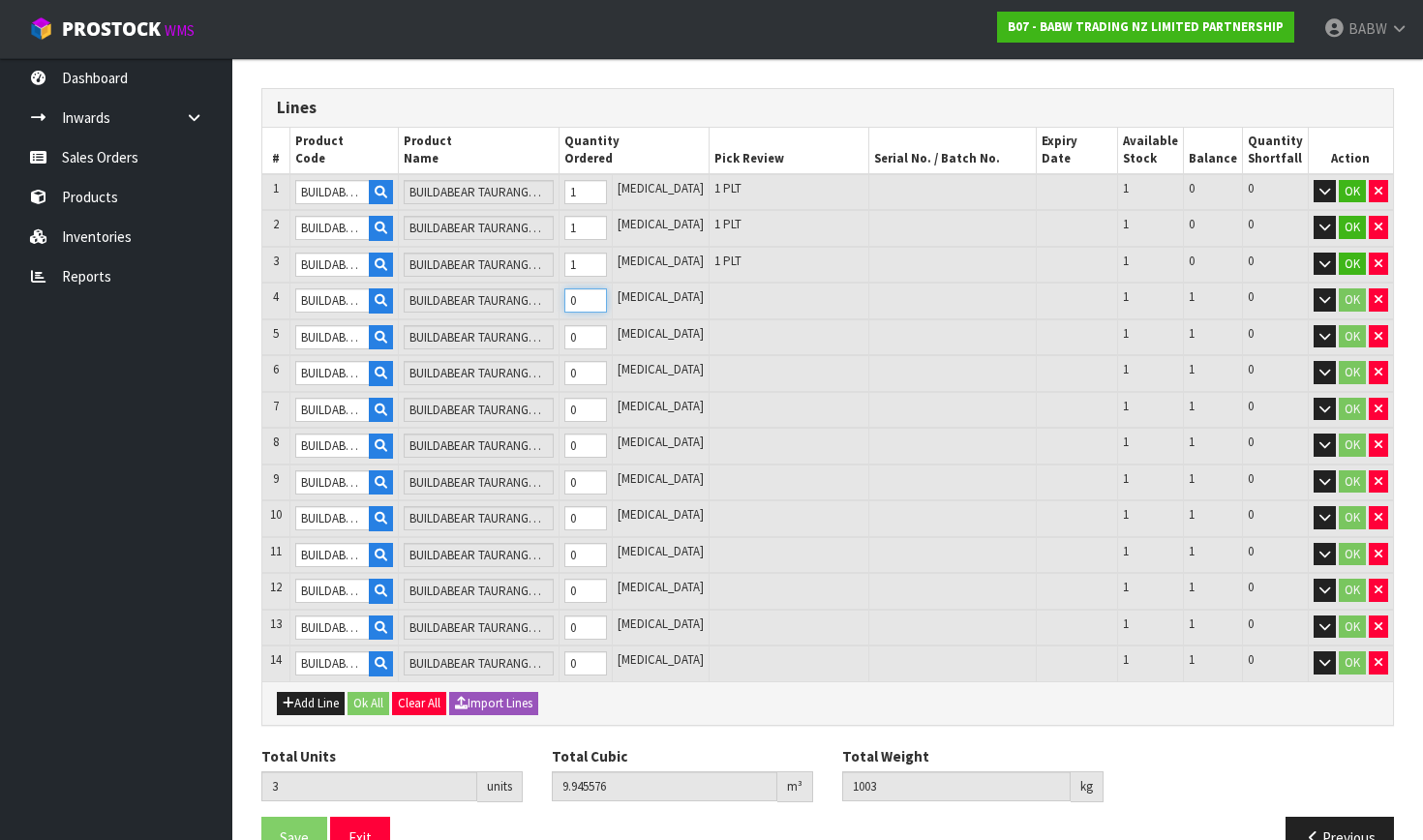
type input "1213"
type input "1"
click at [607, 325] on input "0" at bounding box center [586, 337] width 43 height 24
type input "5"
type input "14.596024"
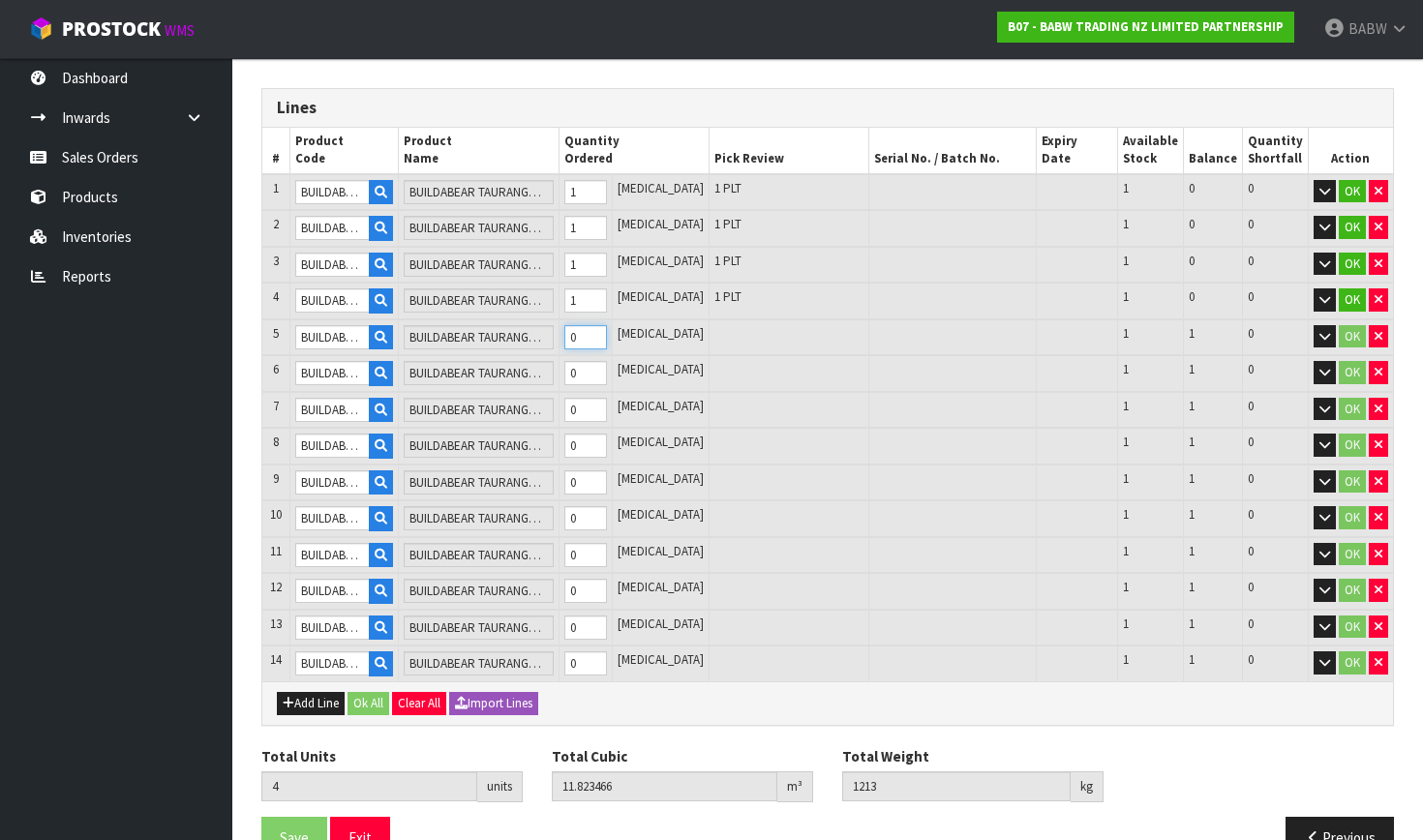
type input "1328"
type input "1"
click at [607, 363] on input "0" at bounding box center [586, 372] width 43 height 24
type input "6"
type input "16.095424"
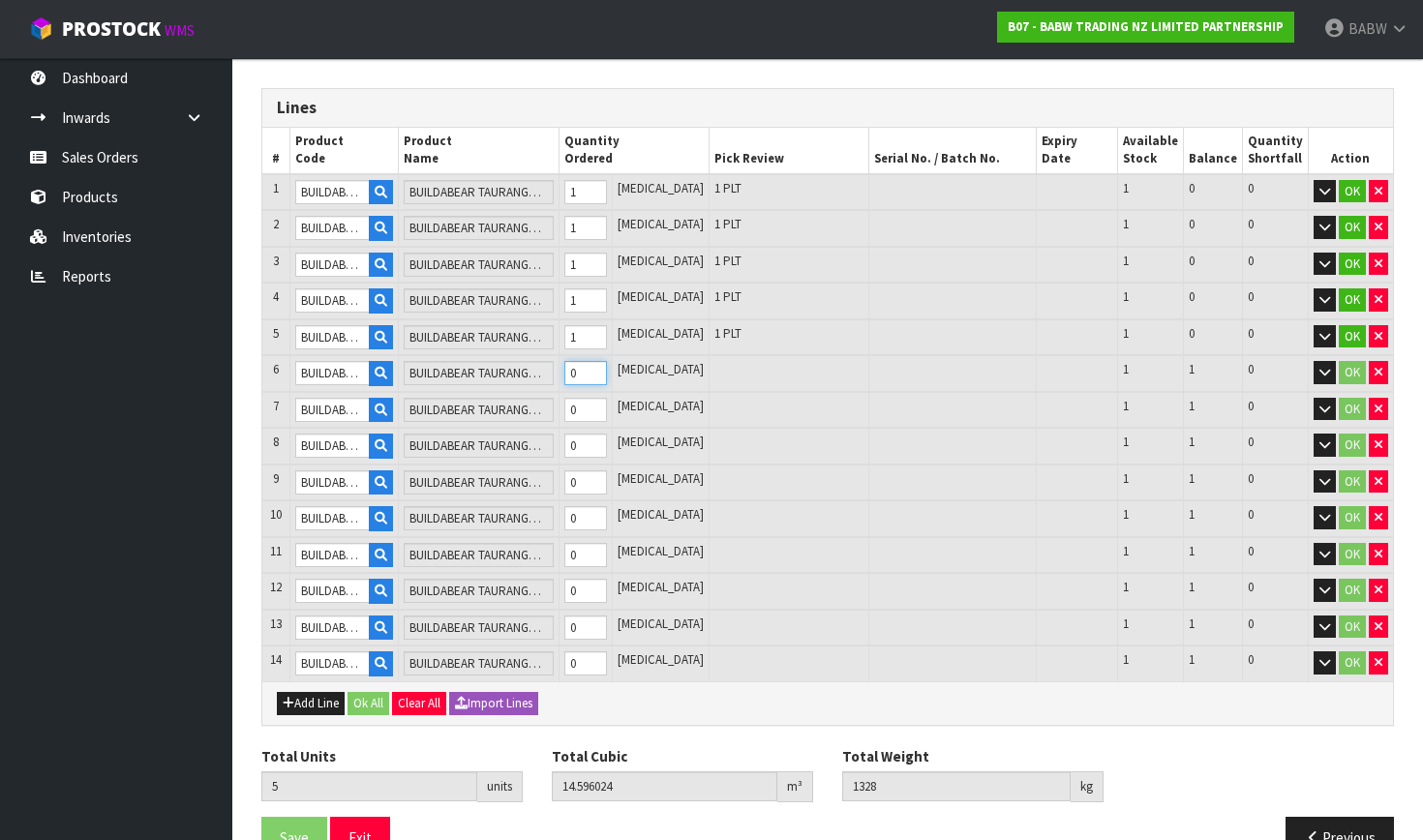
type input "1506"
type input "1"
click at [607, 400] on input "0" at bounding box center [586, 410] width 43 height 24
type input "7"
type input "22.526848"
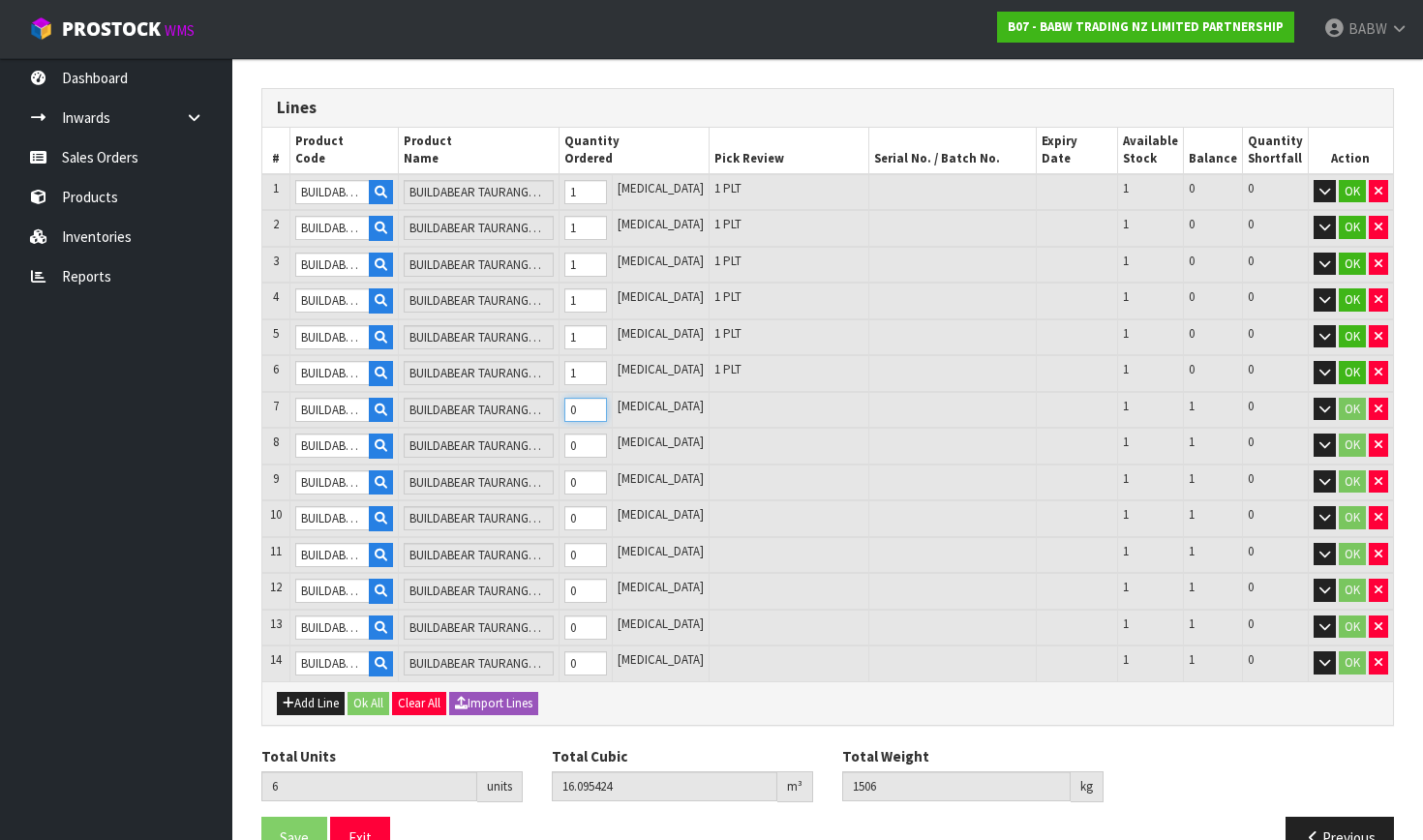
type input "2236"
type input "1"
click at [607, 437] on input "0" at bounding box center [586, 446] width 43 height 24
type input "8"
type input "23.543355"
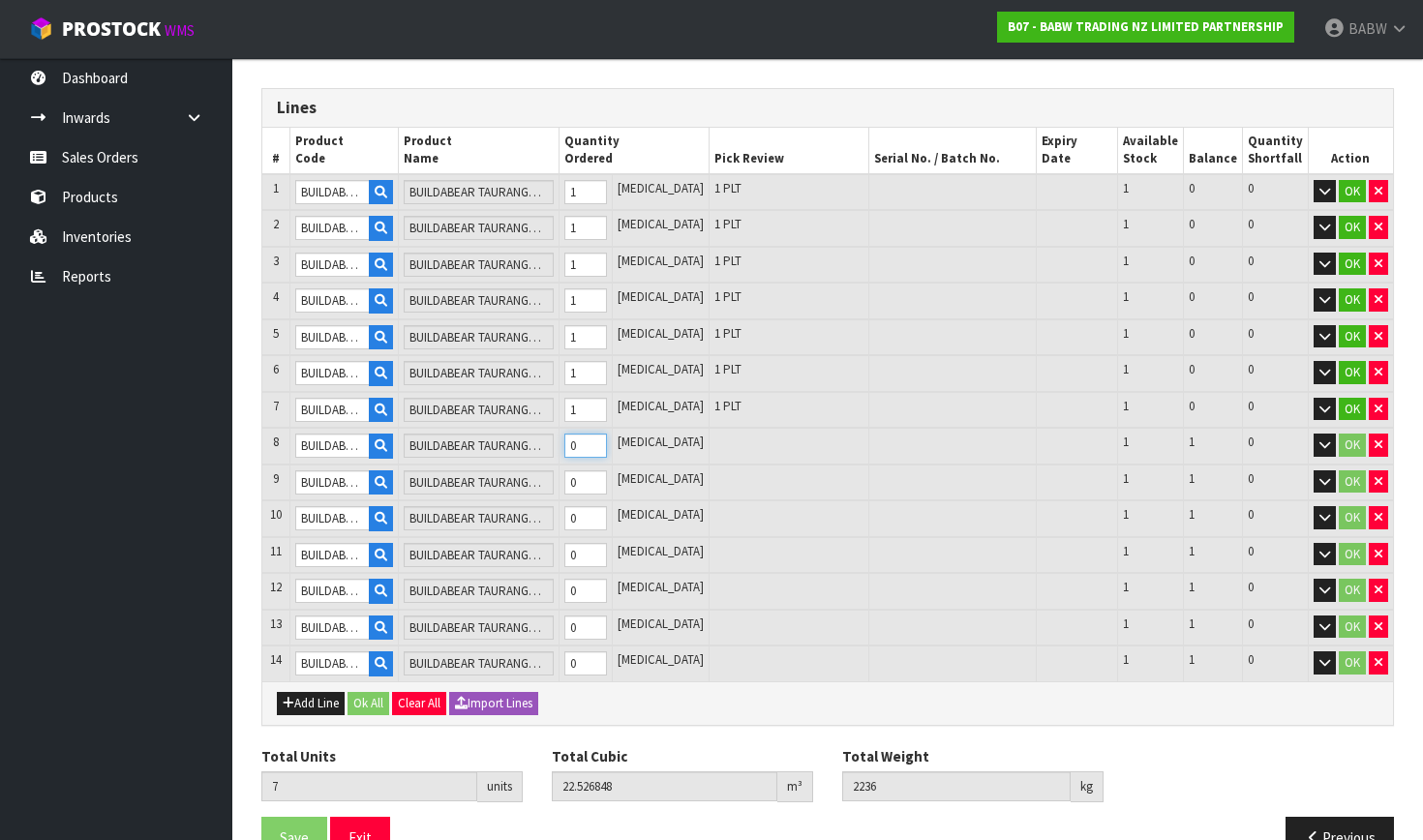
type input "2358"
type input "1"
click at [607, 473] on input "0" at bounding box center [586, 482] width 43 height 24
type input "9"
type input "24.190523"
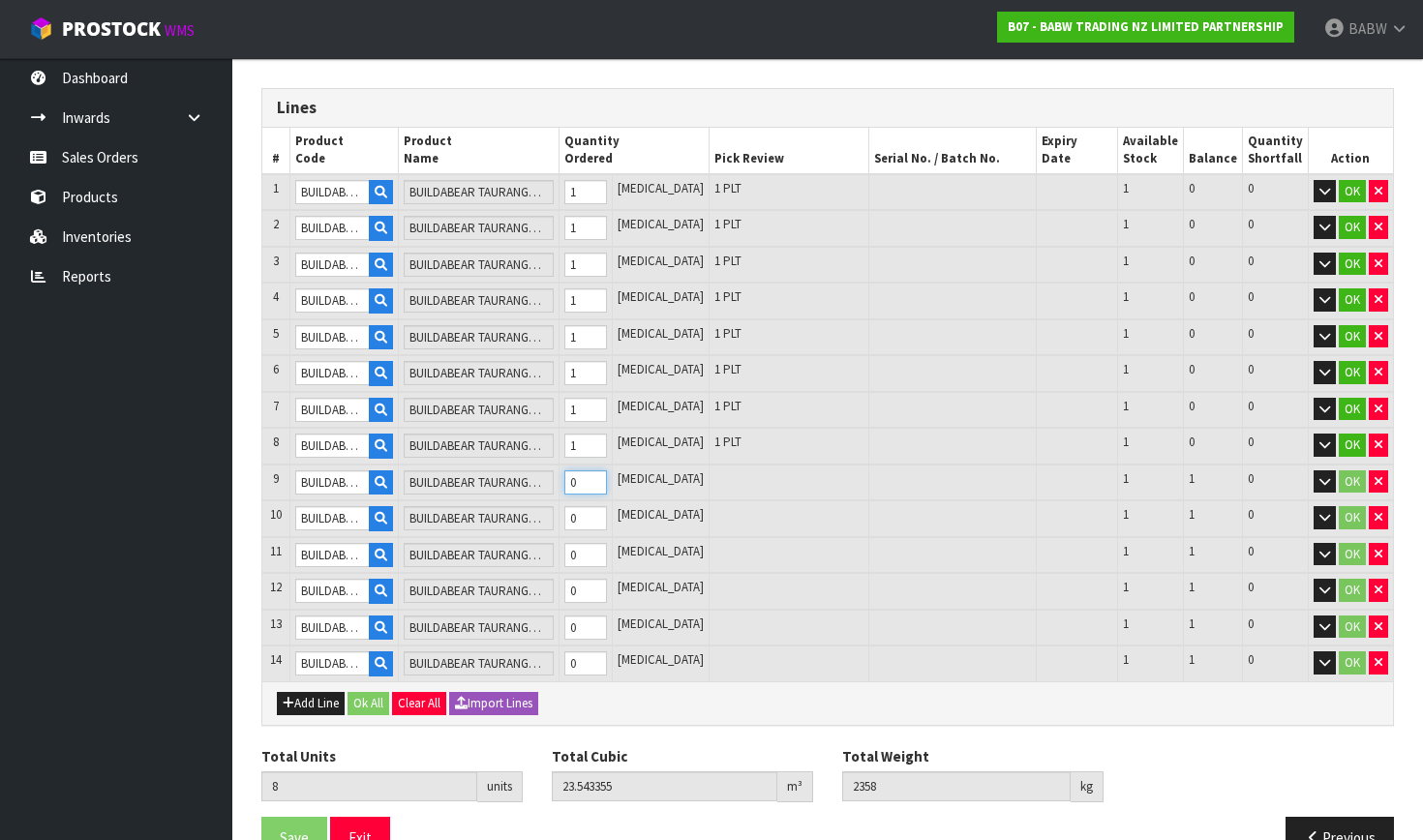
type input "2447"
type input "1"
click at [607, 508] on input "0" at bounding box center [586, 518] width 43 height 24
type input "10"
type input "25.709327"
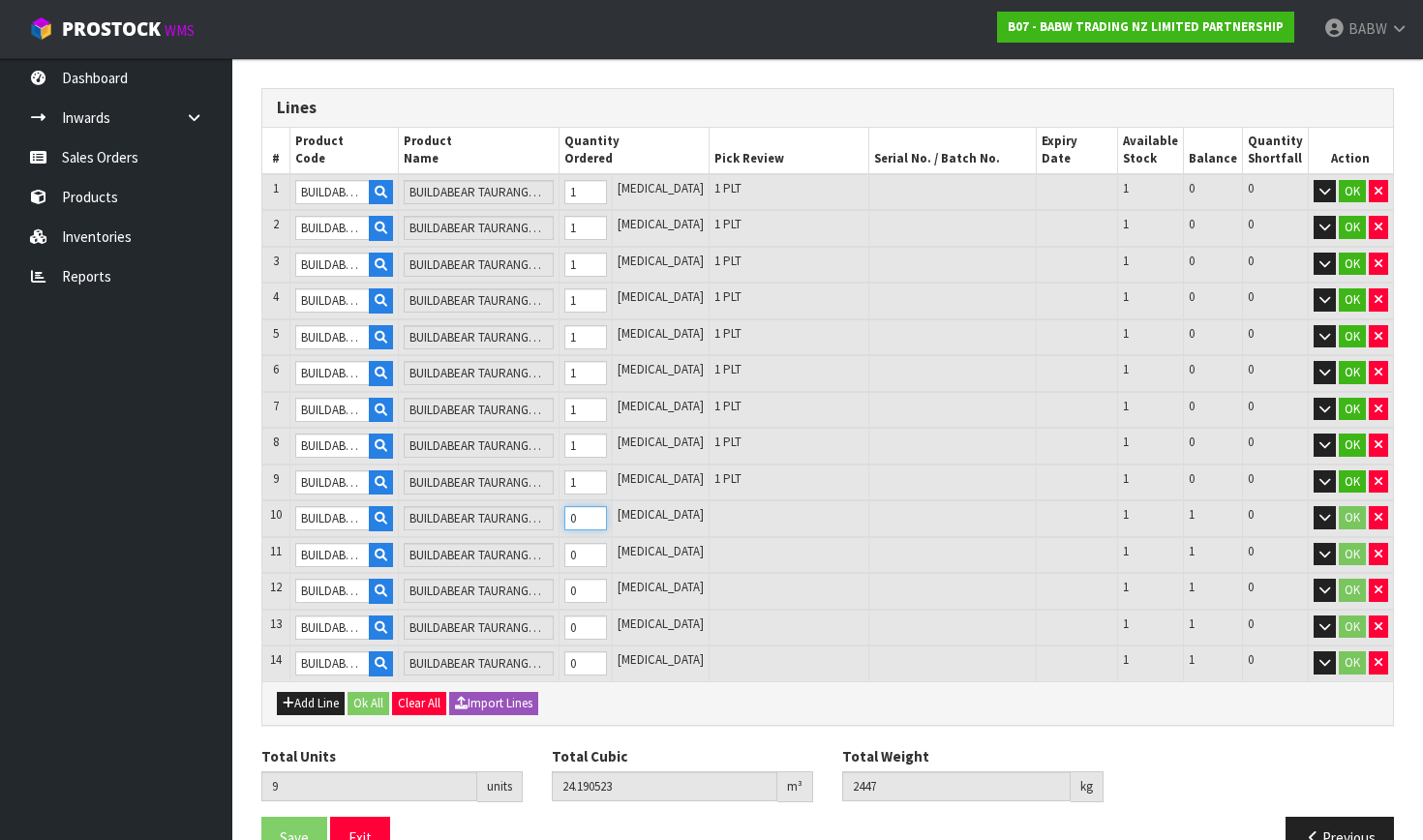
type input "2623"
type input "1"
click at [607, 549] on input "0" at bounding box center [586, 555] width 43 height 24
type input "11"
type input "27.227879"
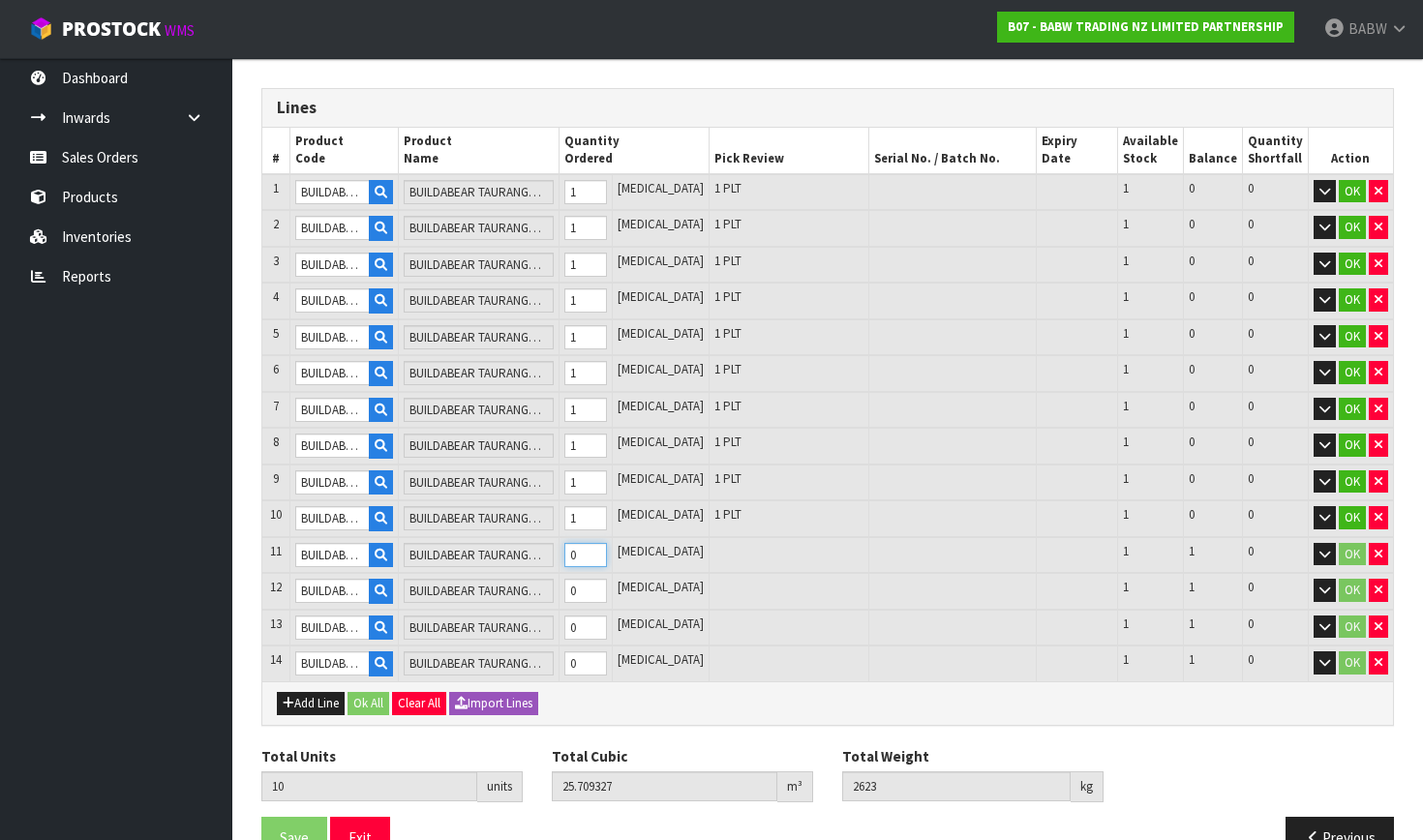
type input "2900"
type input "1"
click at [607, 586] on input "0" at bounding box center [586, 590] width 43 height 24
type input "12"
type input "28.787879"
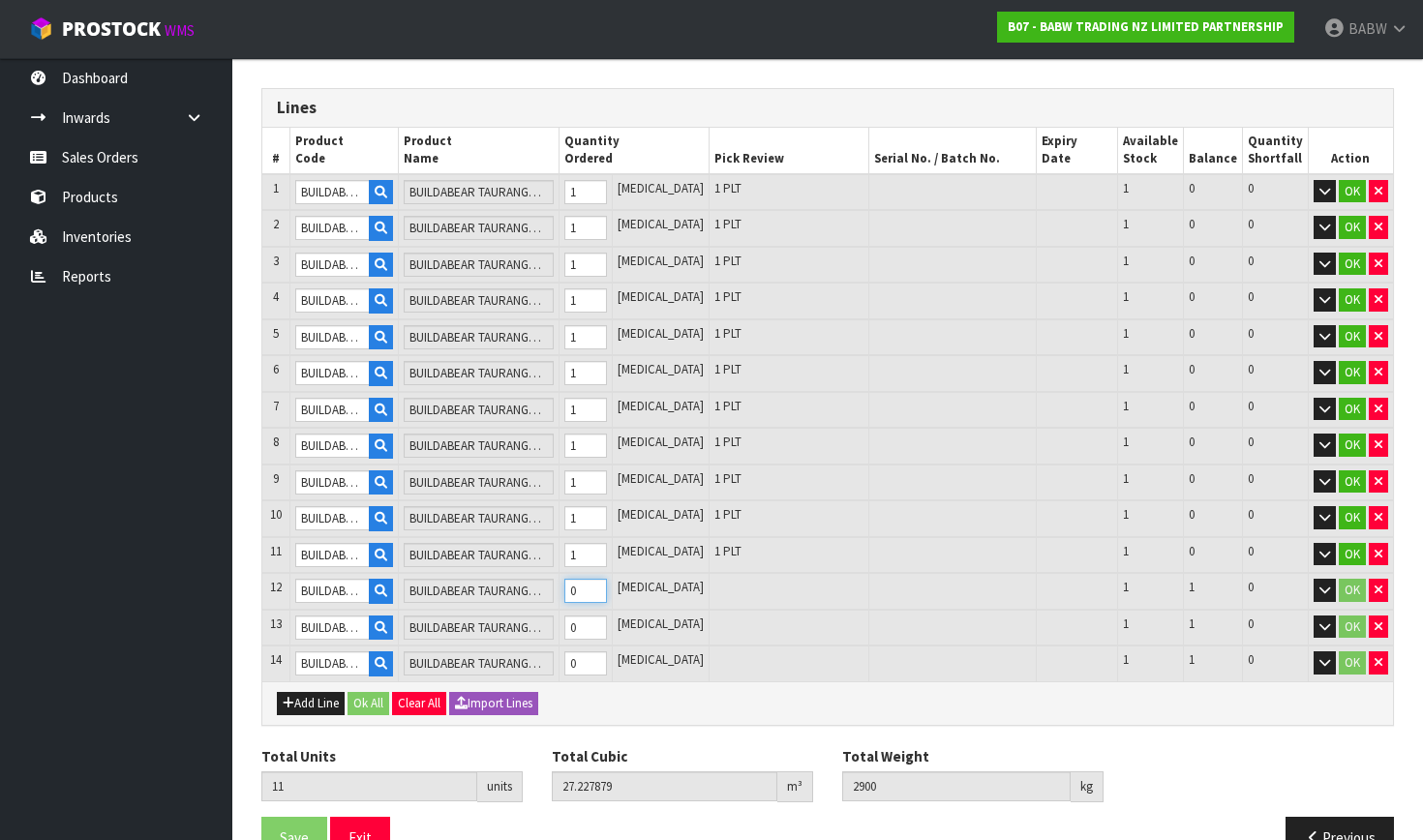
type input "2940"
type input "1"
click at [607, 622] on input "0" at bounding box center [586, 627] width 43 height 24
type input "13"
type input "29.891879"
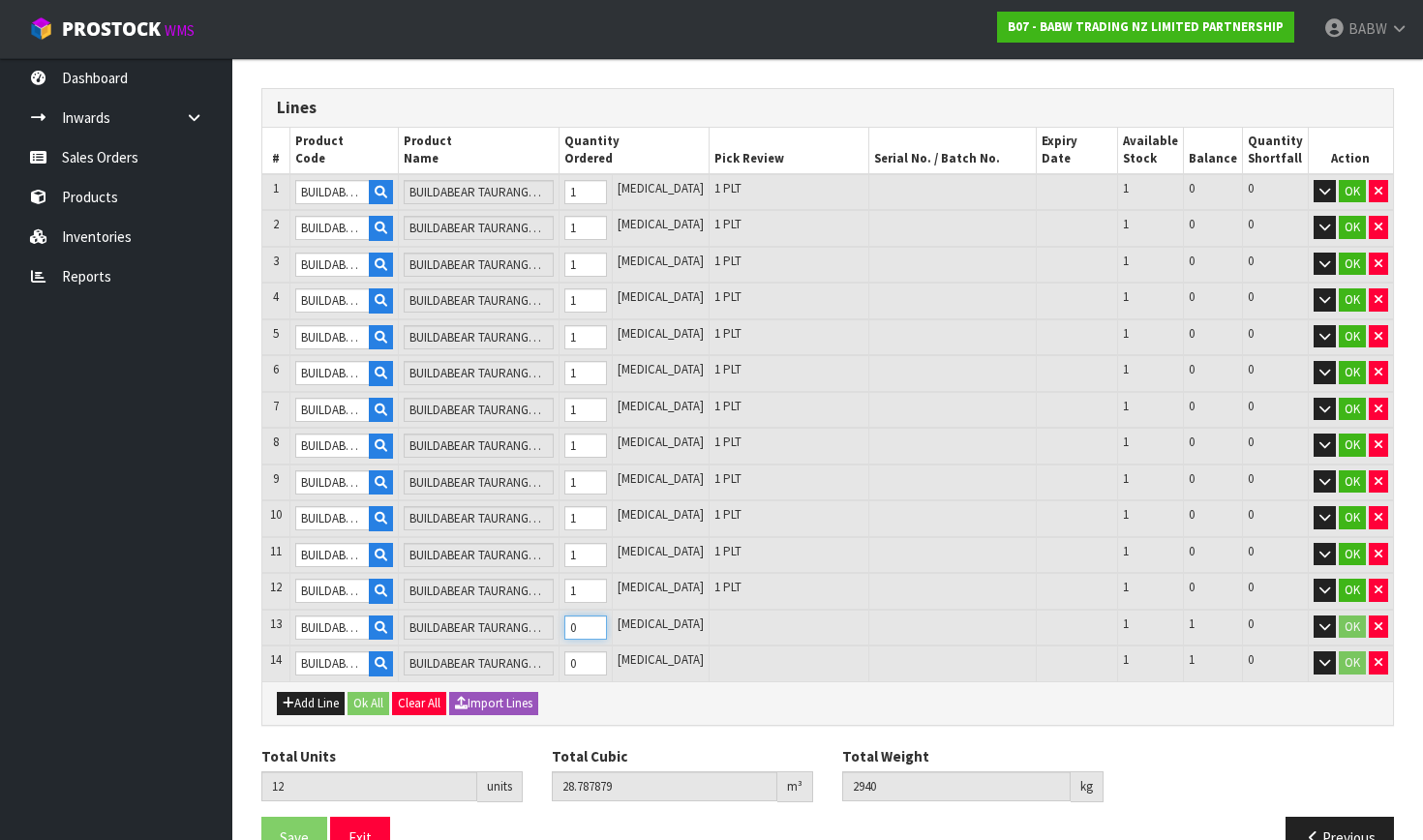
type input "3014"
type input "1"
click at [612, 667] on td "0" at bounding box center [586, 664] width 54 height 36
click at [607, 661] on input "0" at bounding box center [586, 664] width 43 height 24
type input "14"
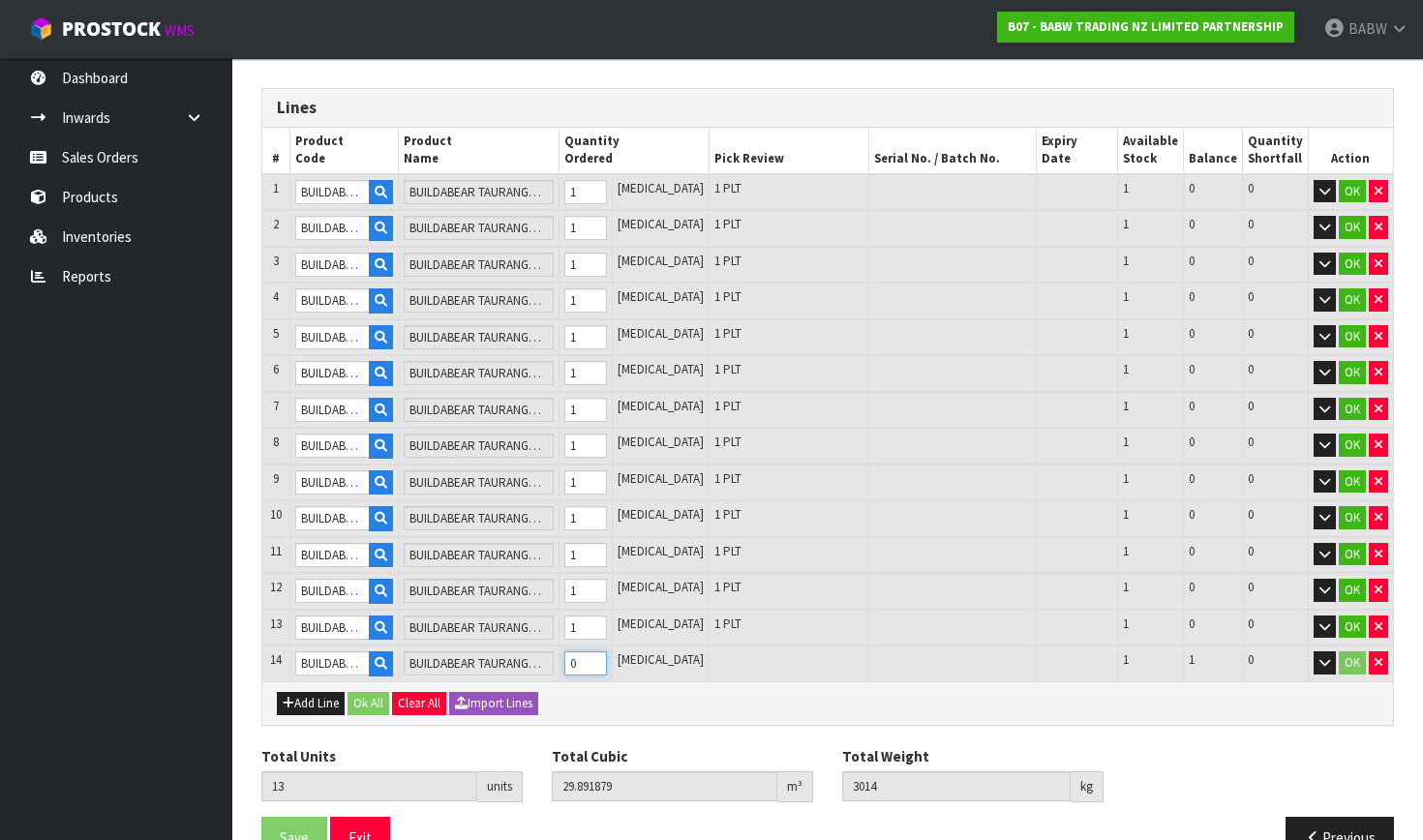
type input "30.203429"
type input "3087"
type input "1"
click at [602, 697] on div "Add Line Ok All Clear All Import Lines" at bounding box center [827, 703] width 1131 height 44
click at [372, 698] on button "Ok All" at bounding box center [369, 703] width 42 height 23
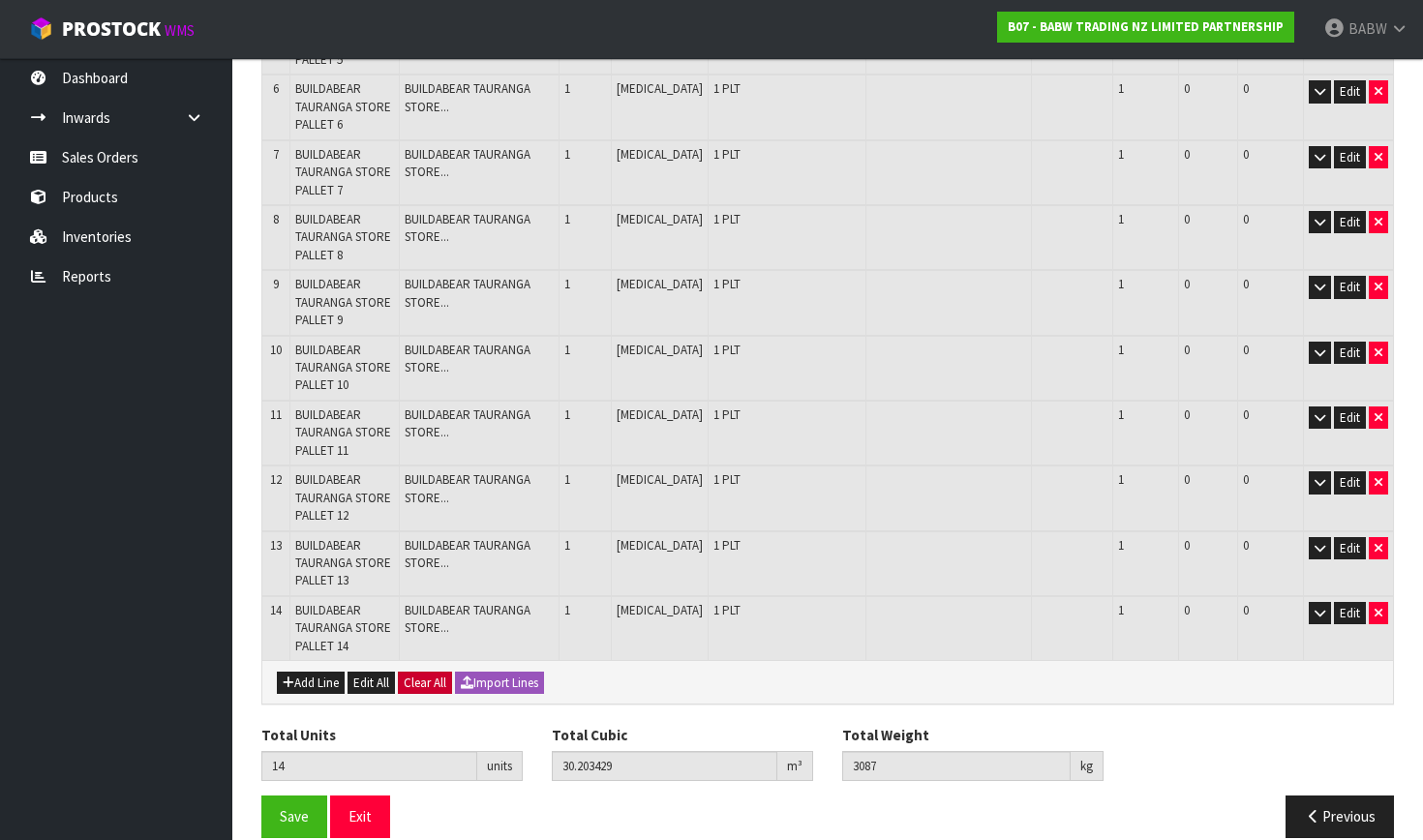
scroll to position [714, 0]
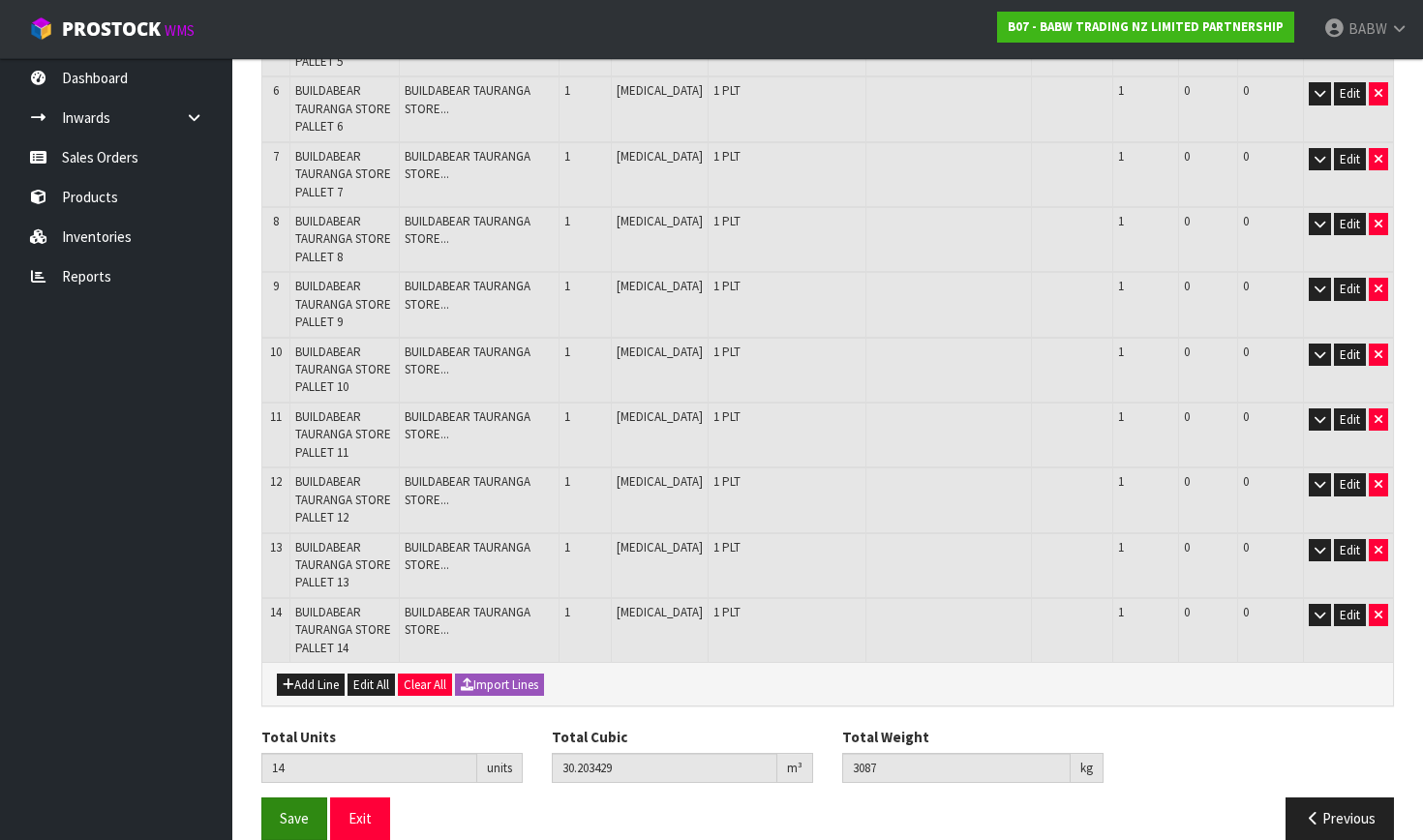
click at [293, 809] on span "Save" at bounding box center [293, 818] width 29 height 19
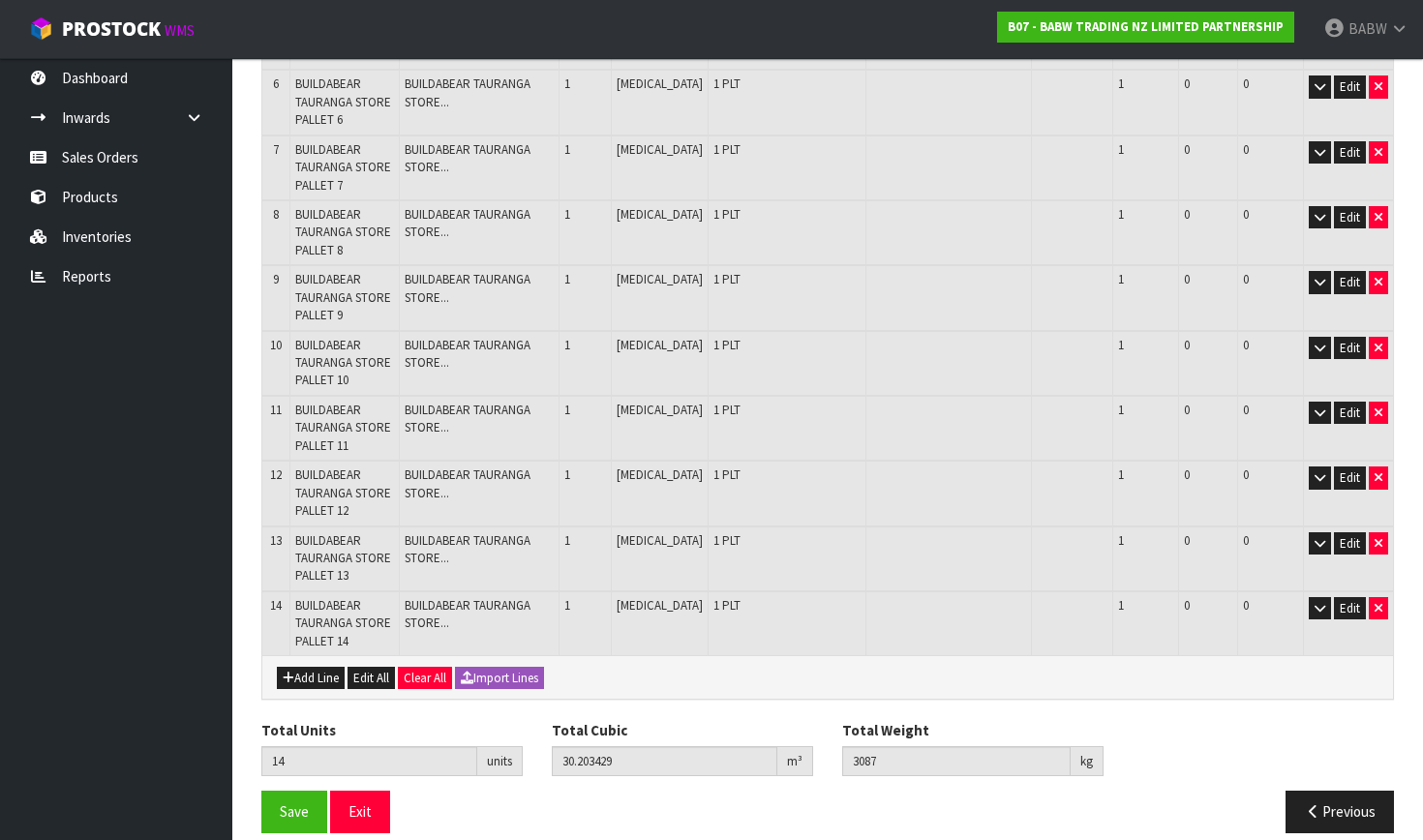
scroll to position [720, 0]
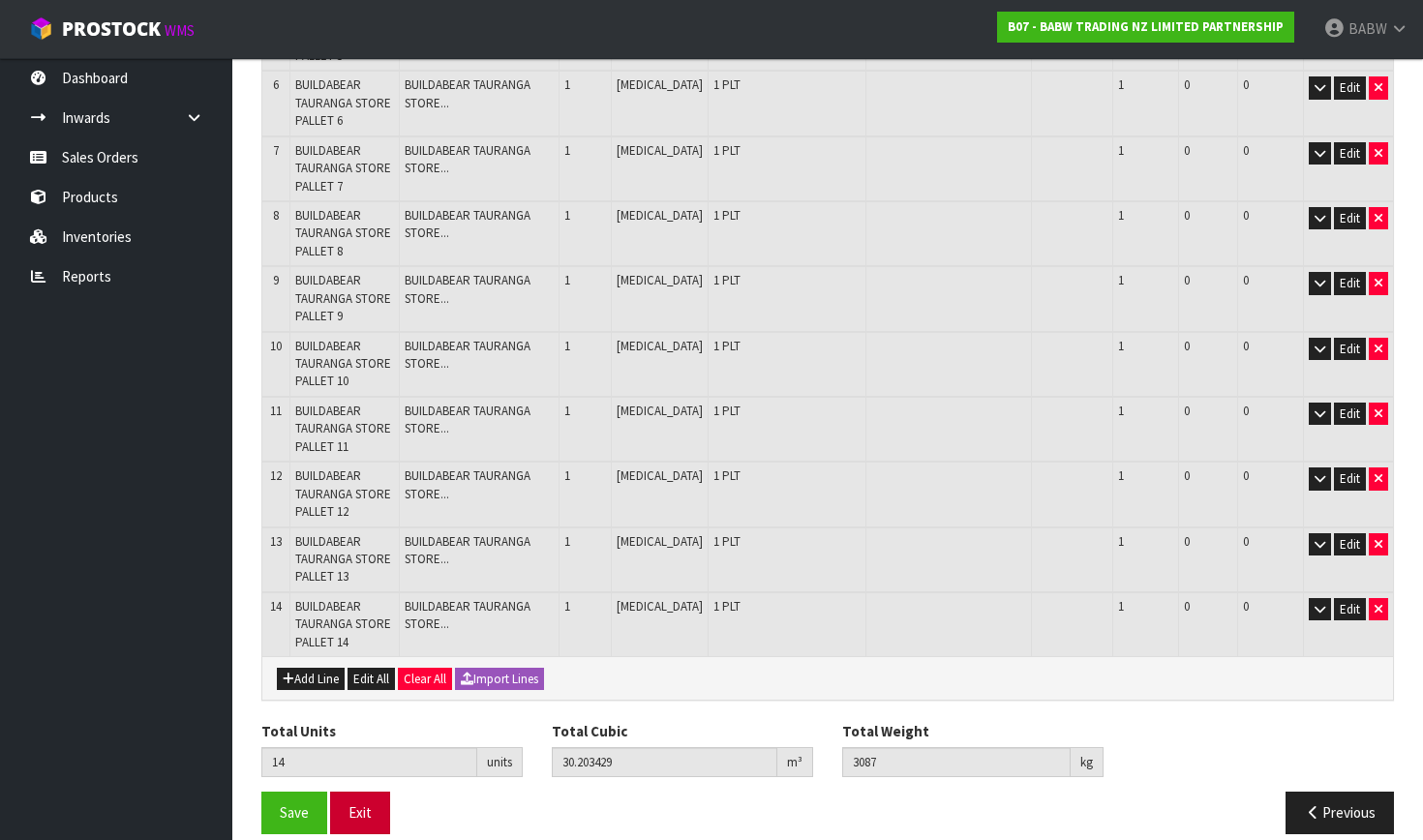
click at [364, 797] on button "Exit" at bounding box center [360, 812] width 60 height 42
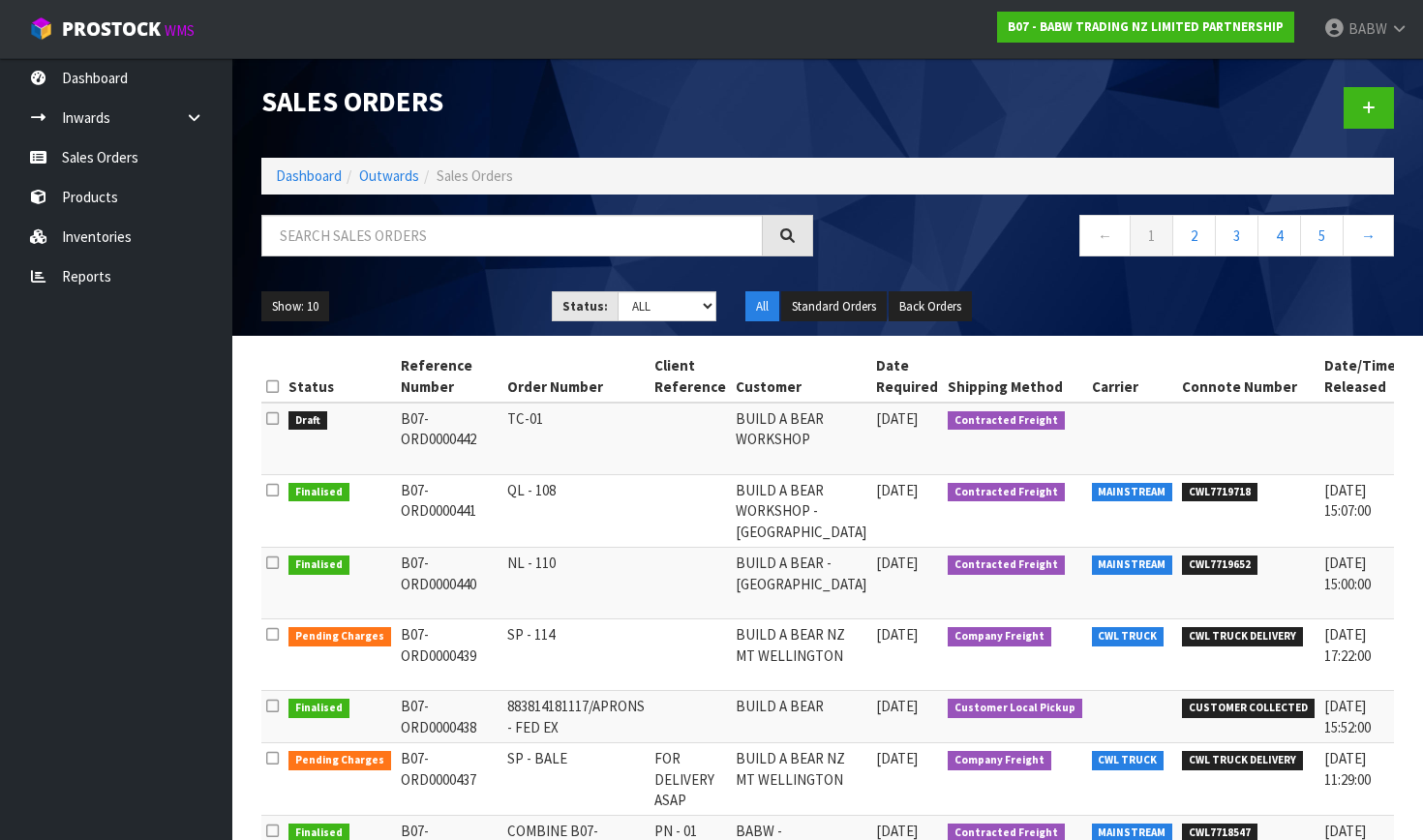
drag, startPoint x: 540, startPoint y: 419, endPoint x: 386, endPoint y: 410, distance: 154.3
click at [386, 410] on tr "Draft B07-ORD0000442 TC-01 BUILD A BEAR WORKSHOP [DATE] Contracted Freight Web …" at bounding box center [898, 438] width 1273 height 72
copy tr "B07-ORD0000442 TC-01"
